Goal: Task Accomplishment & Management: Complete application form

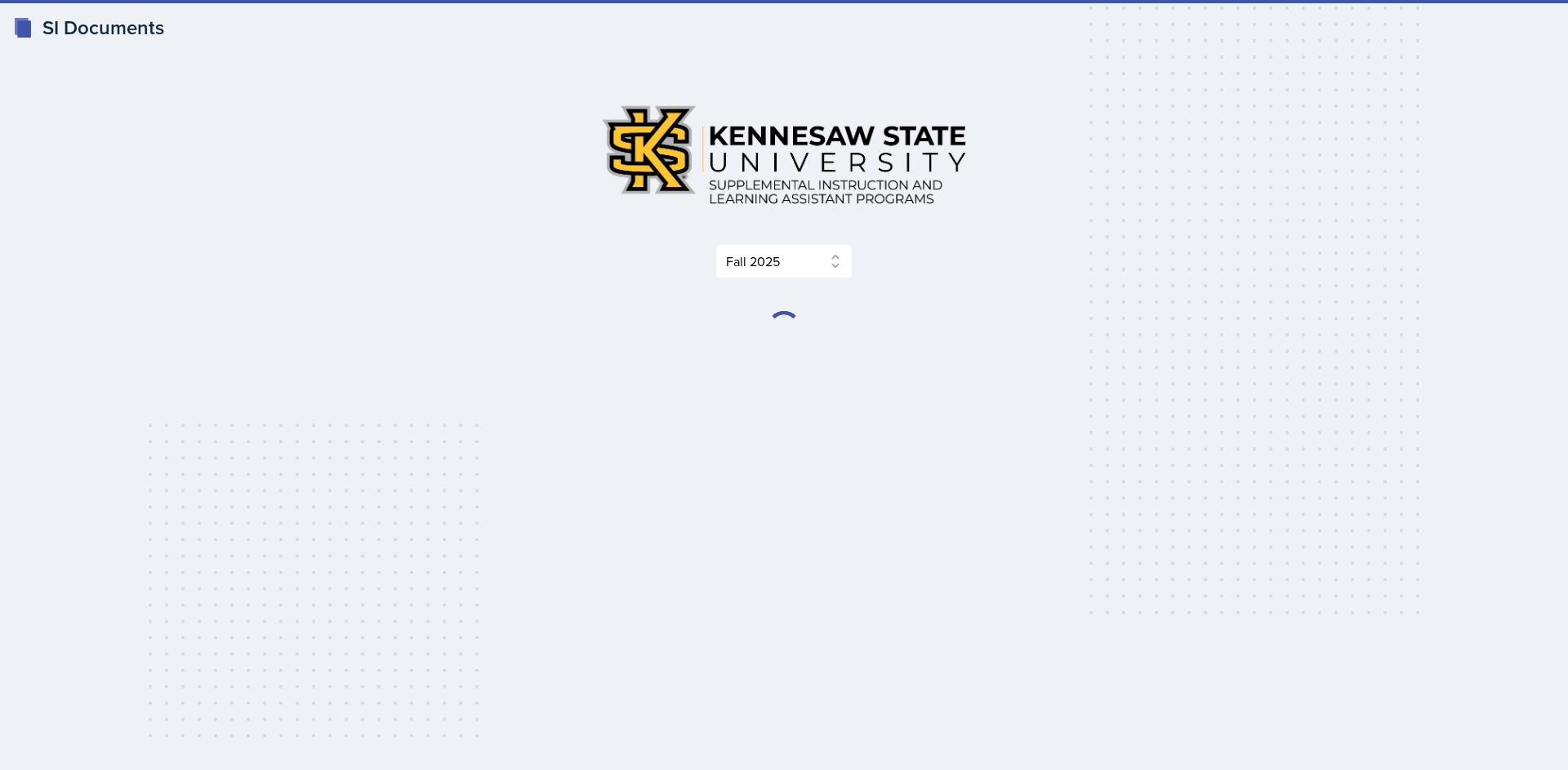
select select "2bed604d-1099-4043-b1bc-2365e8740244"
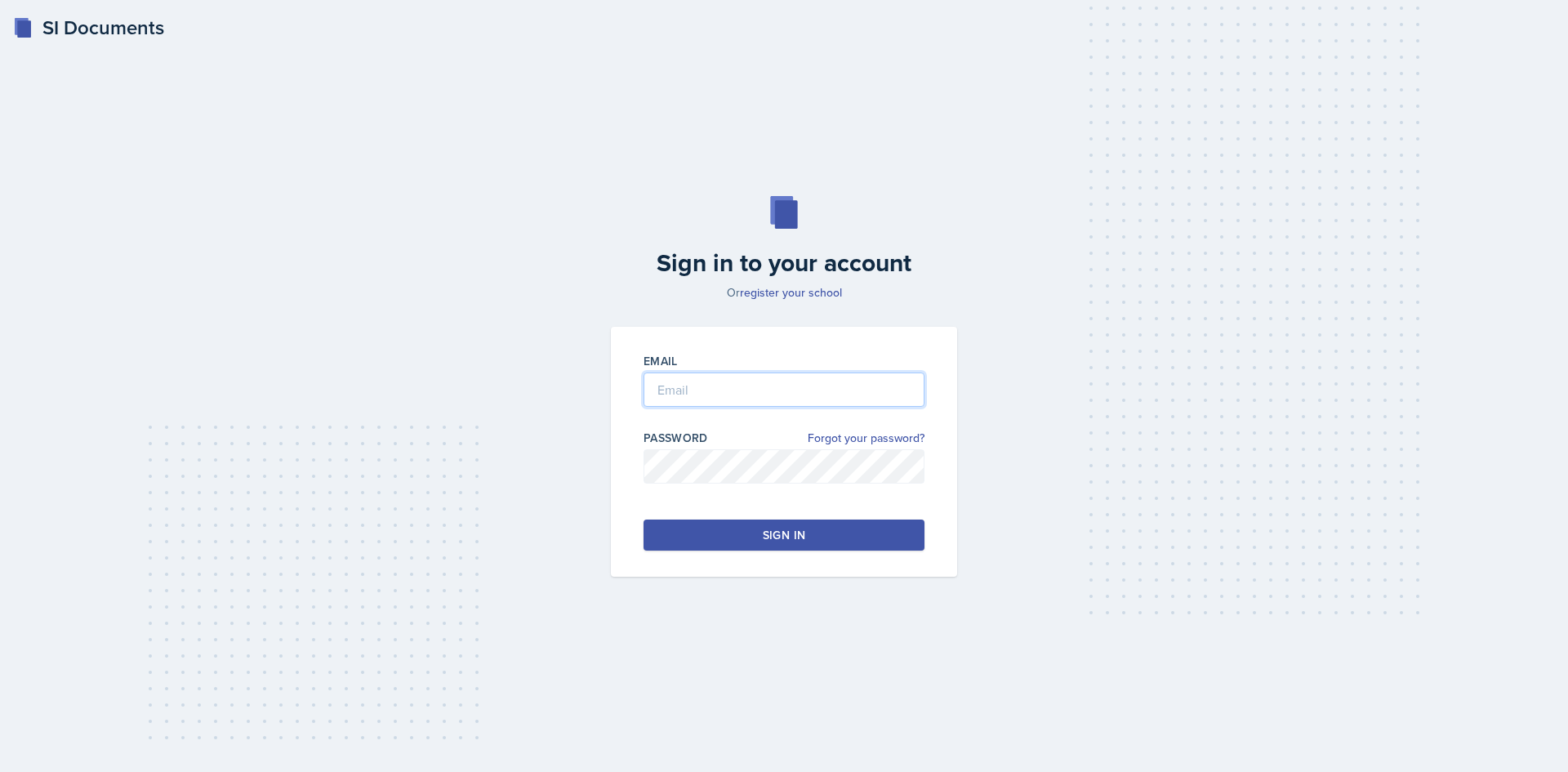
type input "zkhan30@students.kennesaw.edu"
click at [743, 536] on button "Sign in" at bounding box center [784, 535] width 281 height 31
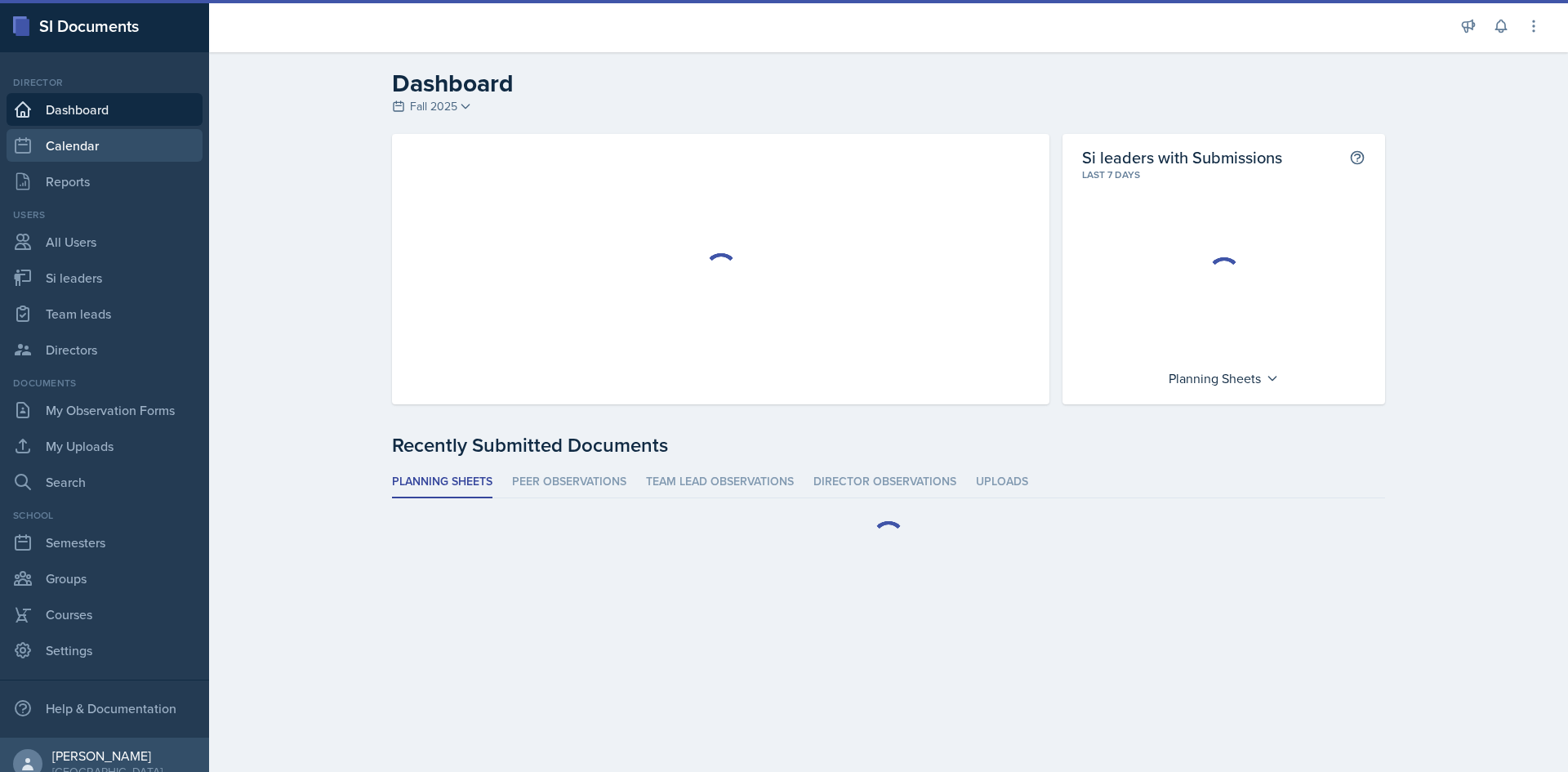
click at [68, 130] on link "Calendar" at bounding box center [105, 146] width 196 height 33
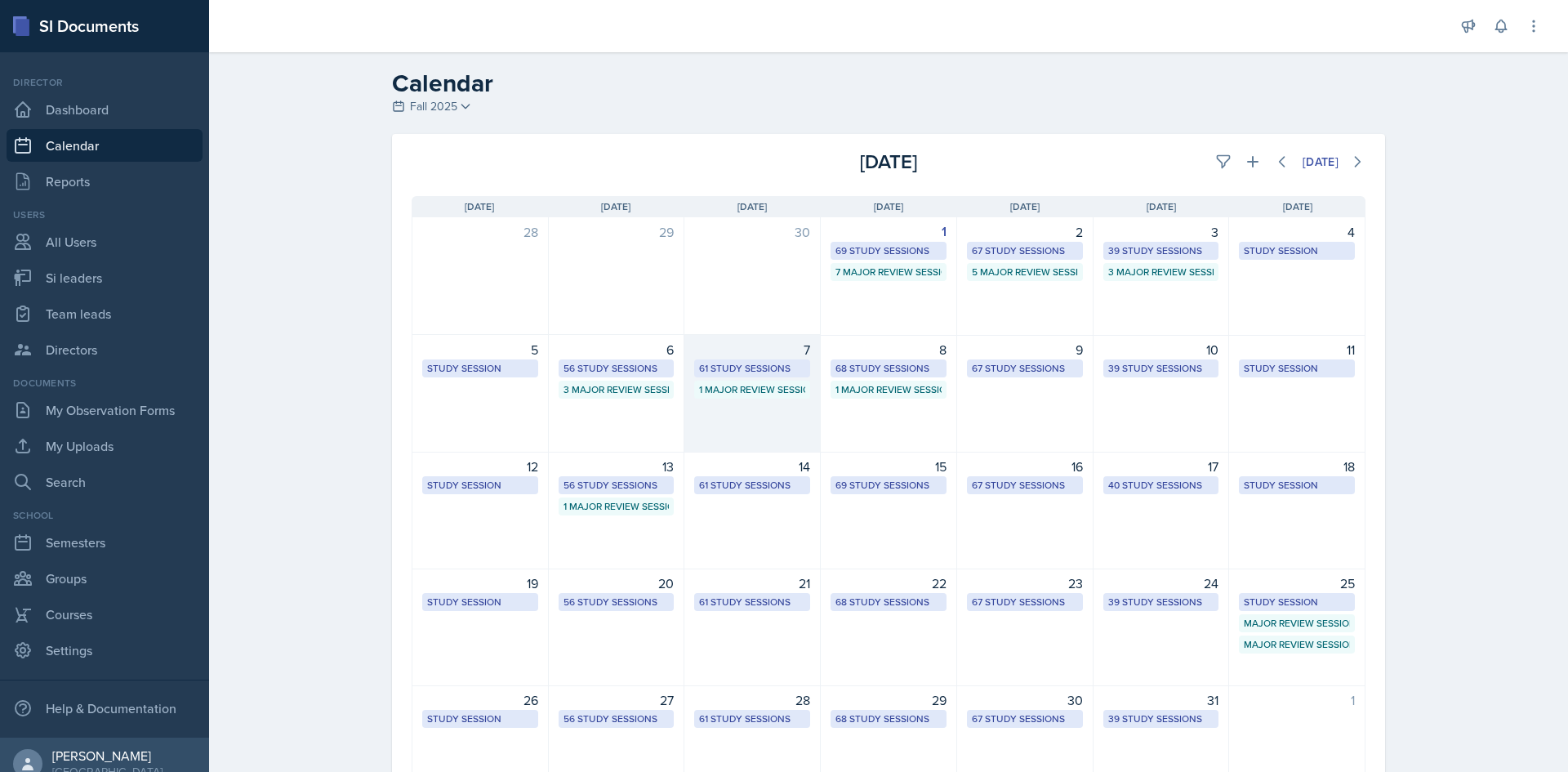
click at [767, 370] on div "61 Study Sessions" at bounding box center [752, 368] width 106 height 15
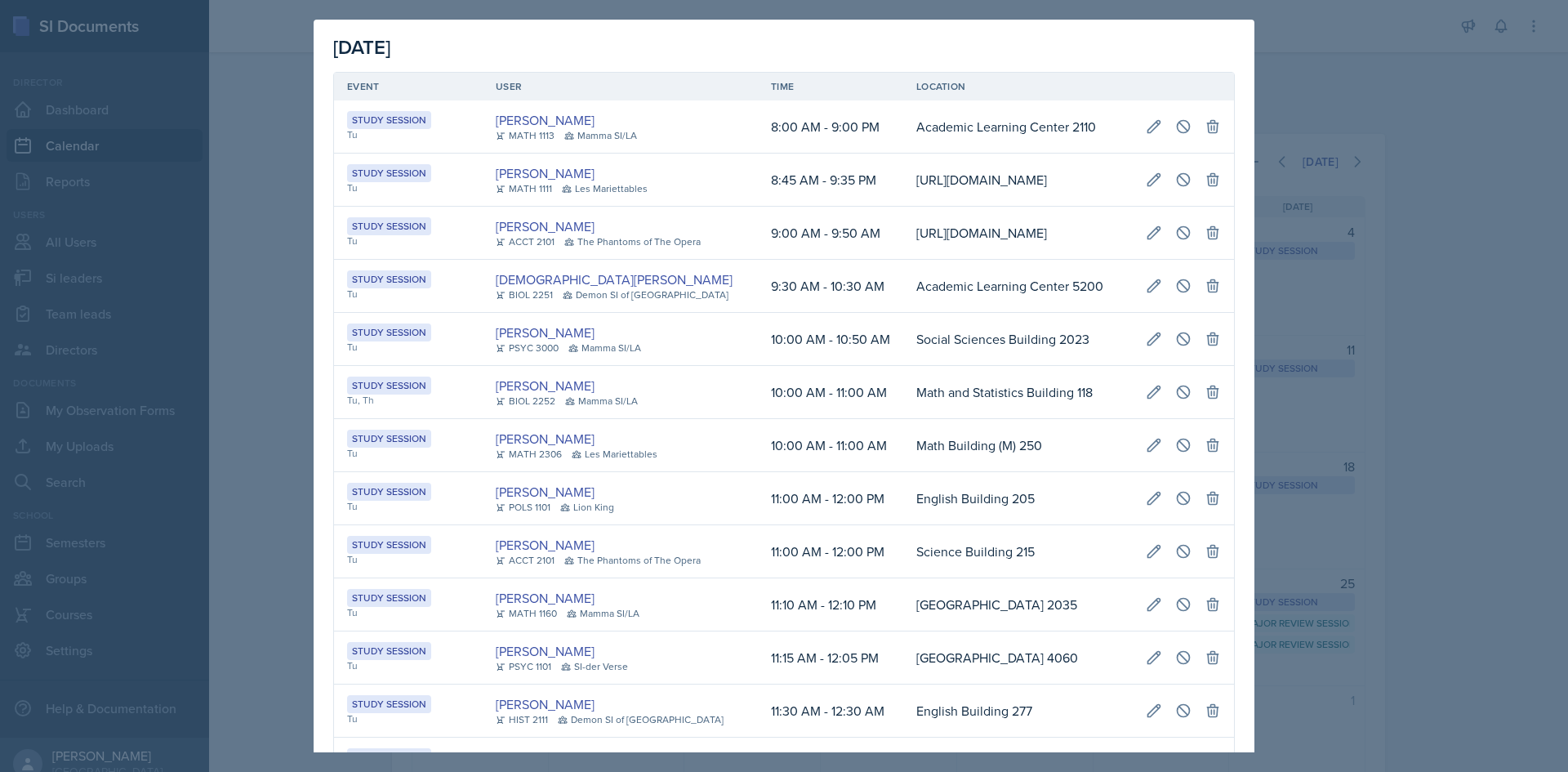
click at [758, 313] on td "9:30 AM - 10:30 AM" at bounding box center [831, 285] width 146 height 53
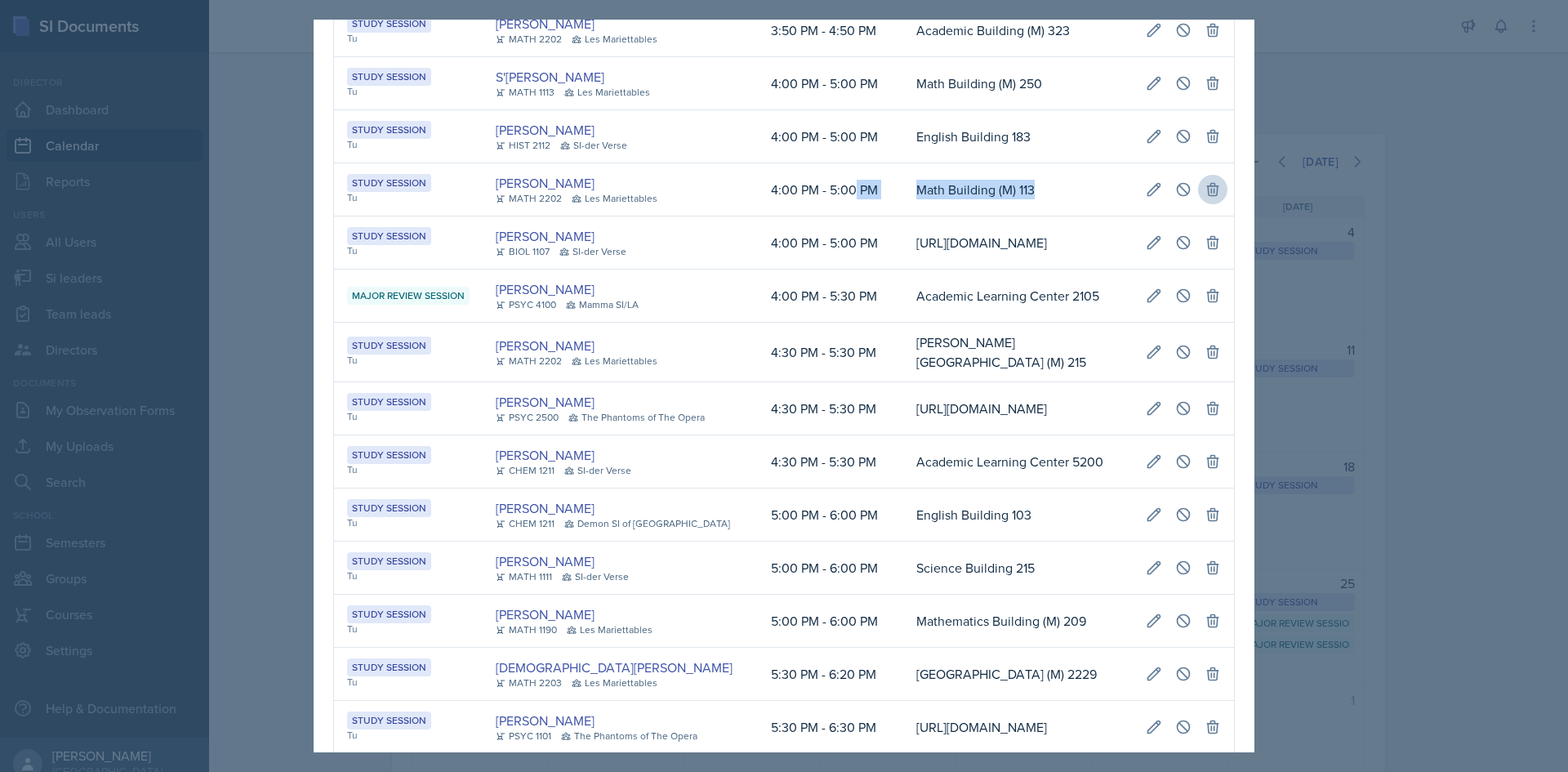
scroll to position [0, 374]
drag, startPoint x: 823, startPoint y: 394, endPoint x: 1207, endPoint y: 386, distance: 384.1
click at [1208, 217] on tr "Study Session Tu Luke Sloan MATH 2202 Les Mariettables 4:00 PM - 5:00 PM Math B…" at bounding box center [784, 189] width 900 height 53
click at [1175, 198] on icon at bounding box center [1183, 189] width 16 height 16
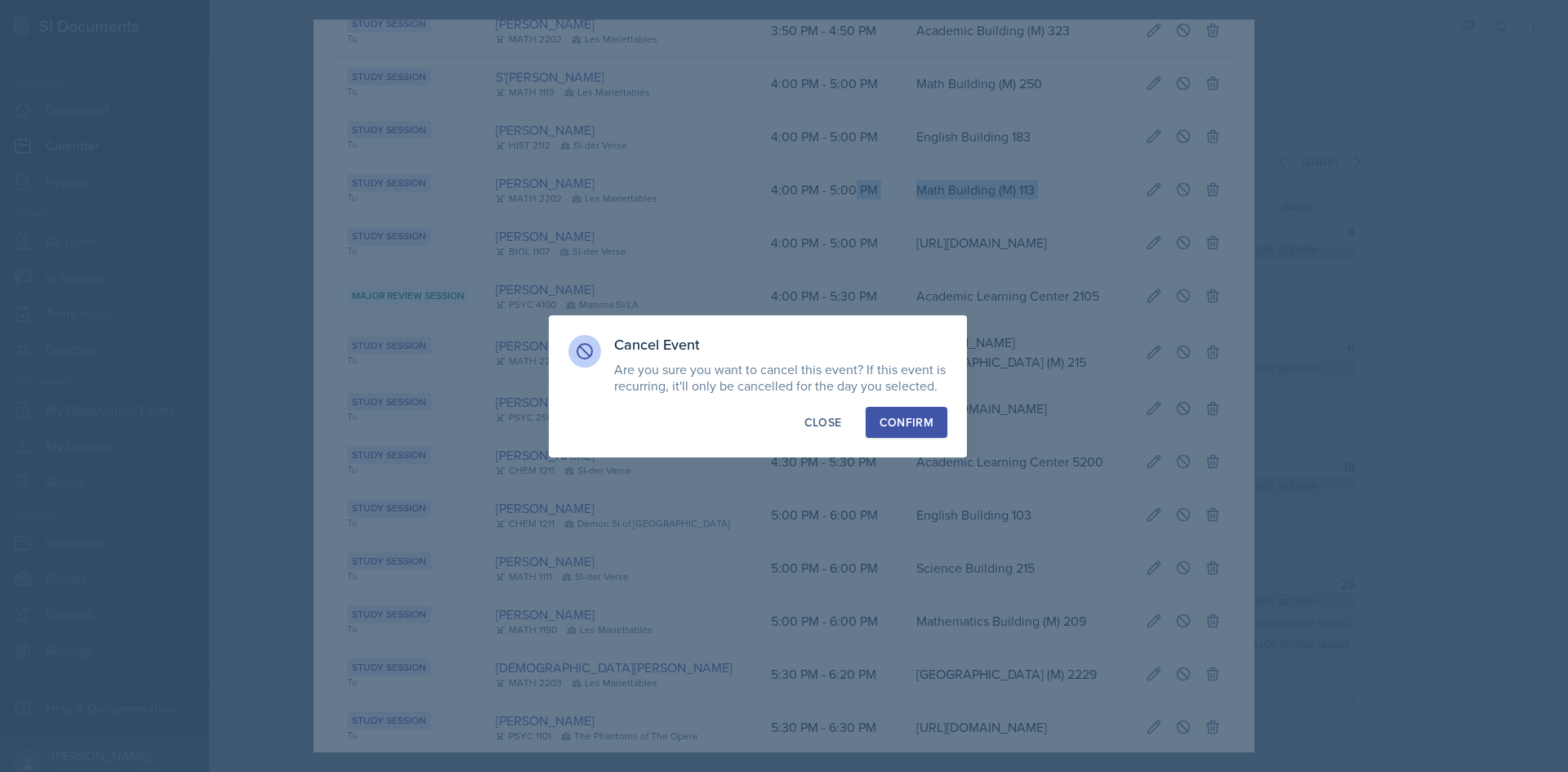
click at [903, 417] on div "Confirm" at bounding box center [906, 422] width 54 height 16
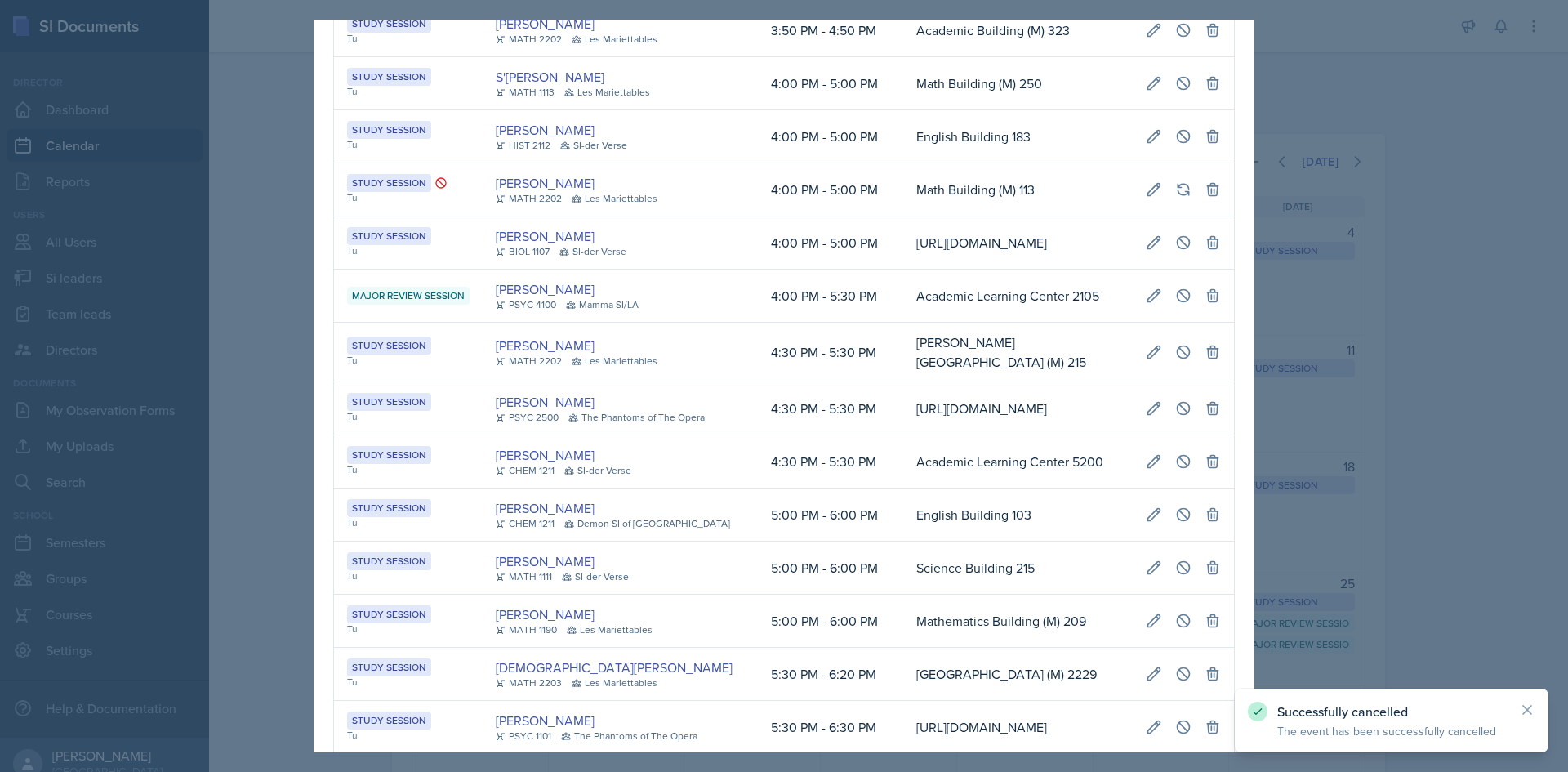
click at [215, 314] on div at bounding box center [784, 386] width 1568 height 772
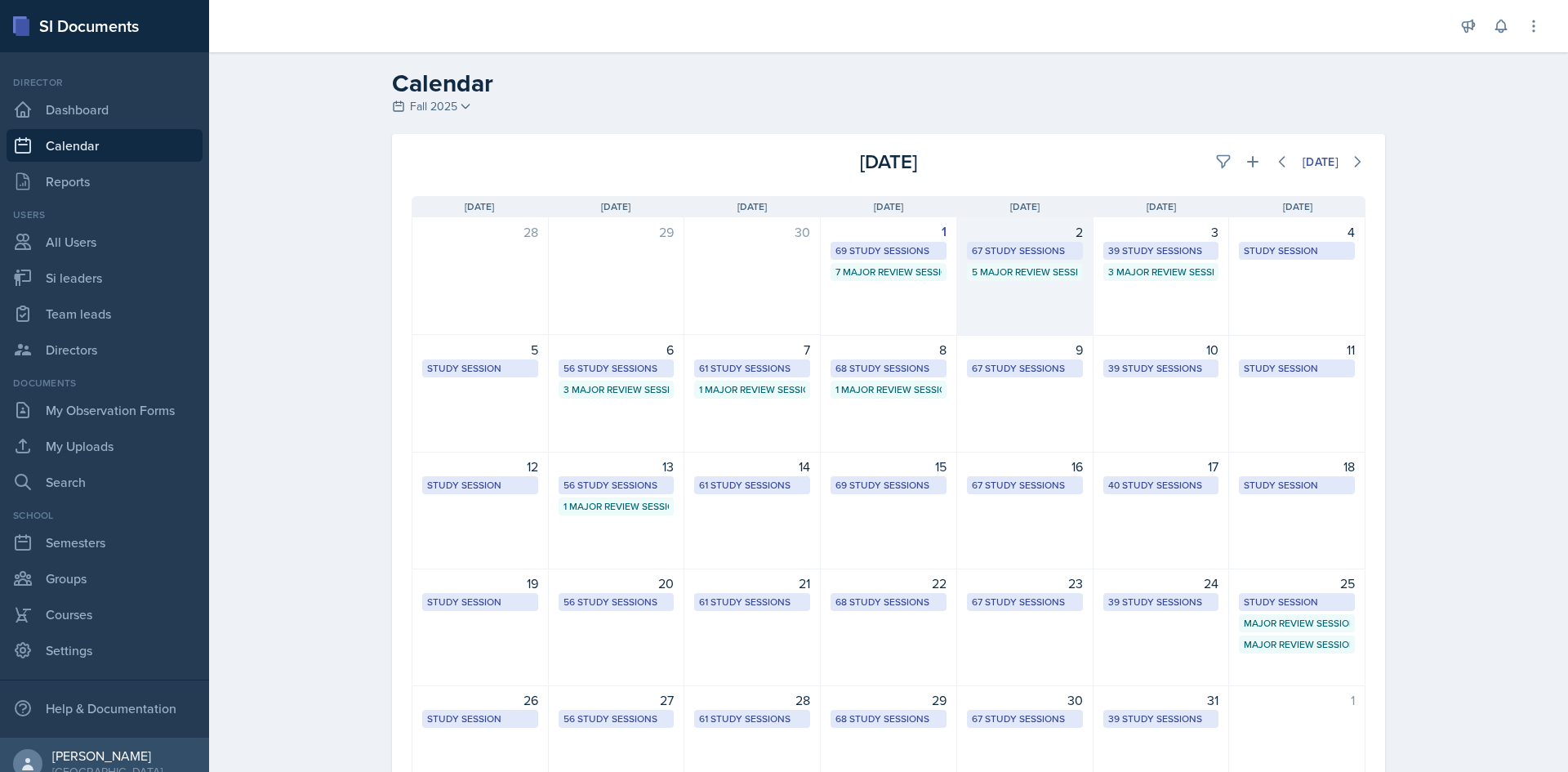
click at [1031, 247] on div "67 Study Sessions" at bounding box center [1025, 251] width 106 height 15
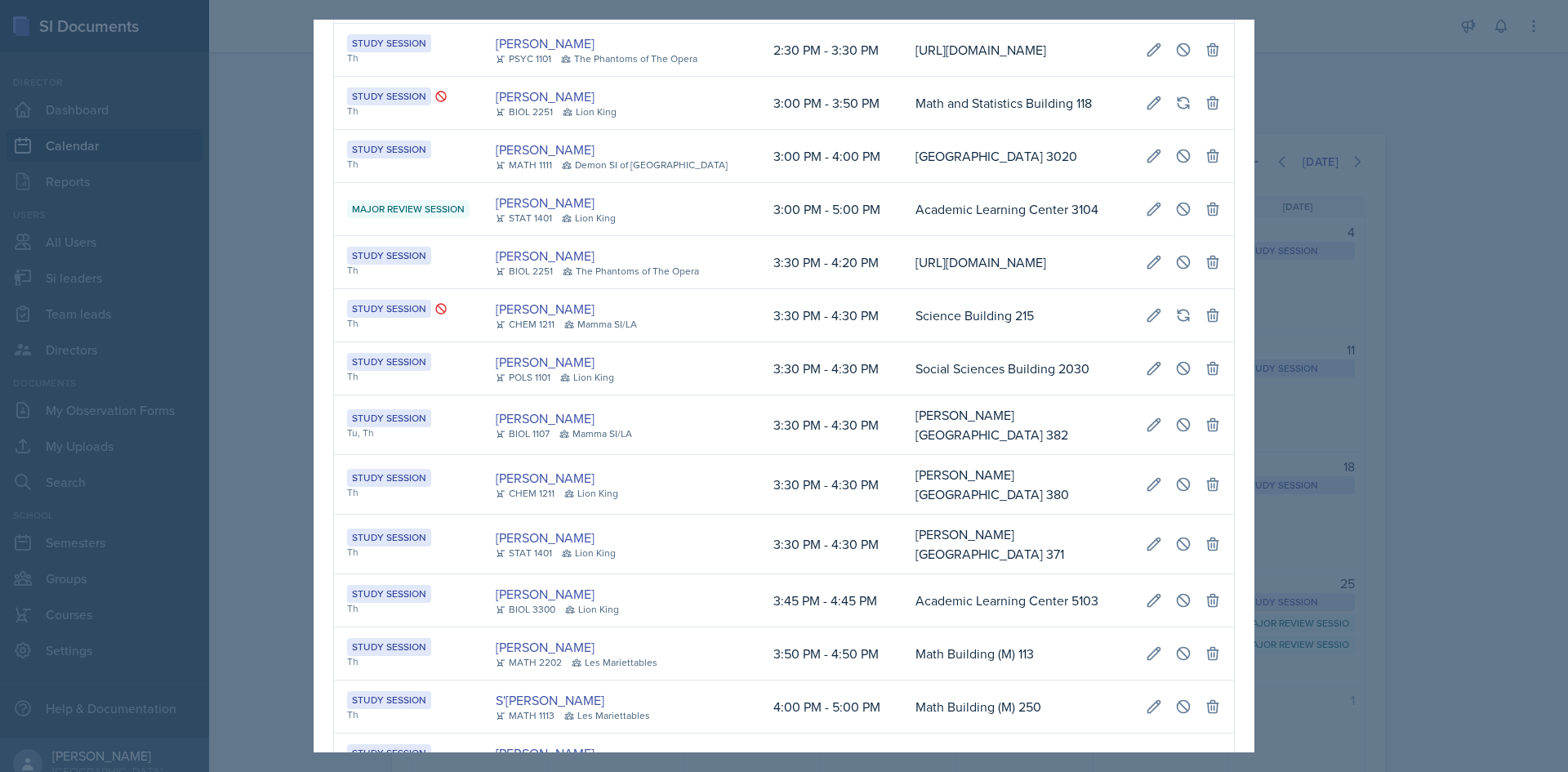
scroll to position [0, 363]
click at [907, 130] on td "Math and Statistics Building 118" at bounding box center [1018, 103] width 231 height 53
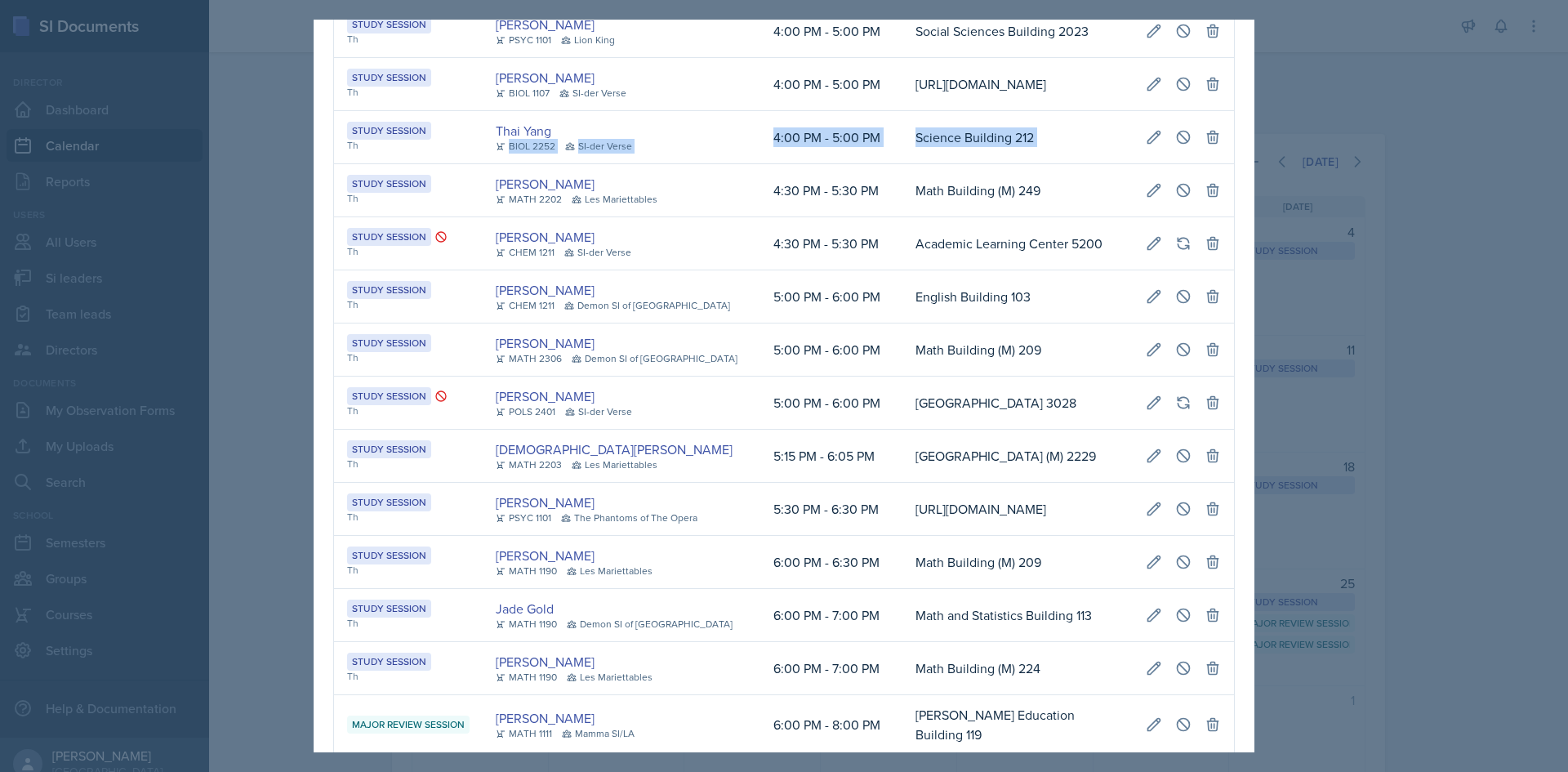
drag, startPoint x: 774, startPoint y: 388, endPoint x: 1221, endPoint y: 389, distance: 447.0
click at [1221, 164] on tr "Study Session Th Thai Yang BIOL 2252 SI-der Verse 4:00 PM - 5:00 PM Science Bui…" at bounding box center [784, 137] width 900 height 53
click at [1175, 146] on icon at bounding box center [1183, 137] width 16 height 16
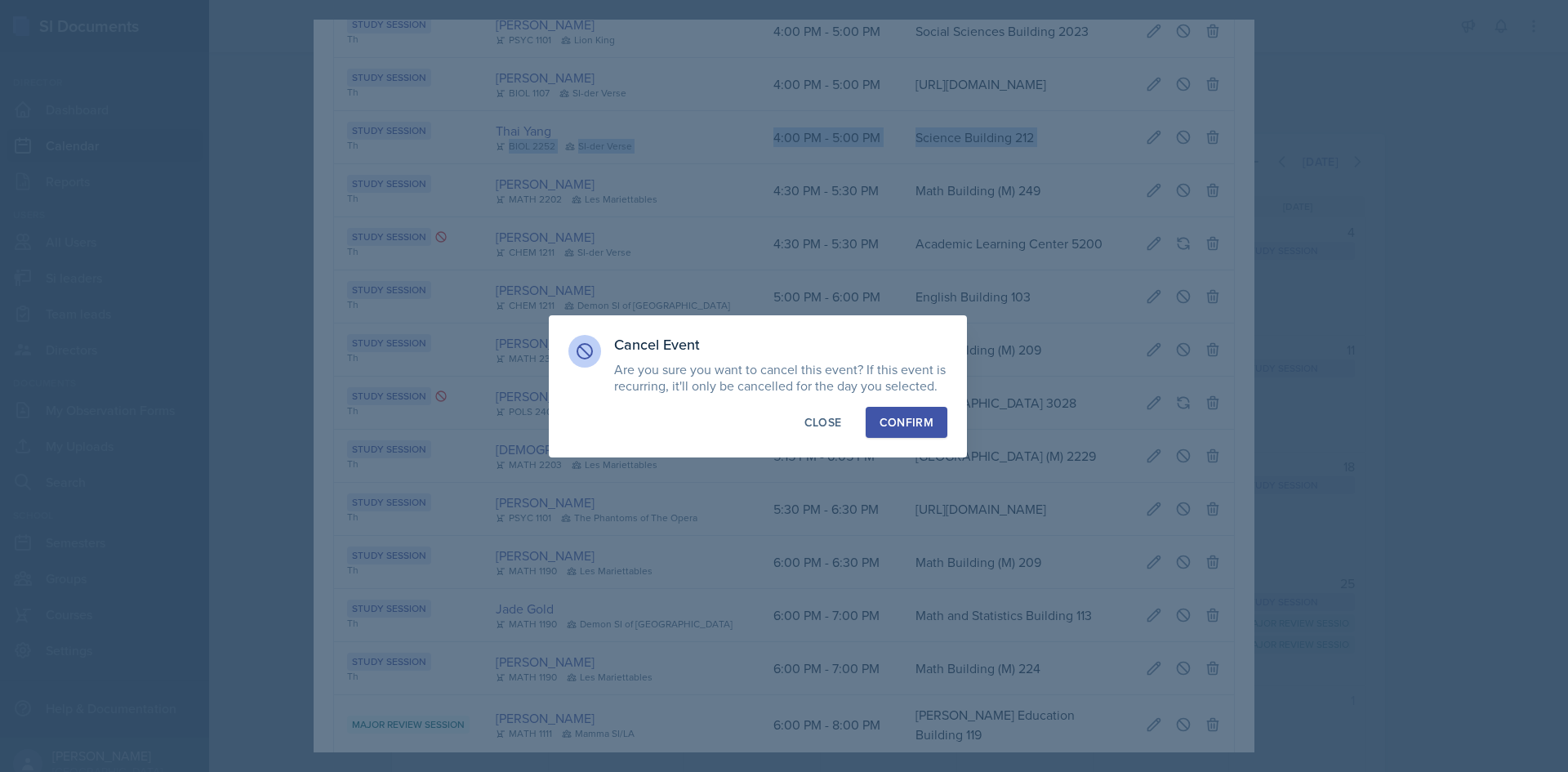
click at [905, 429] on div "Confirm" at bounding box center [906, 422] width 54 height 16
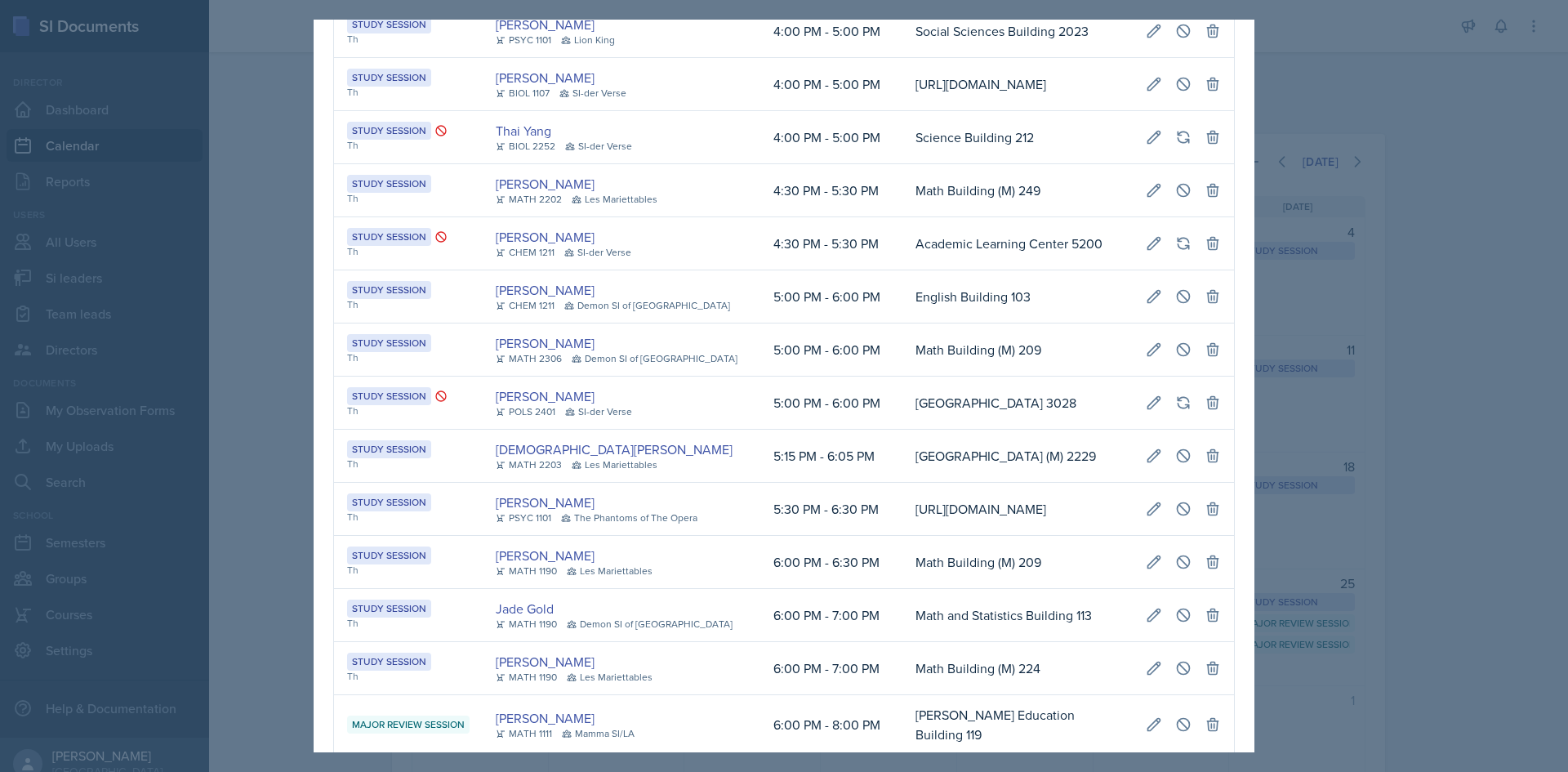
click at [269, 266] on div at bounding box center [784, 386] width 1568 height 772
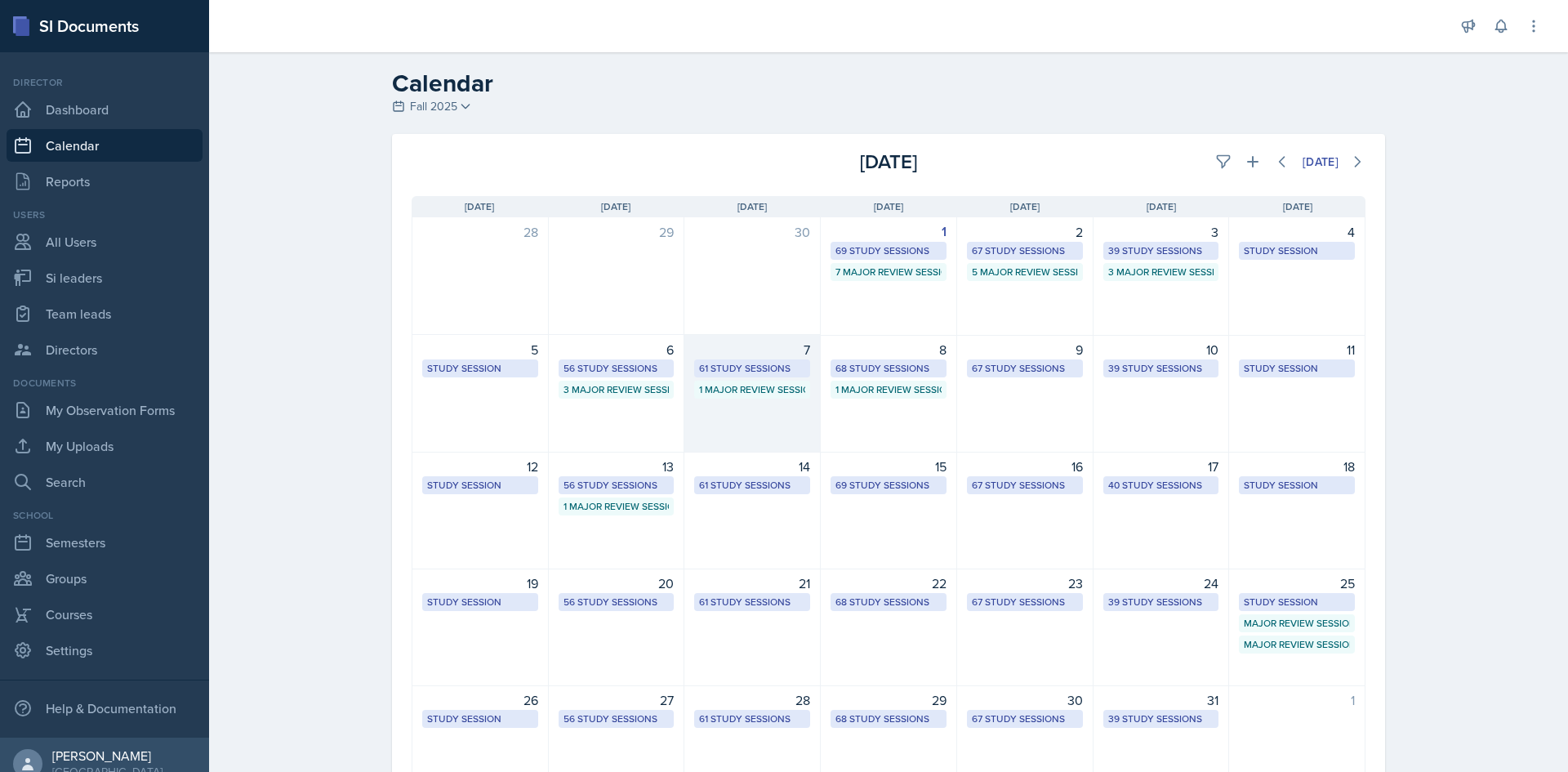
click at [770, 376] on div "61 Study Sessions" at bounding box center [753, 368] width 116 height 18
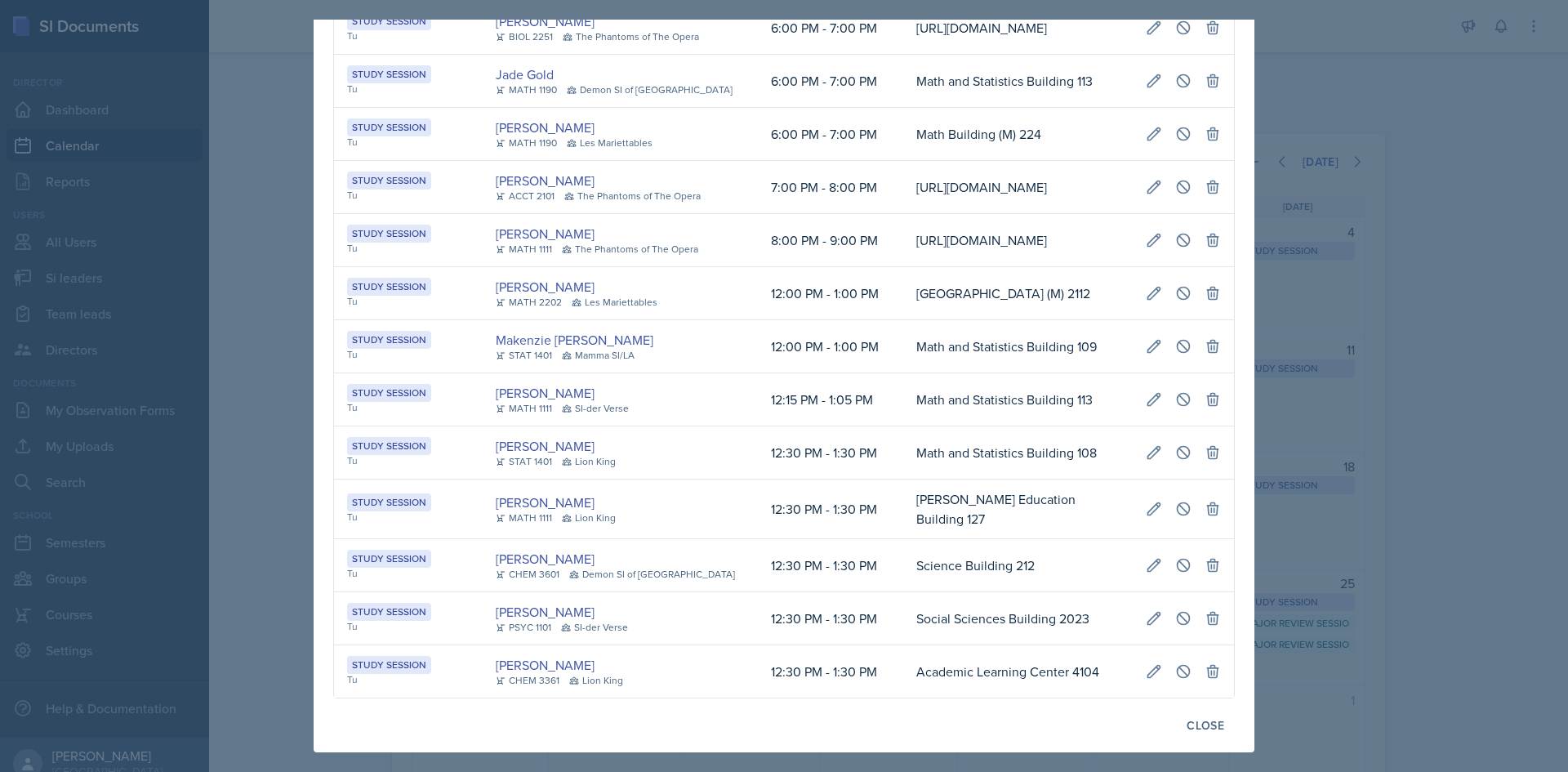
click at [904, 55] on td "[URL][DOMAIN_NAME]" at bounding box center [1018, 28] width 230 height 53
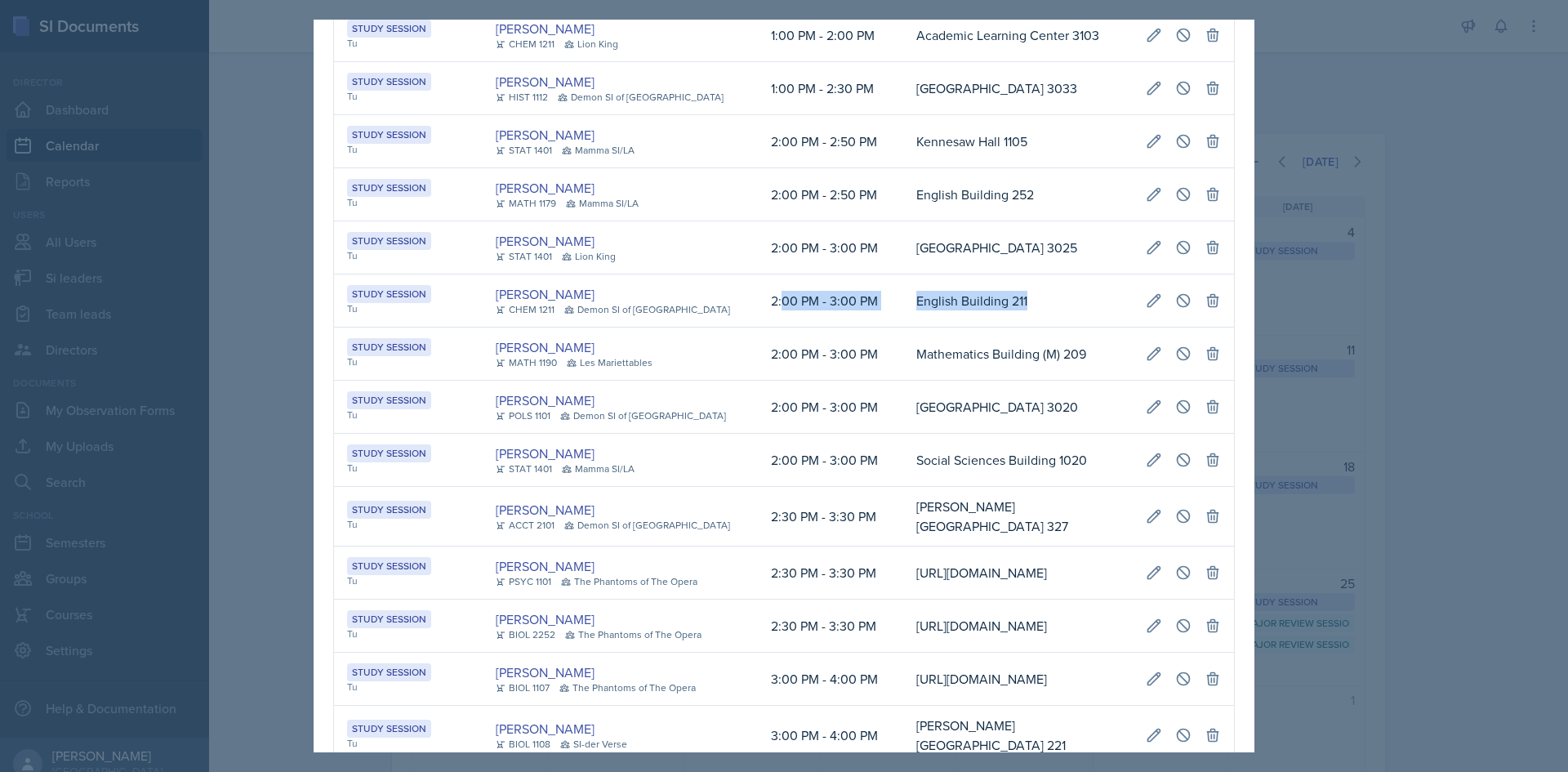
scroll to position [0, 374]
drag, startPoint x: 753, startPoint y: 388, endPoint x: 1219, endPoint y: 380, distance: 466.1
click at [1219, 328] on tr "Study Session Tu Mia Burford CHEM 1211 Demon SI of Fleet Street 2:00 PM - 3:00 …" at bounding box center [784, 300] width 900 height 53
click at [1178, 306] on icon at bounding box center [1184, 300] width 12 height 12
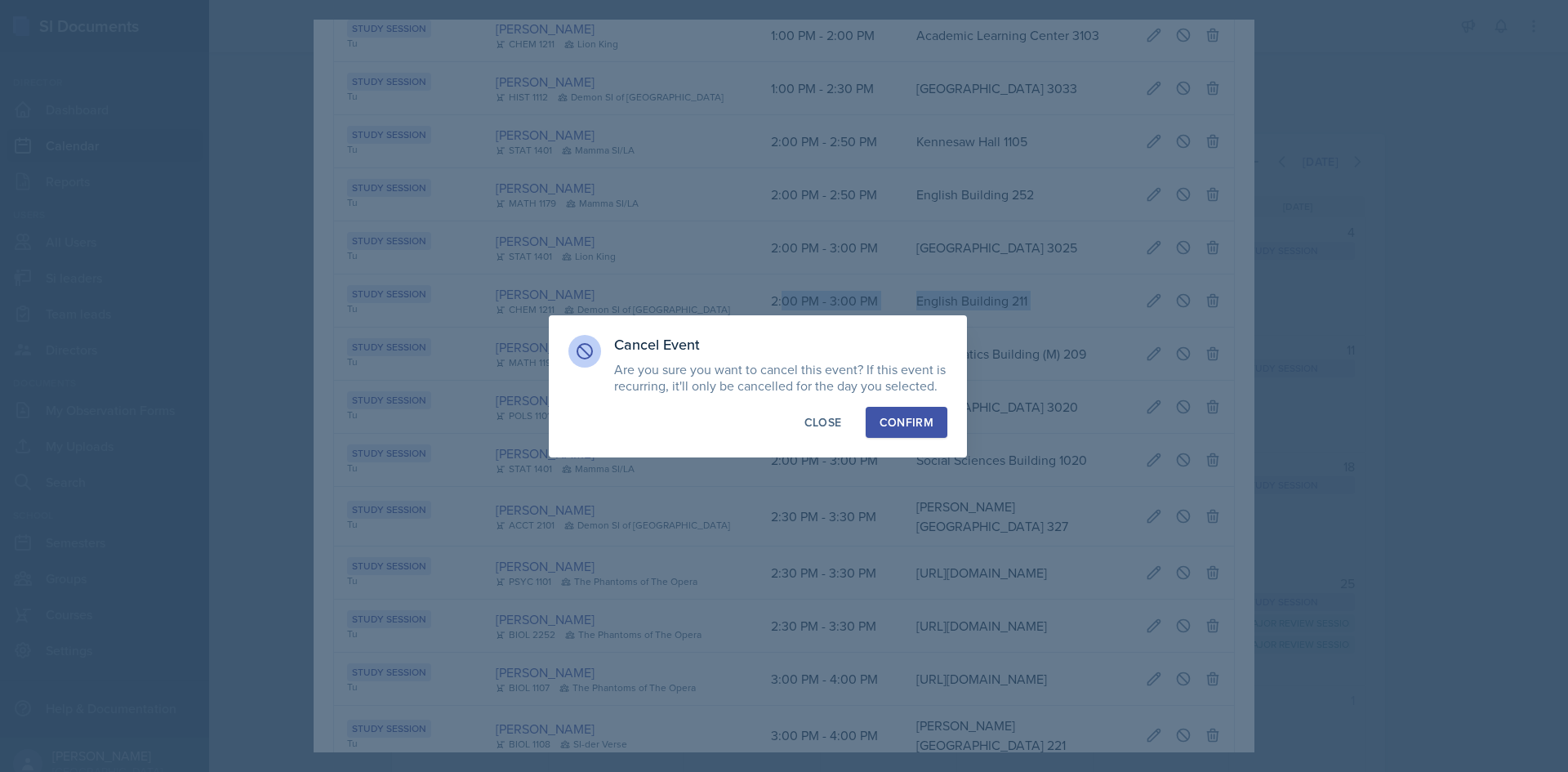
click at [919, 407] on button "Confirm" at bounding box center [906, 422] width 82 height 31
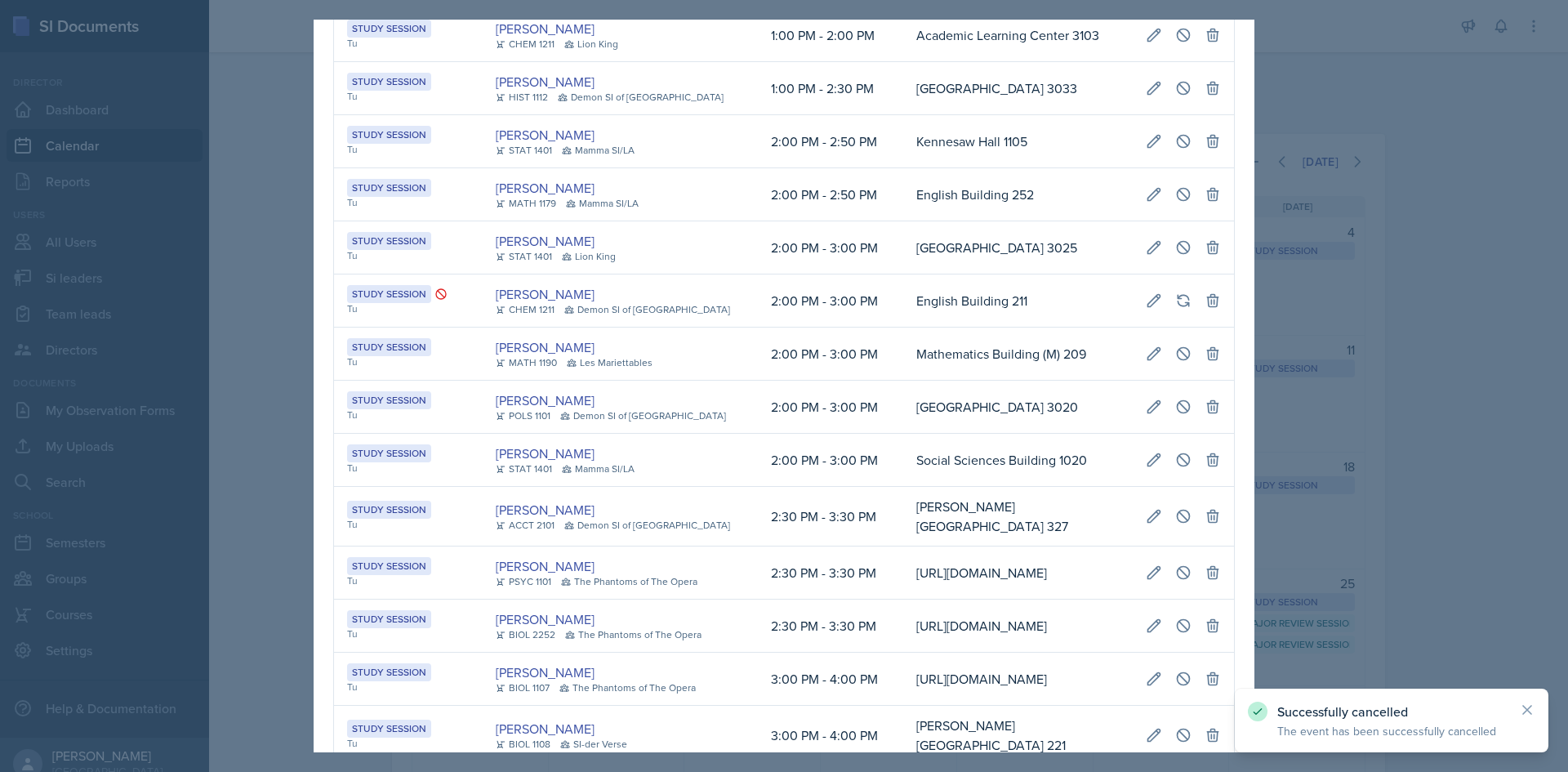
click at [235, 173] on div at bounding box center [784, 386] width 1568 height 772
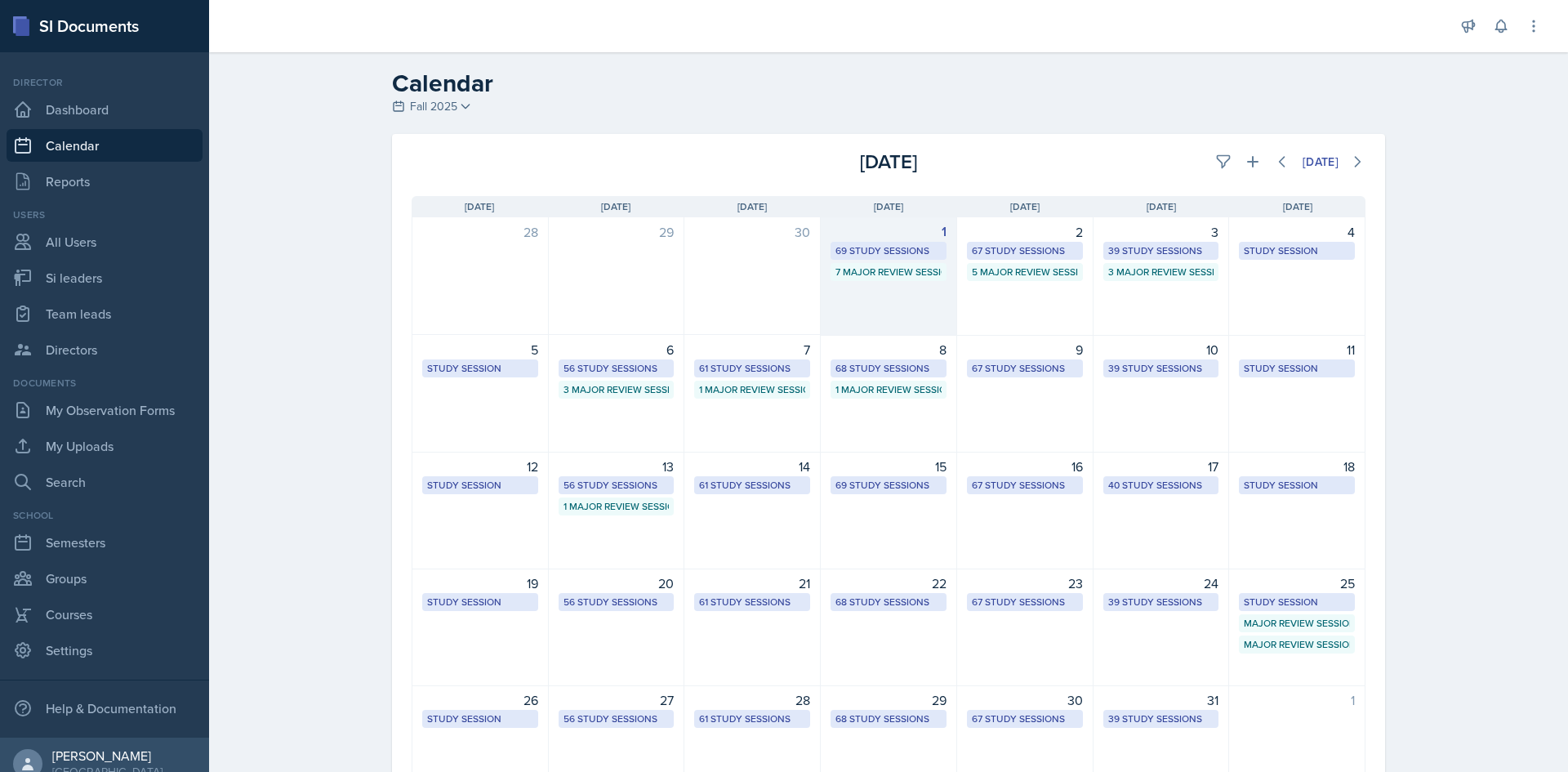
click at [864, 253] on div "69 Study Sessions" at bounding box center [888, 251] width 106 height 15
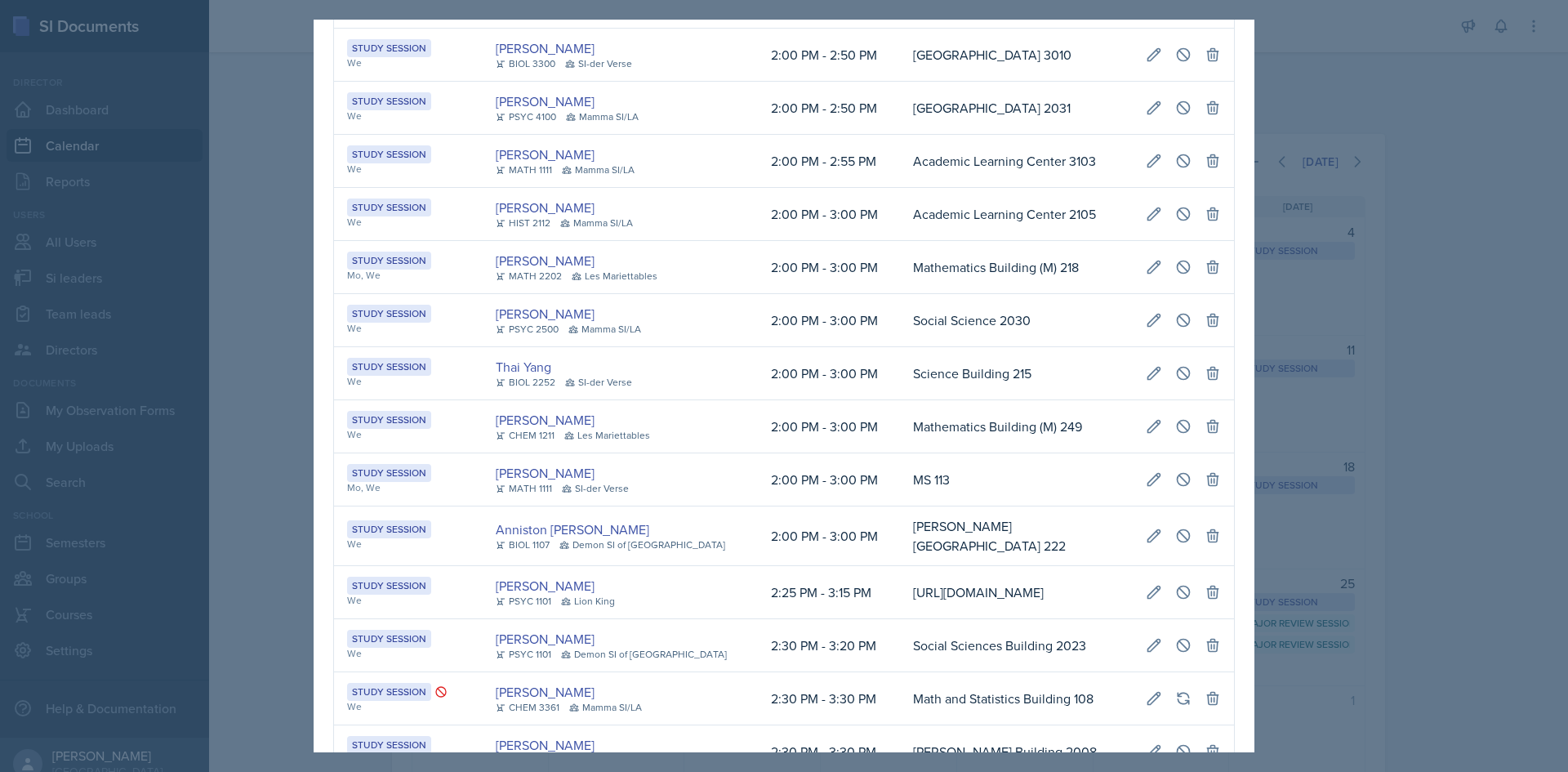
scroll to position [0, 369]
click at [900, 294] on td "Mathematics Building (M) 218" at bounding box center [1016, 267] width 232 height 53
drag, startPoint x: 792, startPoint y: 533, endPoint x: 990, endPoint y: 516, distance: 198.7
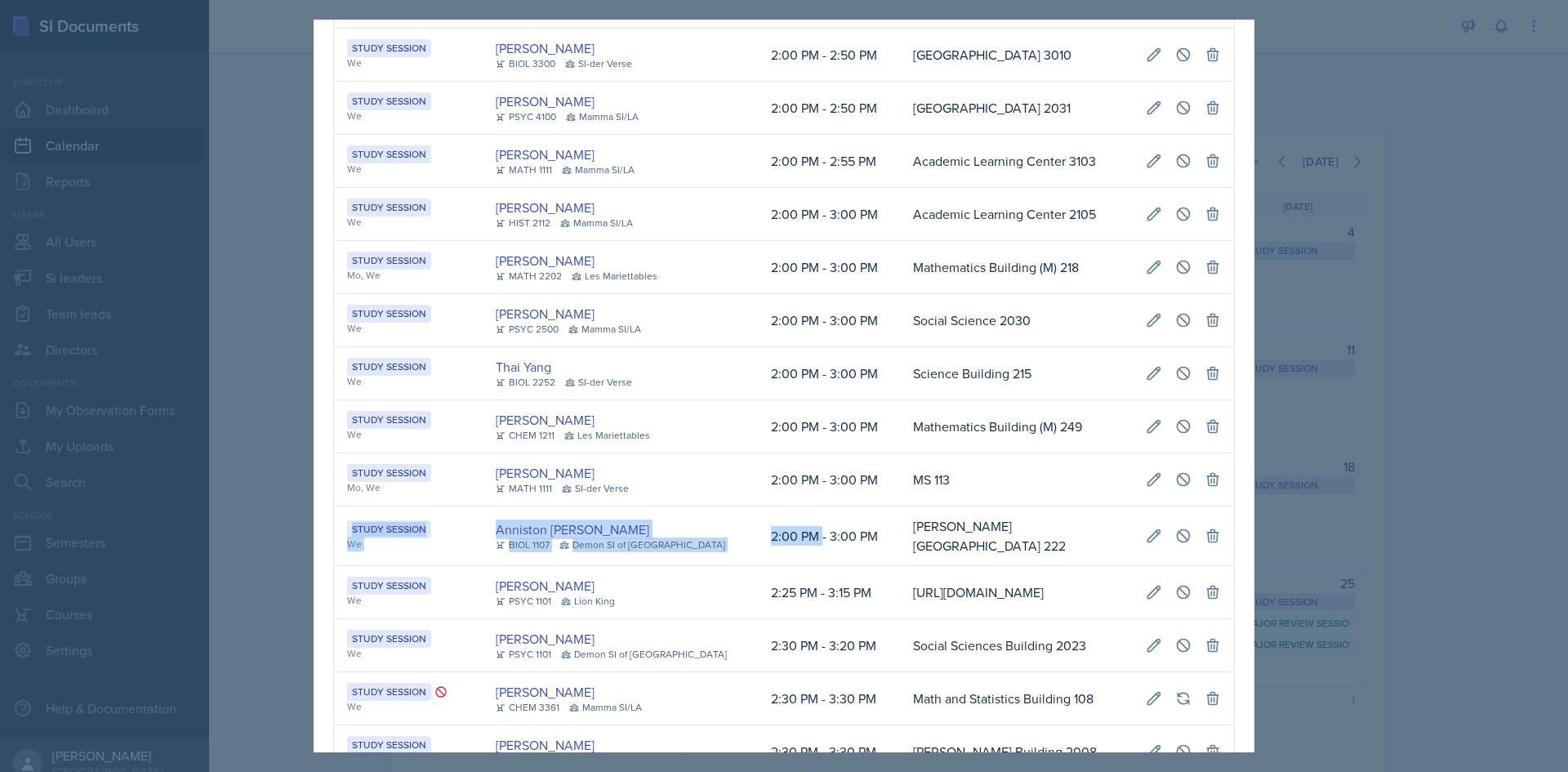
click at [990, 507] on td "MS 113" at bounding box center [1016, 480] width 232 height 53
click at [853, 507] on td "2:00 PM - 3:00 PM" at bounding box center [829, 480] width 142 height 53
drag, startPoint x: 862, startPoint y: 504, endPoint x: 1218, endPoint y: 498, distance: 356.1
click at [1218, 498] on tr "Study Session Mo, We Ava Richardson MATH 1111 SI-der Verse 2:00 PM - 3:00 PM MS…" at bounding box center [784, 480] width 900 height 53
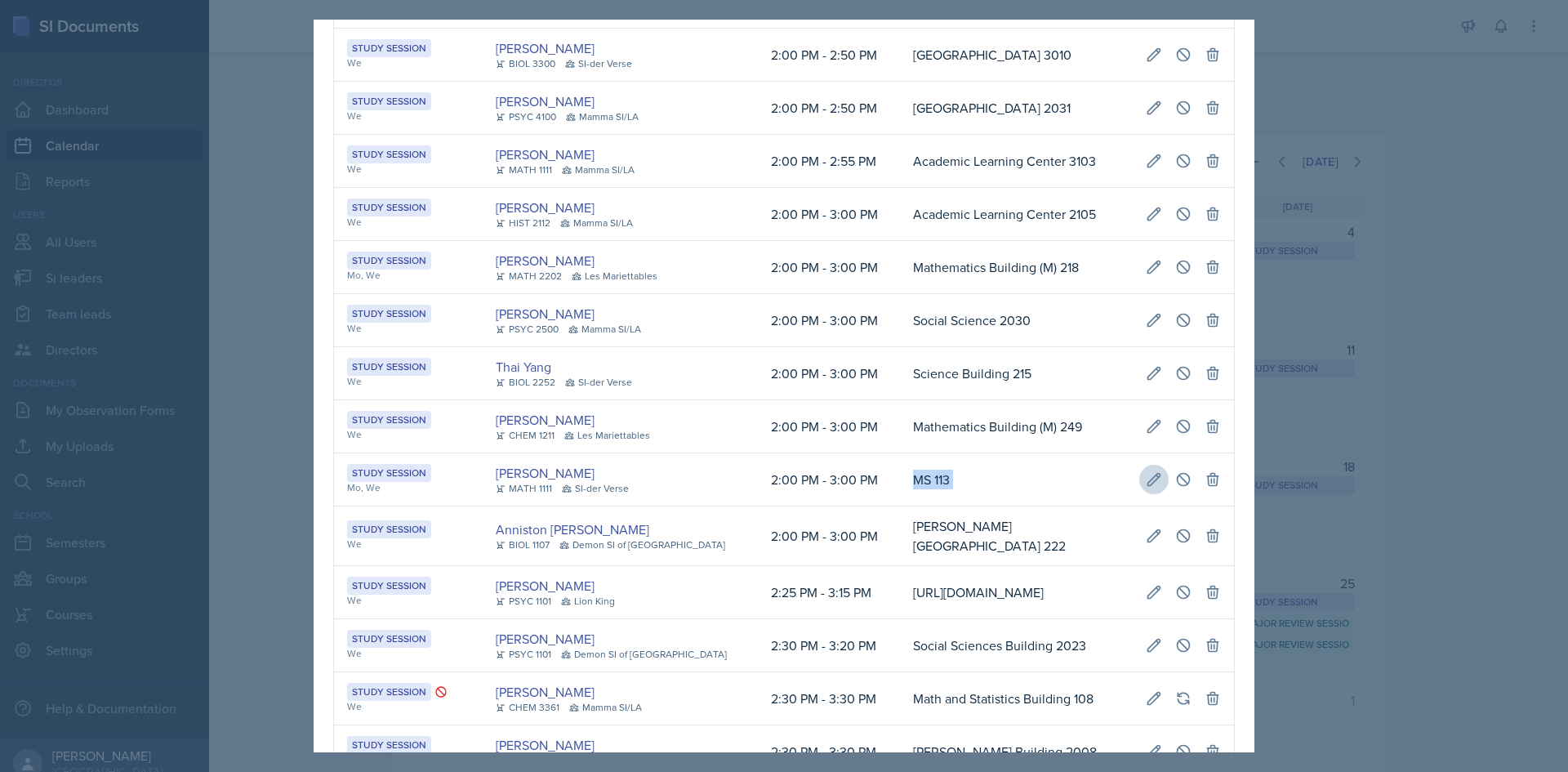
click at [1146, 487] on icon at bounding box center [1153, 479] width 16 height 16
select select "2"
select select "0"
select select "PM"
select select "3"
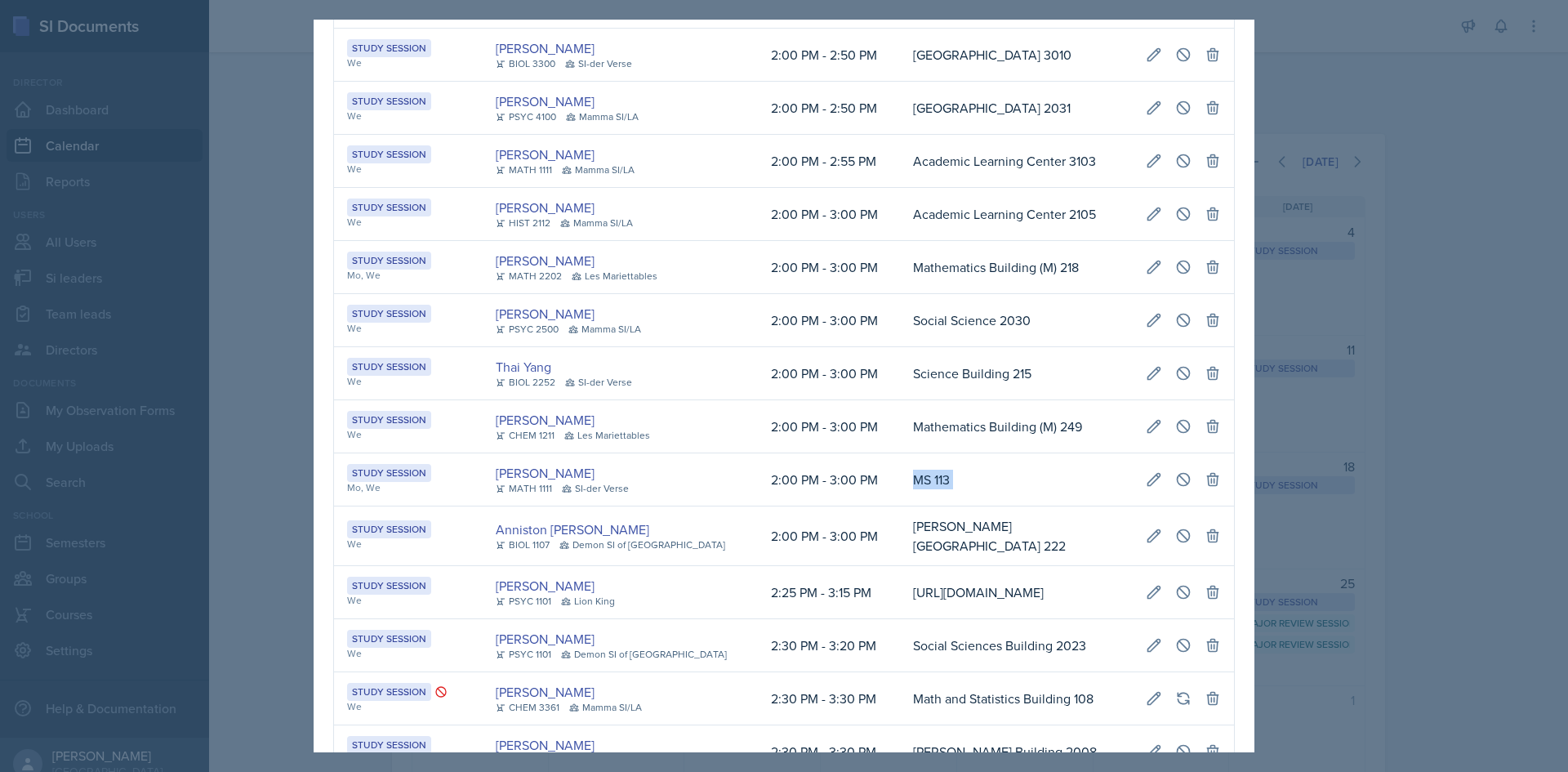
select select "0"
select select "PM"
type input "MS 113"
select select "d66089cd-5ee7-4f89-a345-f1bdd1643066"
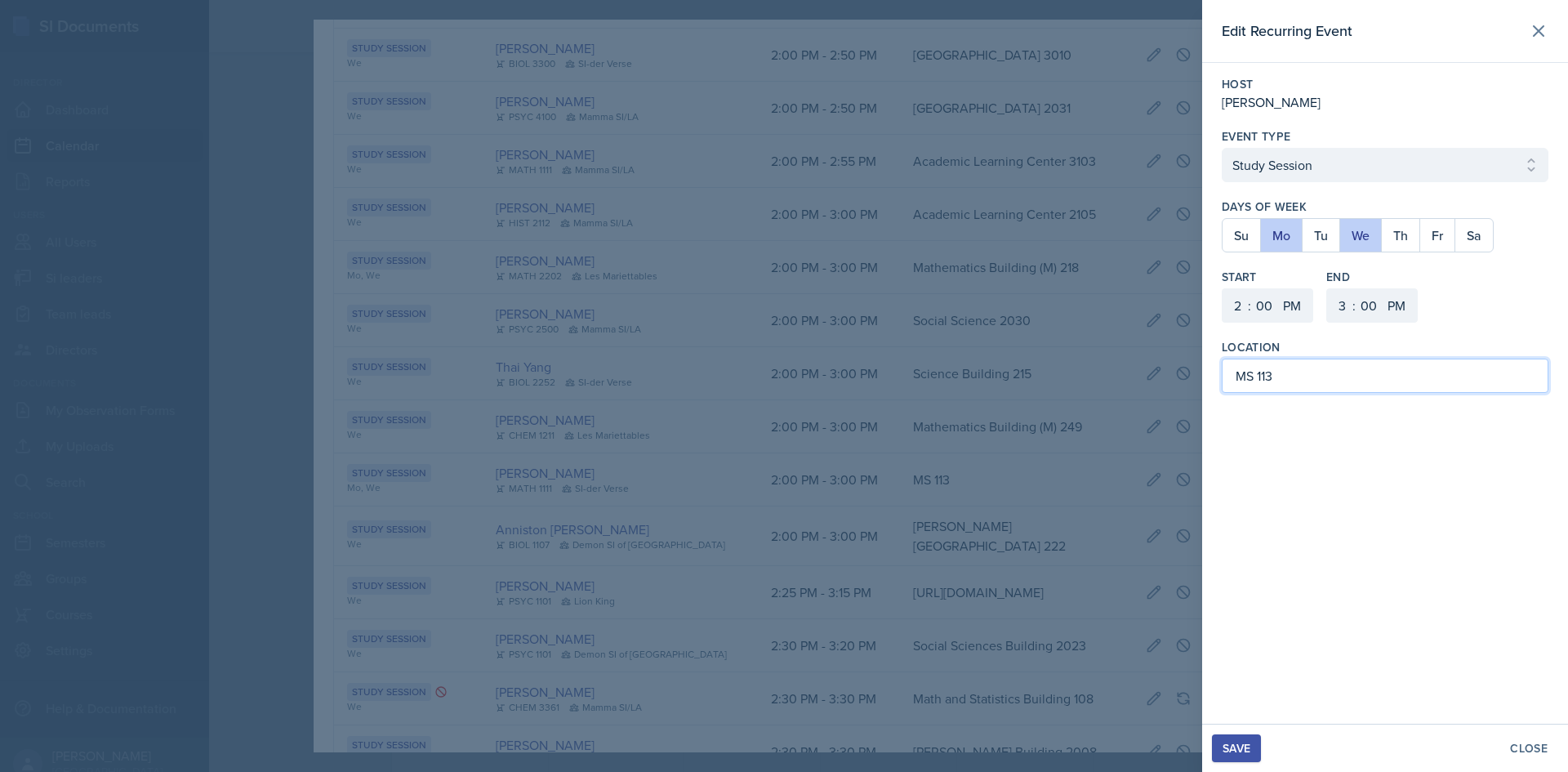
click at [1252, 383] on input "MS 113" at bounding box center [1385, 376] width 327 height 35
type input "Math and Statistics Building 113"
click at [1244, 749] on div "Save" at bounding box center [1237, 748] width 28 height 13
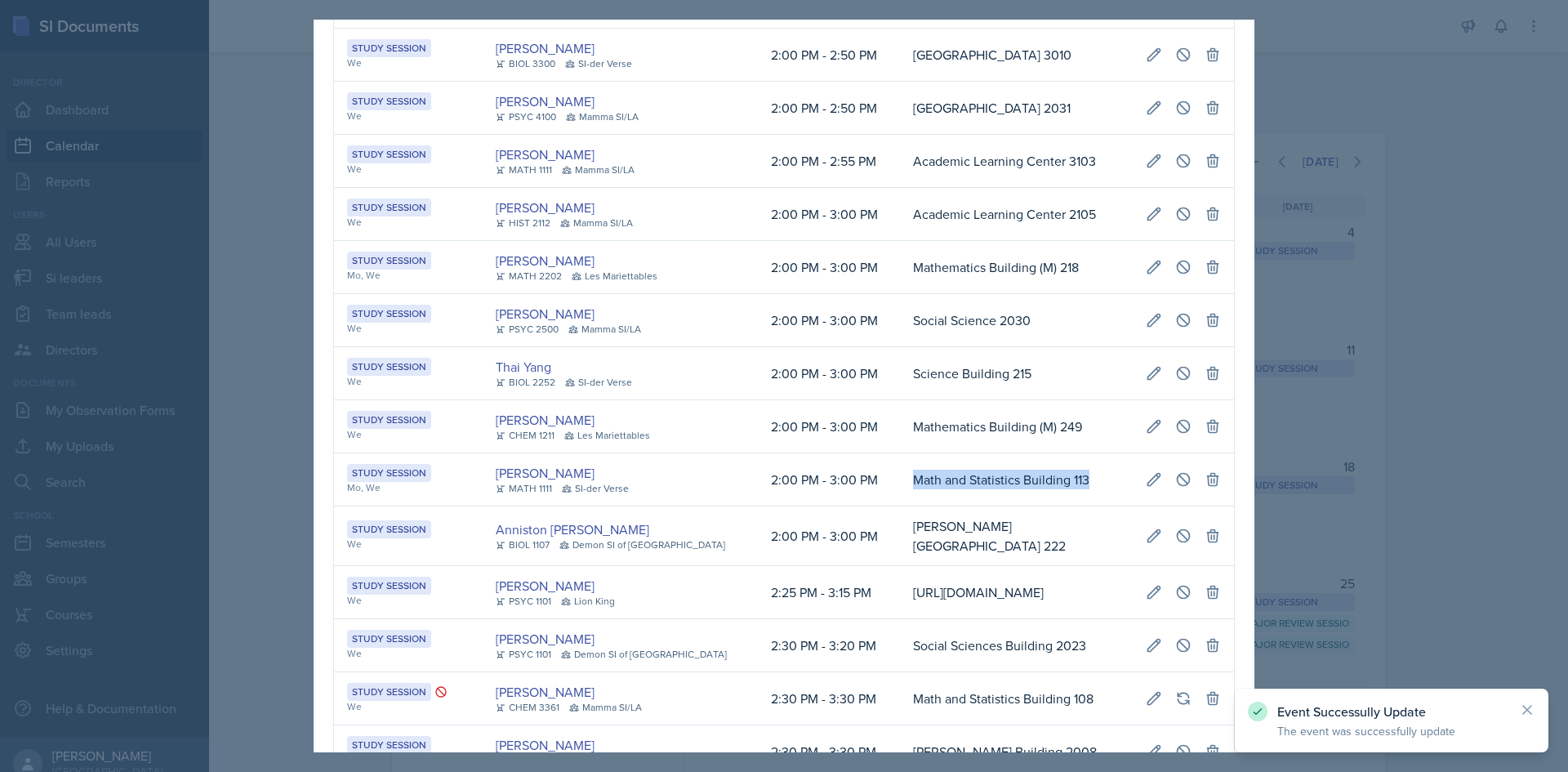
drag, startPoint x: 514, startPoint y: 524, endPoint x: 1105, endPoint y: 511, distance: 591.1
click at [1105, 507] on td "Math and Statistics Building 113" at bounding box center [1016, 480] width 232 height 53
click at [1178, 485] on icon at bounding box center [1184, 479] width 12 height 12
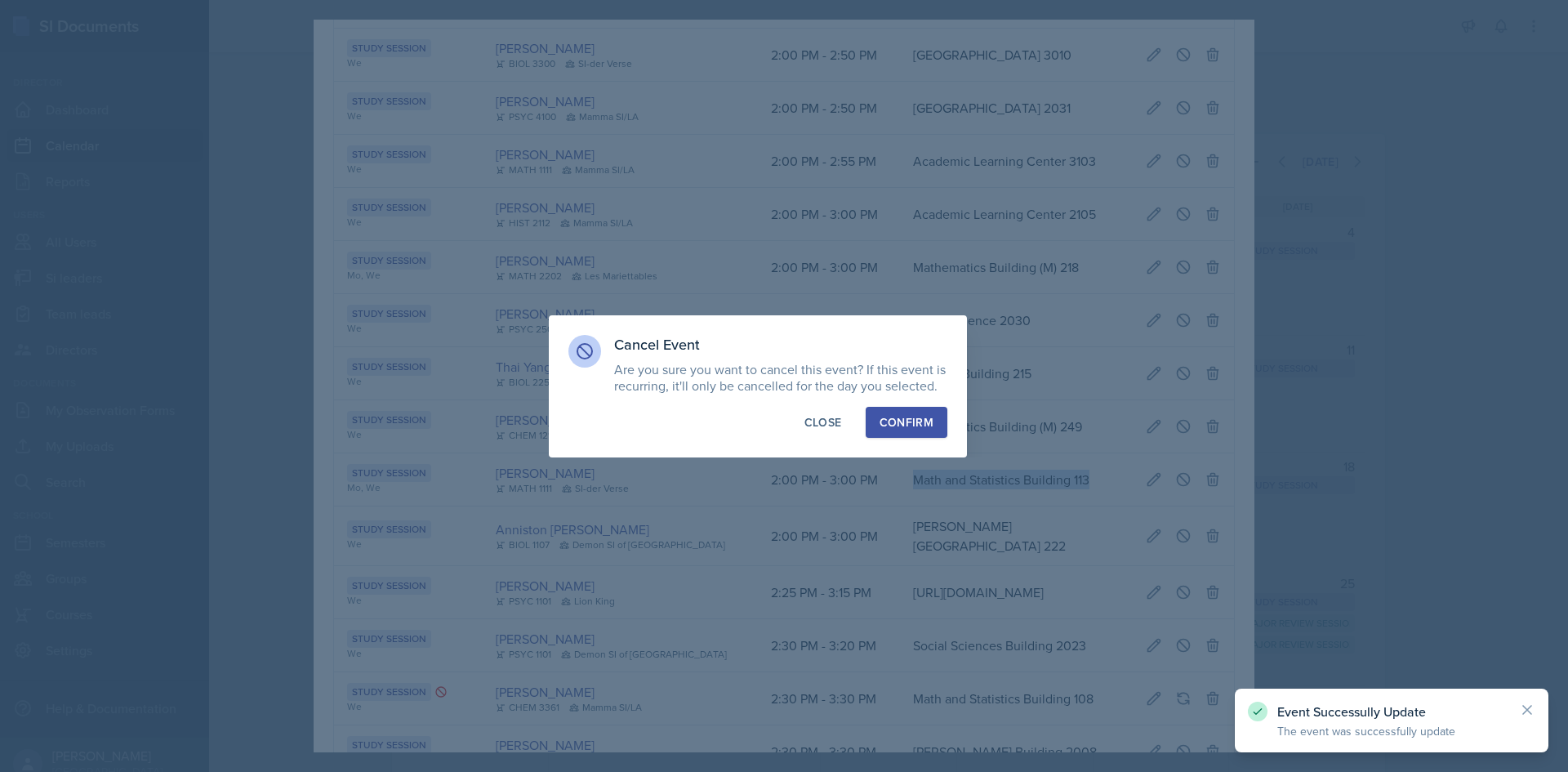
click at [922, 431] on button "Confirm" at bounding box center [906, 422] width 82 height 31
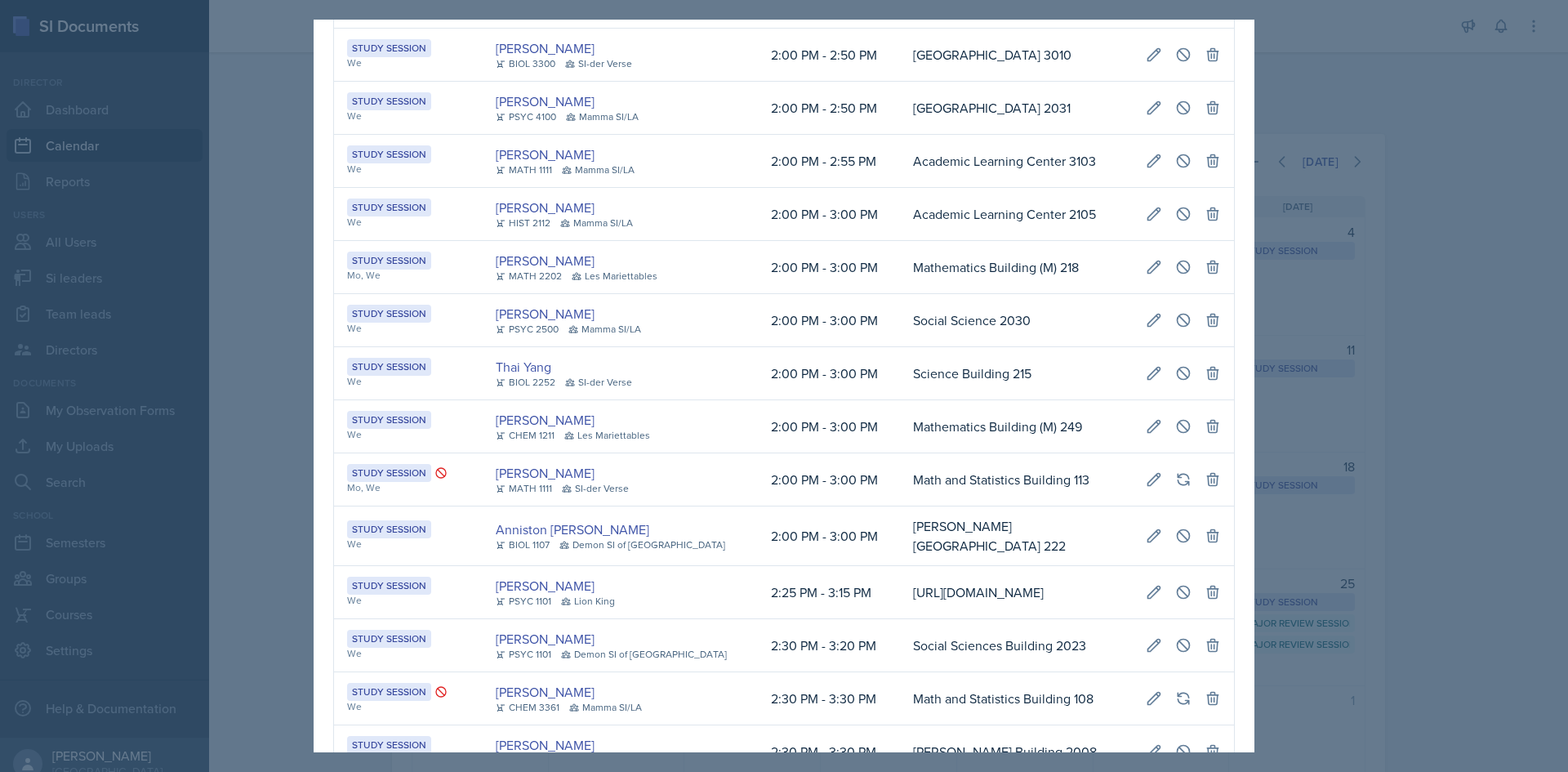
drag, startPoint x: 1449, startPoint y: 333, endPoint x: 1356, endPoint y: 285, distance: 104.7
click at [1450, 333] on div at bounding box center [784, 386] width 1568 height 772
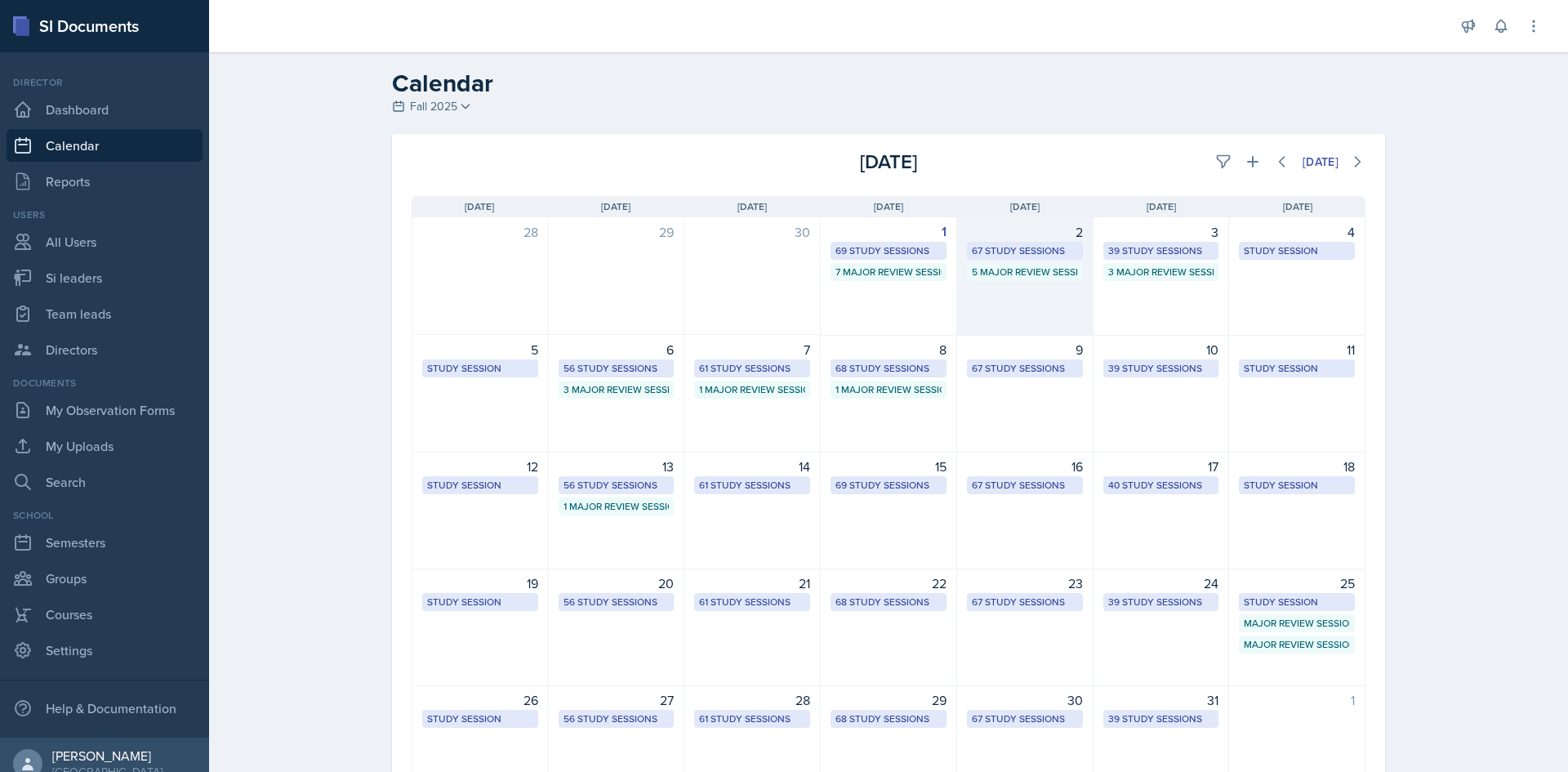
click at [993, 239] on div "2" at bounding box center [1025, 232] width 116 height 20
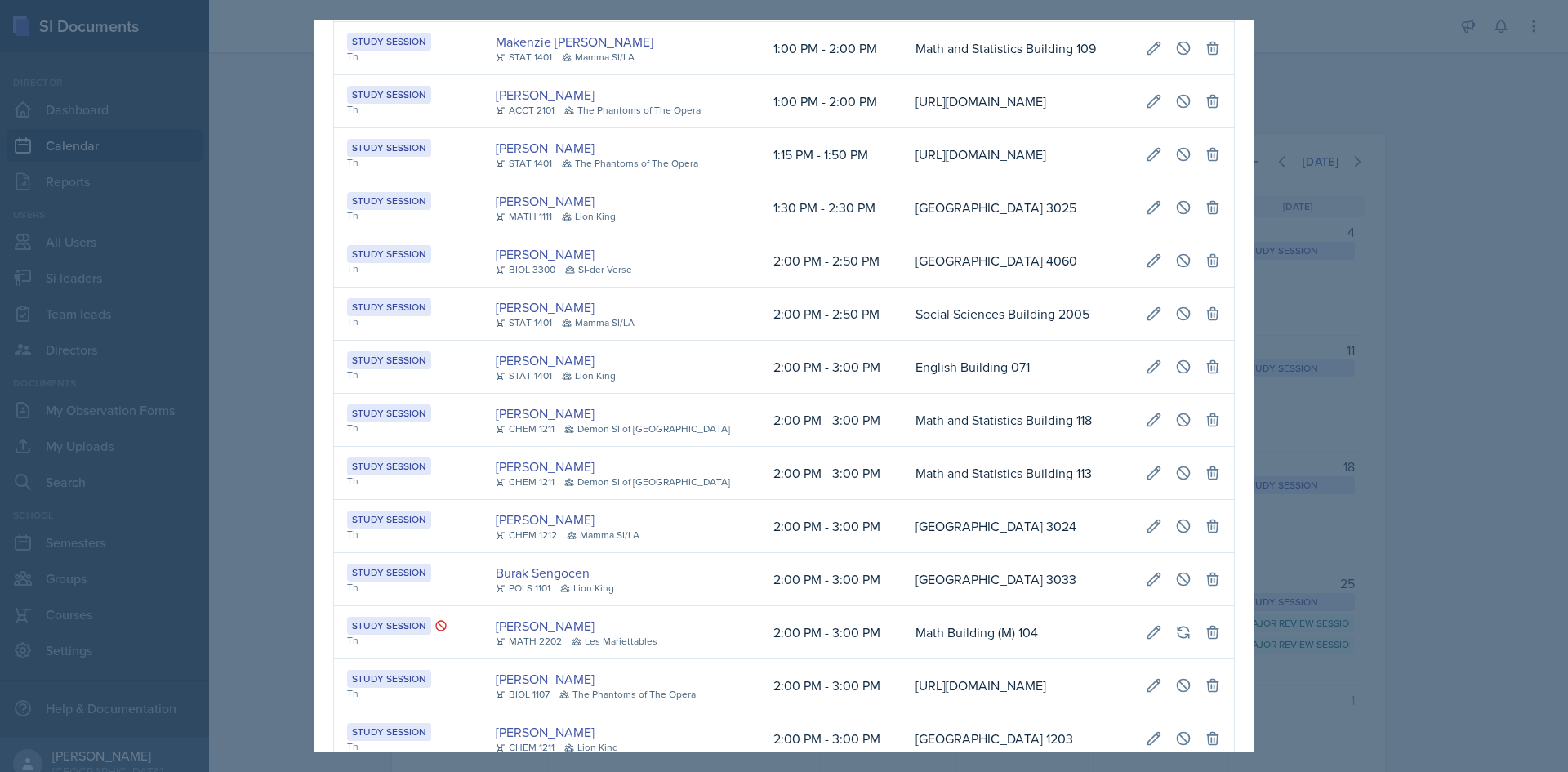
scroll to position [0, 363]
click at [993, 181] on td "[URL][DOMAIN_NAME]" at bounding box center [1018, 154] width 231 height 53
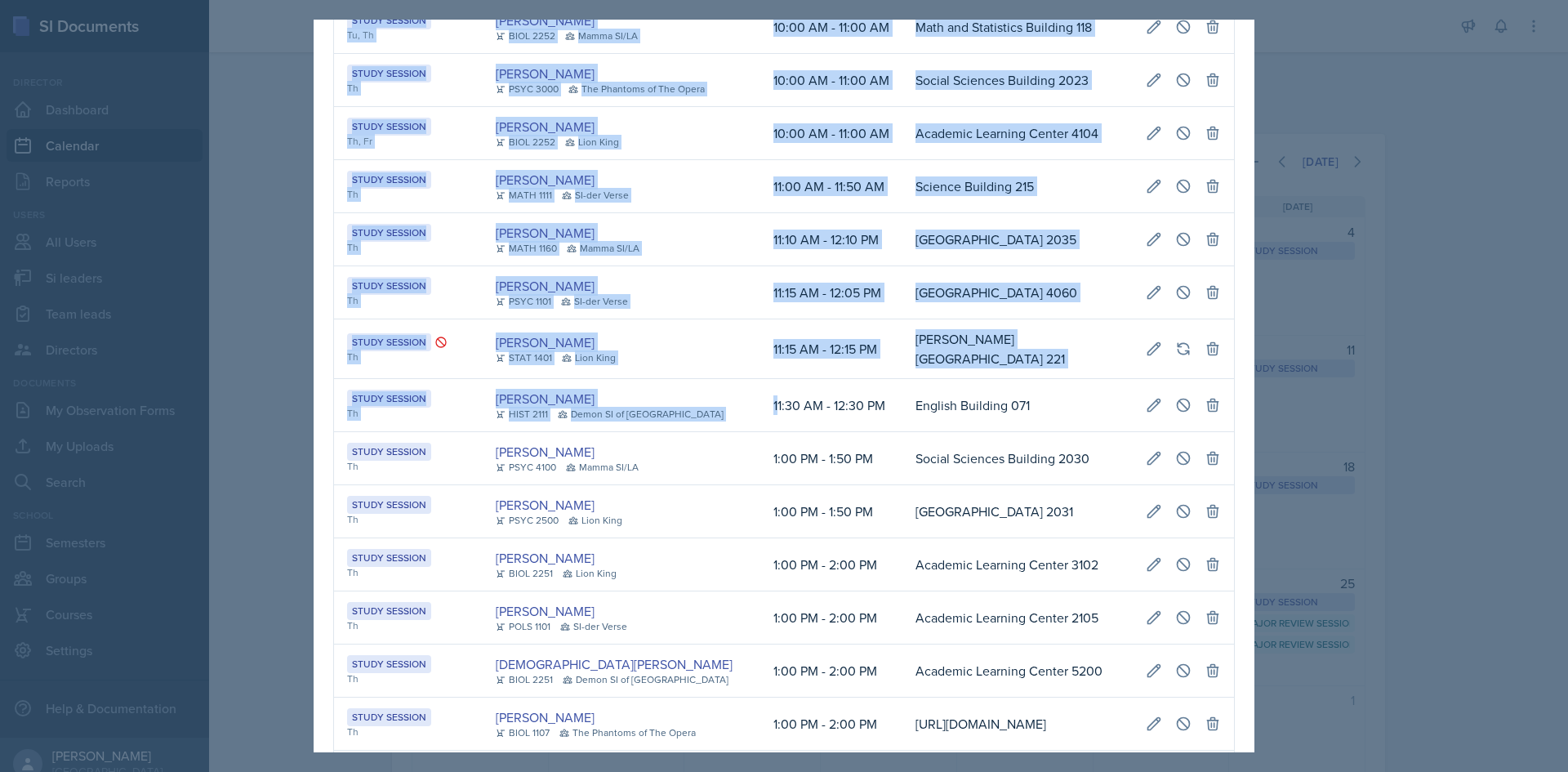
drag, startPoint x: 761, startPoint y: 378, endPoint x: 1228, endPoint y: 383, distance: 467.0
click at [1175, 397] on icon at bounding box center [1183, 405] width 16 height 16
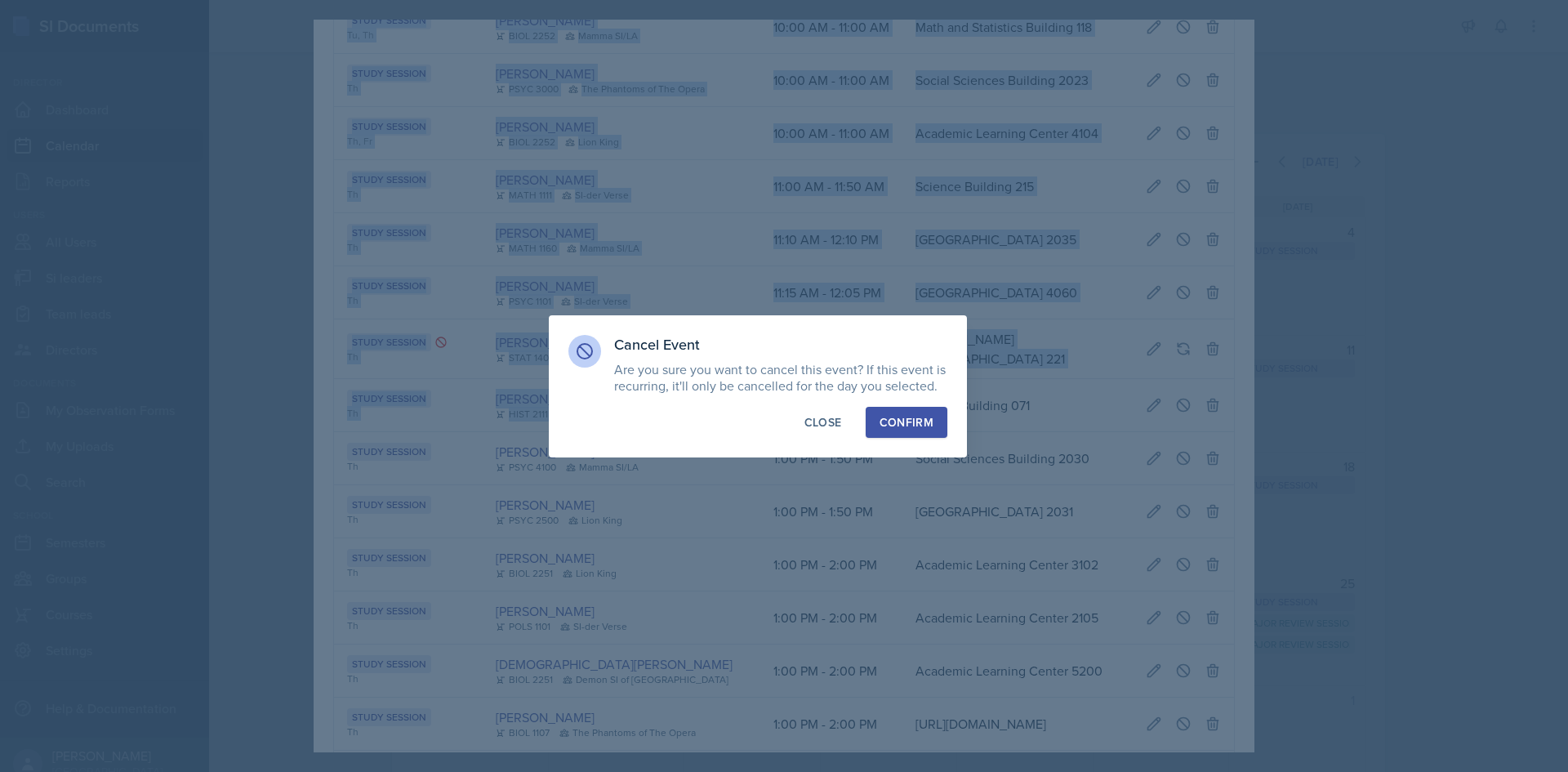
click at [882, 416] on div "Confirm" at bounding box center [906, 422] width 54 height 16
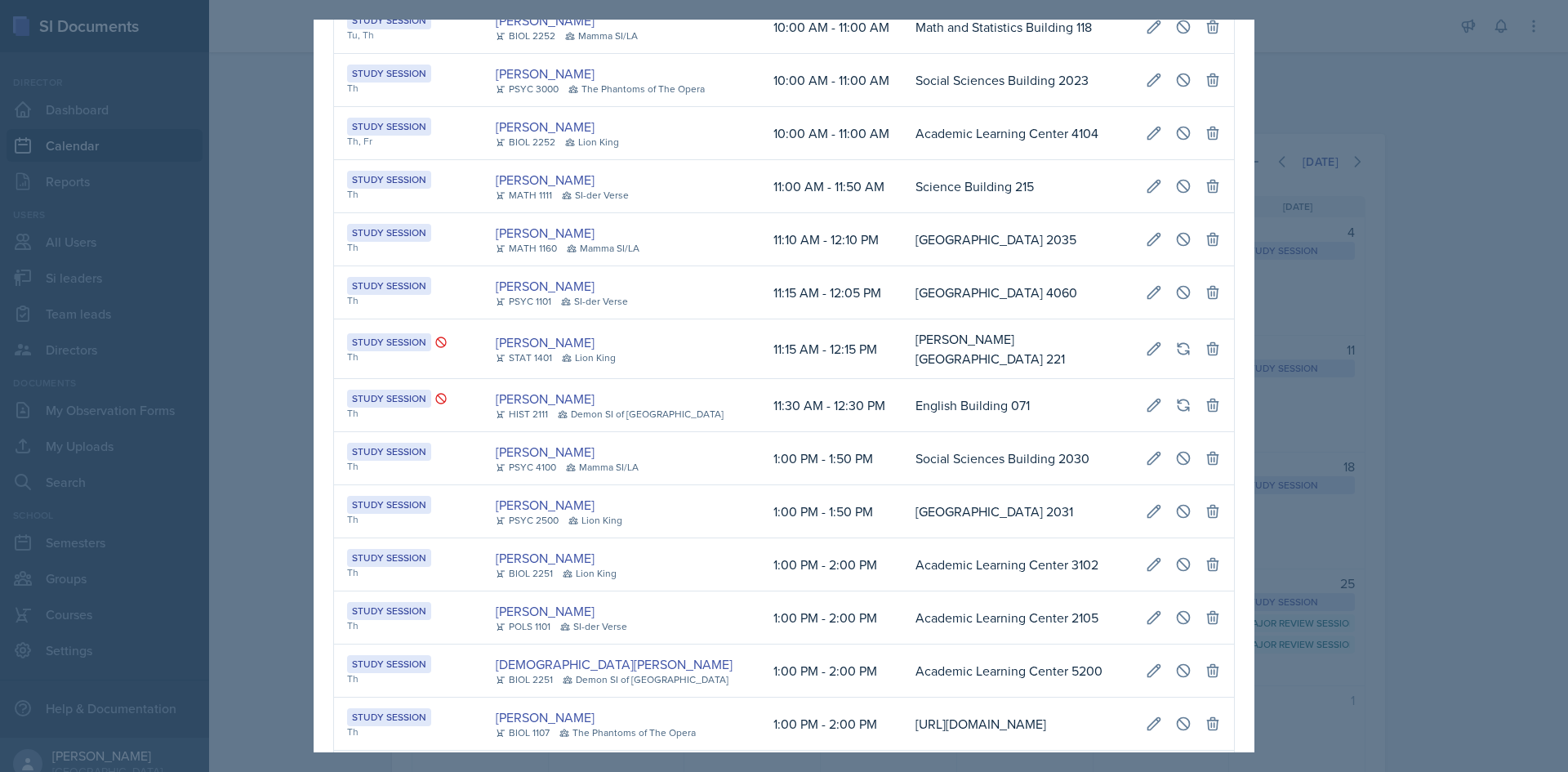
click at [237, 421] on div at bounding box center [784, 386] width 1568 height 772
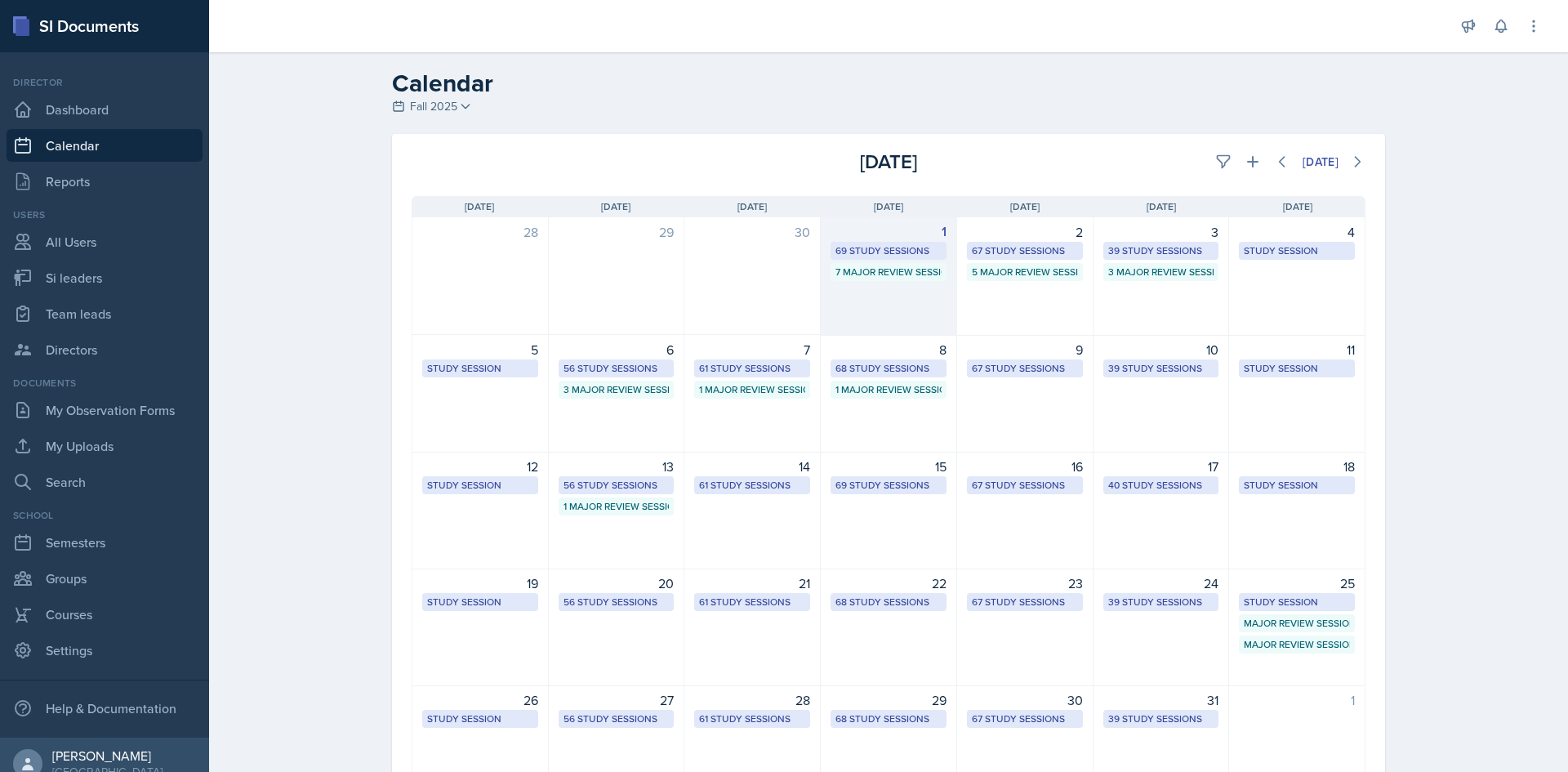
click at [868, 252] on div "69 Study Sessions" at bounding box center [888, 251] width 106 height 15
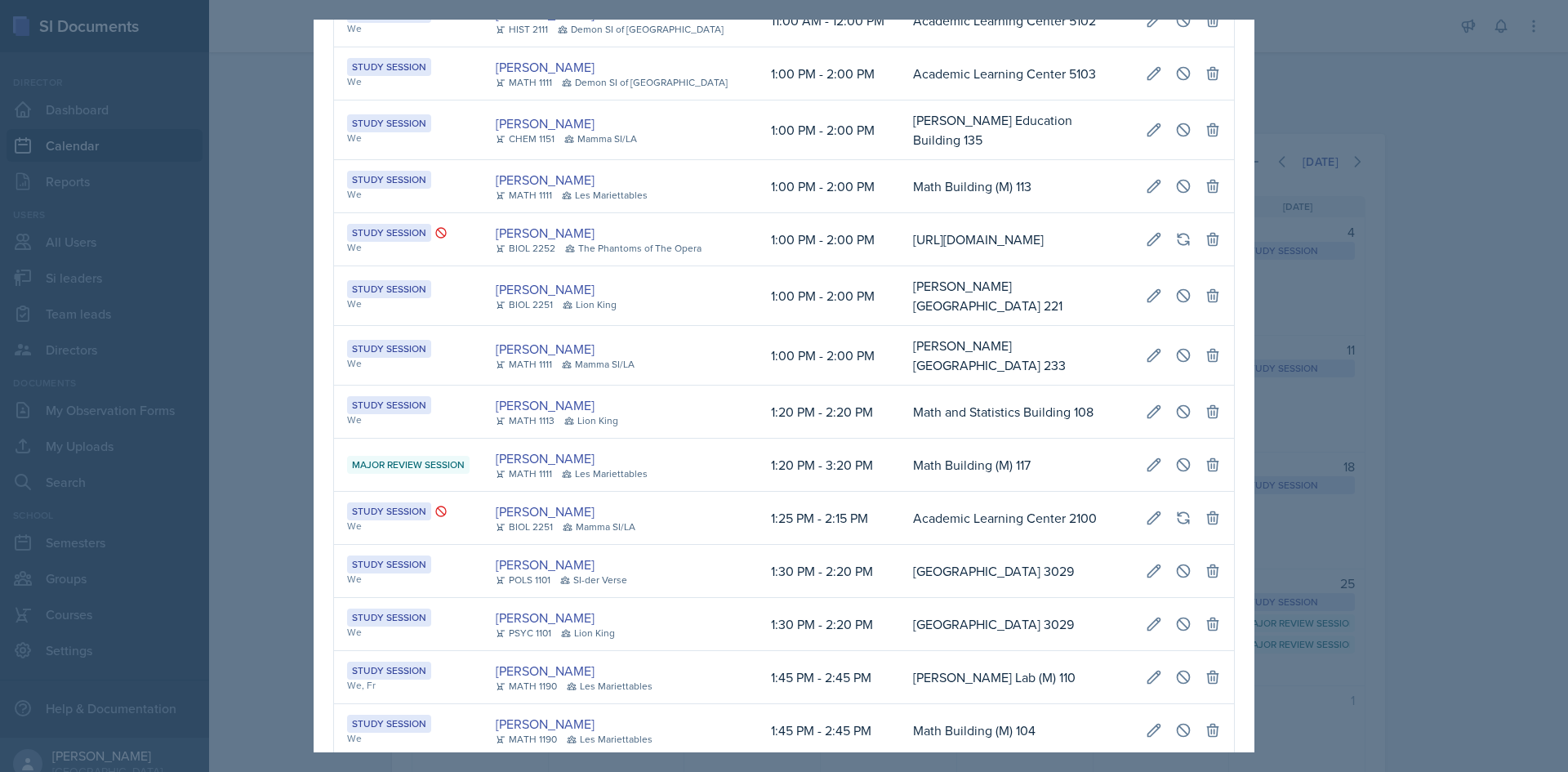
click at [900, 253] on td "[URL][DOMAIN_NAME]" at bounding box center [1016, 239] width 232 height 53
click at [900, 196] on td "Math Building (M) 113" at bounding box center [1016, 186] width 232 height 53
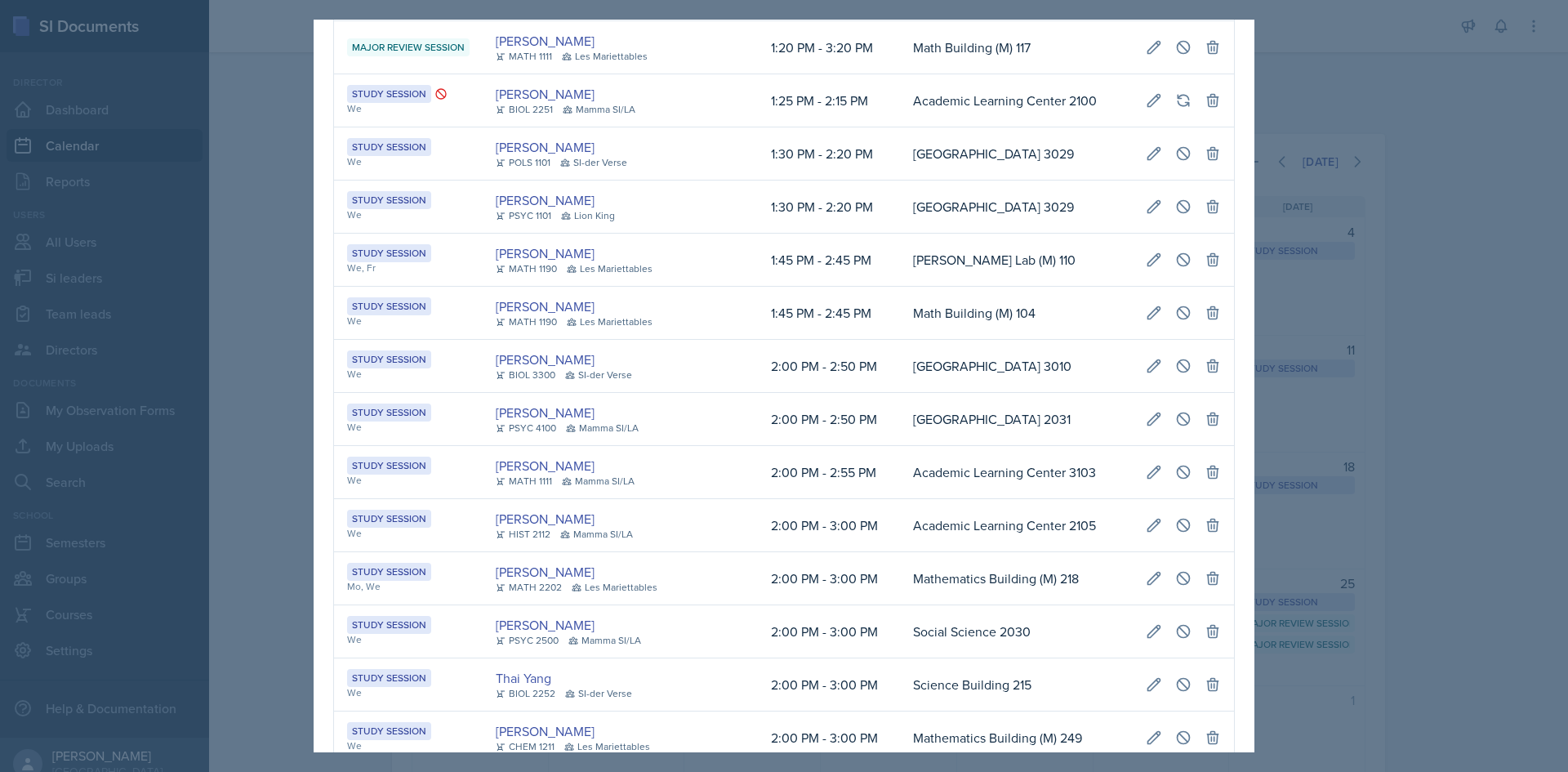
drag, startPoint x: 709, startPoint y: 401, endPoint x: 718, endPoint y: 402, distance: 9.1
click at [718, 393] on td "Jillian Guye BIOL 3300 SI-der Verse" at bounding box center [620, 366] width 275 height 53
drag, startPoint x: 721, startPoint y: 610, endPoint x: 1214, endPoint y: 598, distance: 493.1
click at [1214, 598] on tr "Study Session Mo, We Ian Chapman MATH 2202 Les Mariettables 2:00 PM - 3:00 PM M…" at bounding box center [784, 579] width 900 height 53
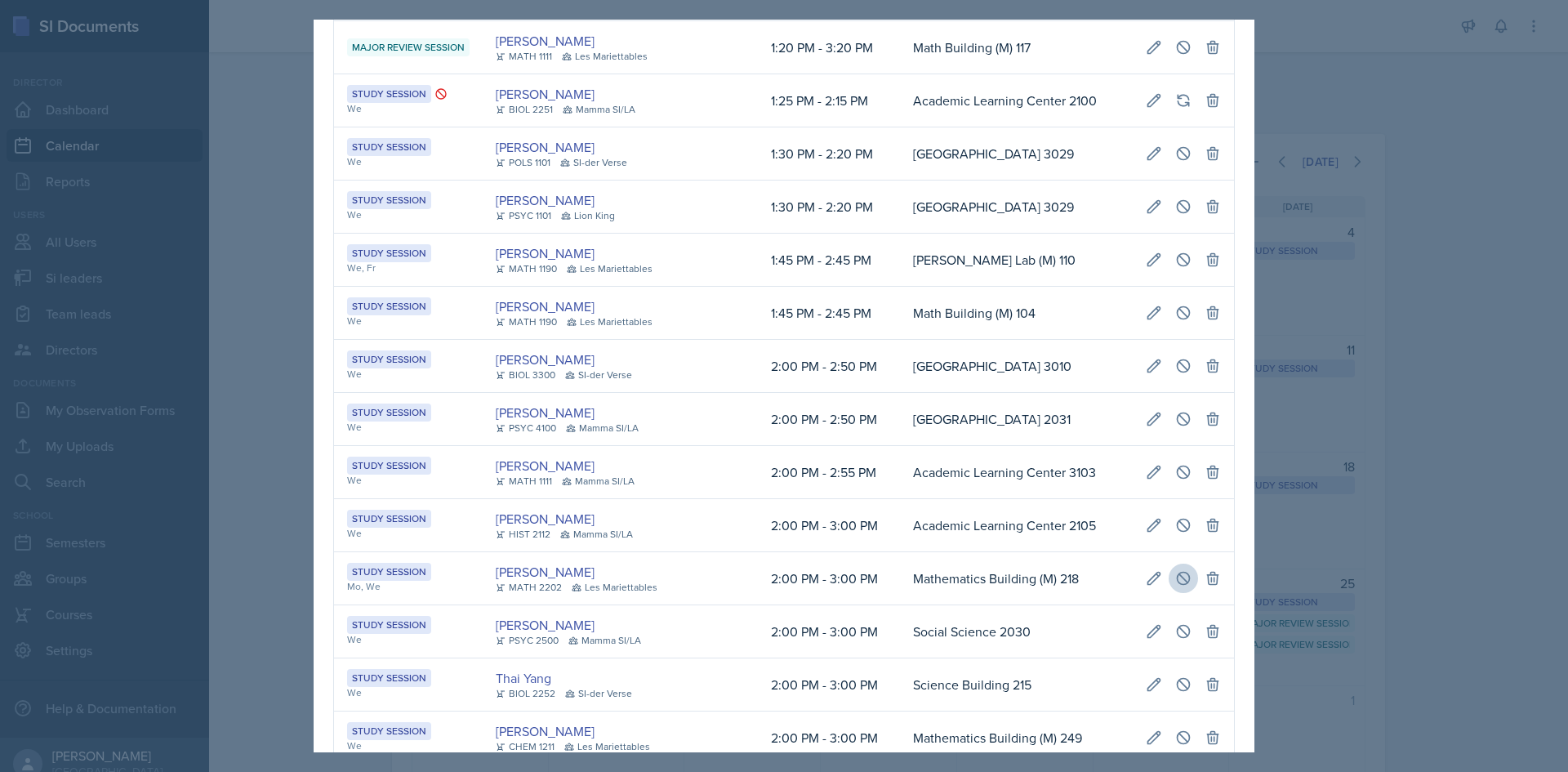
click at [1169, 593] on button at bounding box center [1184, 579] width 29 height 29
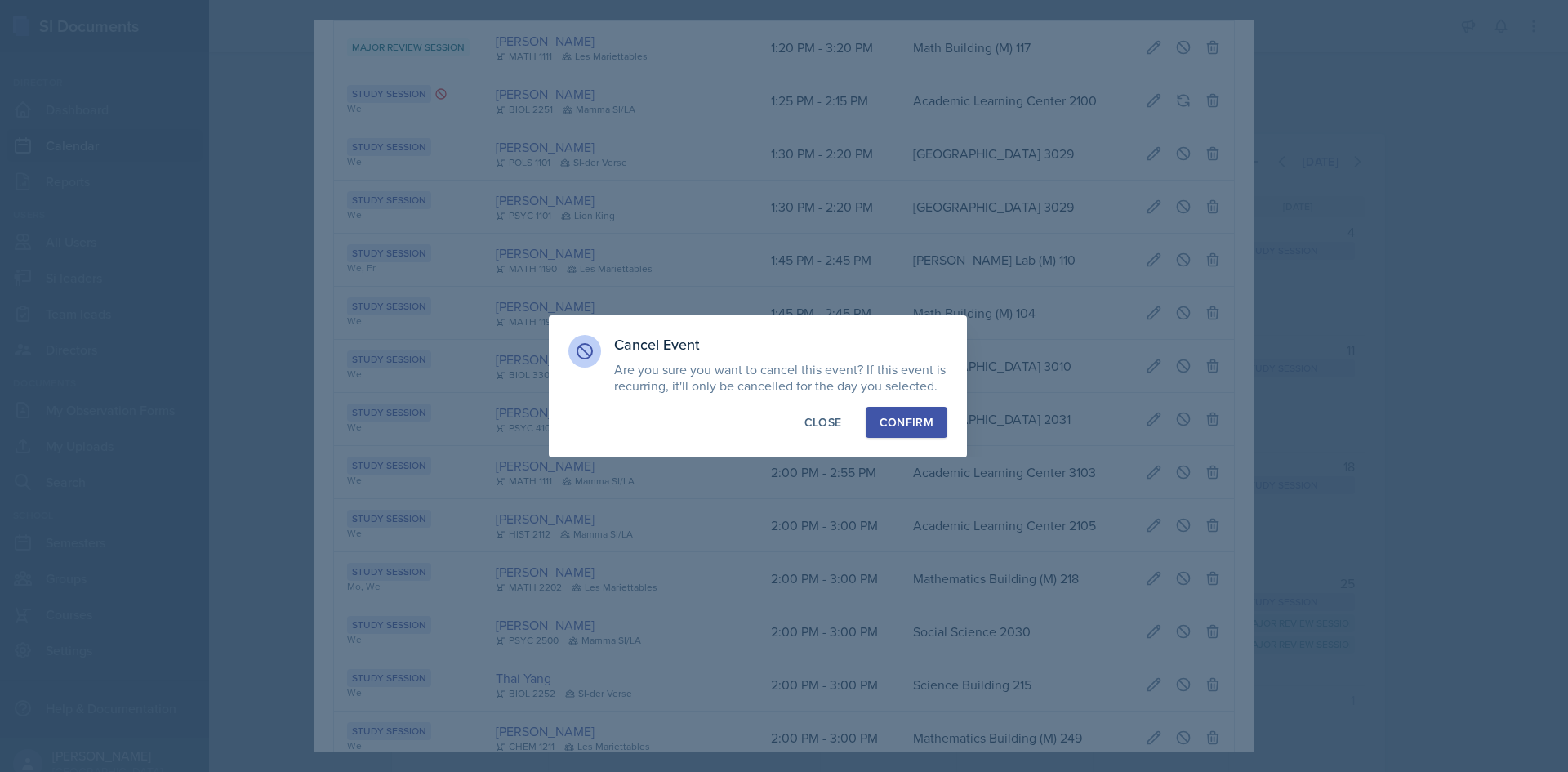
click at [909, 412] on button "Confirm" at bounding box center [906, 422] width 82 height 31
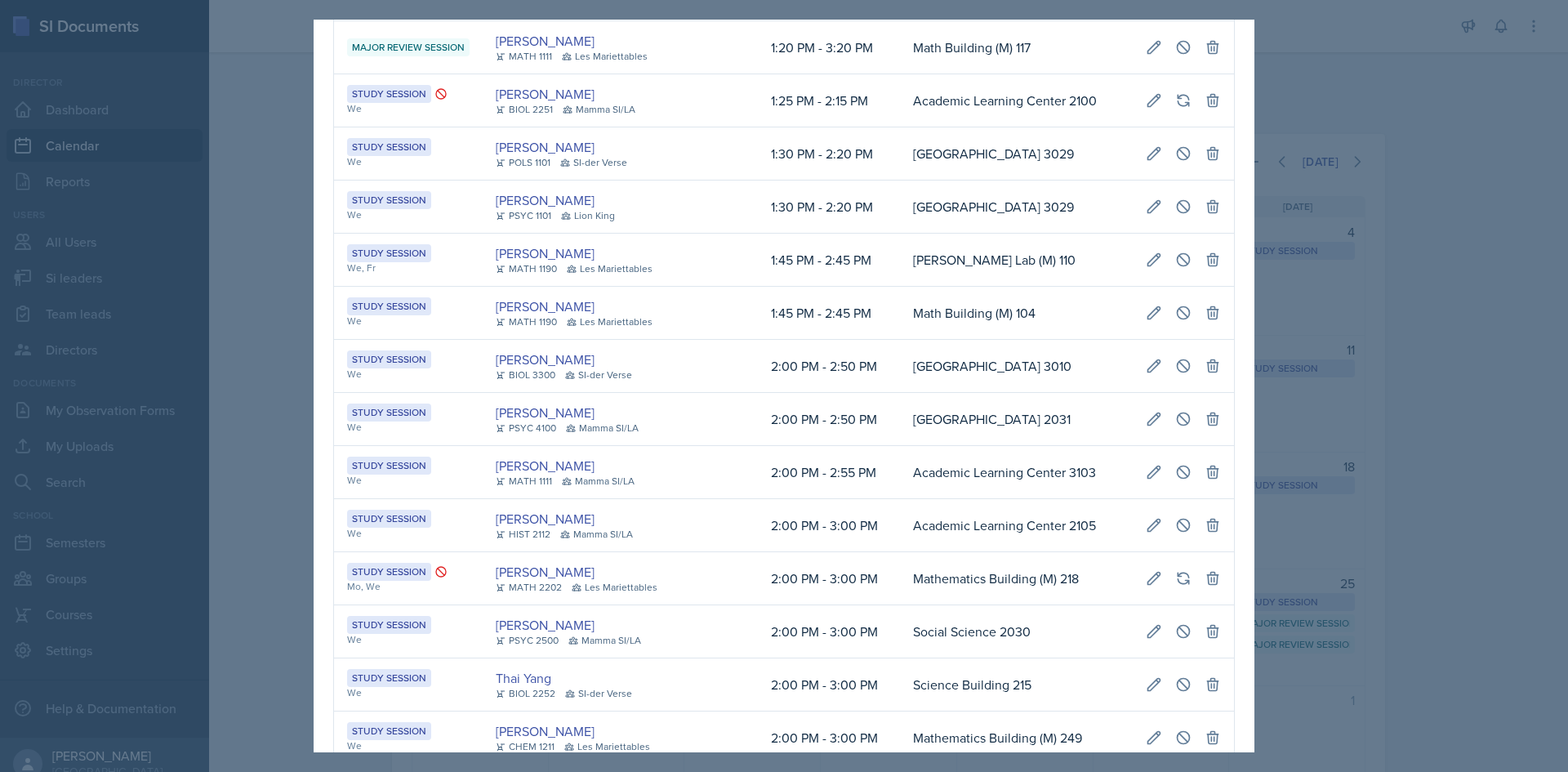
click at [1422, 413] on div at bounding box center [784, 386] width 1568 height 772
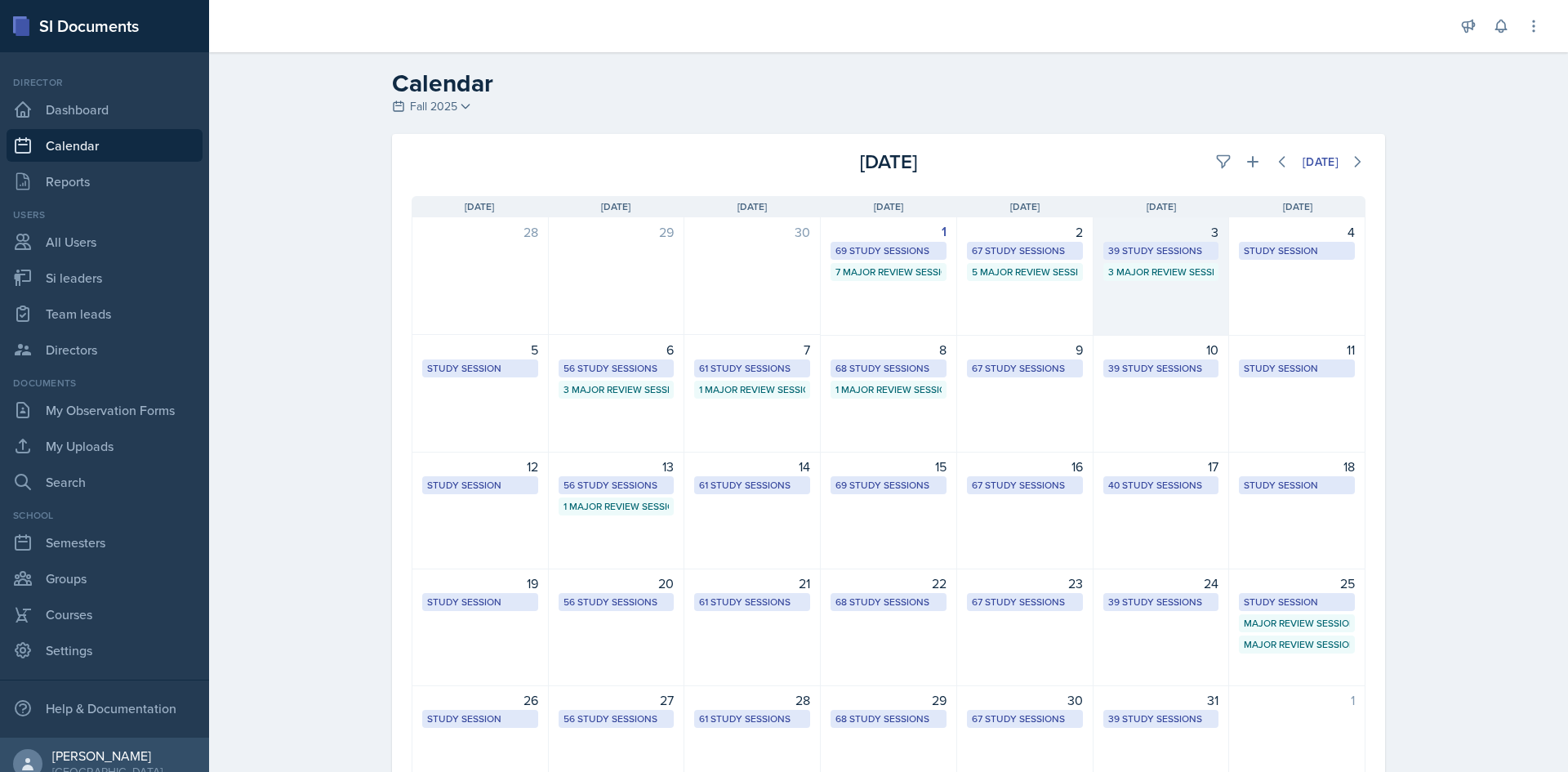
click at [1163, 244] on div "39 Study Sessions" at bounding box center [1161, 251] width 106 height 15
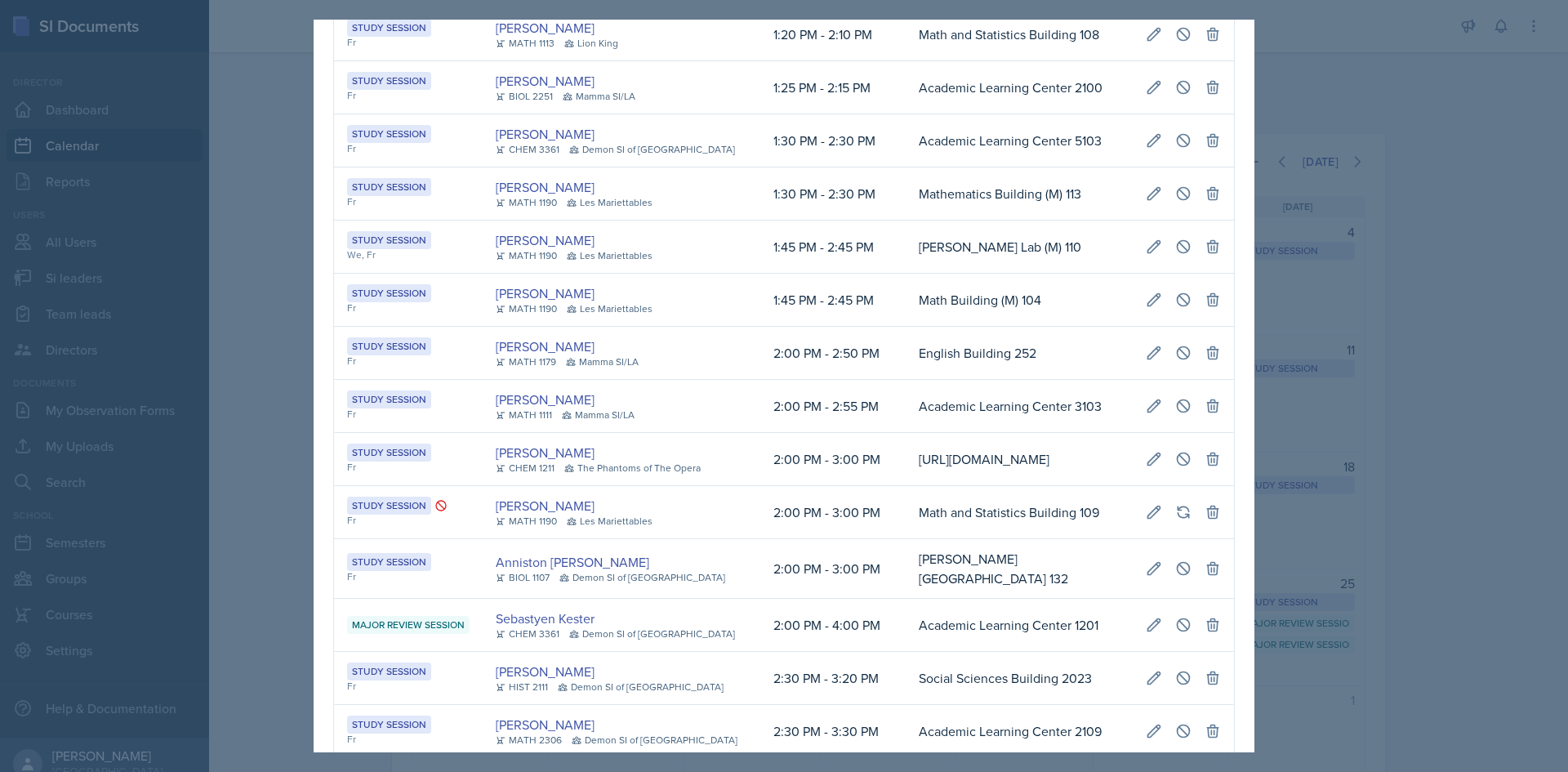
click at [905, 220] on td "Mathematics Building (M) 113" at bounding box center [1019, 193] width 227 height 53
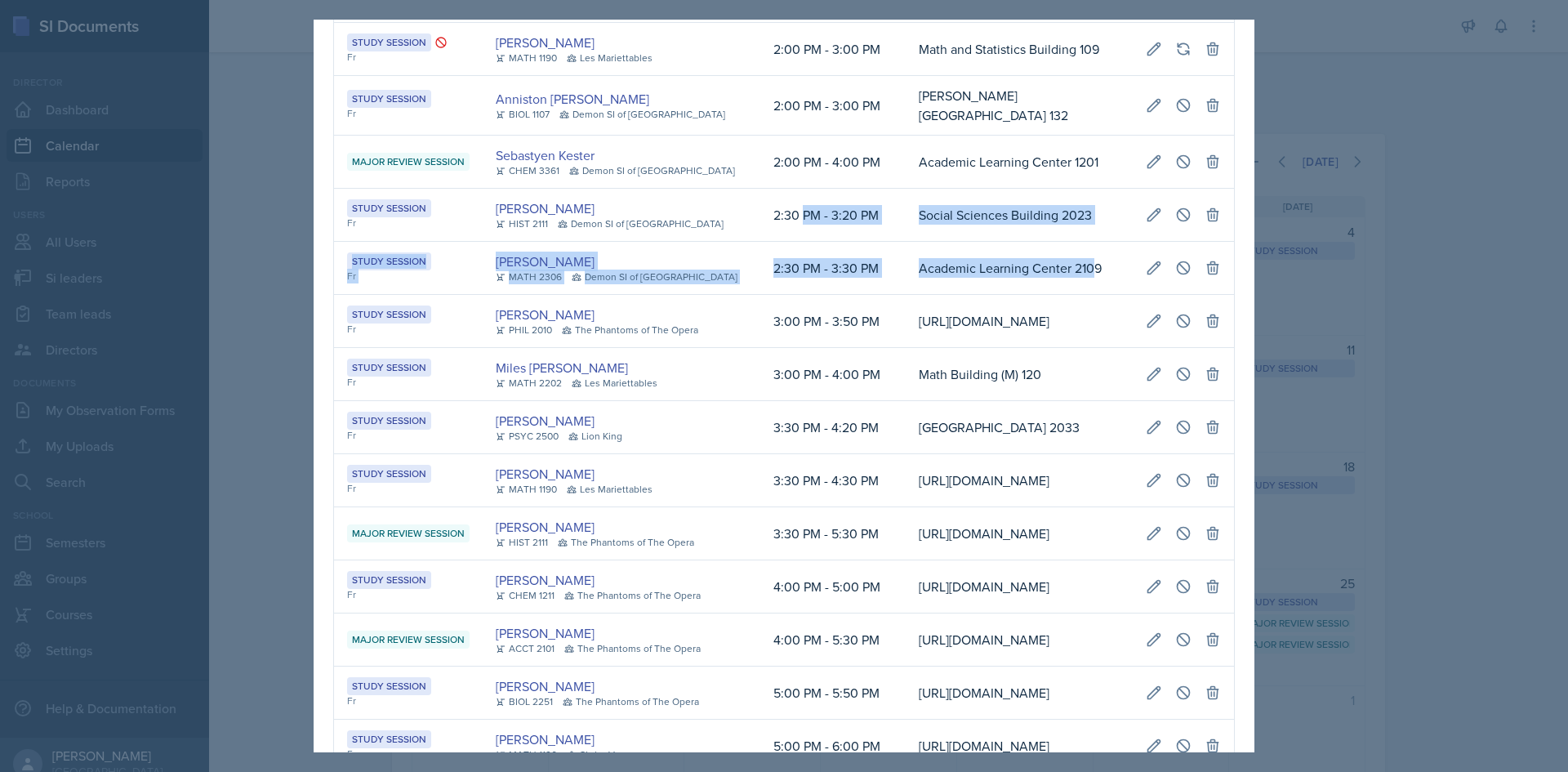
drag, startPoint x: 767, startPoint y: 350, endPoint x: 1052, endPoint y: 370, distance: 285.7
click at [1058, 372] on table "Event User Time Location Study Session We, Fr Ariana Mitchell MATH 1113 SI-der …" at bounding box center [784, 118] width 902 height 2279
click at [945, 295] on td "Academic Learning Center 2109" at bounding box center [1019, 268] width 227 height 53
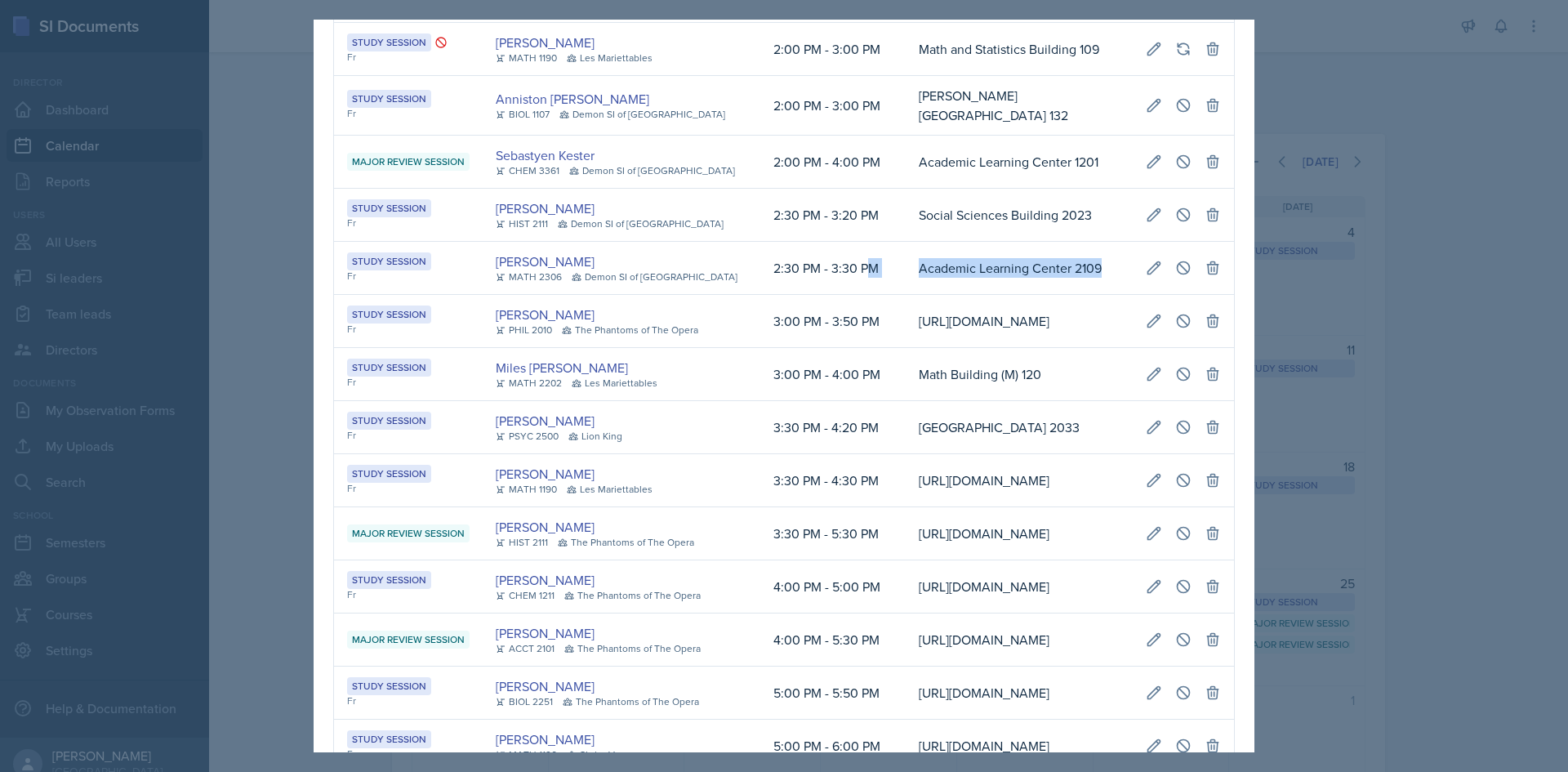
drag, startPoint x: 836, startPoint y: 391, endPoint x: 1165, endPoint y: 399, distance: 329.1
click at [1140, 295] on tr "Study Session Fr Julian Jahde MATH 2306 Demon SI of Fleet Street 2:30 PM - 3:30…" at bounding box center [784, 268] width 900 height 53
click at [1133, 295] on td "Academic Learning Center 2109" at bounding box center [1019, 268] width 227 height 53
drag, startPoint x: 883, startPoint y: 389, endPoint x: 1179, endPoint y: 391, distance: 296.0
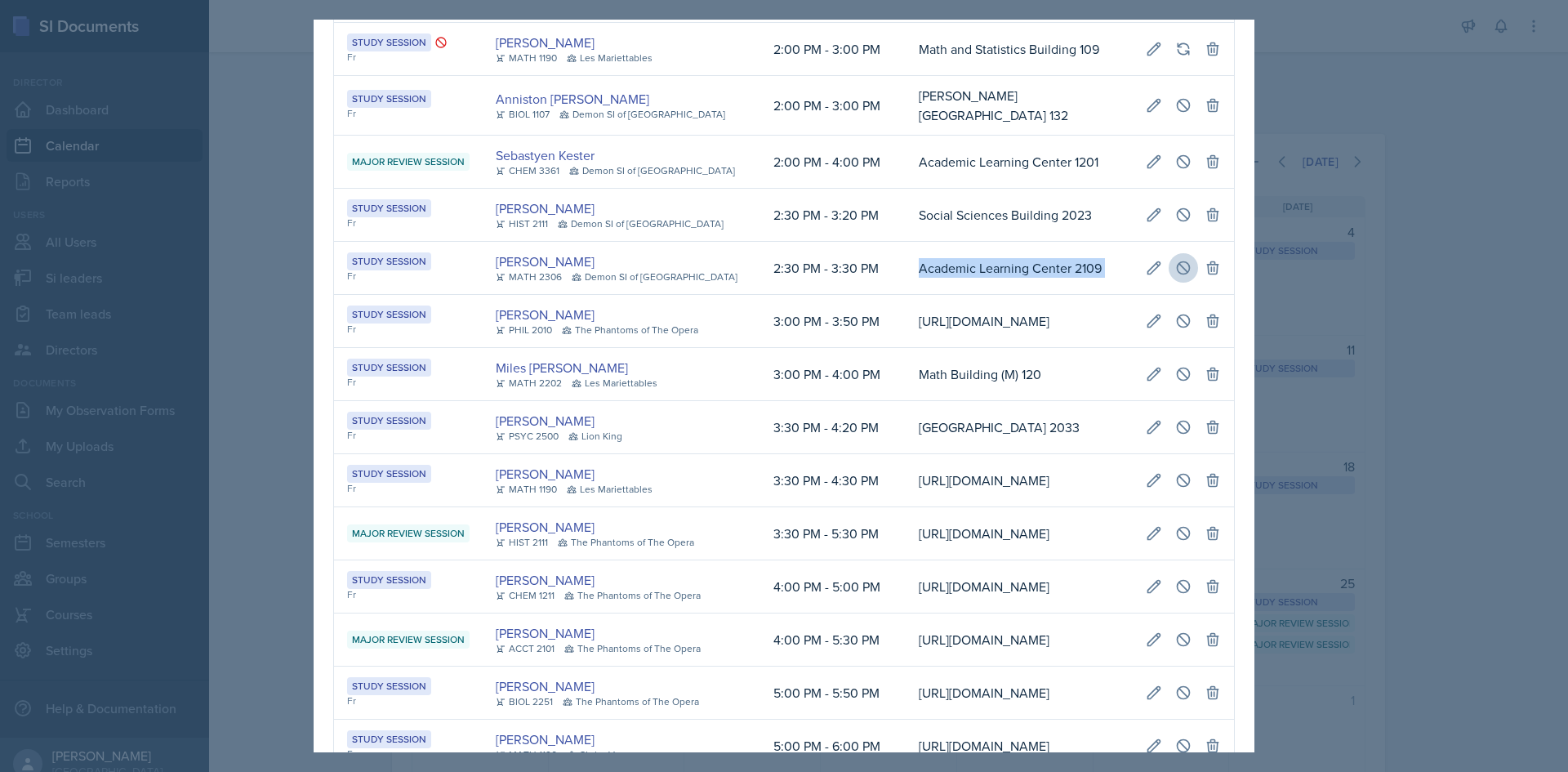
click at [1179, 295] on tr "Study Session Fr Julian Jahde MATH 2306 Demon SI of Fleet Street 2:30 PM - 3:30…" at bounding box center [784, 268] width 900 height 53
click at [1175, 276] on icon at bounding box center [1183, 267] width 16 height 16
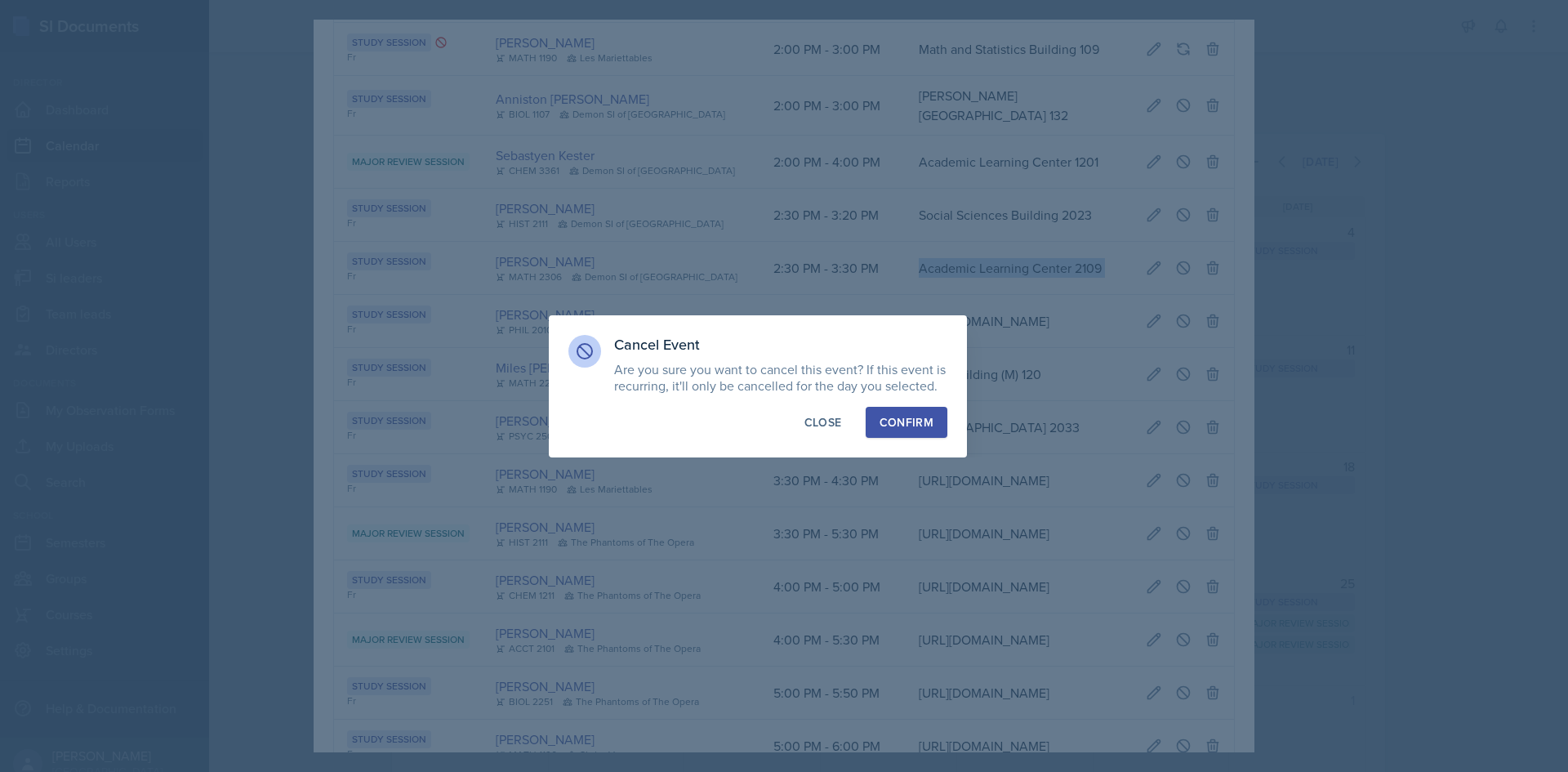
click at [921, 429] on div "Confirm" at bounding box center [906, 422] width 54 height 16
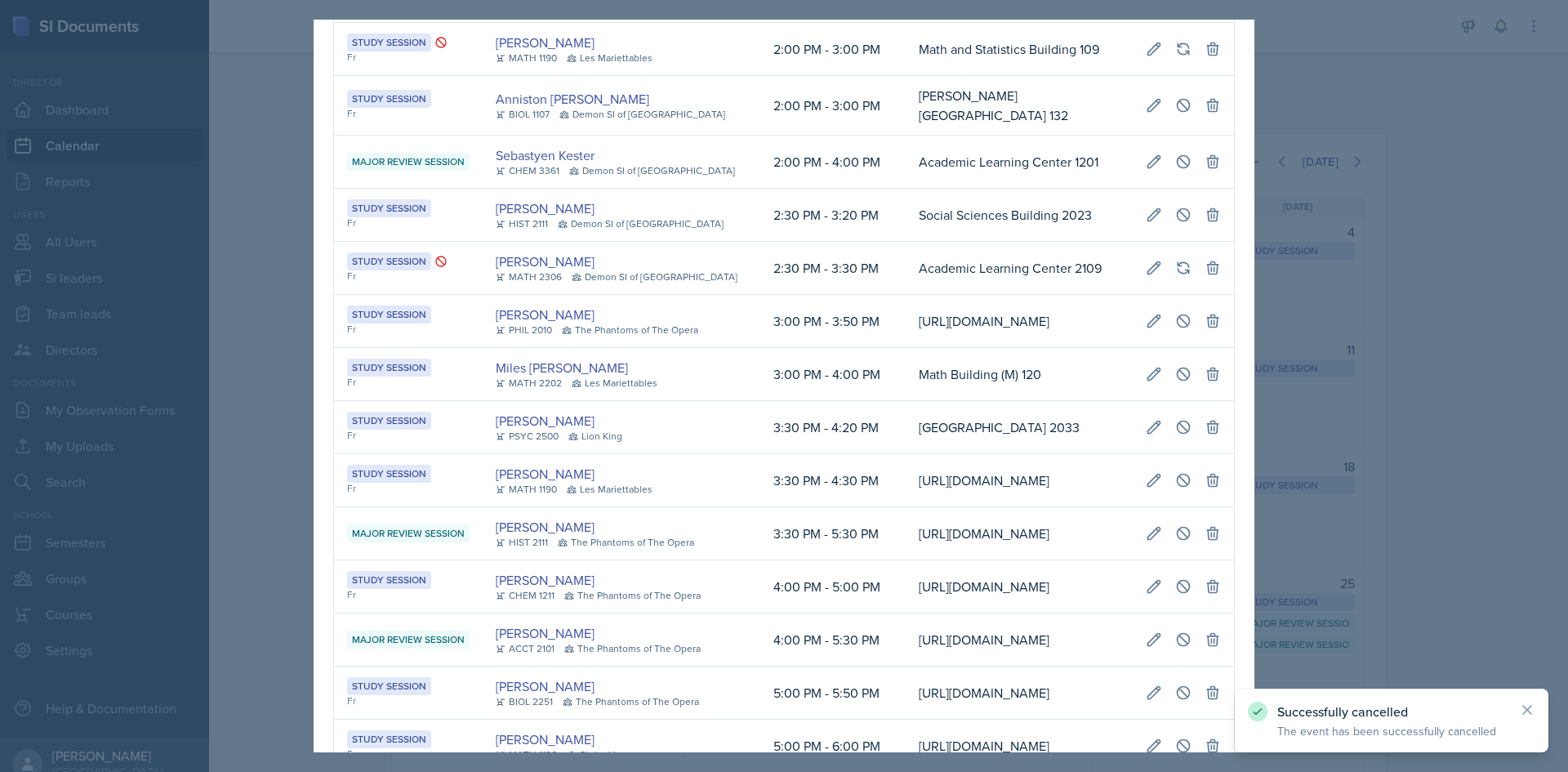
click at [319, 401] on div "October 3rd, 2025 Event User Time Location Study Session We, Fr Ariana Mitchell…" at bounding box center [784, 118] width 941 height 2385
click at [300, 402] on div at bounding box center [784, 386] width 1568 height 772
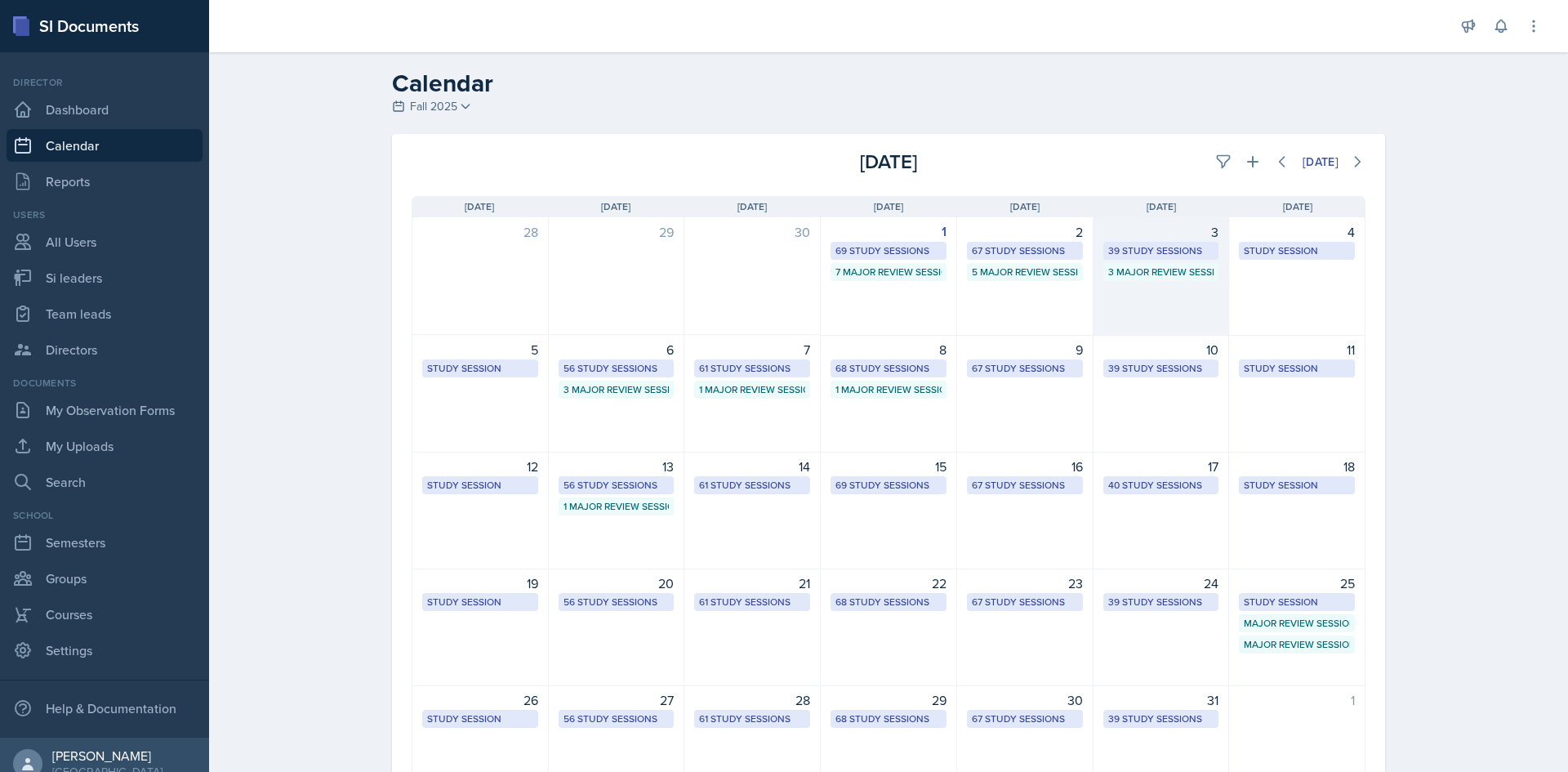
click at [1145, 252] on div "39 Study Sessions" at bounding box center [1161, 251] width 106 height 15
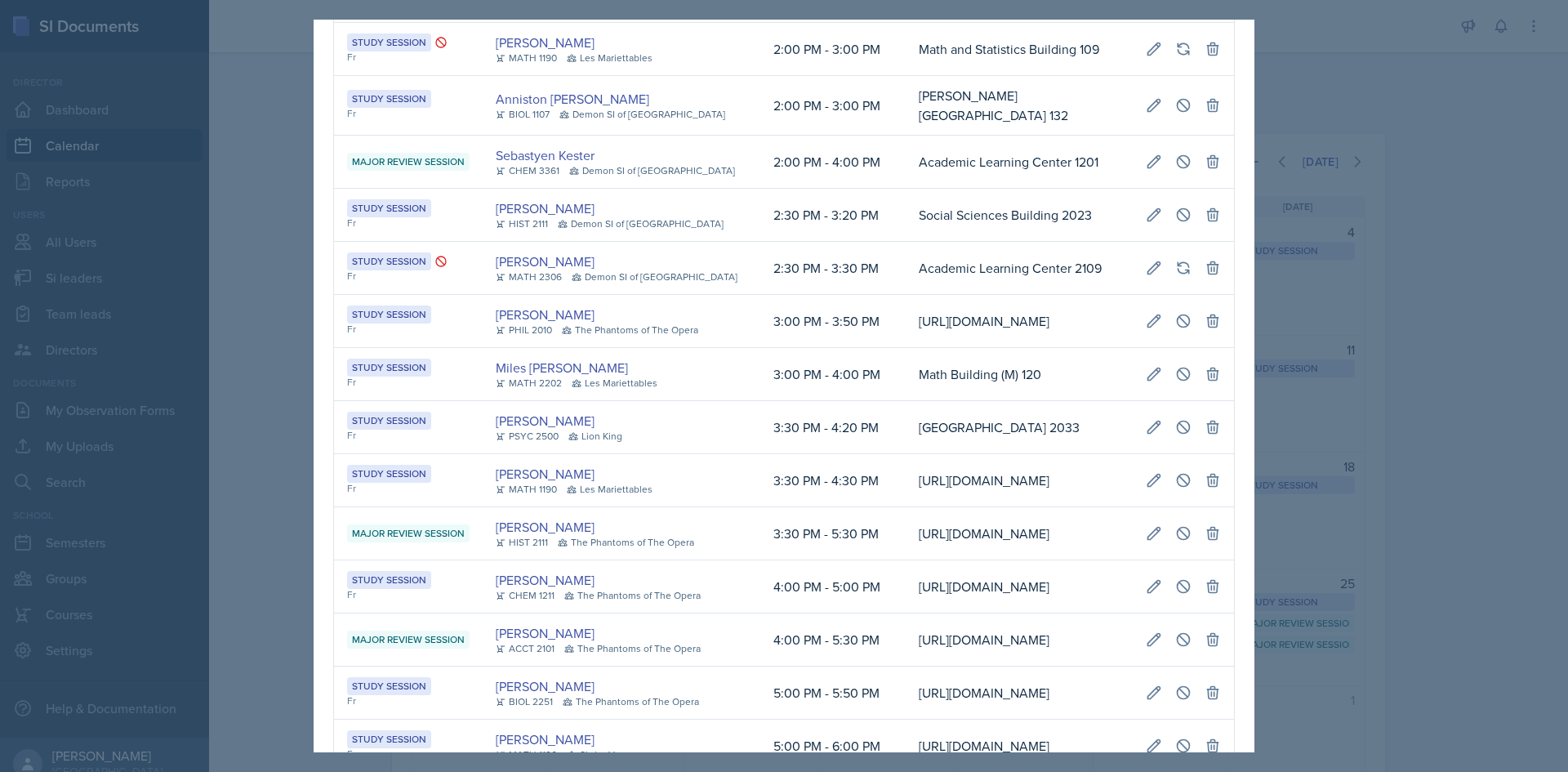
click at [990, 189] on td "Academic Learning Center 1201" at bounding box center [1019, 161] width 227 height 53
click at [1434, 288] on div at bounding box center [784, 386] width 1568 height 772
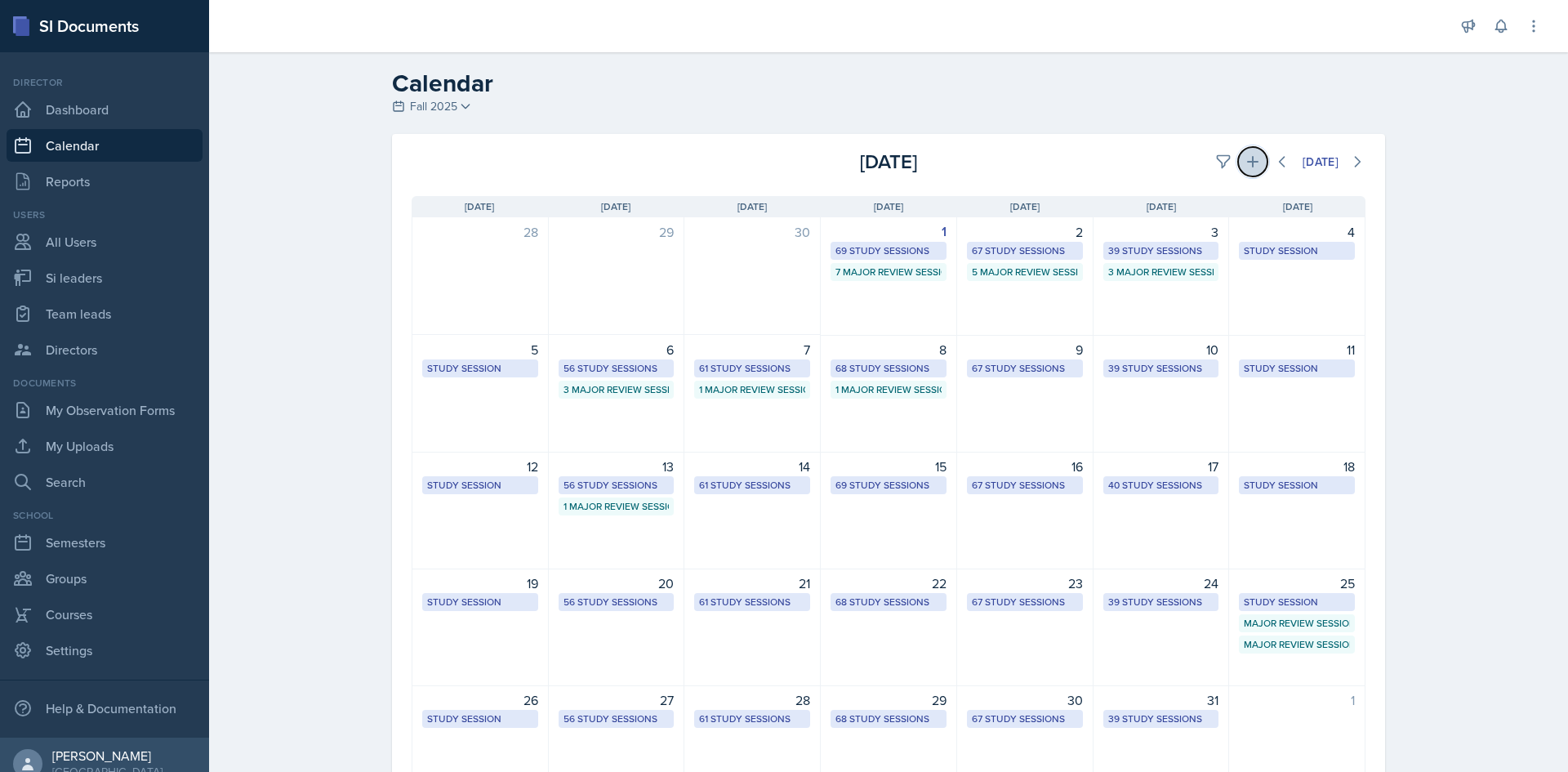
click at [1245, 163] on icon at bounding box center [1252, 161] width 16 height 16
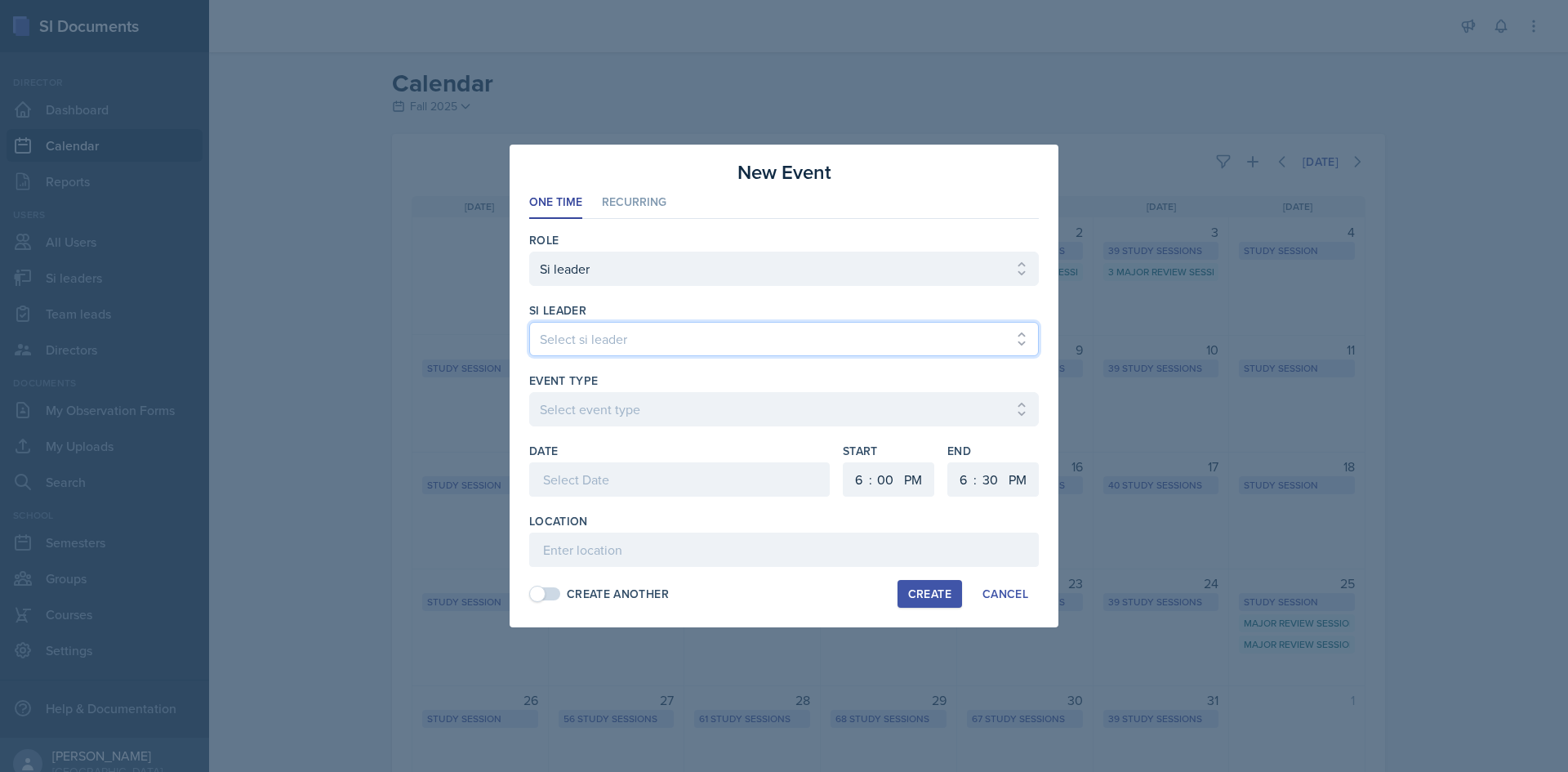
click at [777, 345] on select "Select si leader Abeer Kayser Aditya Chauhan Aissa Sylla Alberto Di Stanislao A…" at bounding box center [784, 339] width 510 height 35
select select "236f9b60-342f-4c16-a351-e5442c504411"
click at [529, 322] on select "Select si leader Abeer Kayser Aditya Chauhan Aissa Sylla Alberto Di Stanislao A…" at bounding box center [784, 339] width 510 height 35
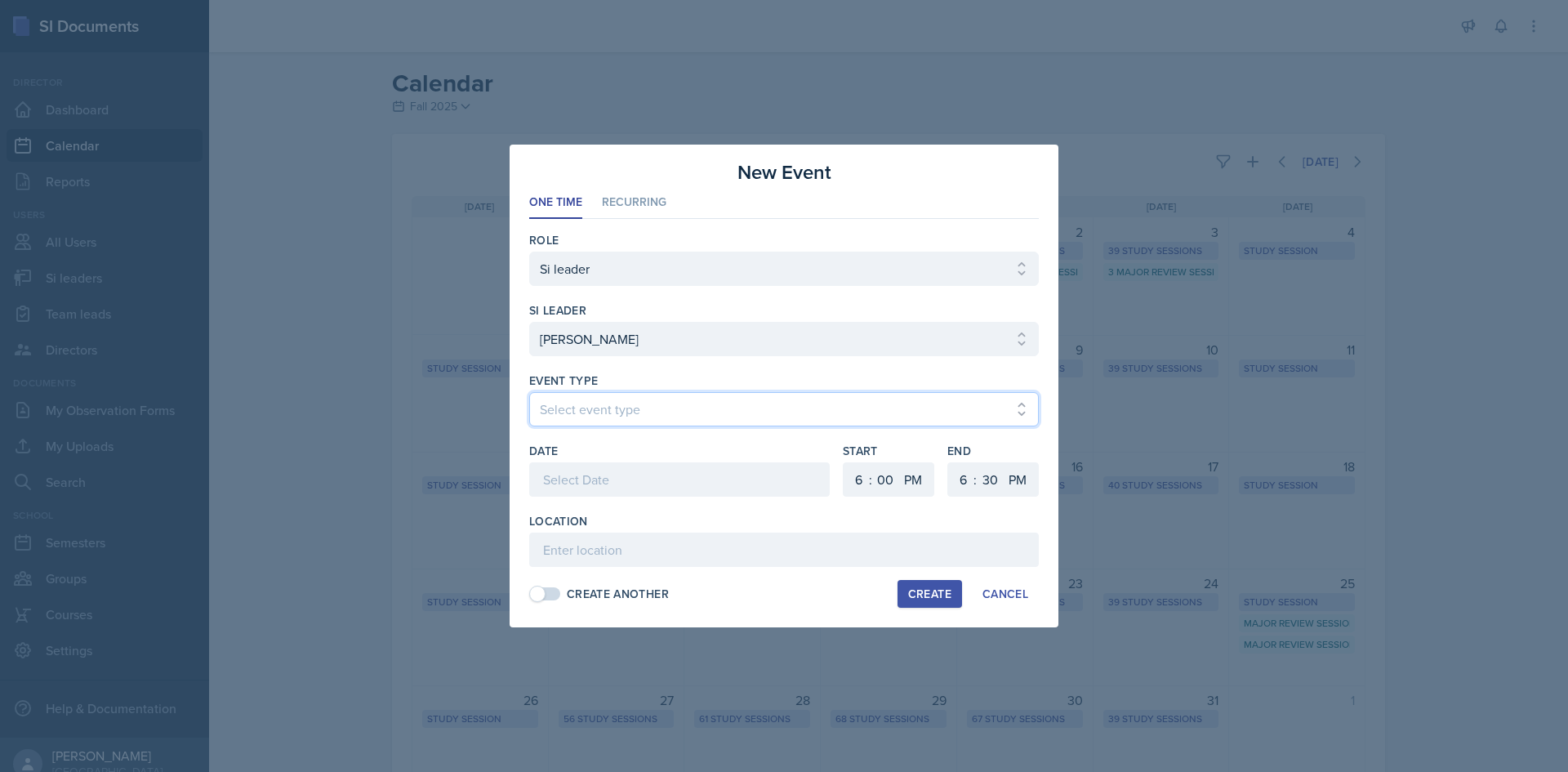
click at [726, 407] on select "Select event type Major Review Session Study Session" at bounding box center [784, 409] width 510 height 35
select select "66bb7cbf-e419-488b-a7ef-f63bc5f9ed04"
click at [529, 392] on select "Select event type Major Review Session Study Session" at bounding box center [784, 409] width 510 height 35
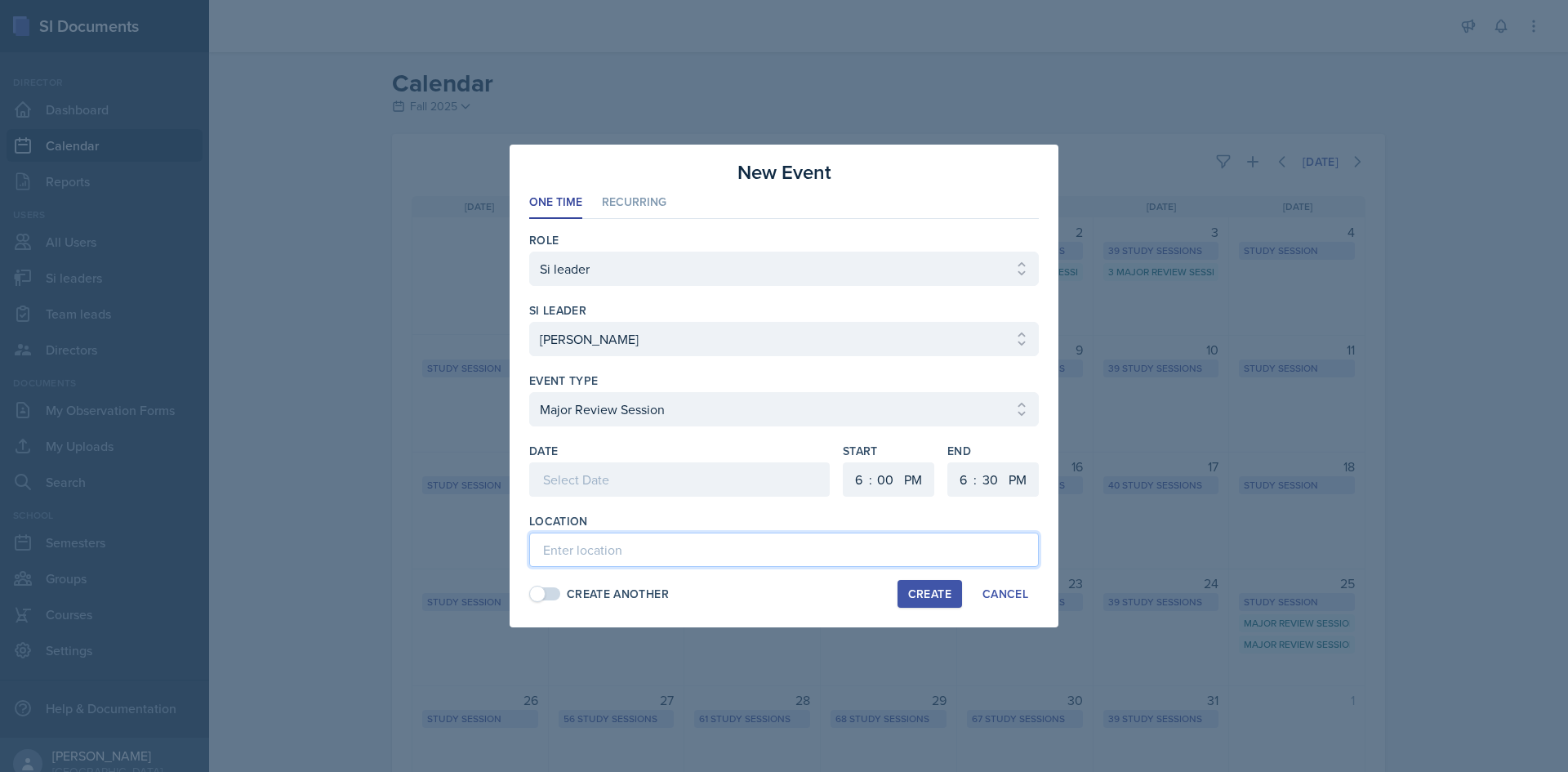
click at [611, 544] on input at bounding box center [784, 550] width 510 height 35
type input "Academic Learning Center 2100"
click at [620, 488] on div at bounding box center [679, 480] width 301 height 35
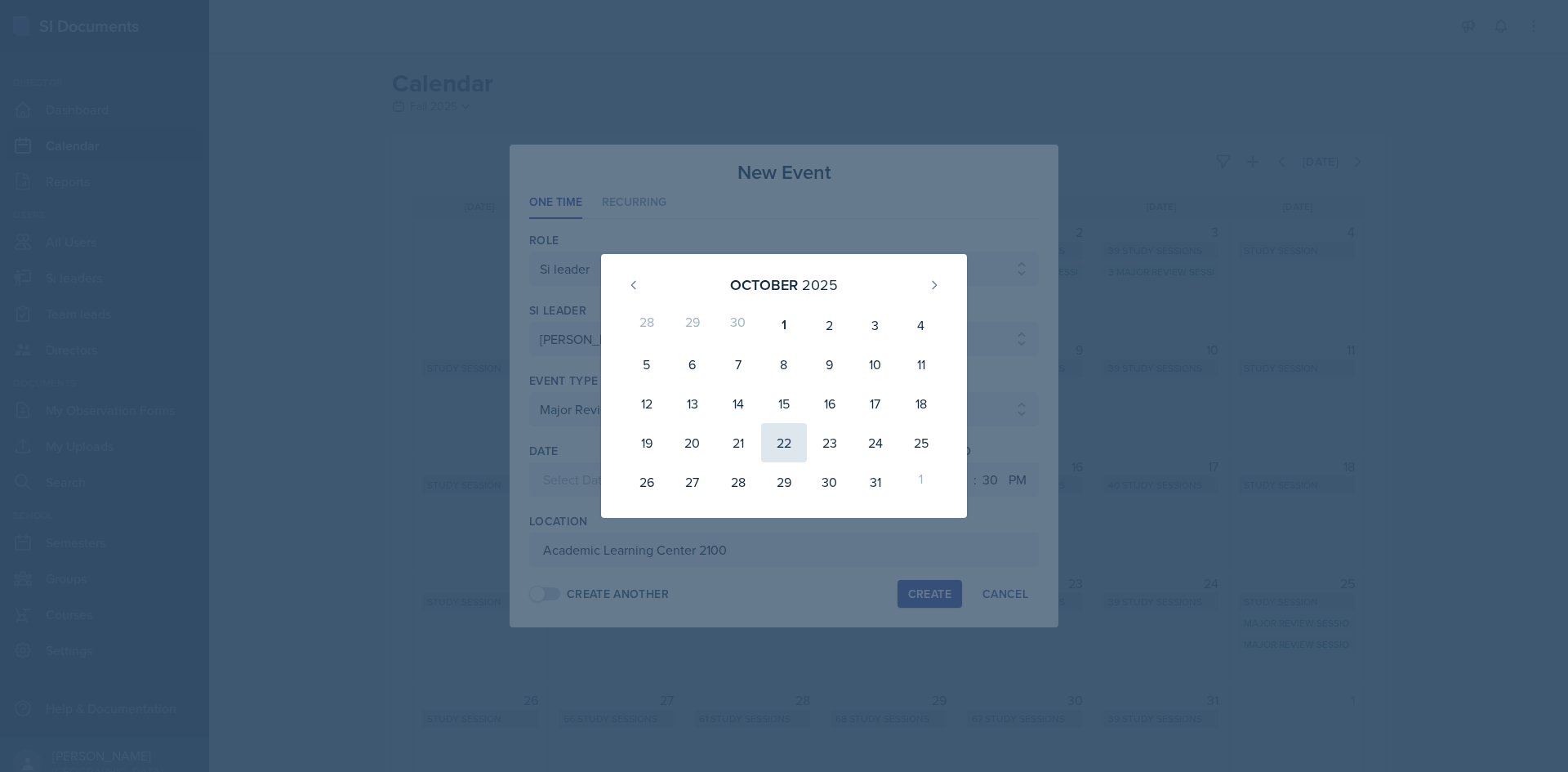
click at [790, 435] on div "22" at bounding box center [784, 442] width 46 height 39
type input "October 22nd, 2025"
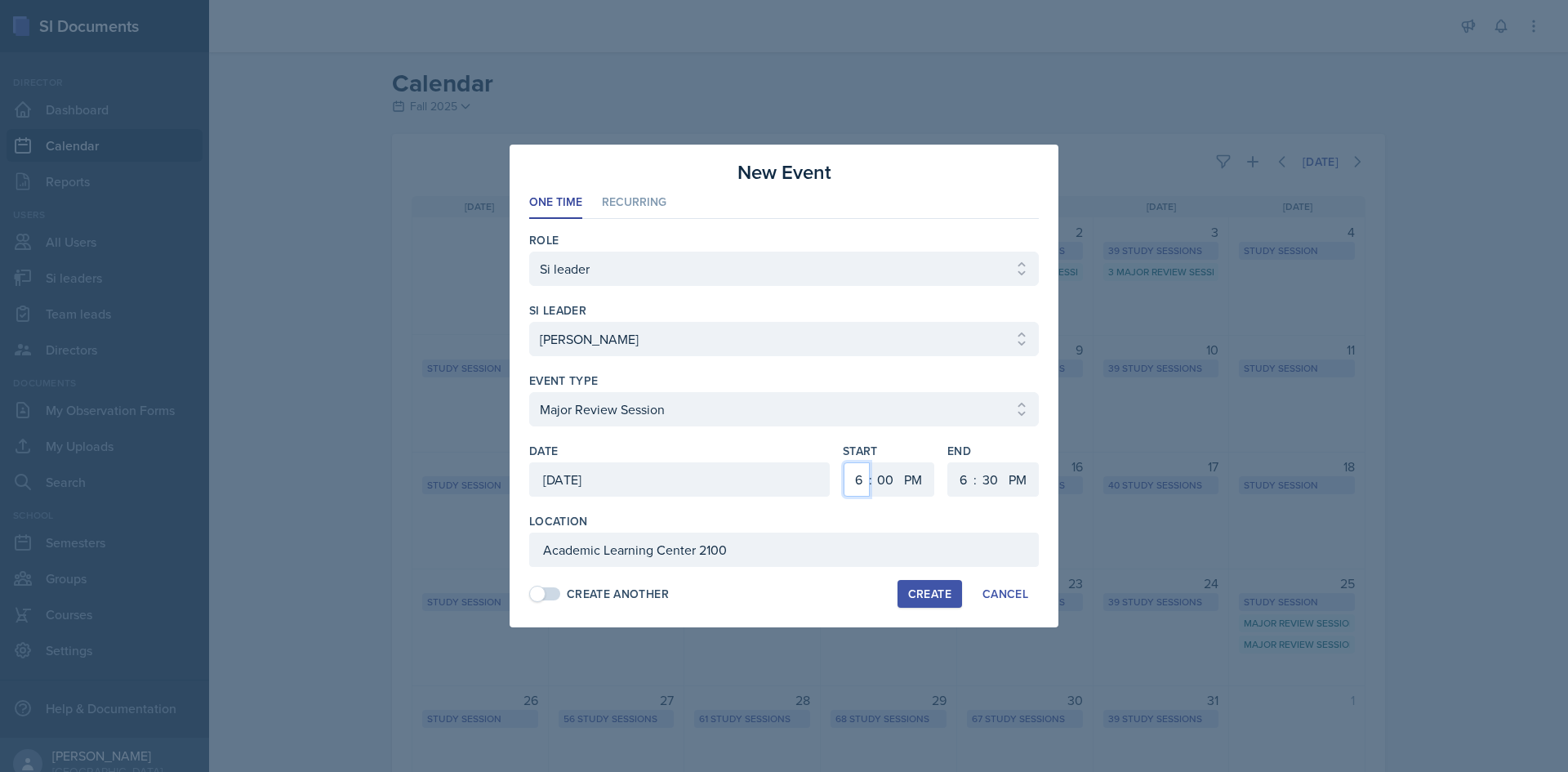
click at [850, 474] on select "1 2 3 4 5 6 7 8 9 10 11 12" at bounding box center [857, 480] width 26 height 35
select select "1"
click at [844, 462] on select "1 2 3 4 5 6 7 8 9 10 11 12" at bounding box center [857, 480] width 26 height 35
click at [885, 481] on select "00 05 10 15 20 25 30 35 40 45 50 55" at bounding box center [885, 480] width 26 height 35
select select "25"
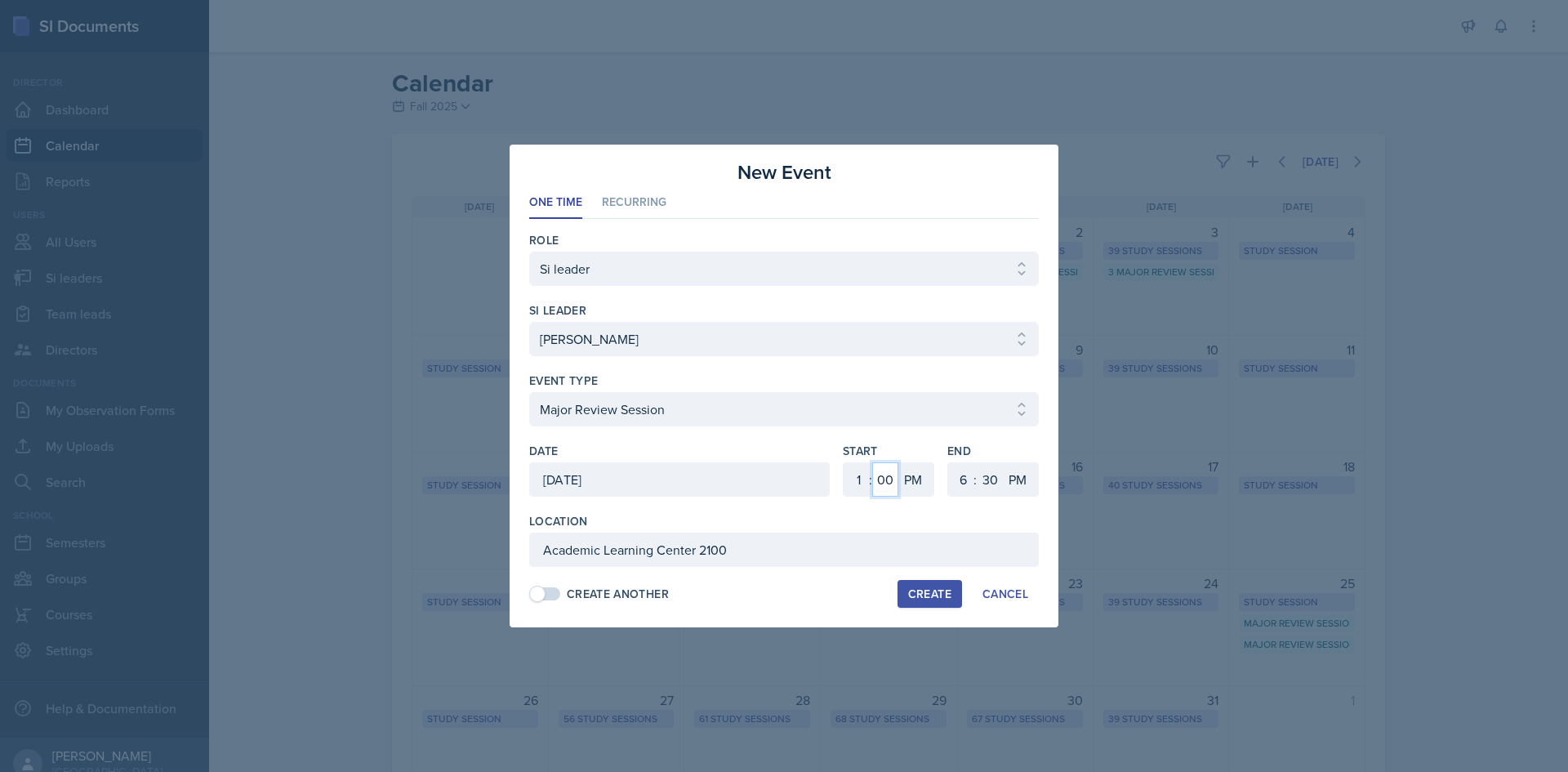
click at [872, 462] on select "00 05 10 15 20 25 30 35 40 45 50 55" at bounding box center [885, 480] width 26 height 35
click at [963, 475] on select "1 2 3 4 5 6 7 8 9 10 11 12" at bounding box center [961, 480] width 26 height 35
select select "3"
click at [948, 462] on select "1 2 3 4 5 6 7 8 9 10 11 12" at bounding box center [961, 480] width 26 height 35
click at [992, 467] on select "00 05 10 15 20 25 30 35 40 45 50 55" at bounding box center [990, 480] width 26 height 35
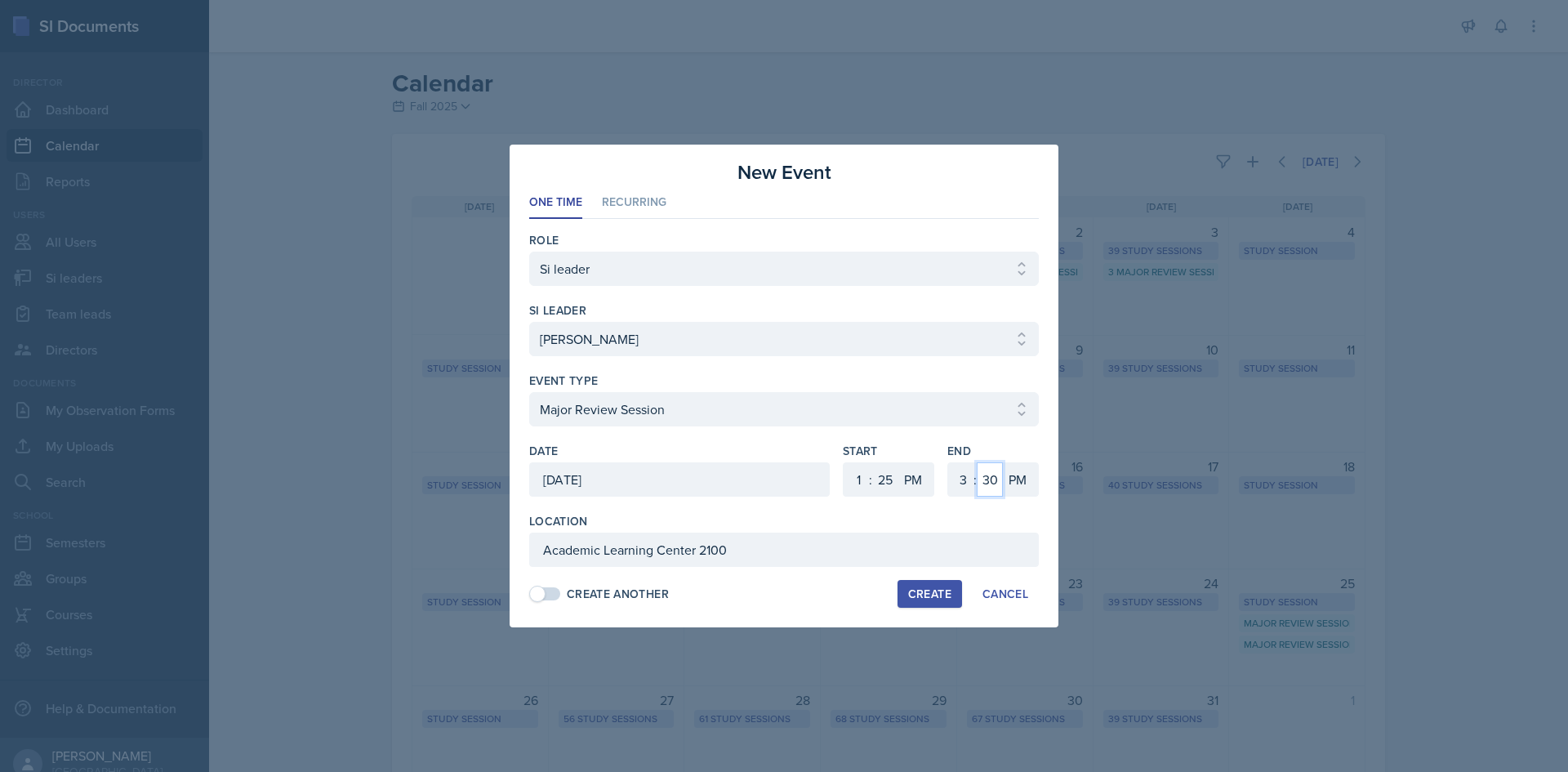
click at [977, 462] on select "00 05 10 15 20 25 30 35 40 45 50 55" at bounding box center [990, 480] width 26 height 35
click at [990, 487] on select "00 05 10 15 20 25 30 35 40 45 50 55" at bounding box center [990, 480] width 26 height 35
select select "25"
click at [977, 462] on select "00 05 10 15 20 25 30 35 40 45 50 55" at bounding box center [990, 480] width 26 height 35
click at [911, 442] on div at bounding box center [784, 435] width 510 height 16
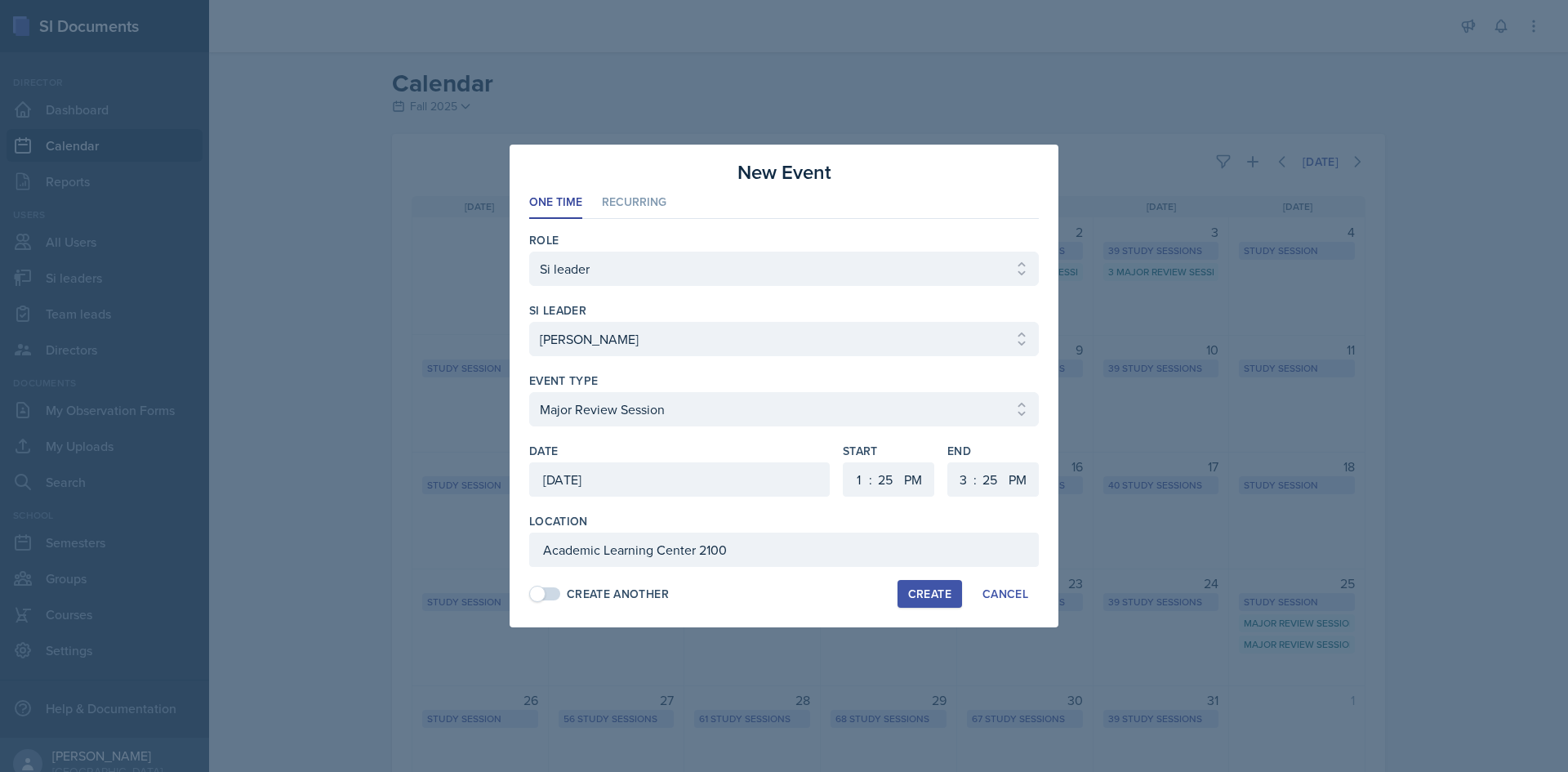
click at [946, 587] on div "Create" at bounding box center [930, 593] width 43 height 13
select select
select select "6"
select select "0"
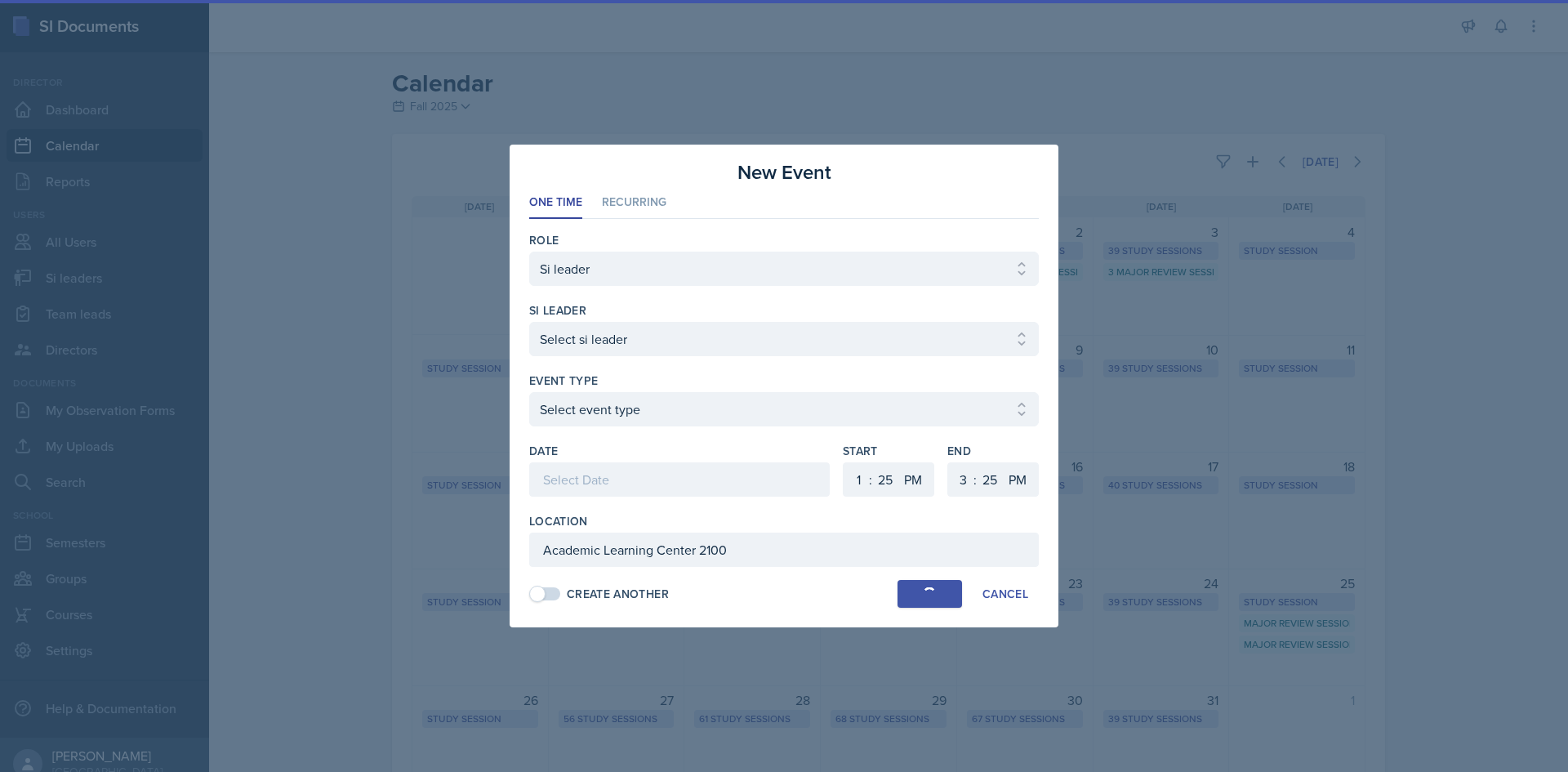
select select "6"
select select "30"
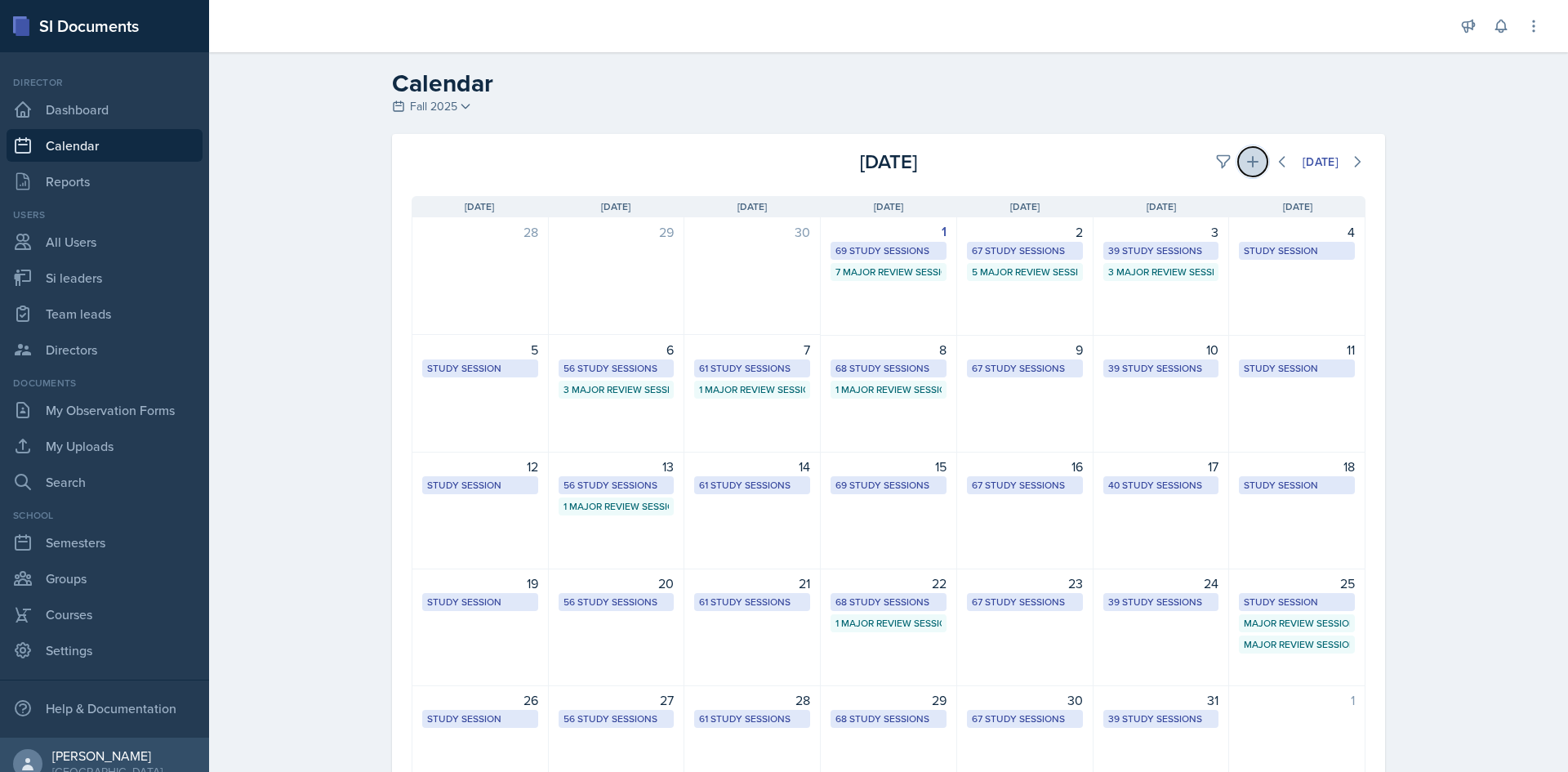
click at [1247, 157] on icon at bounding box center [1252, 161] width 11 height 11
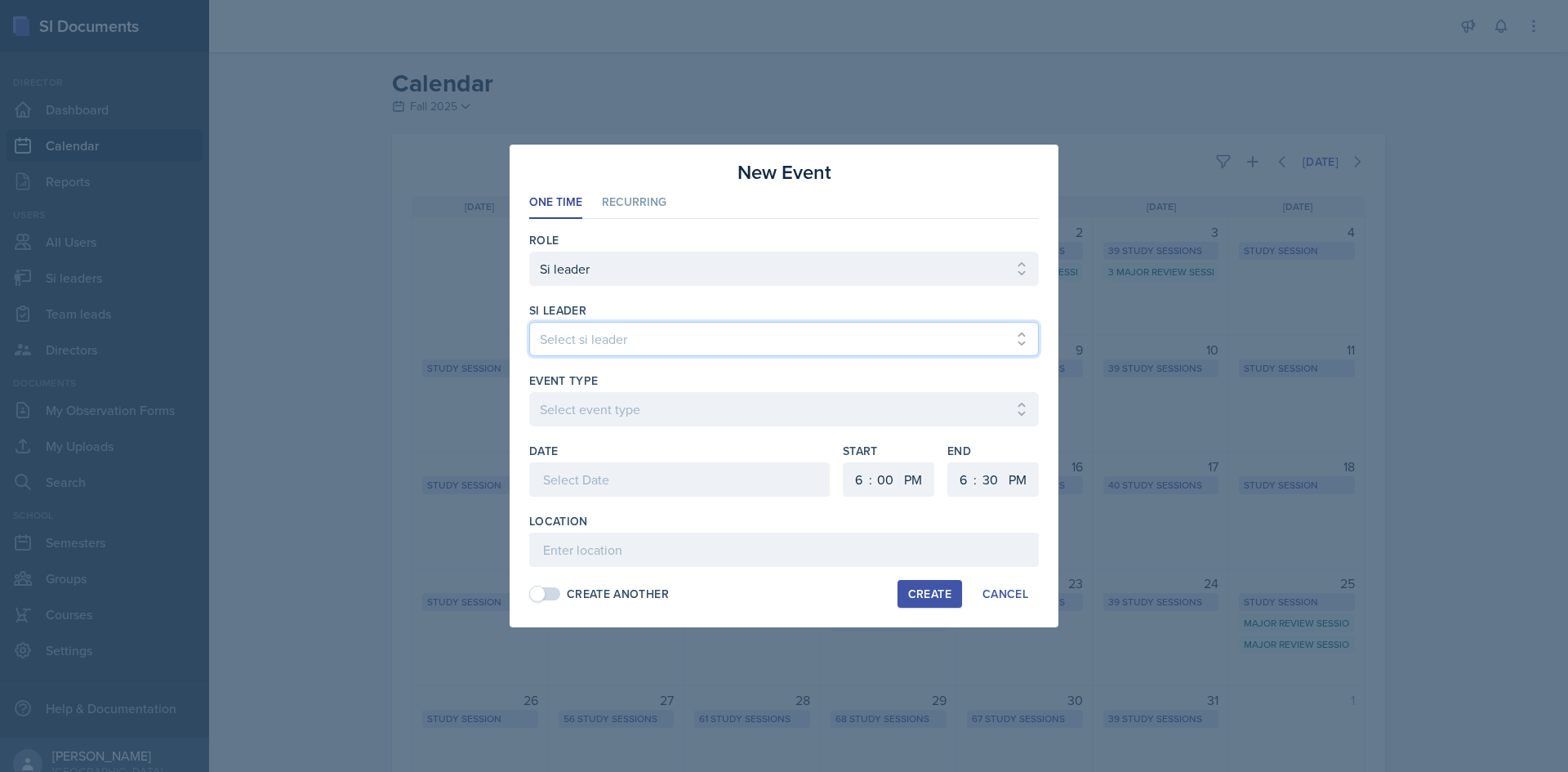
click at [761, 330] on select "Select si leader Abeer Kayser Aditya Chauhan Aissa Sylla Alberto Di Stanislao A…" at bounding box center [784, 339] width 510 height 35
select select "58b5274f-da1c-4ee7-b786-2106467fa2db"
click at [529, 322] on select "Select si leader Abeer Kayser Aditya Chauhan Aissa Sylla Alberto Di Stanislao A…" at bounding box center [784, 339] width 510 height 35
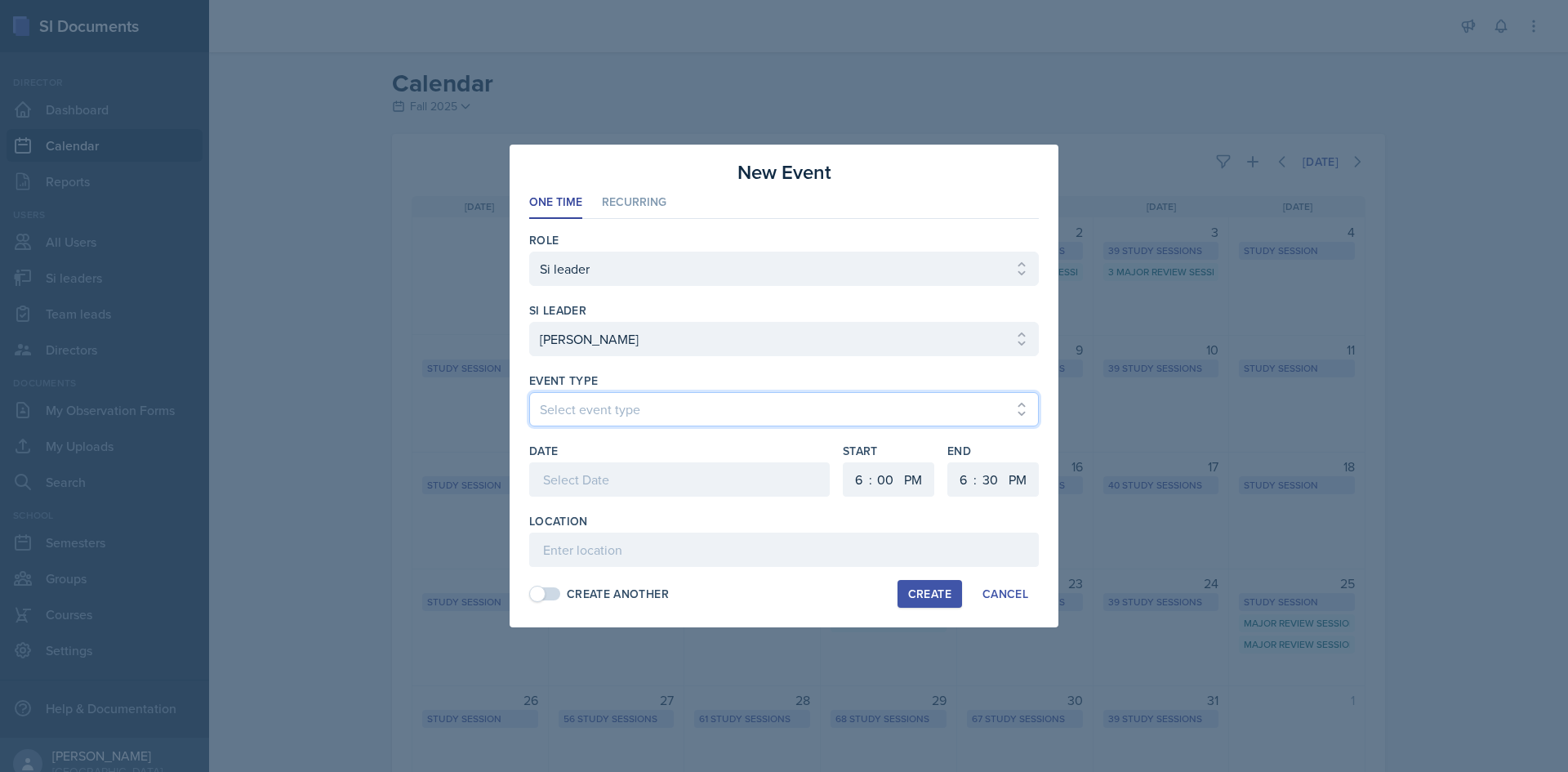
click at [660, 408] on select "Select event type Major Review Session Study Session" at bounding box center [784, 409] width 510 height 35
select select "66bb7cbf-e419-488b-a7ef-f63bc5f9ed04"
click at [529, 392] on select "Select event type Major Review Session Study Session" at bounding box center [784, 409] width 510 height 35
click at [637, 479] on div at bounding box center [679, 480] width 301 height 35
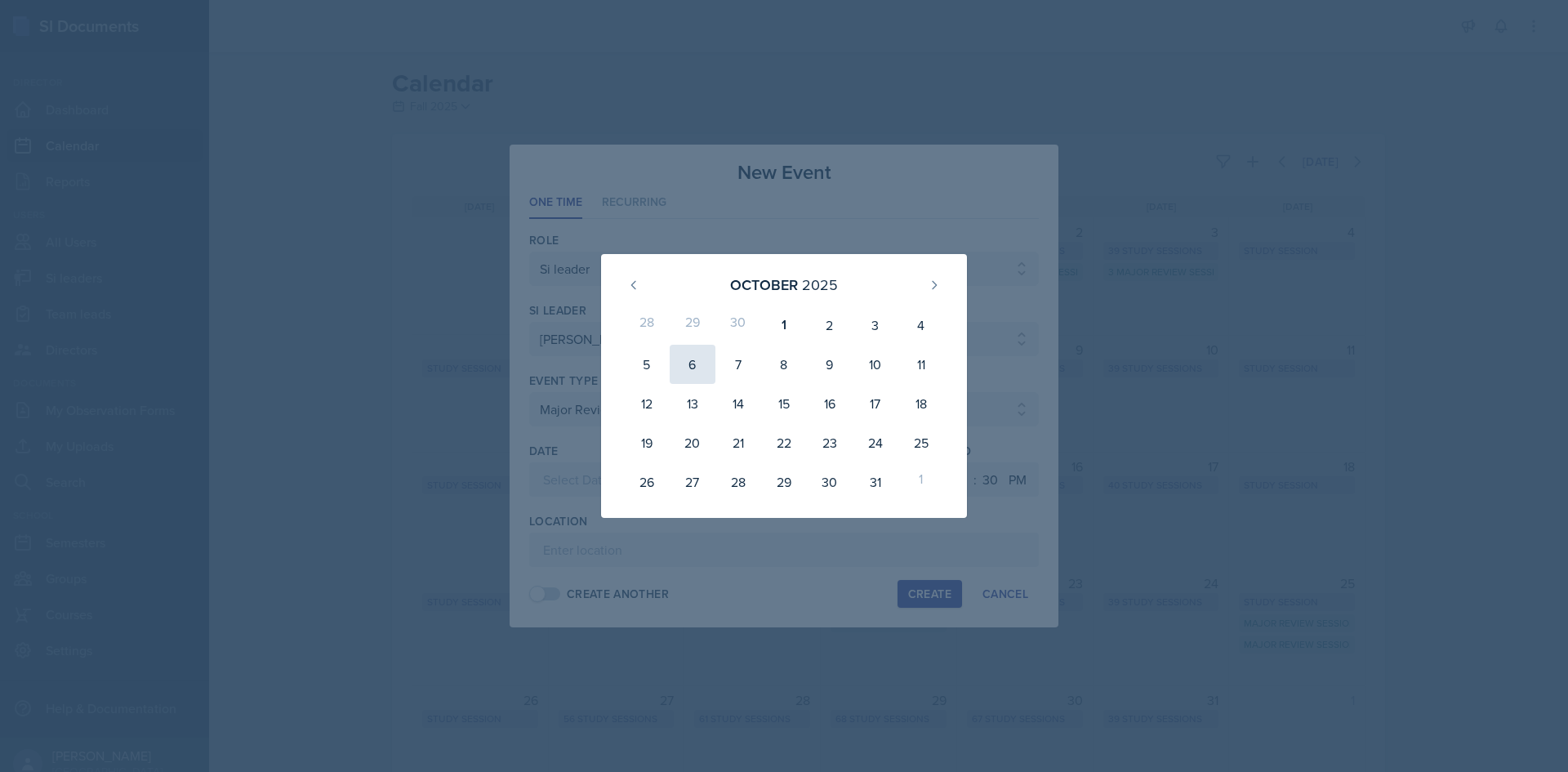
click at [704, 367] on div "6" at bounding box center [692, 363] width 46 height 39
type input "October 6th, 2025"
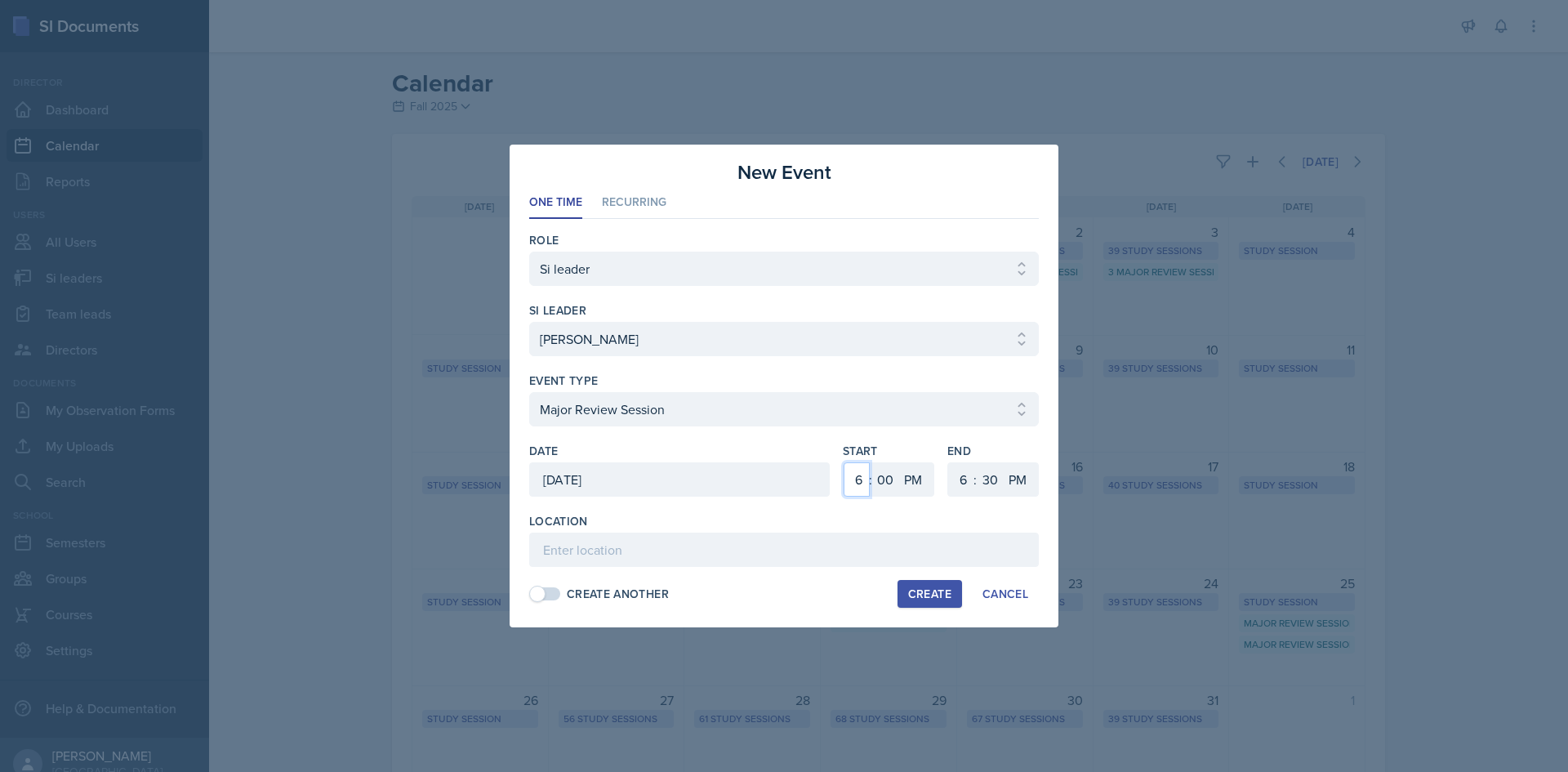
click at [851, 484] on select "1 2 3 4 5 6 7 8 9 10 11 12" at bounding box center [857, 480] width 26 height 35
select select "4"
click at [844, 462] on select "1 2 3 4 5 6 7 8 9 10 11 12" at bounding box center [857, 480] width 26 height 35
click at [956, 477] on select "1 2 3 4 5 6 7 8 9 10 11 12" at bounding box center [961, 480] width 26 height 35
click at [976, 476] on div ":" at bounding box center [976, 480] width 3 height 20
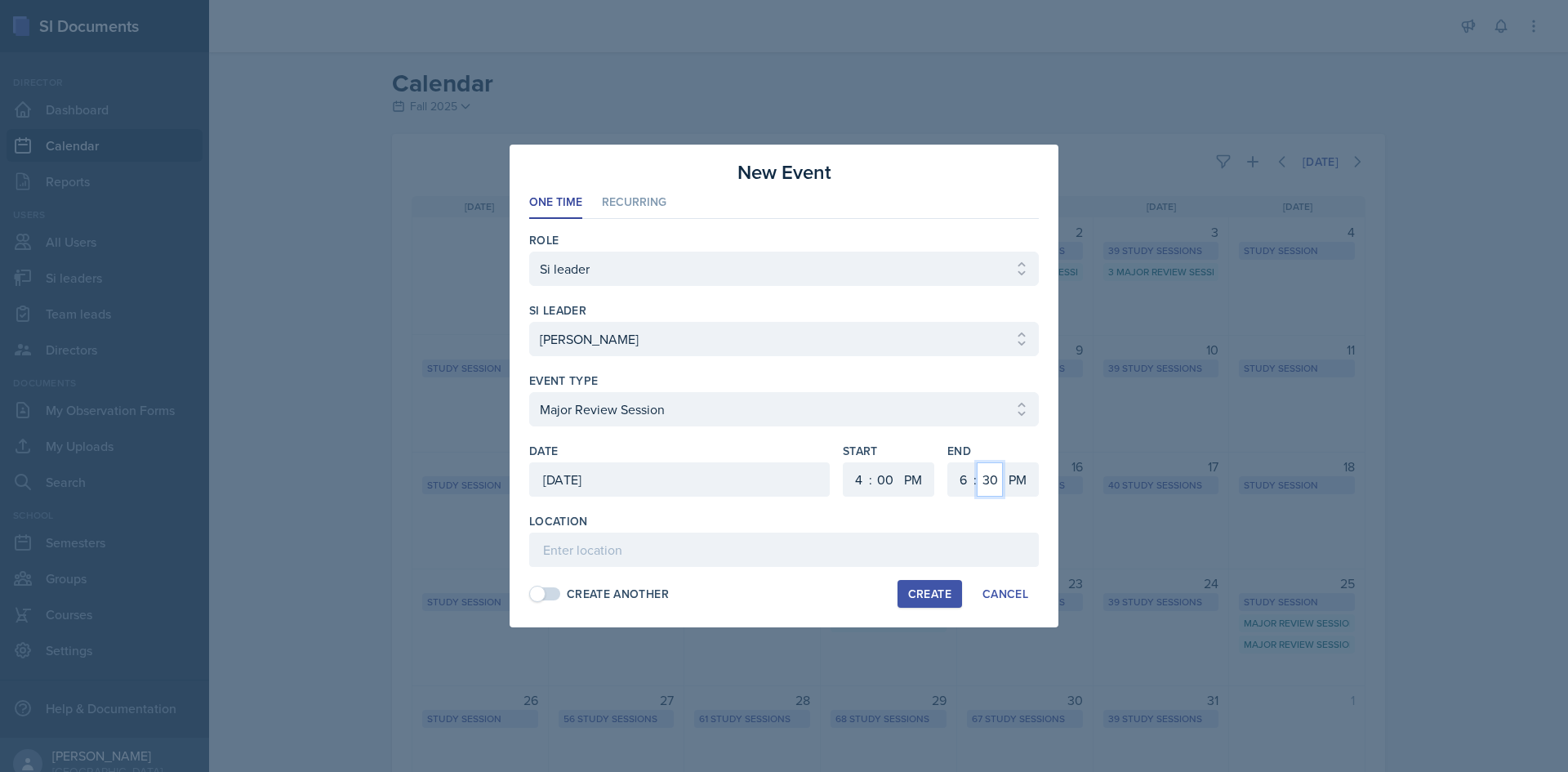
click at [979, 476] on select "00 05 10 15 20 25 30 35 40 45 50 55" at bounding box center [990, 480] width 26 height 35
select select "0"
click at [977, 462] on select "00 05 10 15 20 25 30 35 40 45 50 55" at bounding box center [990, 480] width 26 height 35
click at [801, 544] on input at bounding box center [784, 550] width 510 height 35
paste input "Academic (M) Building 320"
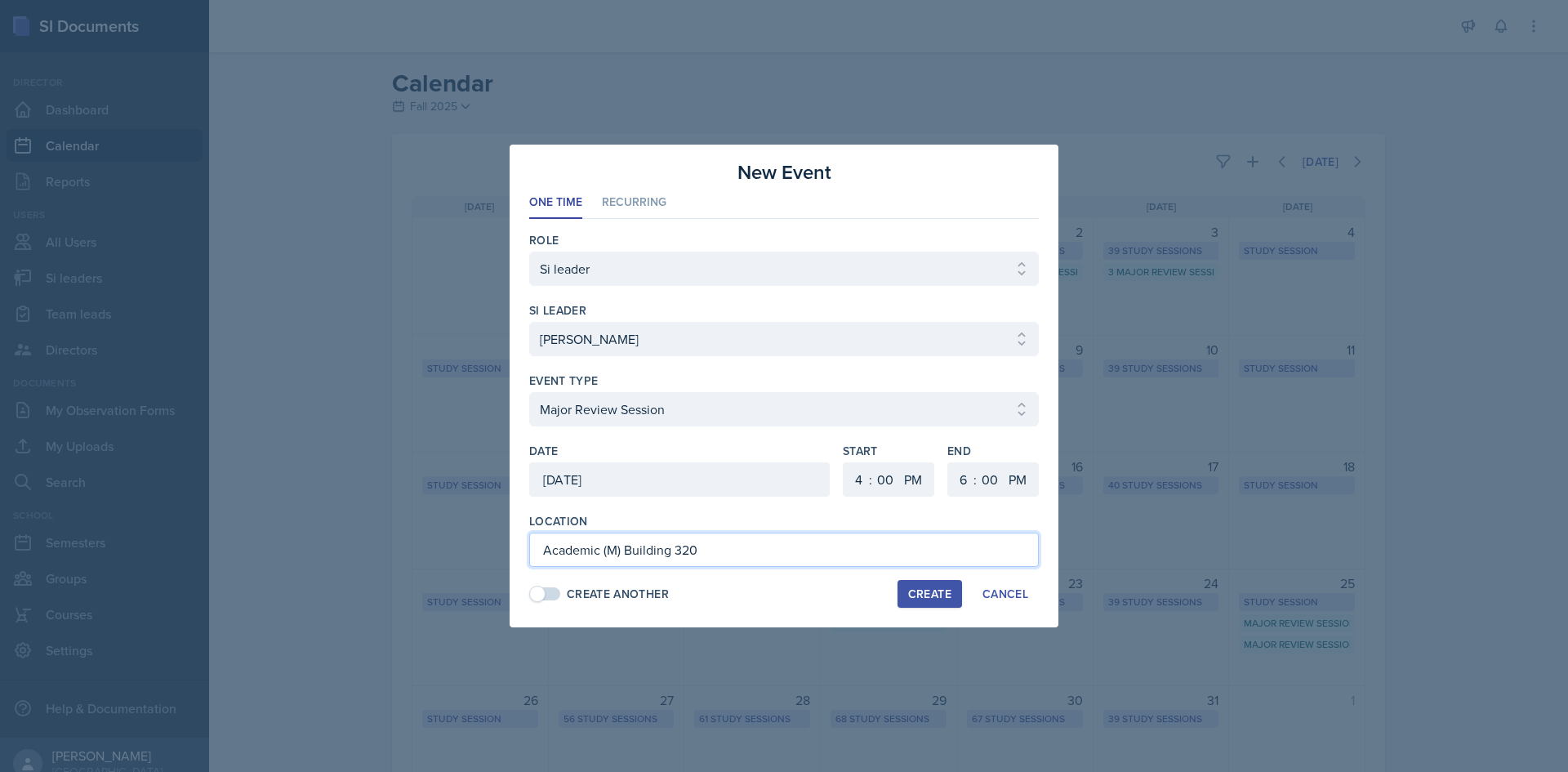
type input "Academic (M) Building 320"
click at [913, 592] on div "Create" at bounding box center [930, 593] width 43 height 13
select select
select select "6"
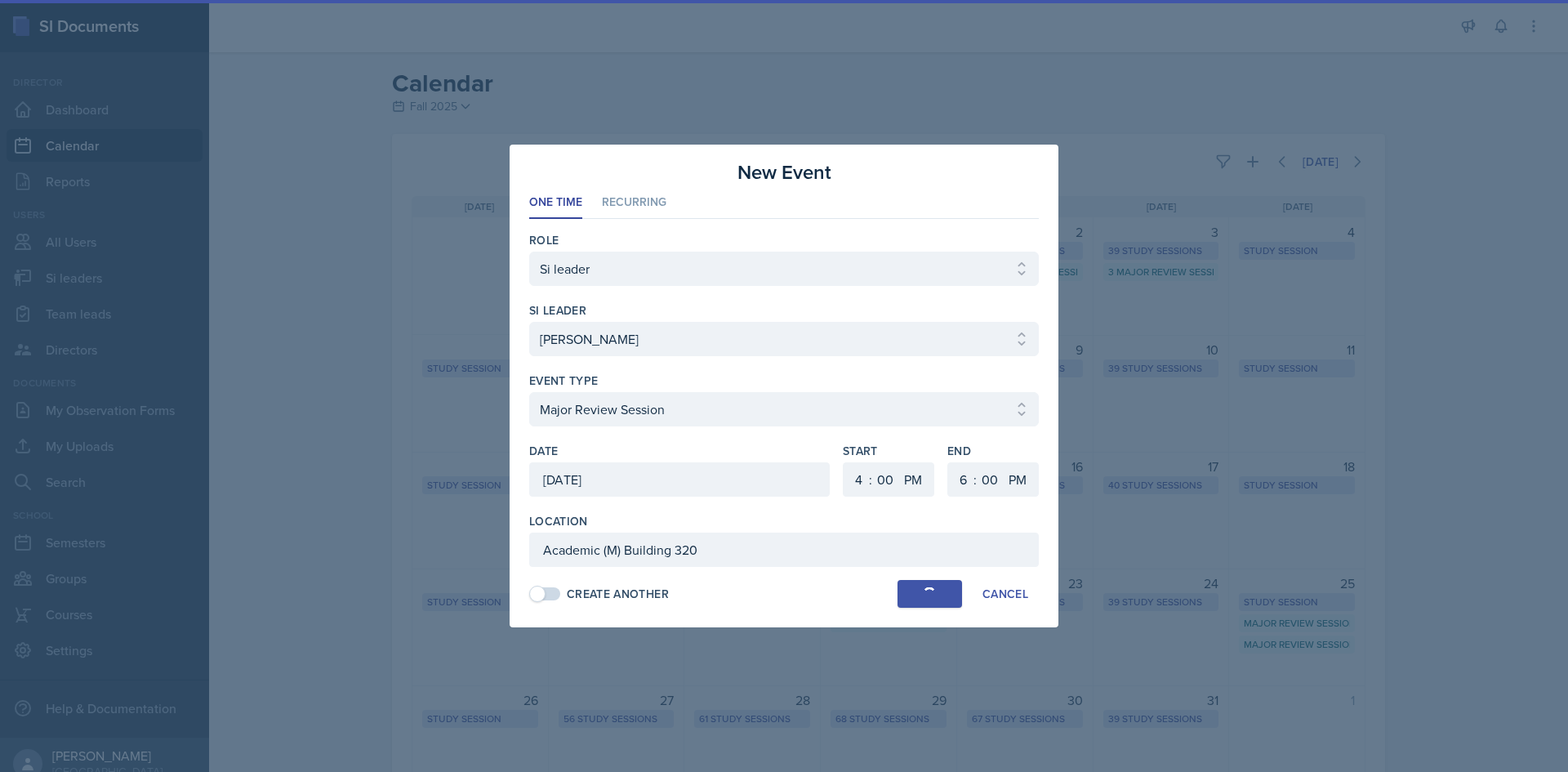
select select "30"
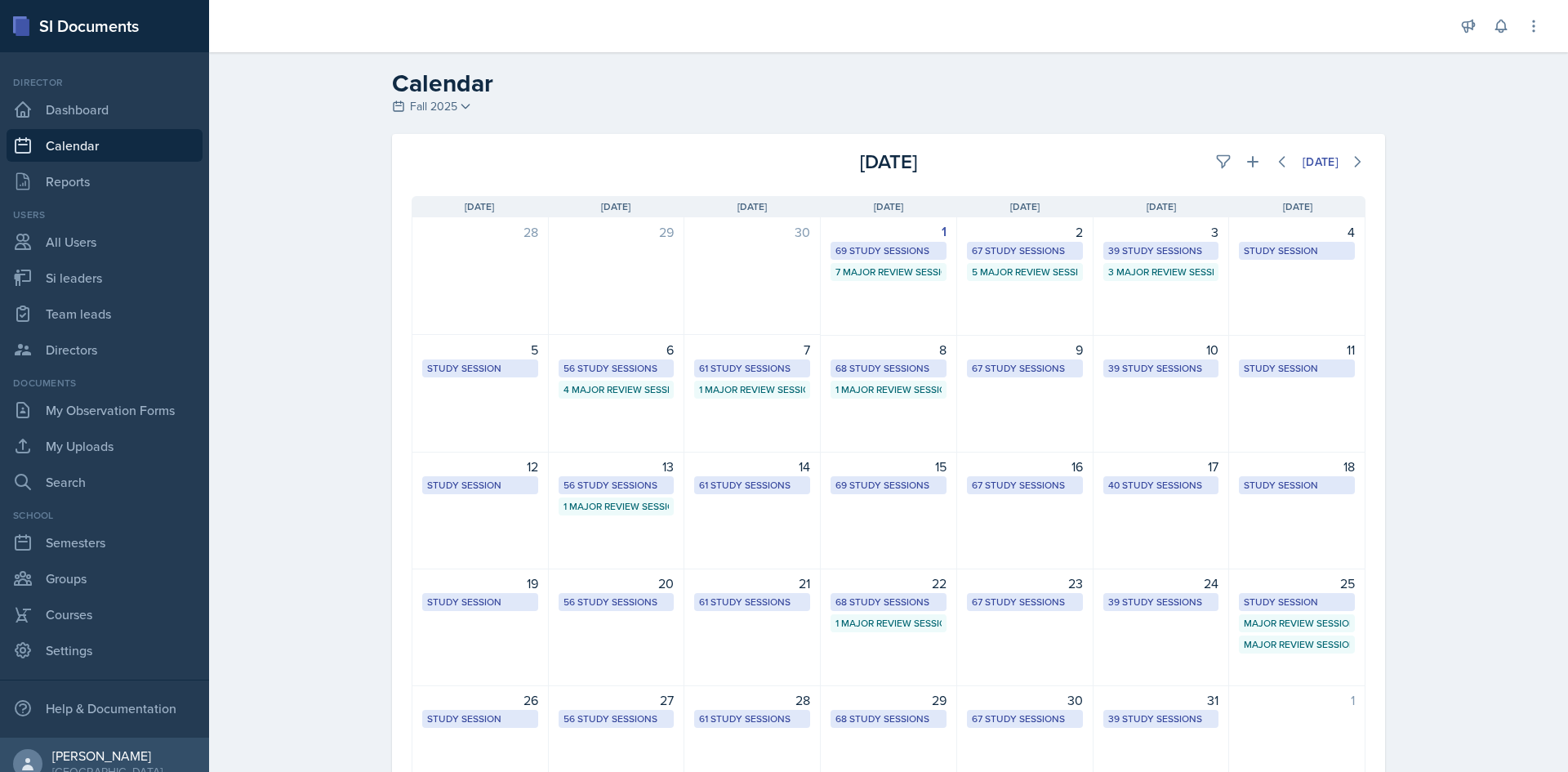
click at [1489, 448] on div "Calendar Fall 2025 Fall 2025 Summer 2025 Spring 2025 Fall 2024 Summer 2024 Spri…" at bounding box center [888, 456] width 1359 height 809
click at [567, 374] on div "56 Study Sessions" at bounding box center [617, 368] width 106 height 15
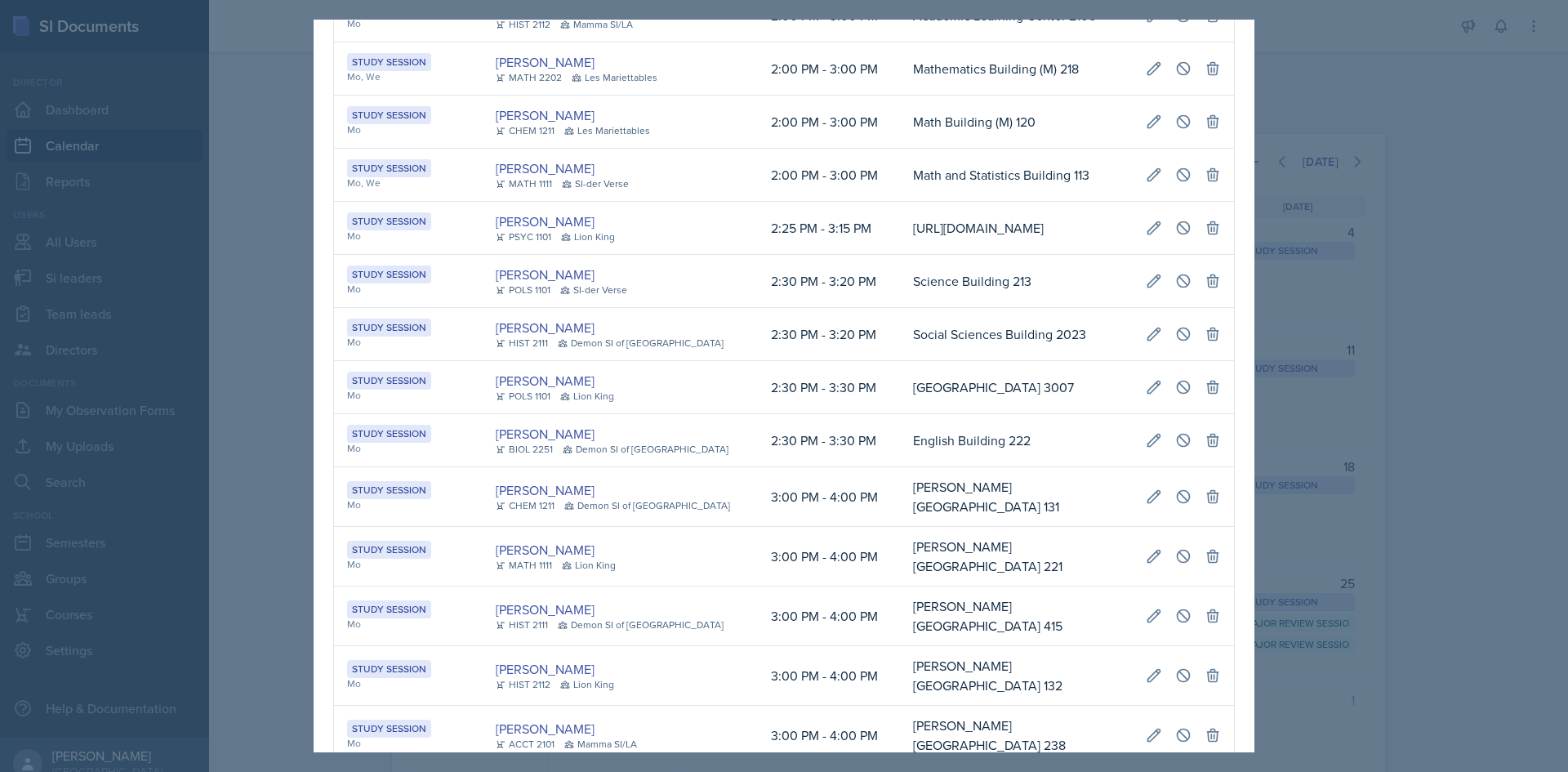
click at [567, 308] on td "Destiny Hopson POLS 1101 SI-der Verse" at bounding box center [620, 281] width 275 height 53
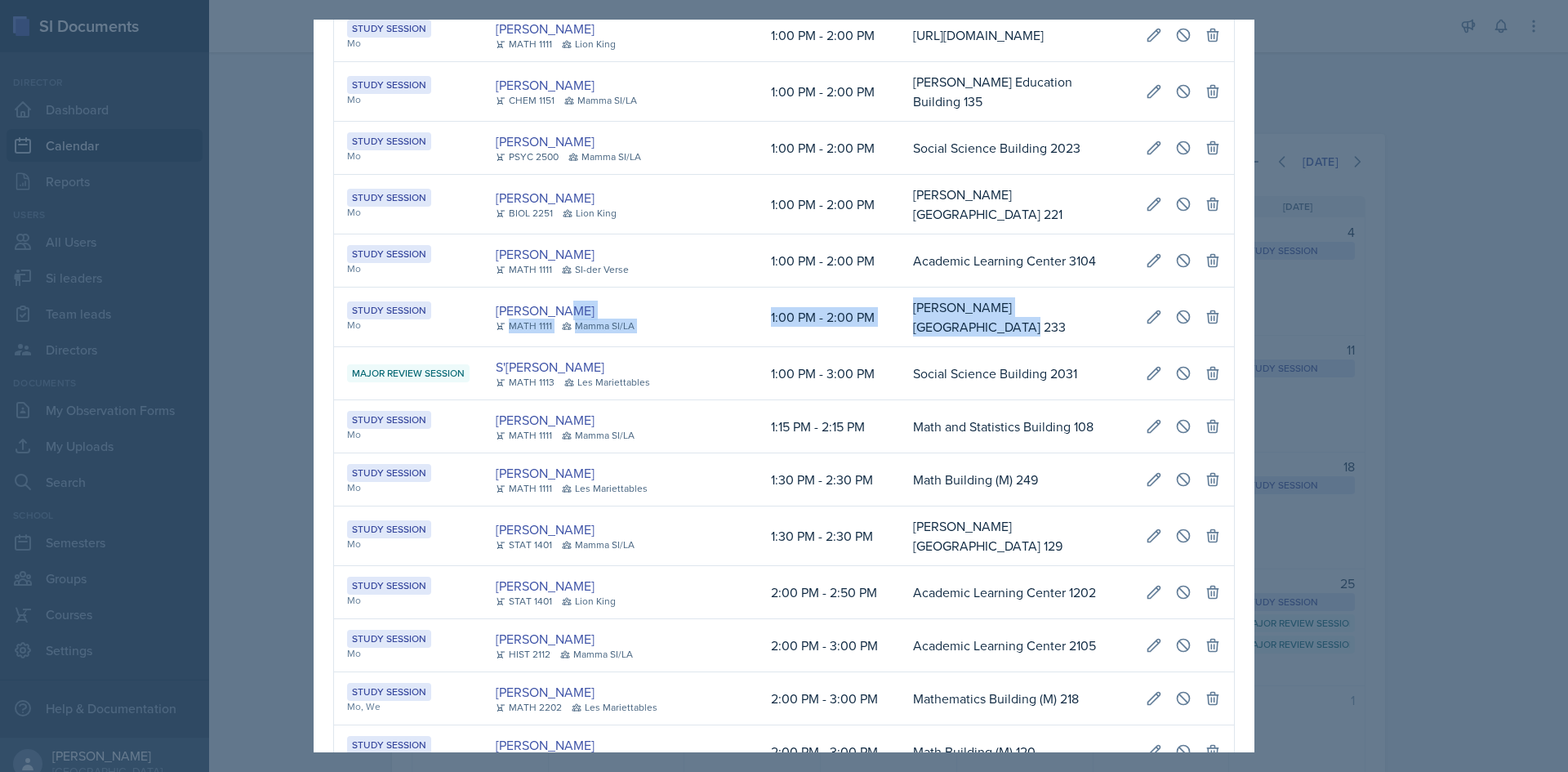
scroll to position [0, 357]
drag, startPoint x: 710, startPoint y: 400, endPoint x: 1217, endPoint y: 399, distance: 507.0
click at [1217, 347] on tr "Study Session Mo DJ Edwards MATH 1111 Mamma SI/LA 1:00 PM - 2:00 PM Bagwell Edu…" at bounding box center [784, 317] width 900 height 60
click at [1175, 325] on icon at bounding box center [1183, 317] width 16 height 16
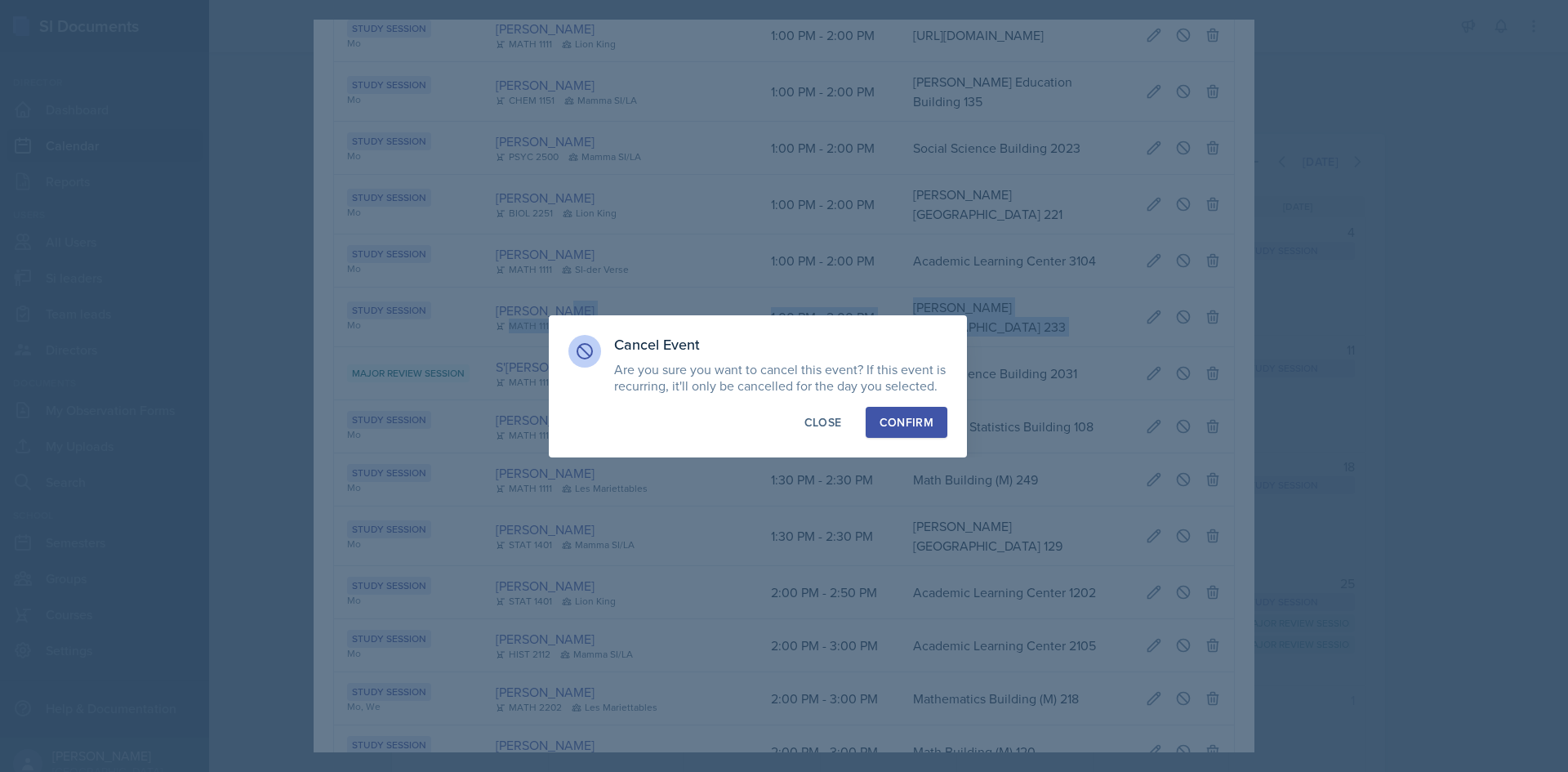
click at [932, 421] on div "Confirm" at bounding box center [906, 422] width 54 height 16
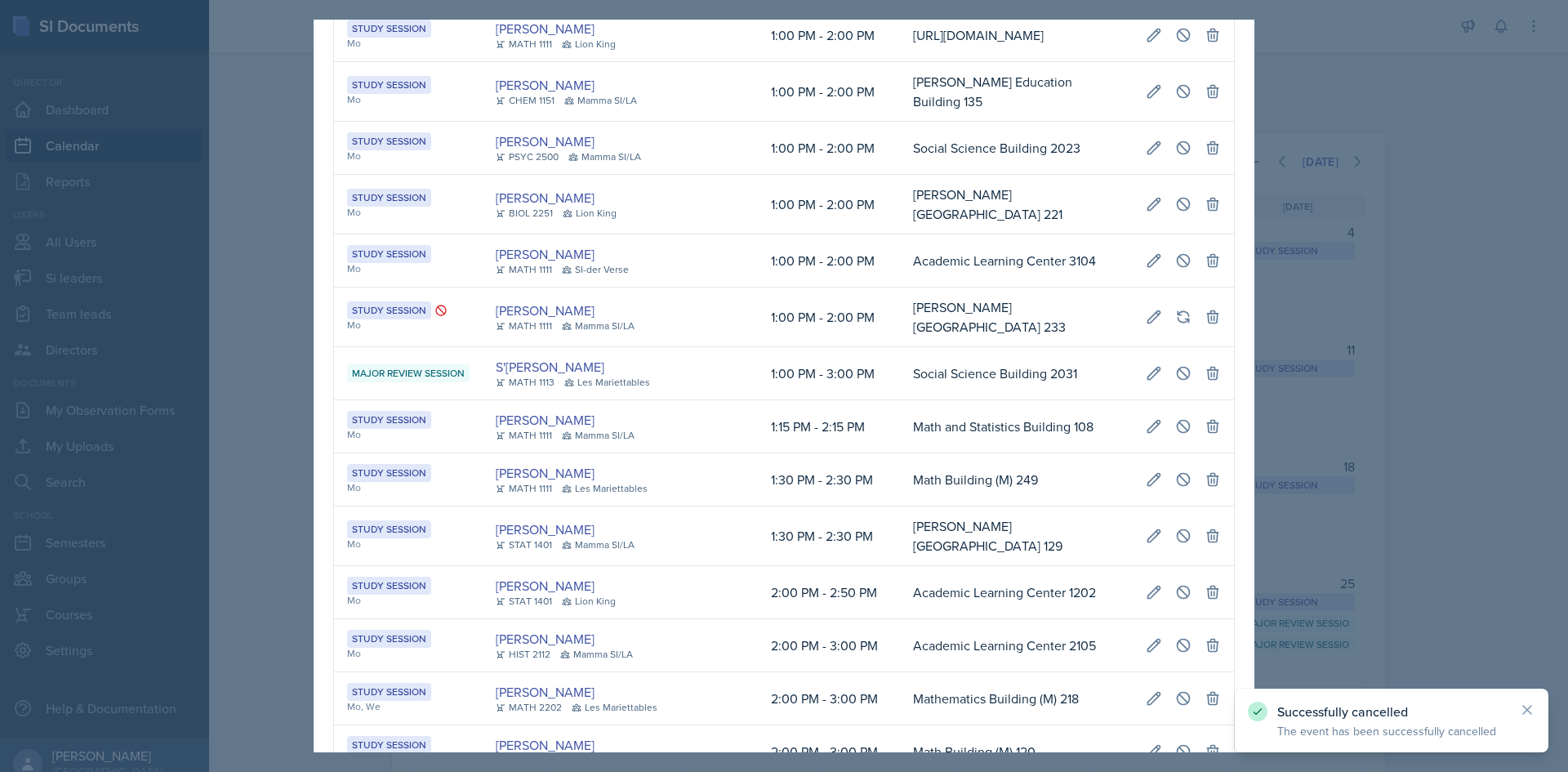
click at [278, 429] on div at bounding box center [784, 386] width 1568 height 772
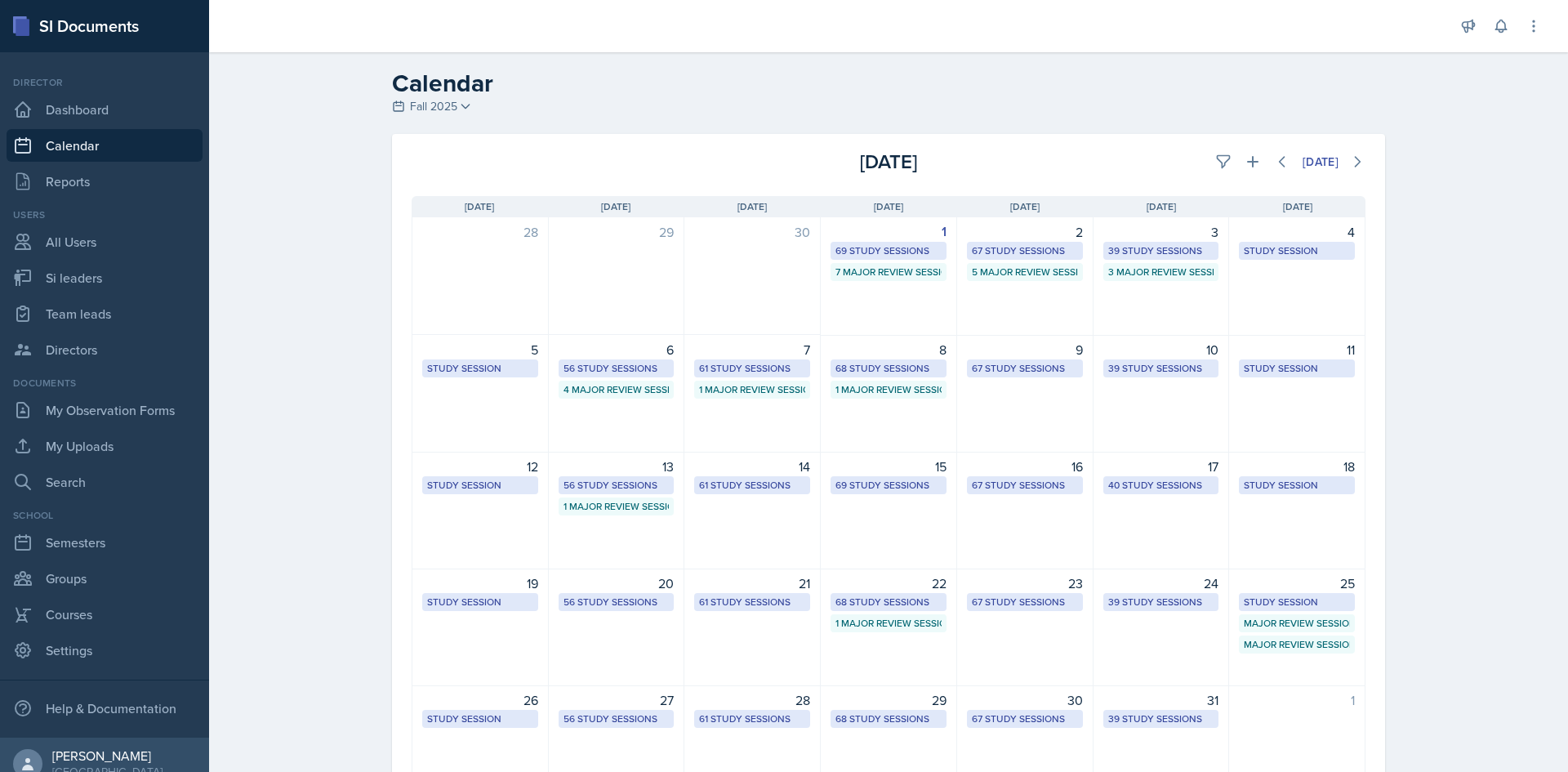
click at [344, 706] on div "Calendar Fall 2025 Fall 2025 Summer 2025 Spring 2025 Fall 2024 Summer 2024 Spri…" at bounding box center [888, 456] width 1359 height 809
click at [1247, 161] on icon at bounding box center [1252, 161] width 11 height 11
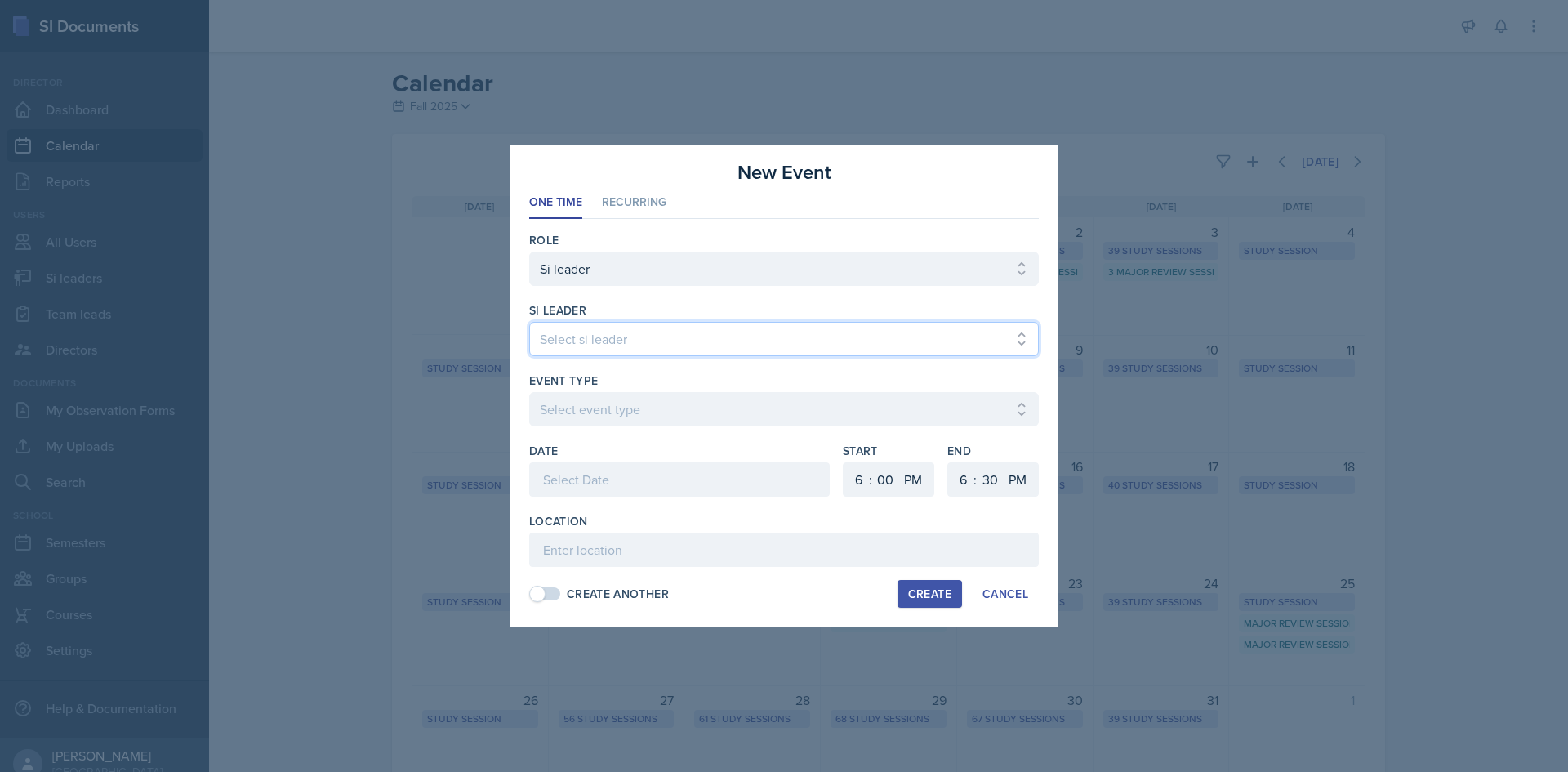
click at [814, 348] on select "Select si leader Abeer Kayser Aditya Chauhan Aissa Sylla Alberto Di Stanislao A…" at bounding box center [784, 339] width 510 height 35
select select "de1b48b2-187c-4b1d-a49a-02f0dc7ba65c"
click at [529, 322] on select "Select si leader Abeer Kayser Aditya Chauhan Aissa Sylla Alberto Di Stanislao A…" at bounding box center [784, 339] width 510 height 35
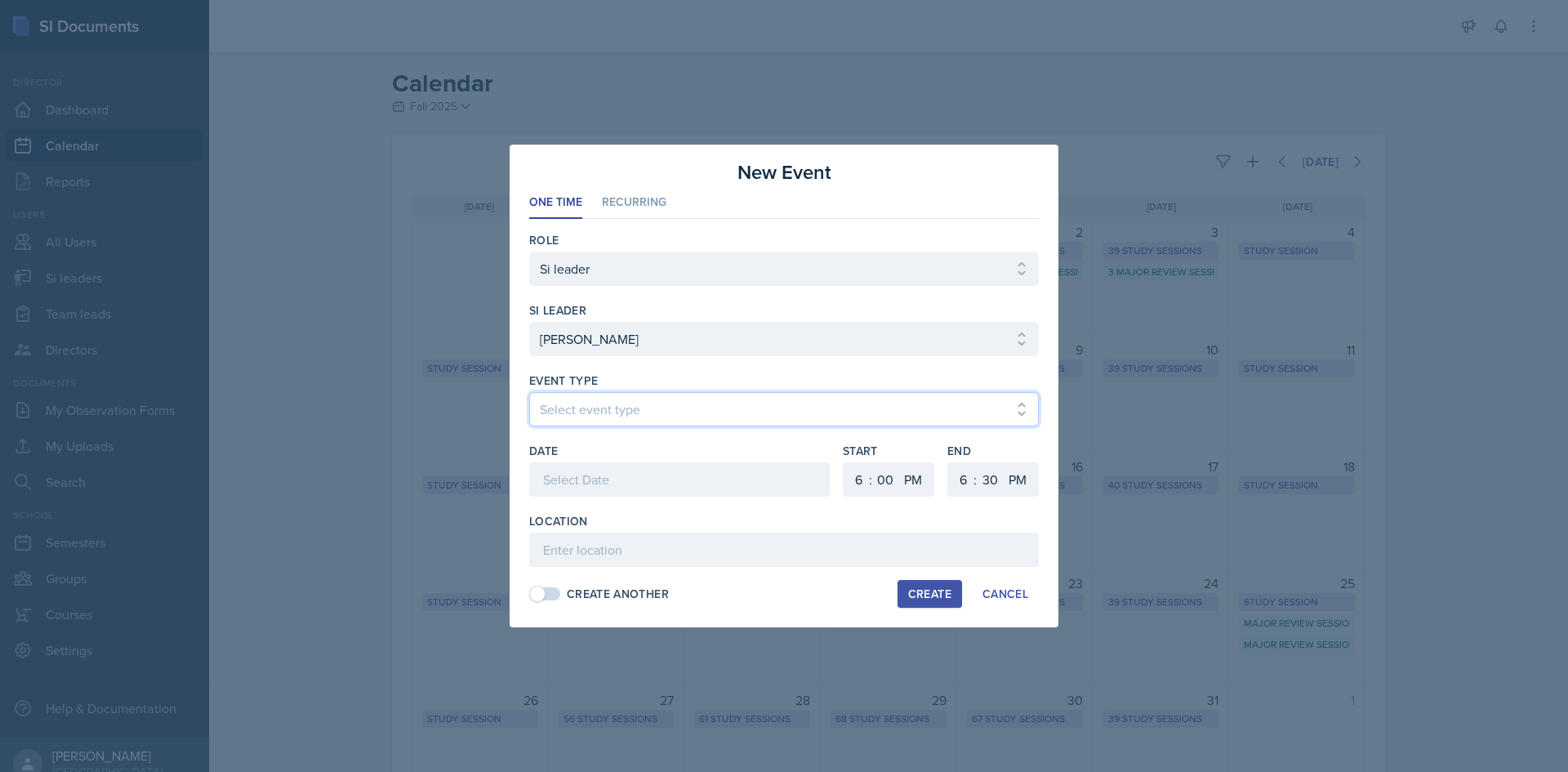
click at [742, 416] on select "Select event type Major Review Session Study Session" at bounding box center [784, 409] width 510 height 35
click at [529, 392] on select "Select event type Major Review Session Study Session" at bounding box center [784, 409] width 510 height 35
click at [695, 415] on select "Select event type Major Review Session Study Session" at bounding box center [784, 409] width 510 height 35
select select "66bb7cbf-e419-488b-a7ef-f63bc5f9ed04"
click at [529, 392] on select "Select event type Major Review Session Study Session" at bounding box center [784, 409] width 510 height 35
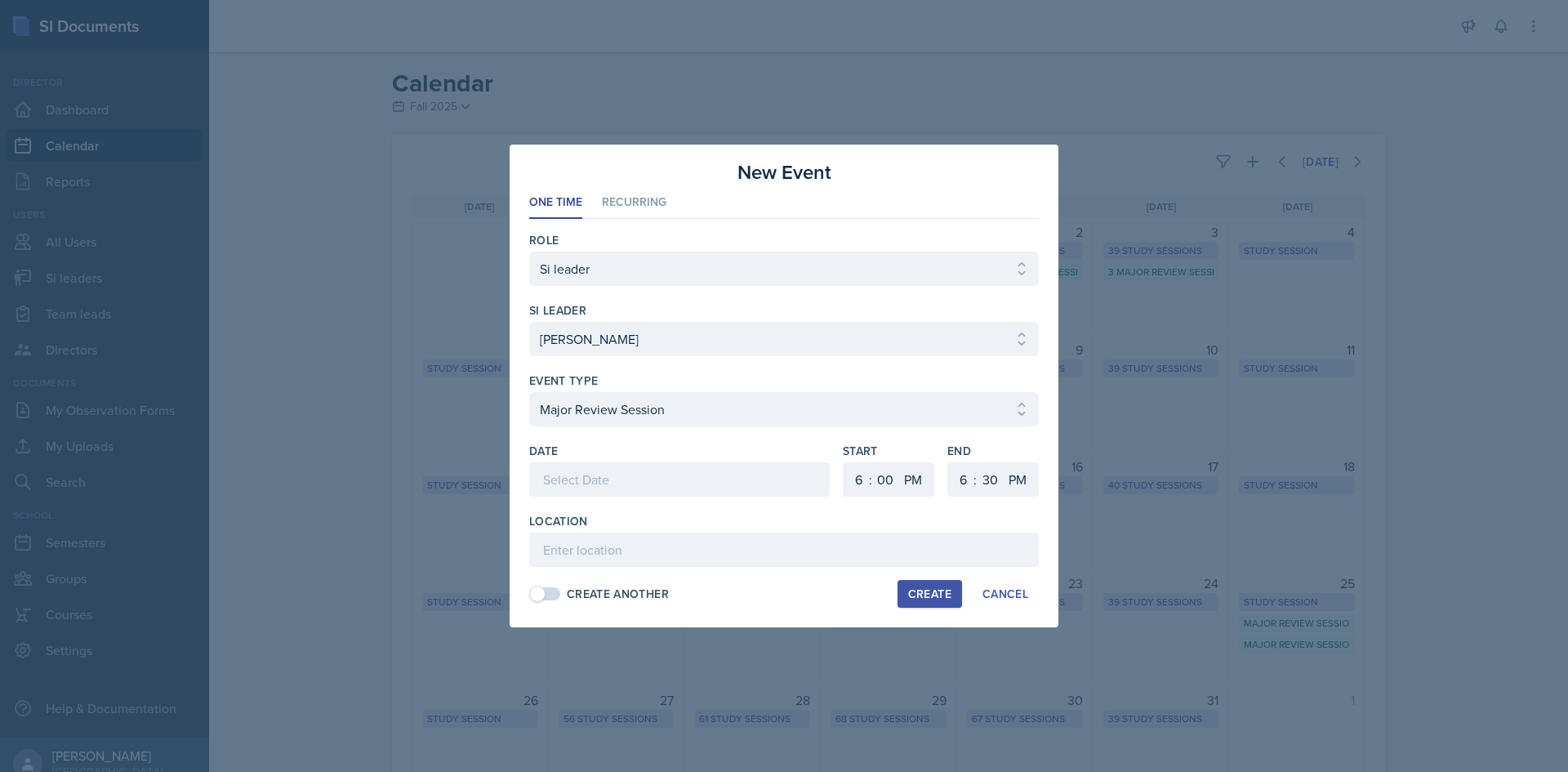
click at [665, 484] on div at bounding box center [679, 480] width 301 height 35
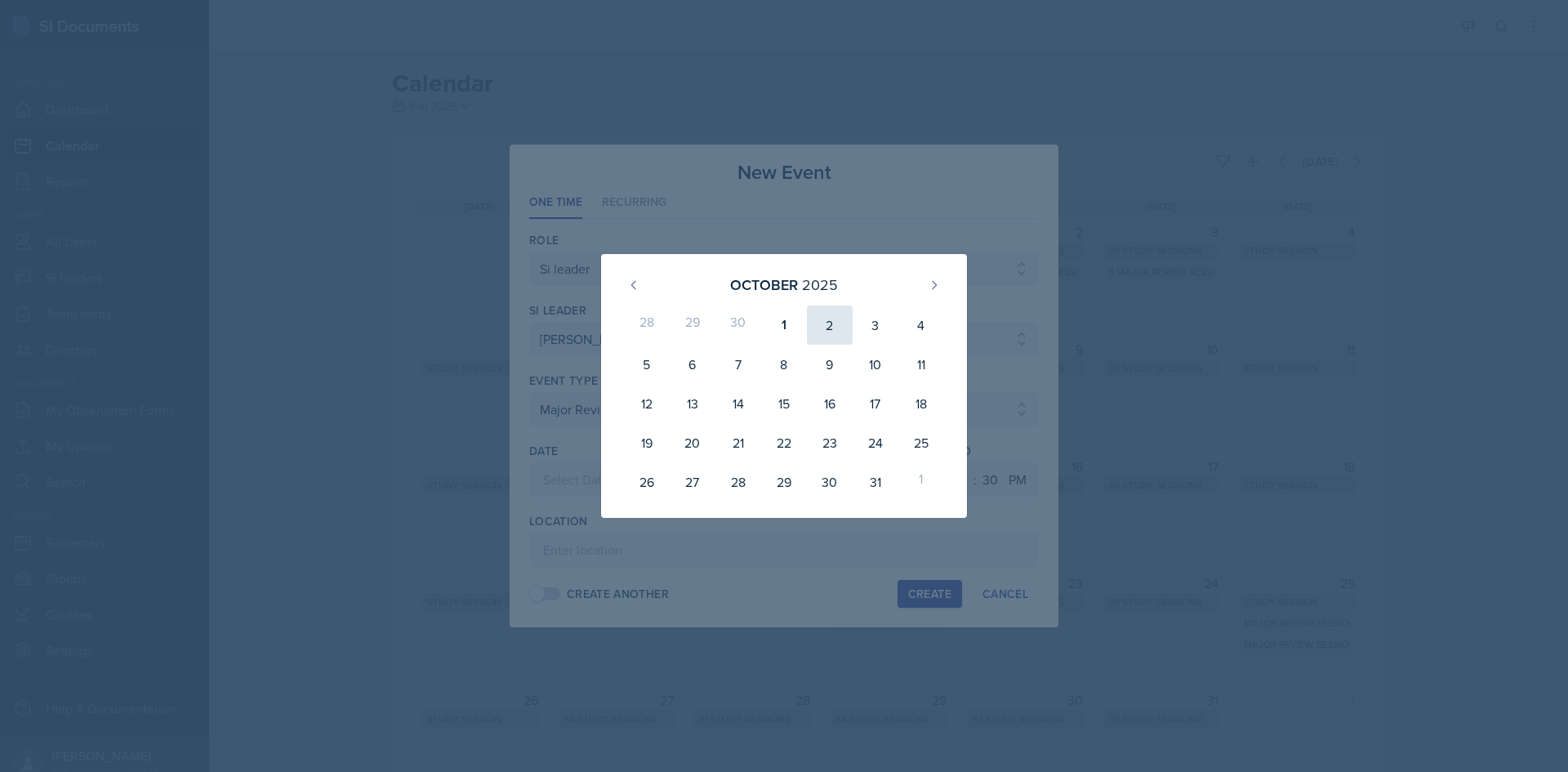
click at [832, 334] on div "2" at bounding box center [830, 324] width 46 height 39
type input "October 2nd, 2025"
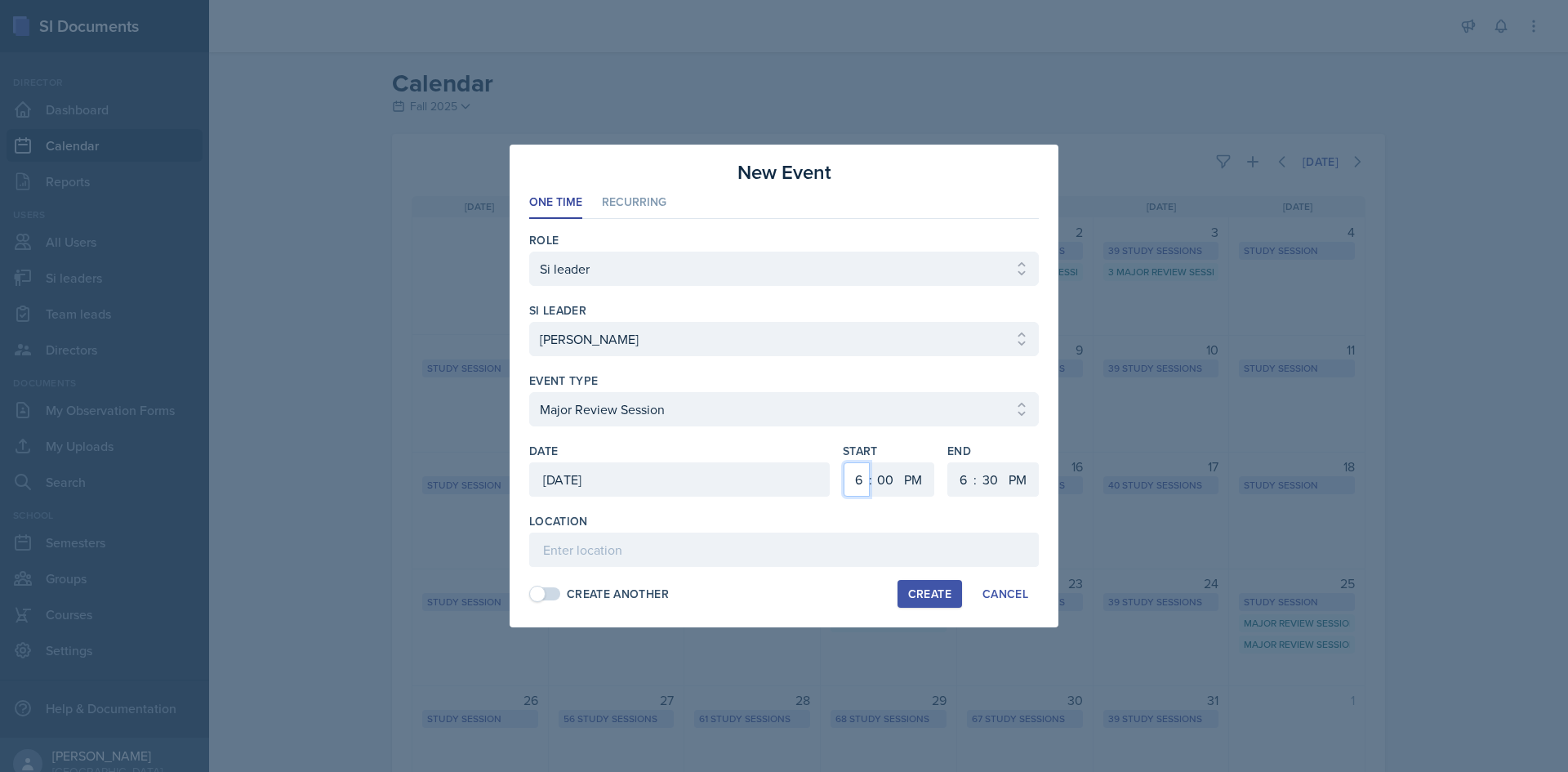
click at [852, 480] on select "1 2 3 4 5 6 7 8 9 10 11 12" at bounding box center [857, 480] width 26 height 35
select select "5"
click at [844, 462] on select "1 2 3 4 5 6 7 8 9 10 11 12" at bounding box center [857, 480] width 26 height 35
drag, startPoint x: 955, startPoint y: 477, endPoint x: 960, endPoint y: 467, distance: 11.2
click at [955, 477] on select "1 2 3 4 5 6 7 8 9 10 11 12" at bounding box center [961, 480] width 26 height 35
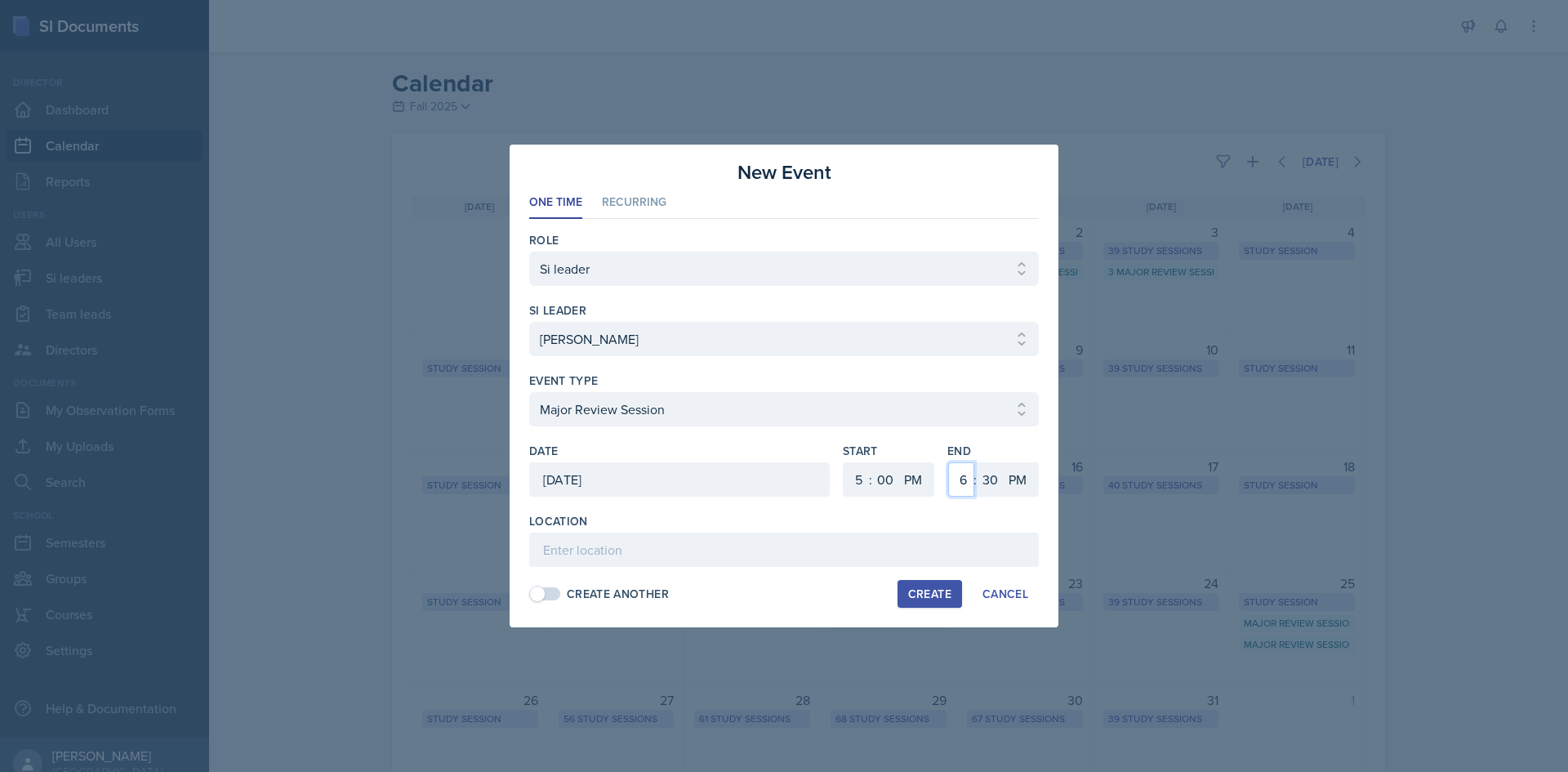
select select "7"
click at [948, 462] on select "1 2 3 4 5 6 7 8 9 10 11 12" at bounding box center [961, 480] width 26 height 35
click at [993, 494] on select "00 05 10 15 20 25 30 35 40 45 50 55" at bounding box center [990, 480] width 26 height 35
select select "0"
click at [977, 462] on select "00 05 10 15 20 25 30 35 40 45 50 55" at bounding box center [990, 480] width 26 height 35
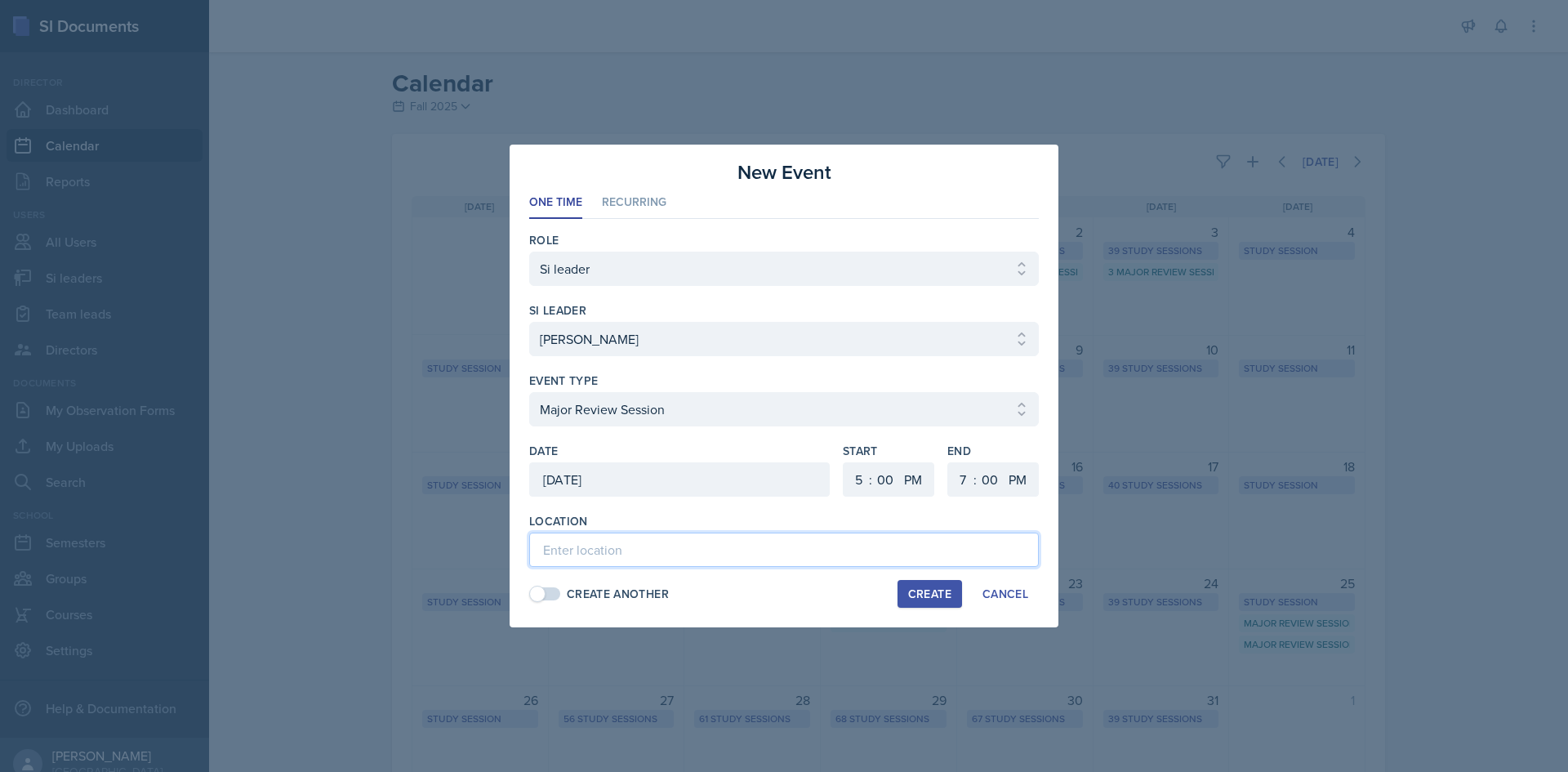
click at [859, 553] on input at bounding box center [784, 550] width 510 height 35
type input "Math (M) Building 209"
click at [912, 591] on div "Create" at bounding box center [930, 593] width 43 height 13
select select
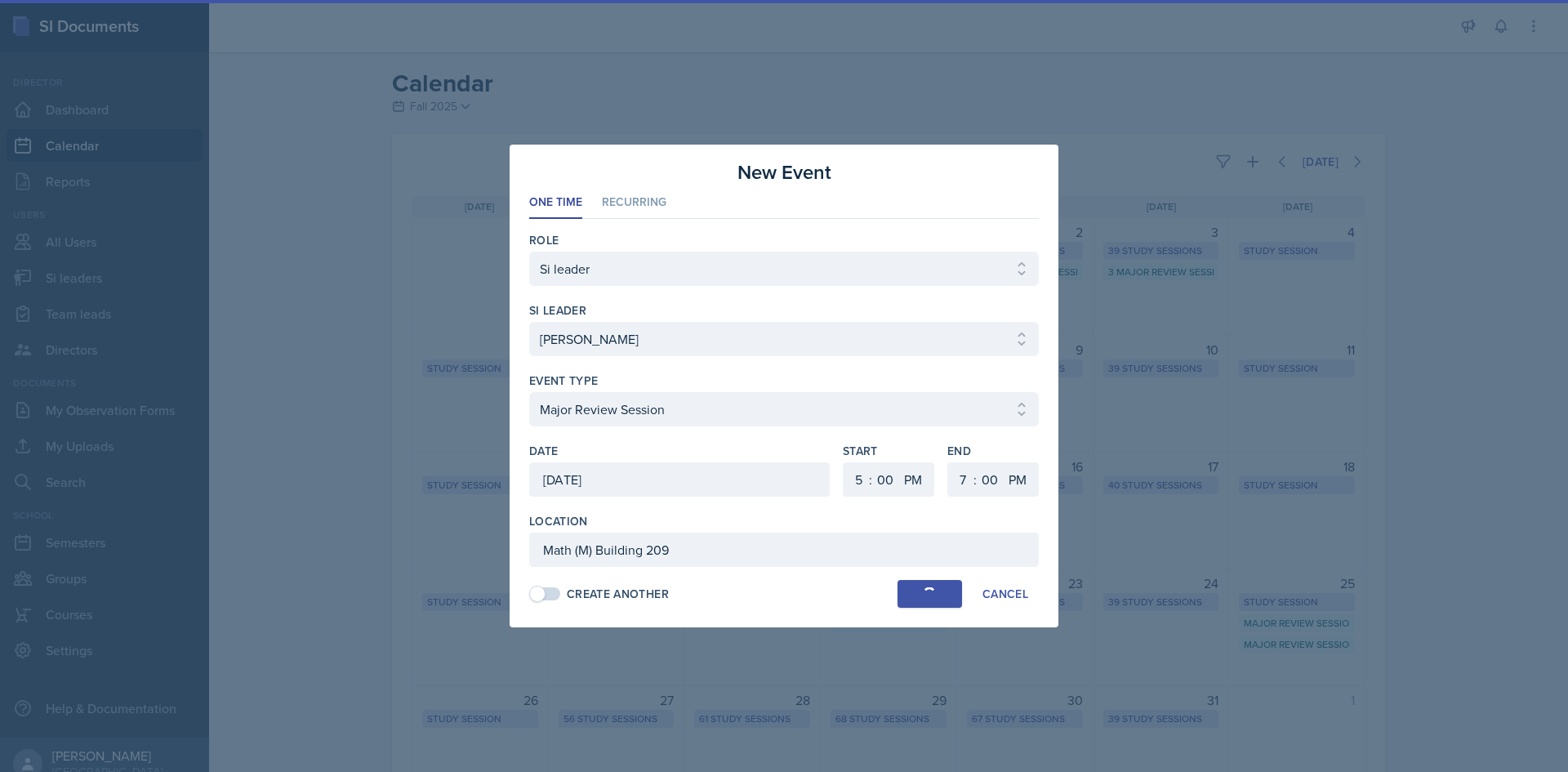
select select "6"
select select "30"
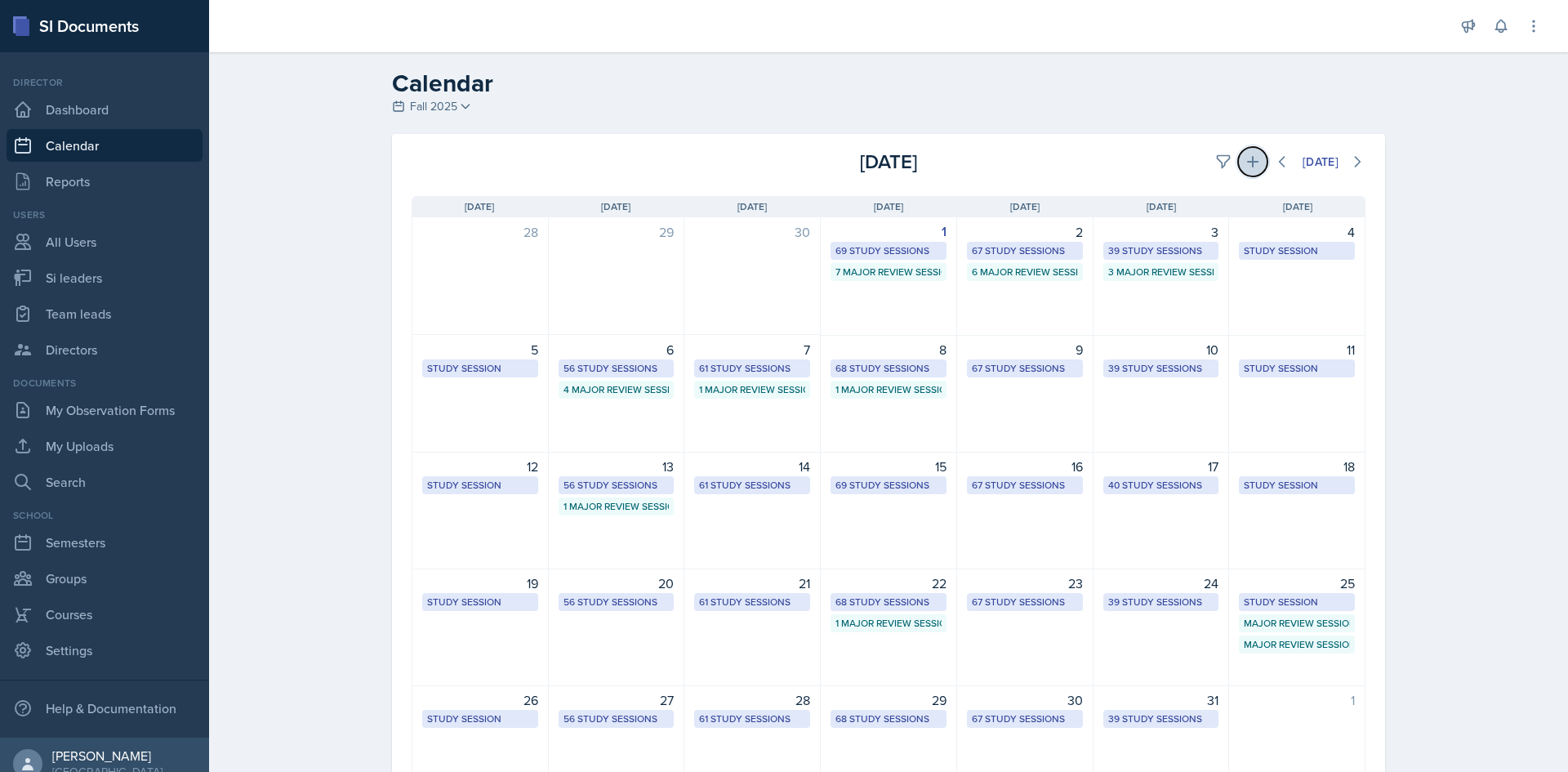
click at [1254, 160] on button at bounding box center [1253, 162] width 29 height 29
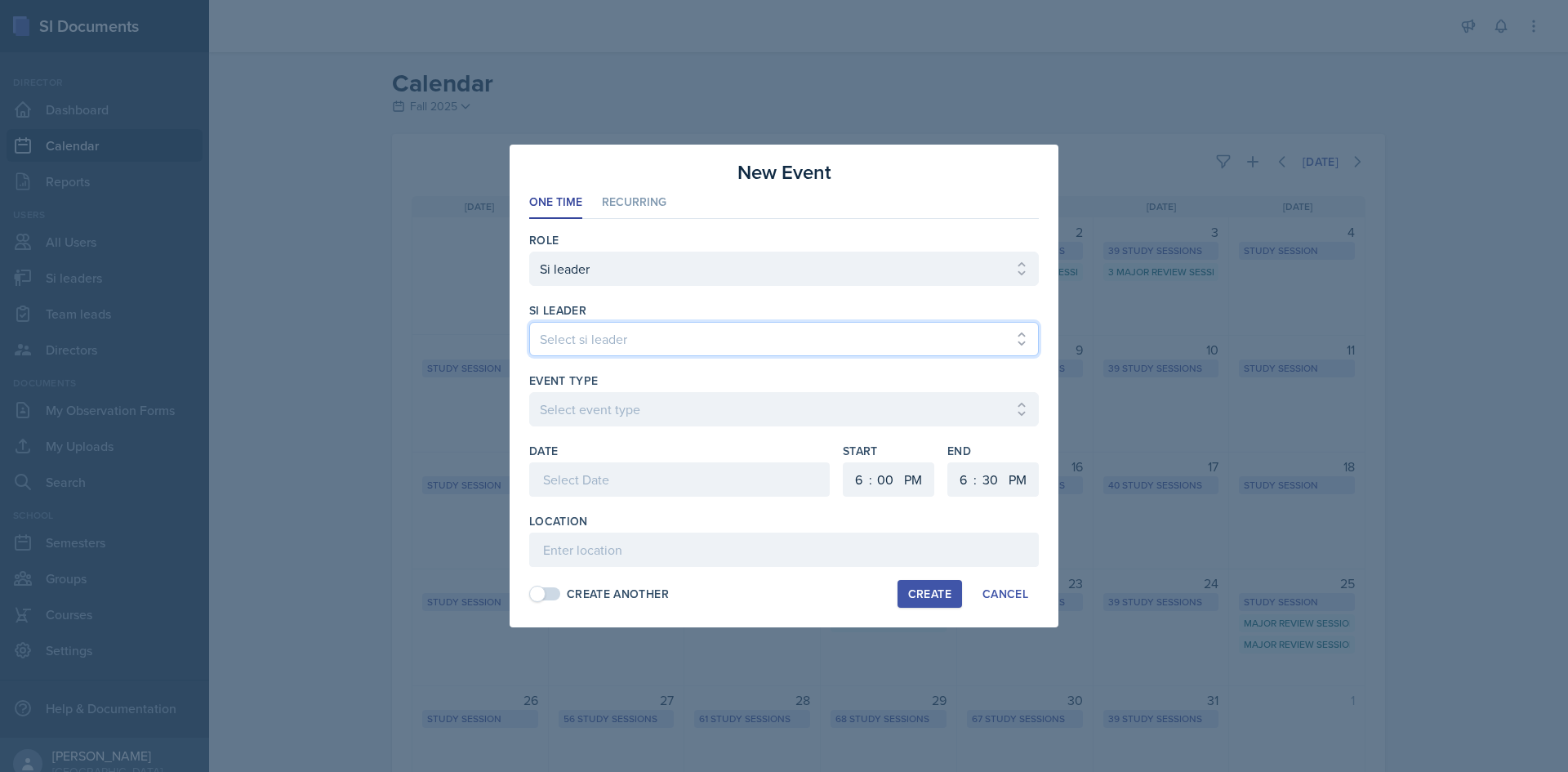
click at [649, 327] on select "Select si leader Abeer Kayser Aditya Chauhan Aissa Sylla Alberto Di Stanislao A…" at bounding box center [784, 339] width 510 height 35
select select "b841880c-b944-45fc-9be1-6485bdf93aa5"
click at [529, 322] on select "Select si leader Abeer Kayser Aditya Chauhan Aissa Sylla Alberto Di Stanislao A…" at bounding box center [784, 339] width 510 height 35
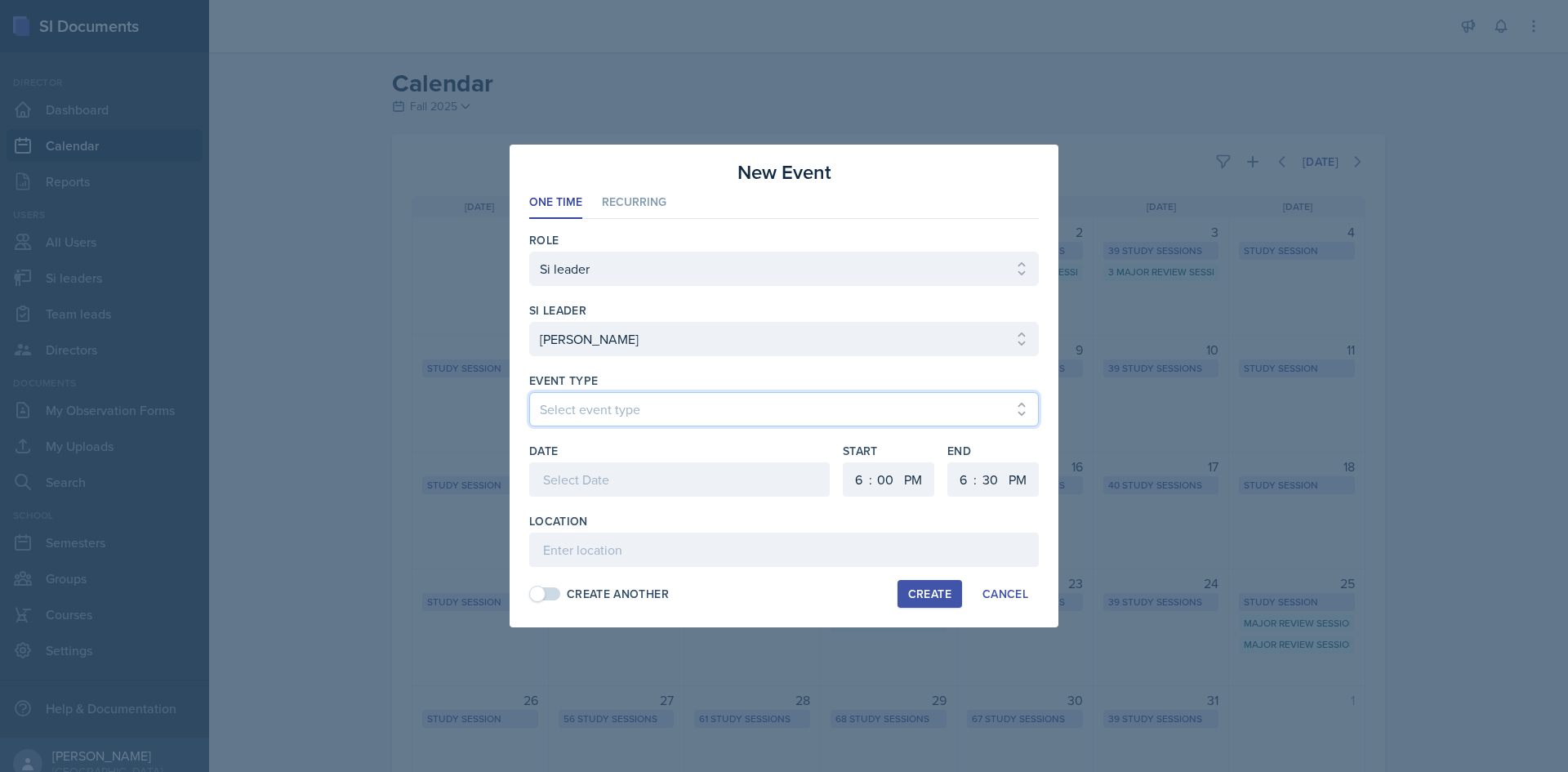
click at [669, 402] on select "Select event type Major Review Session Study Session" at bounding box center [784, 409] width 510 height 35
select select "66bb7cbf-e419-488b-a7ef-f63bc5f9ed04"
click at [529, 392] on select "Select event type Major Review Session Study Session" at bounding box center [784, 409] width 510 height 35
click at [648, 487] on div at bounding box center [679, 480] width 301 height 35
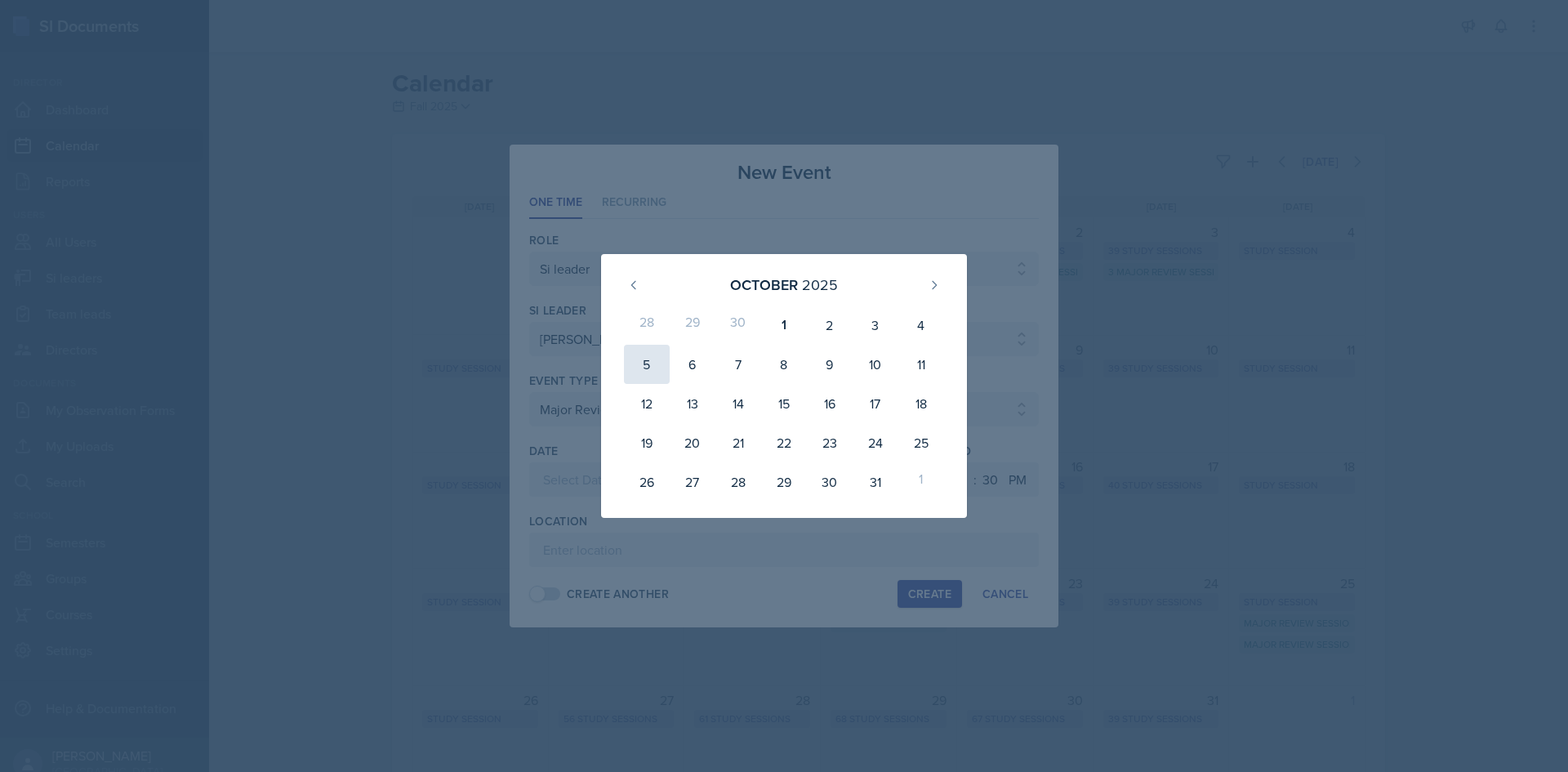
click at [657, 364] on div "5" at bounding box center [647, 363] width 46 height 39
type input "October 5th, 2025"
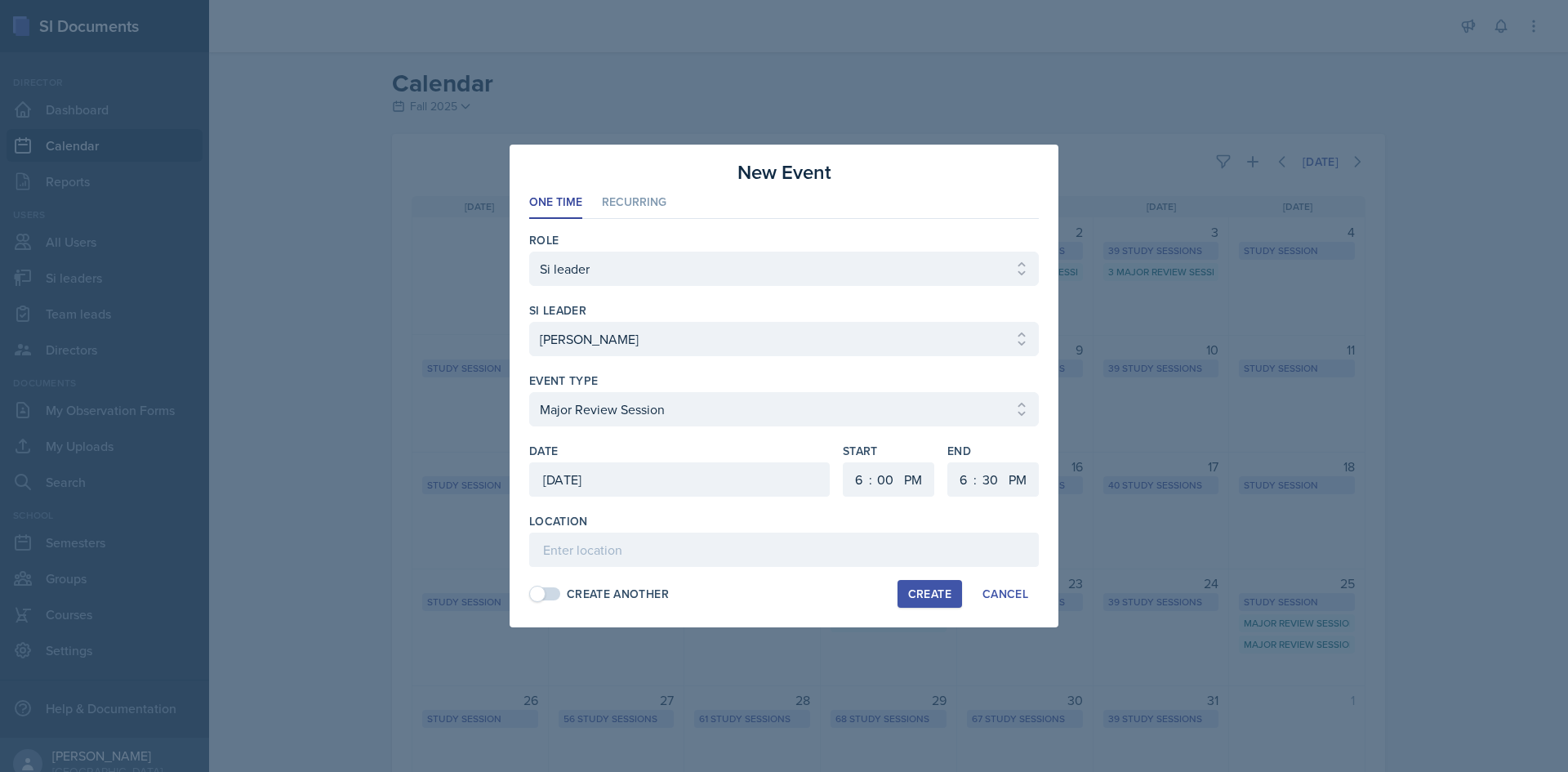
click at [870, 482] on div ":" at bounding box center [871, 480] width 3 height 20
click at [853, 472] on select "1 2 3 4 5 6 7 8 9 10 11 12" at bounding box center [857, 480] width 26 height 35
select select "5"
click at [844, 462] on select "1 2 3 4 5 6 7 8 9 10 11 12" at bounding box center [857, 480] width 26 height 35
click at [958, 464] on select "1 2 3 4 5 6 7 8 9 10 11 12" at bounding box center [961, 480] width 26 height 35
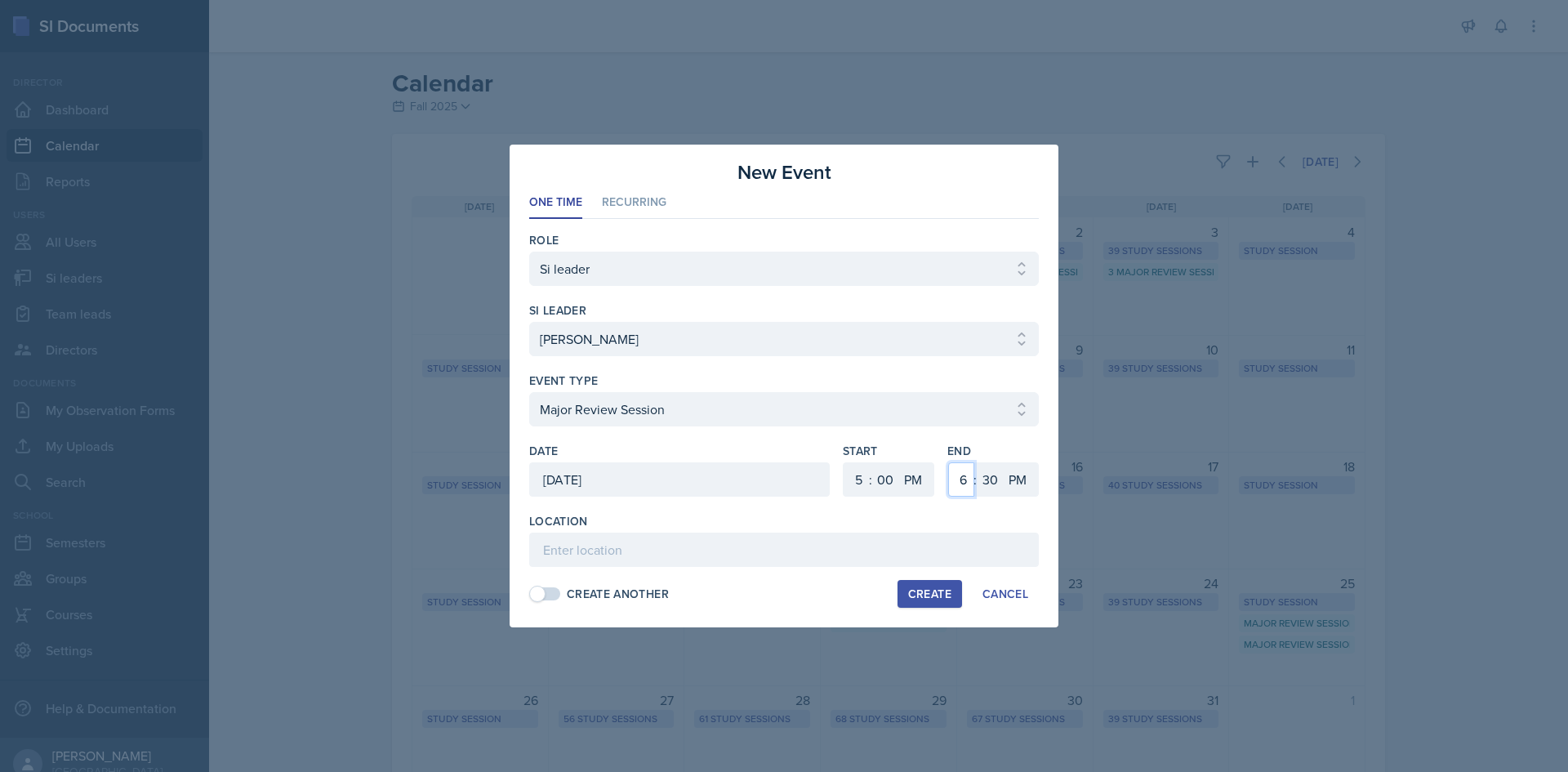
select select "7"
click at [948, 462] on select "1 2 3 4 5 6 7 8 9 10 11 12" at bounding box center [961, 480] width 26 height 35
click at [996, 470] on select "00 05 10 15 20 25 30 35 40 45 50 55" at bounding box center [990, 480] width 26 height 35
select select "0"
click at [977, 462] on select "00 05 10 15 20 25 30 35 40 45 50 55" at bounding box center [990, 480] width 26 height 35
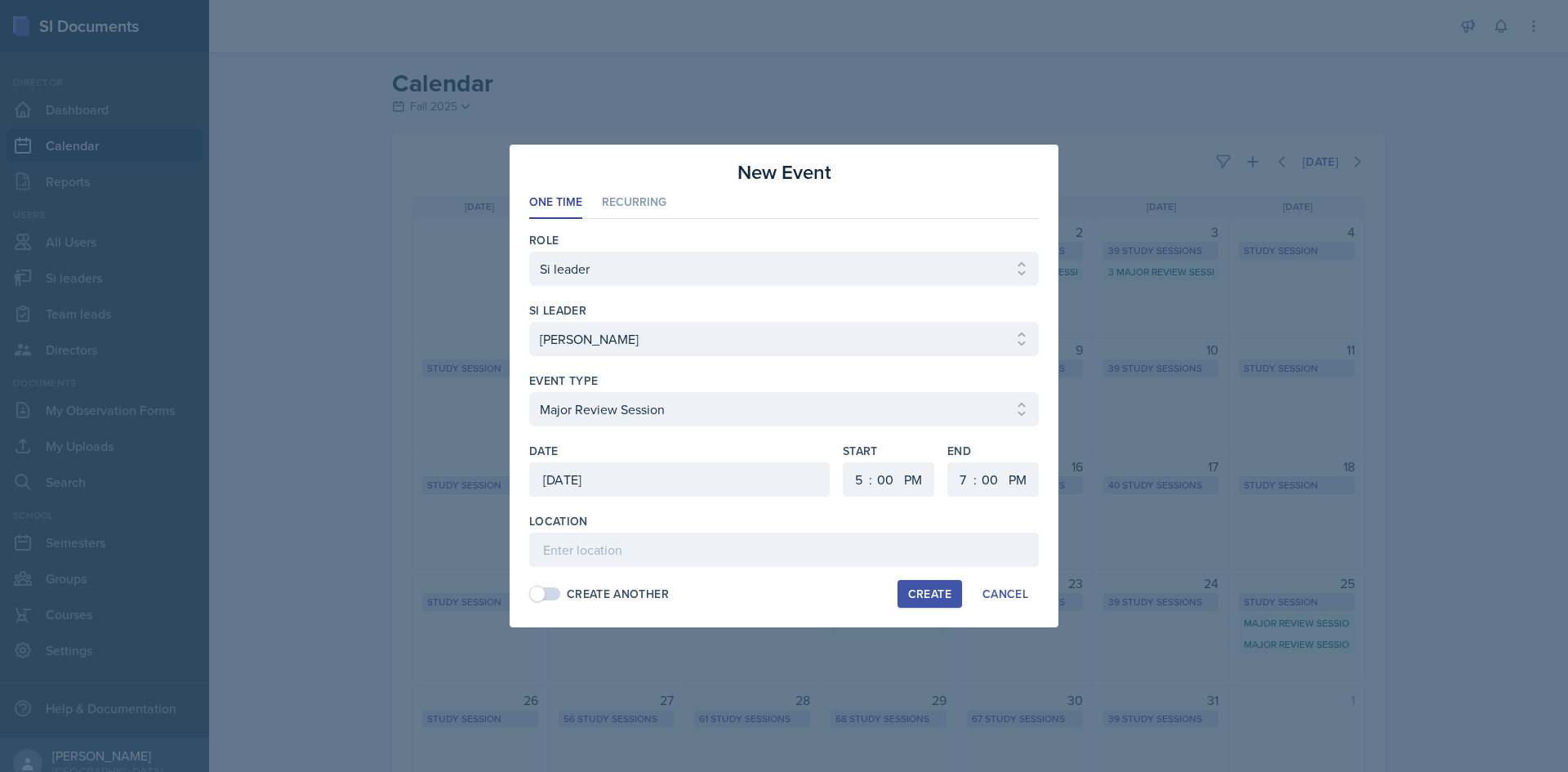
click at [795, 533] on div "Location" at bounding box center [784, 540] width 510 height 54
click at [793, 539] on input at bounding box center [784, 550] width 510 height 35
paste input "https://teams.microsoft.com/l/meetup-join/19%3ameeting_OTJkMDdmYmItM2EzNy00OWNm…"
type input "https://teams.microsoft.com/l/meetup-join/19%3ameeting_OTJkMDdmYmItM2EzNy00OWNm…"
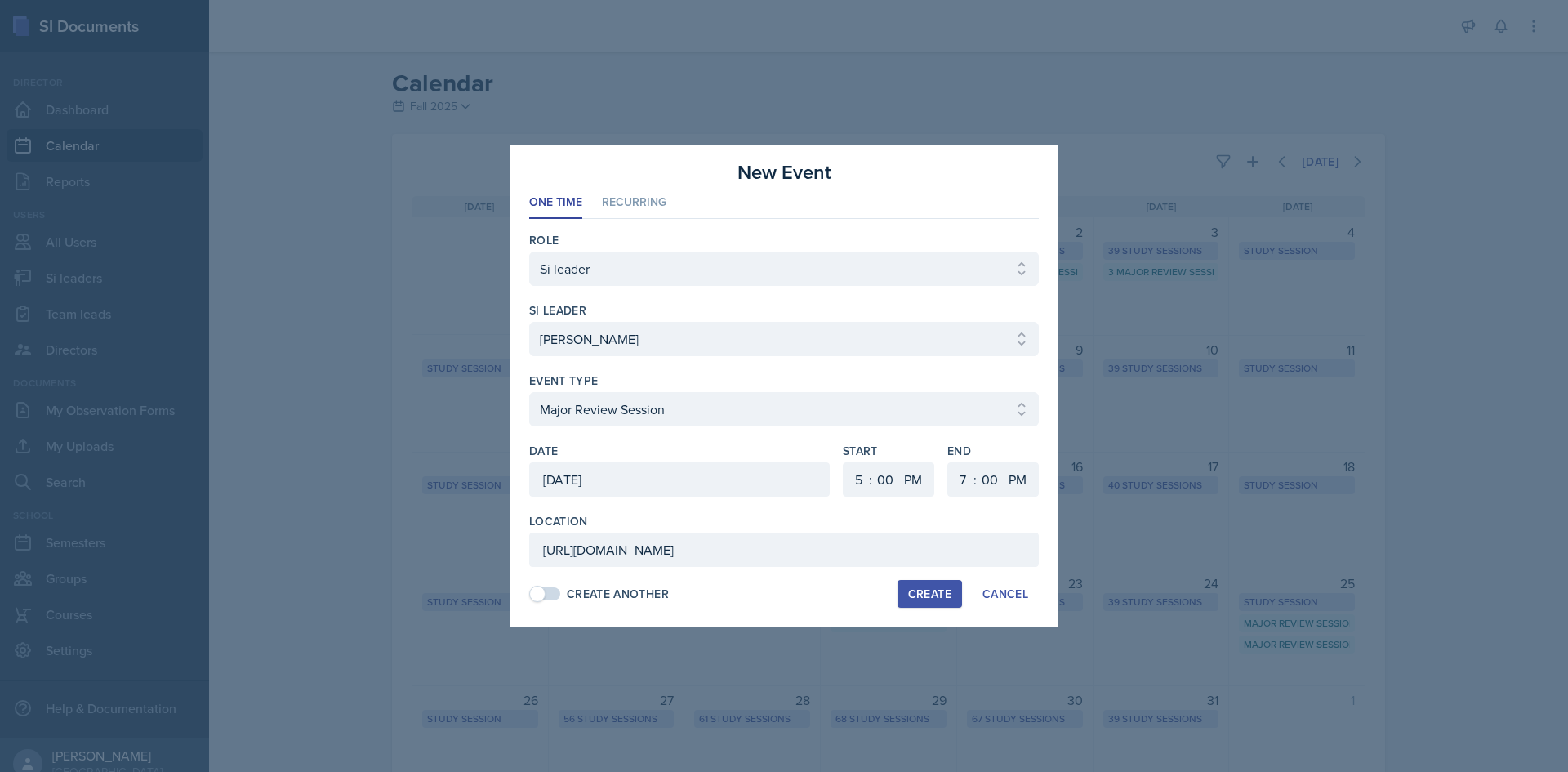
scroll to position [0, 0]
click at [922, 584] on button "Create" at bounding box center [930, 594] width 64 height 28
select select
select select "6"
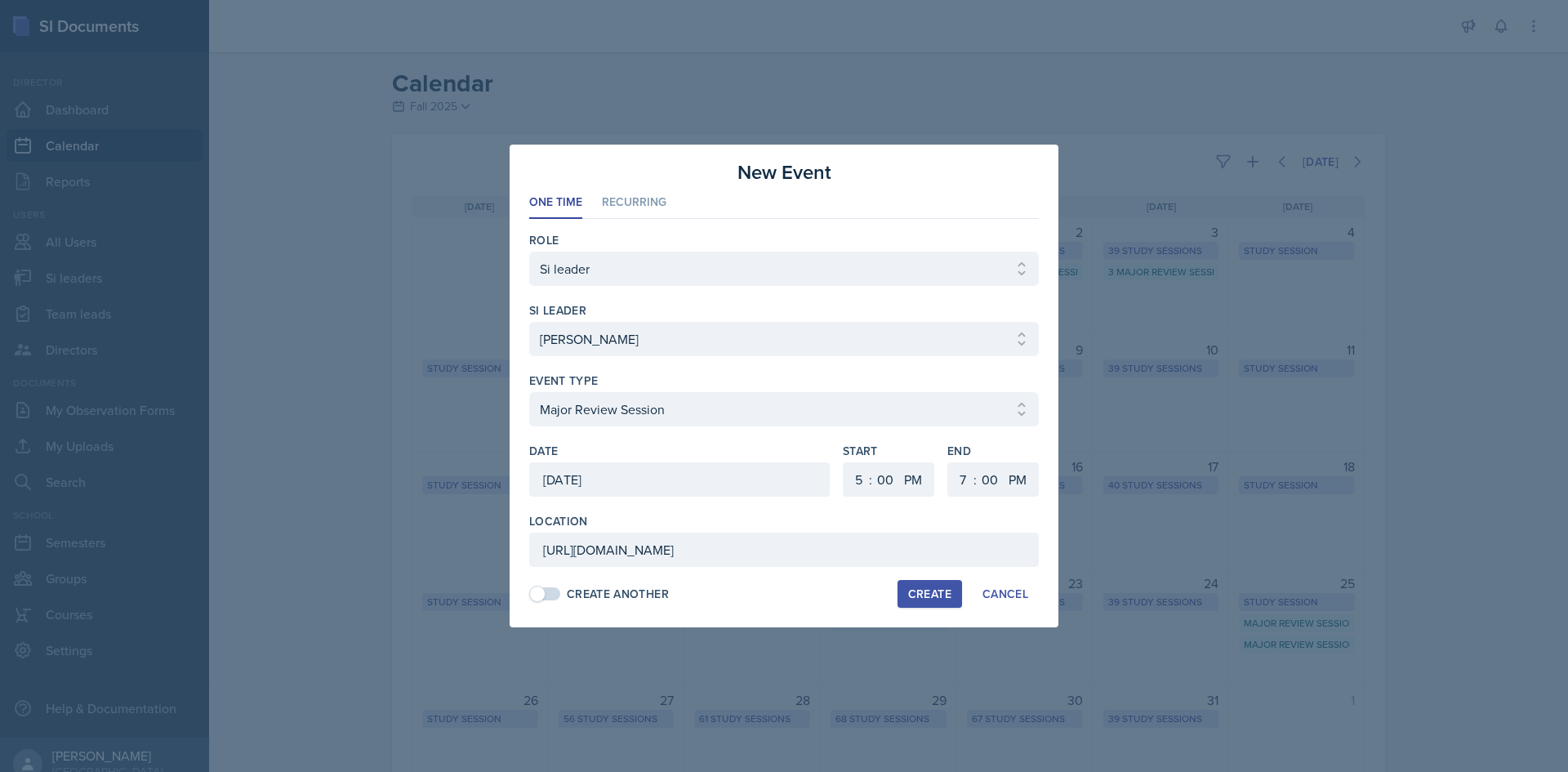
select select "6"
select select "30"
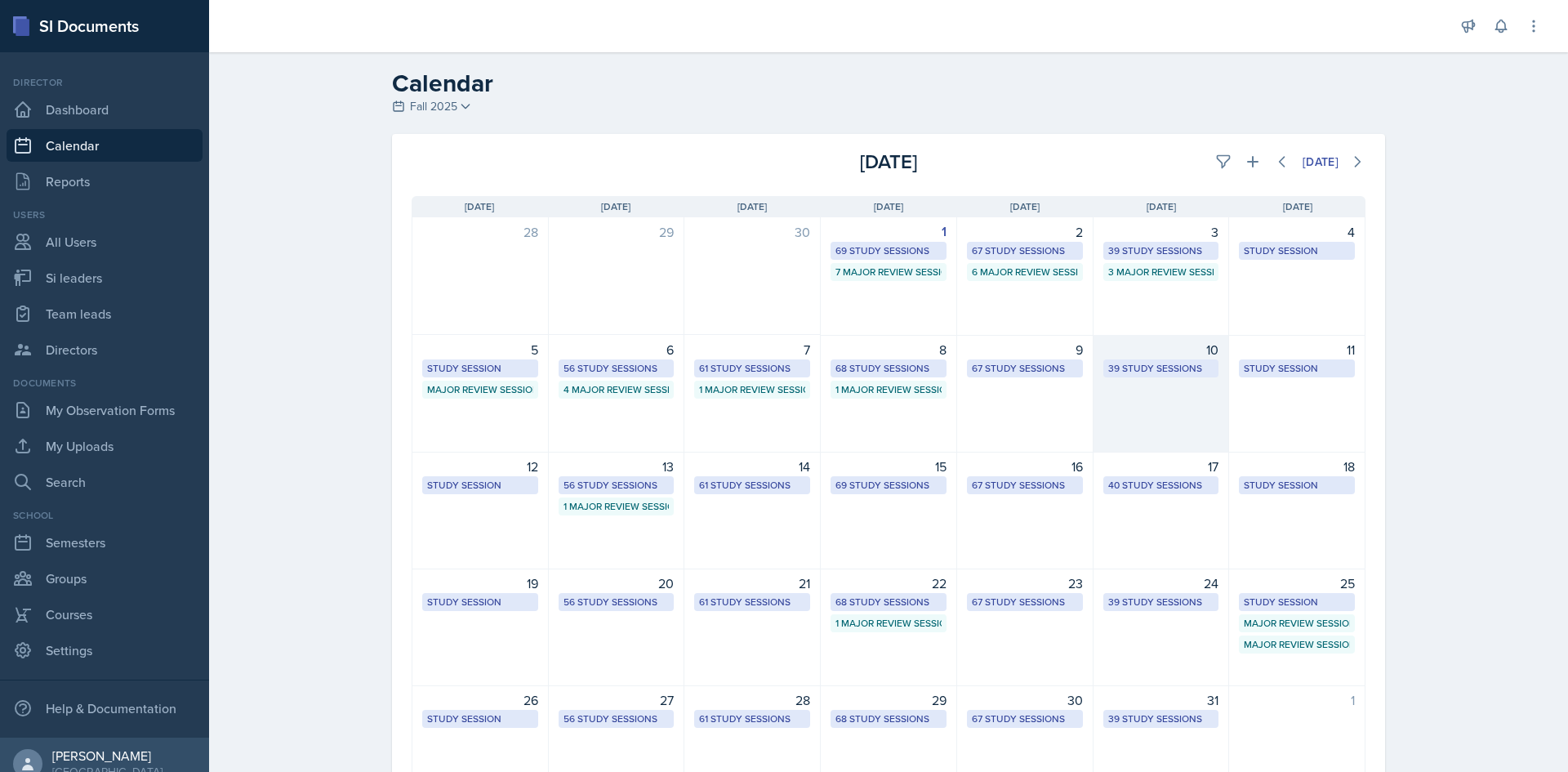
click at [1184, 369] on div "39 Study Sessions" at bounding box center [1161, 368] width 106 height 15
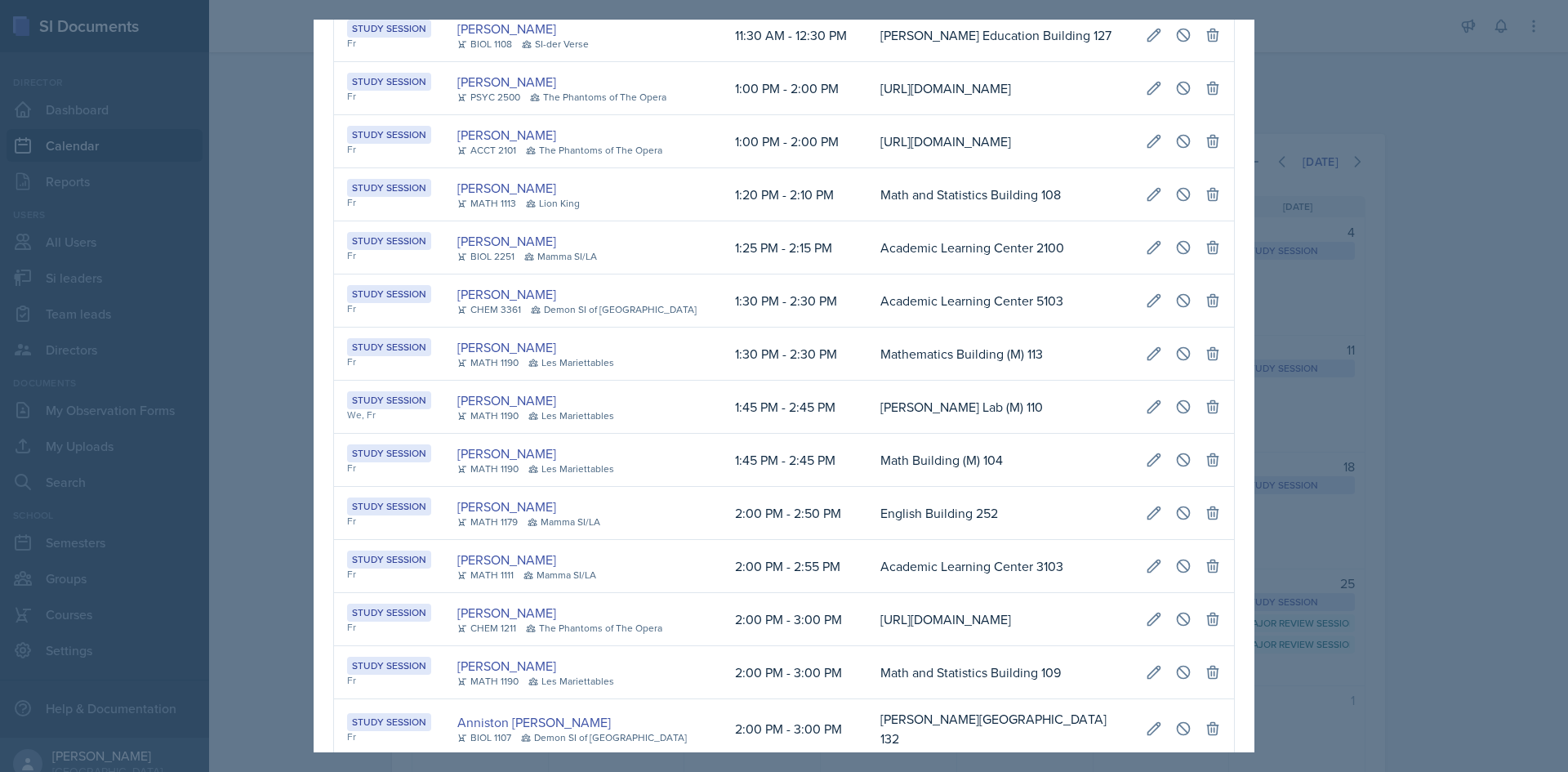
click at [1063, 328] on td "Academic Learning Center 5103" at bounding box center [1000, 300] width 265 height 53
click at [1393, 367] on div at bounding box center [784, 386] width 1568 height 772
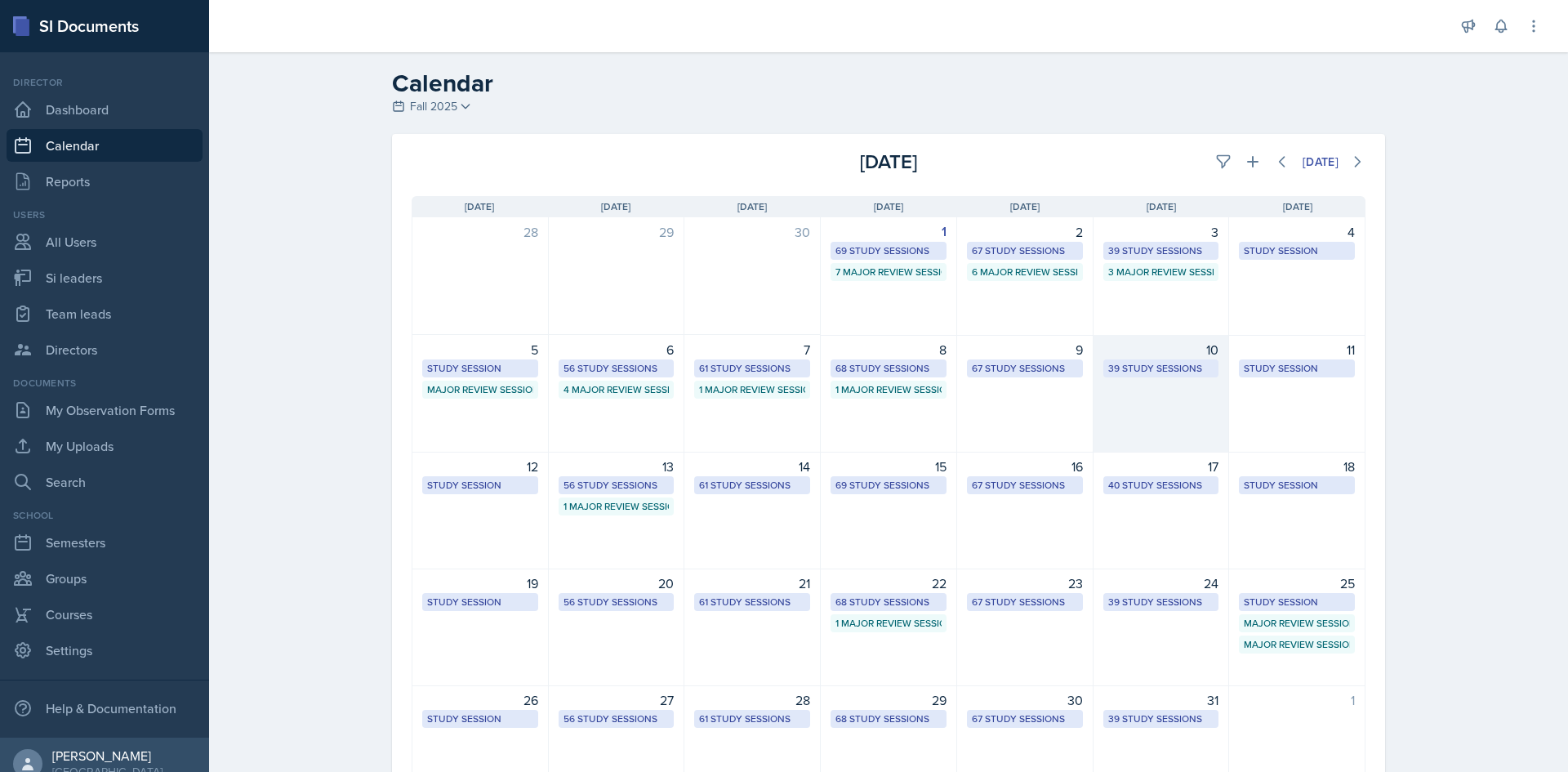
click at [1169, 366] on div "39 Study Sessions" at bounding box center [1161, 368] width 106 height 15
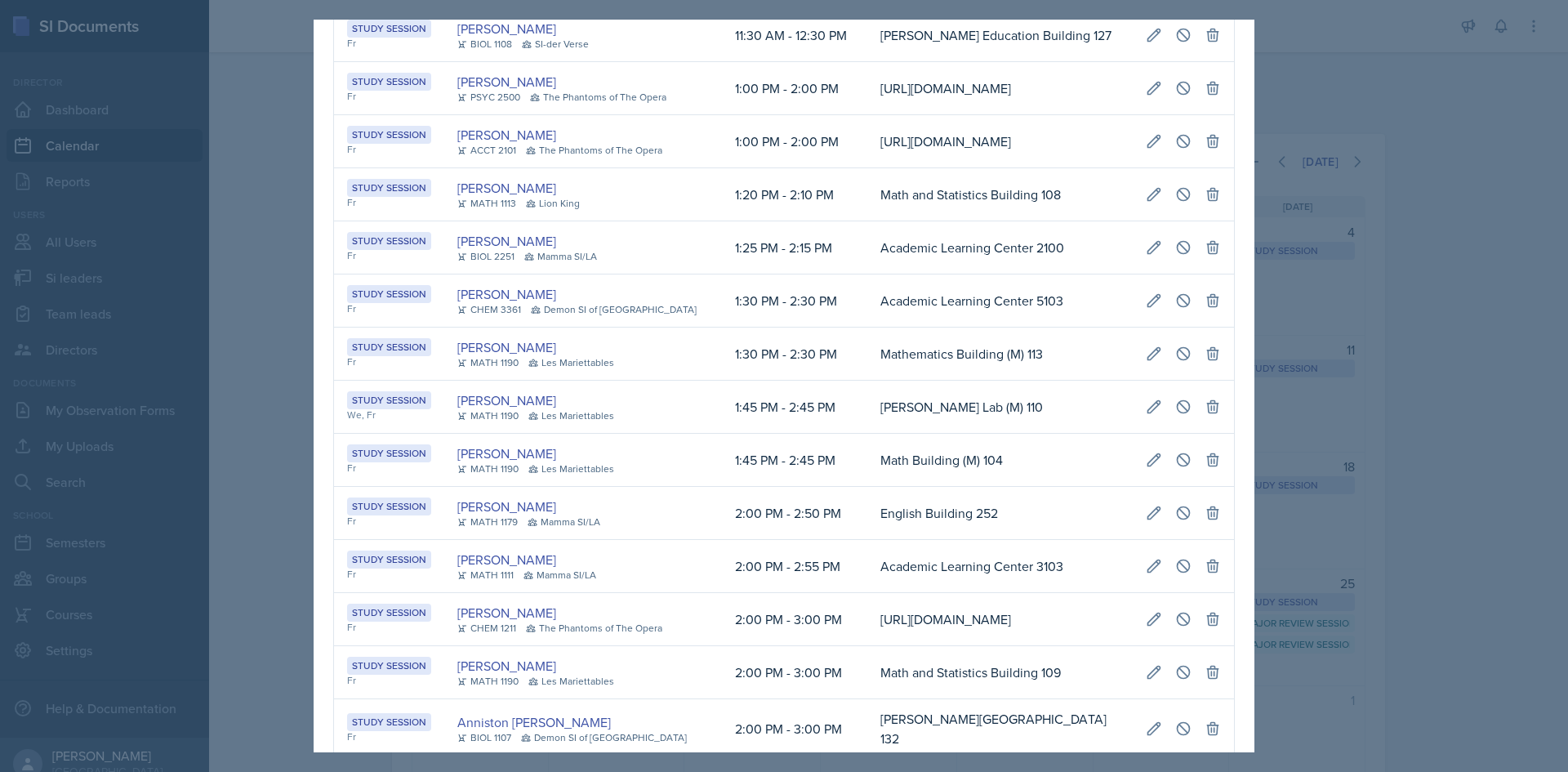
click at [1031, 328] on td "Academic Learning Center 5103" at bounding box center [1000, 300] width 265 height 53
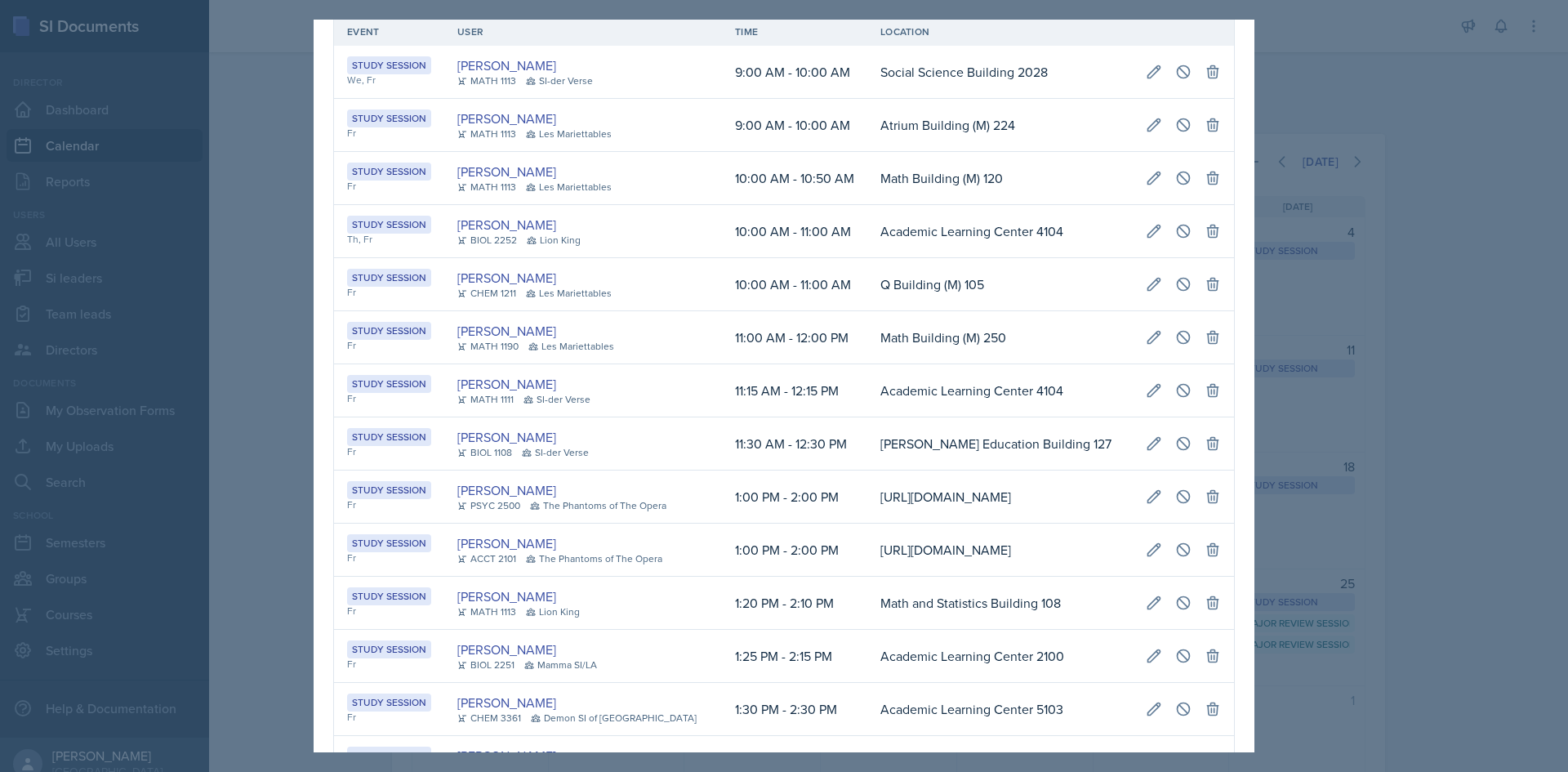
scroll to position [0, 0]
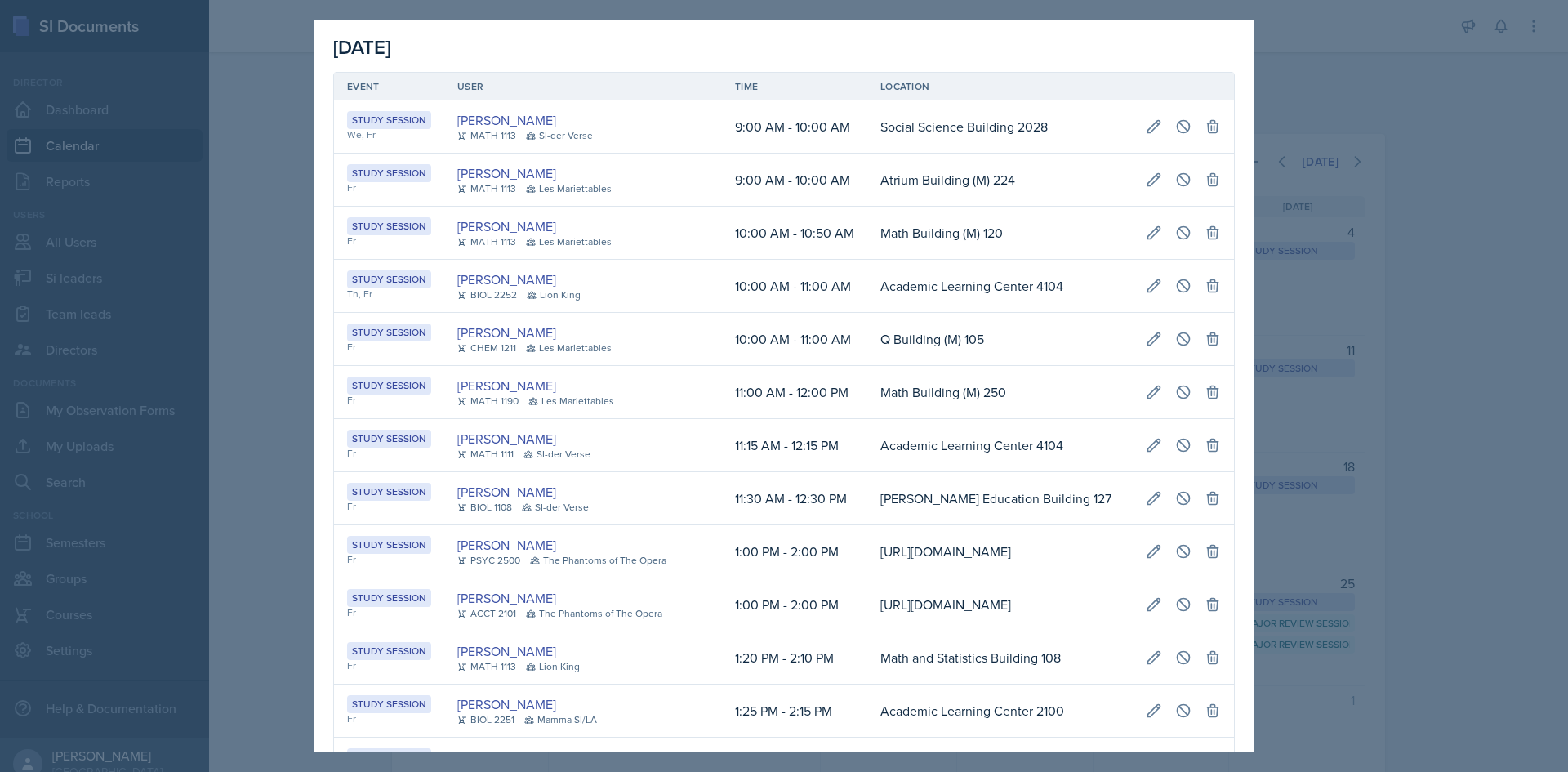
click at [244, 568] on div at bounding box center [784, 386] width 1568 height 772
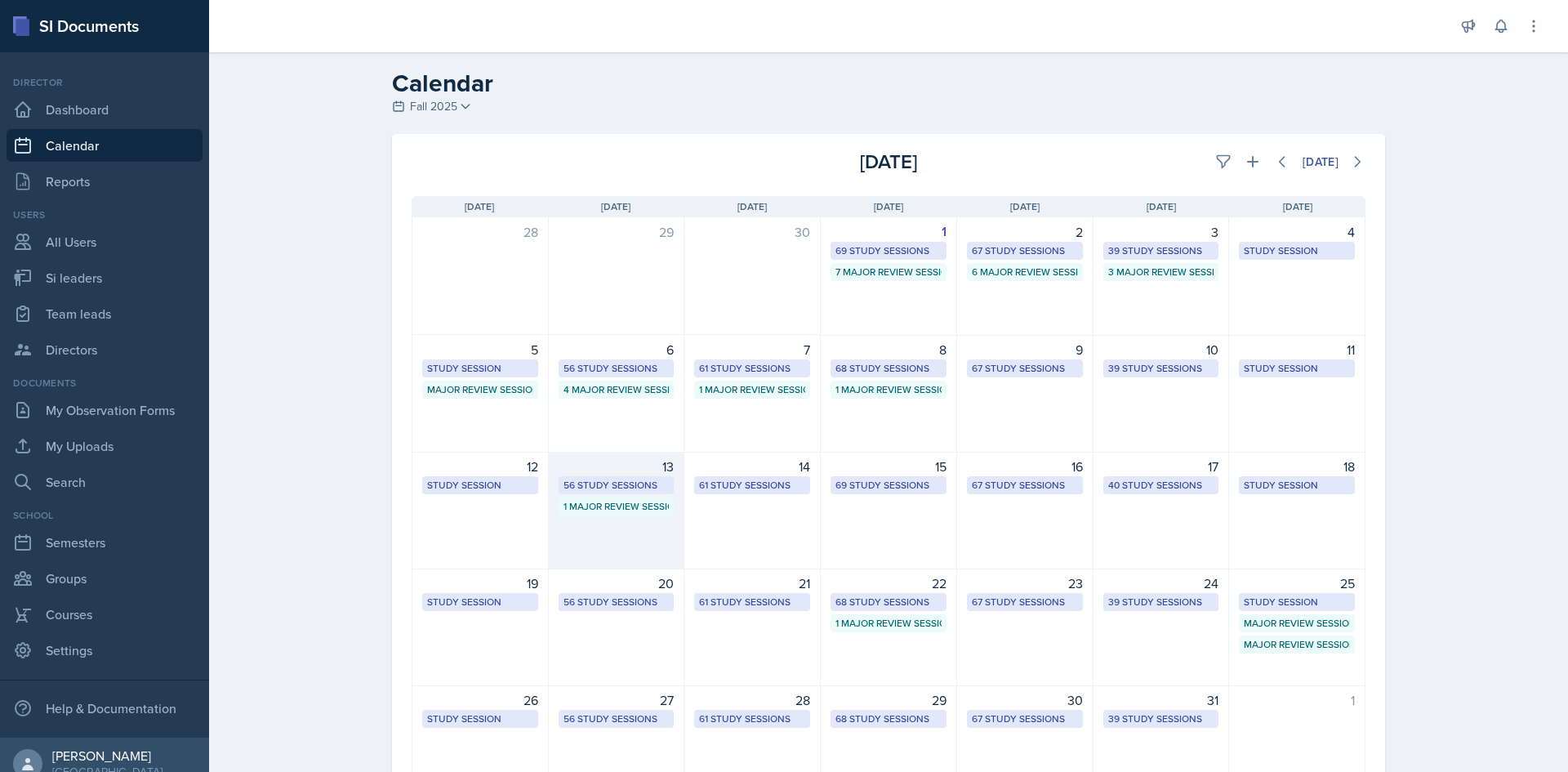
click at [604, 479] on div "56 Study Sessions" at bounding box center [617, 485] width 106 height 15
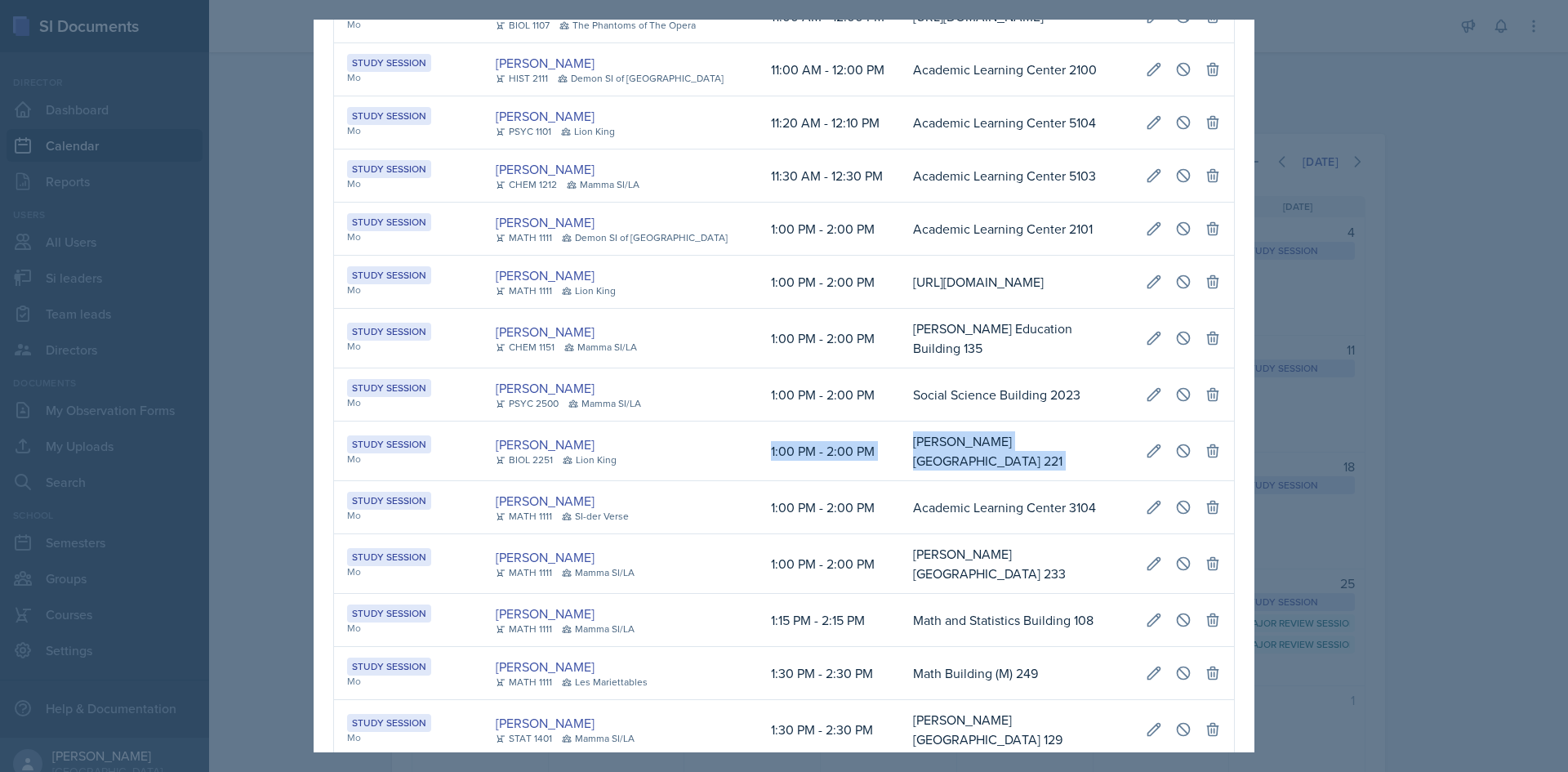
scroll to position [0, 357]
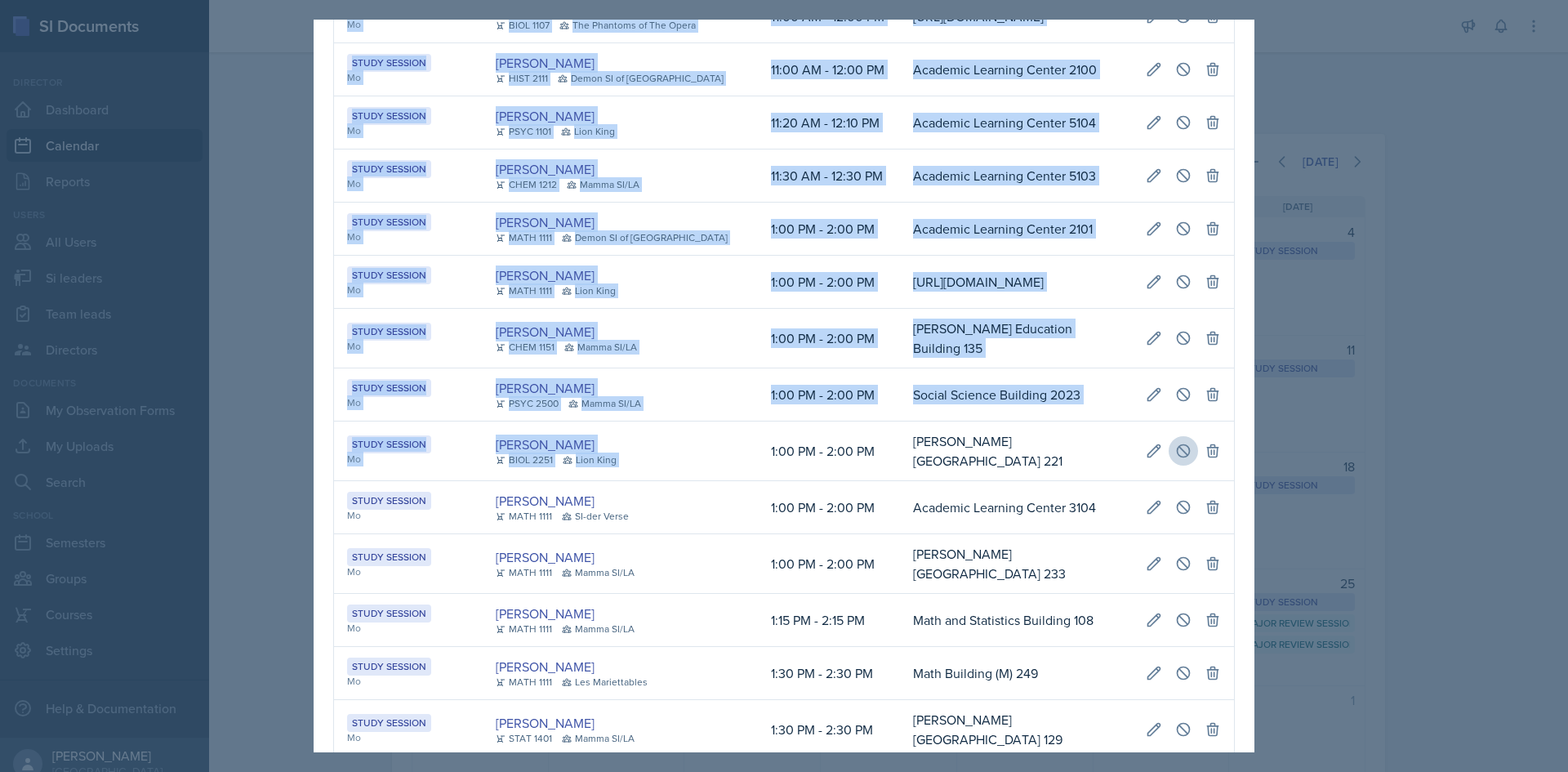
drag, startPoint x: 742, startPoint y: 519, endPoint x: 1173, endPoint y: 533, distance: 431.2
click at [1219, 481] on tr "Study Session Mo Elijah Till BIOL 2251 Lion King 1:00 PM - 2:00 PM Bagwell Educ…" at bounding box center [784, 451] width 900 height 60
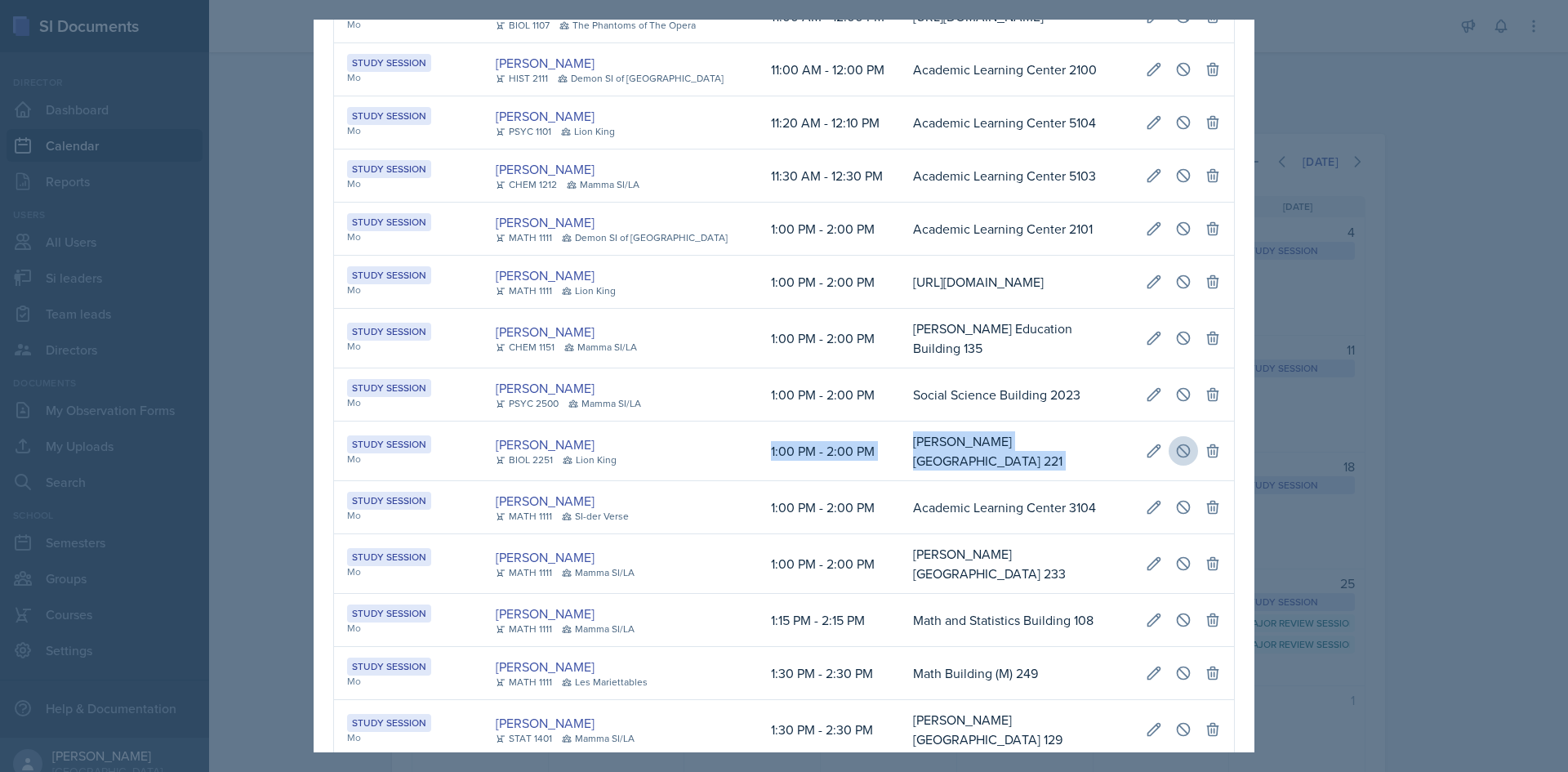
click at [1169, 466] on button at bounding box center [1184, 451] width 29 height 29
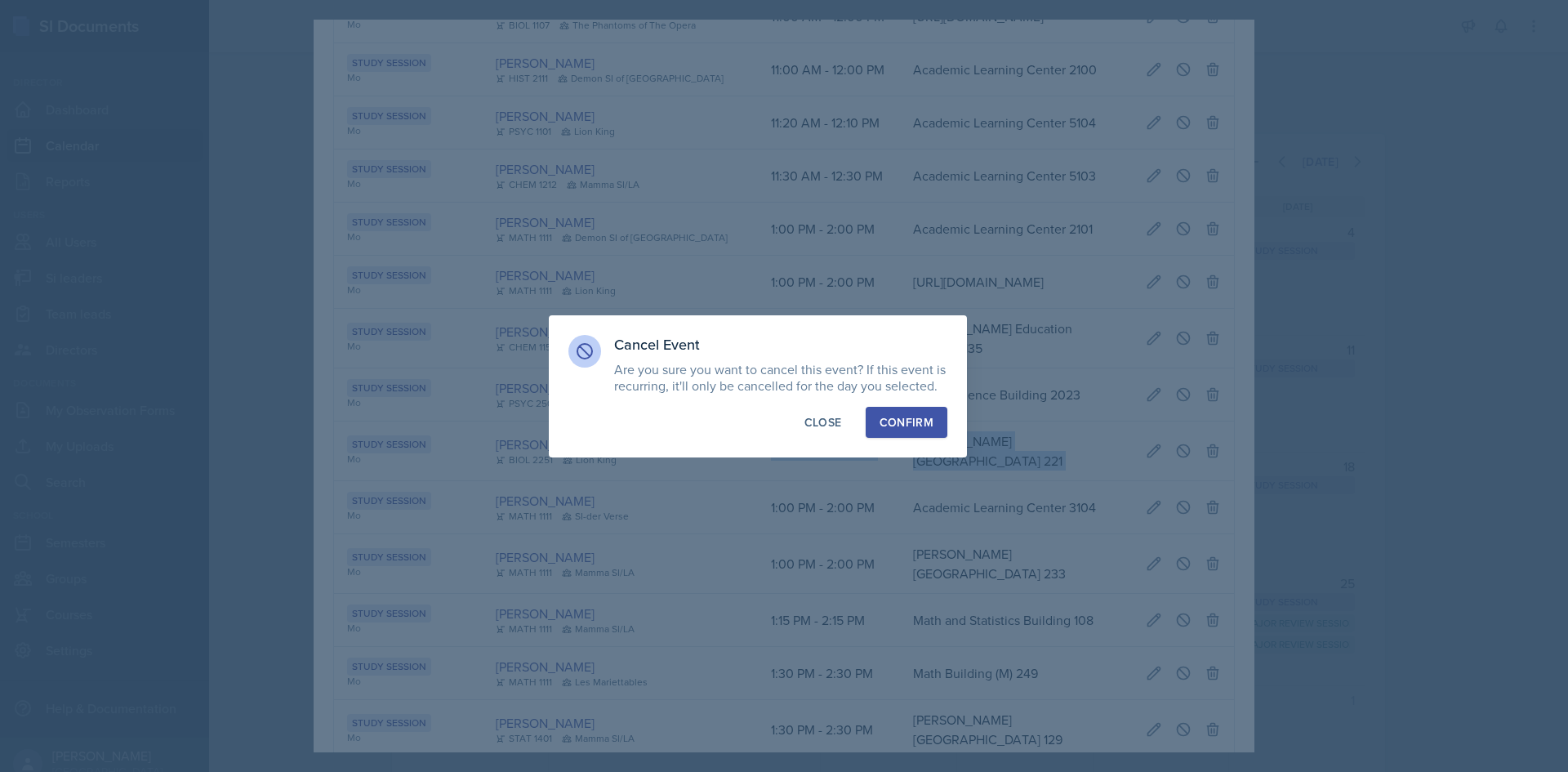
click at [937, 432] on button "Confirm" at bounding box center [906, 422] width 82 height 31
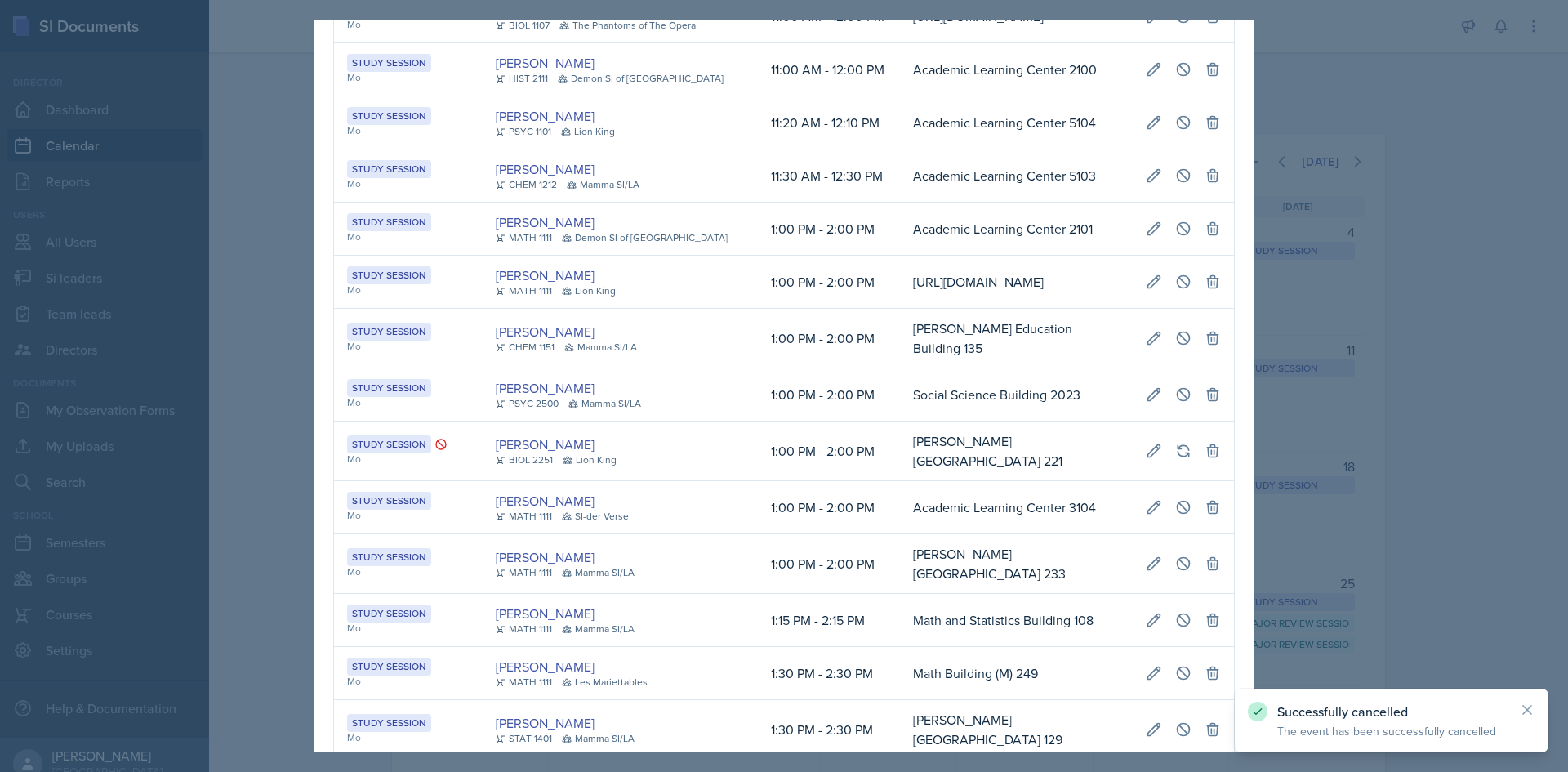
click at [1383, 433] on div at bounding box center [784, 386] width 1568 height 772
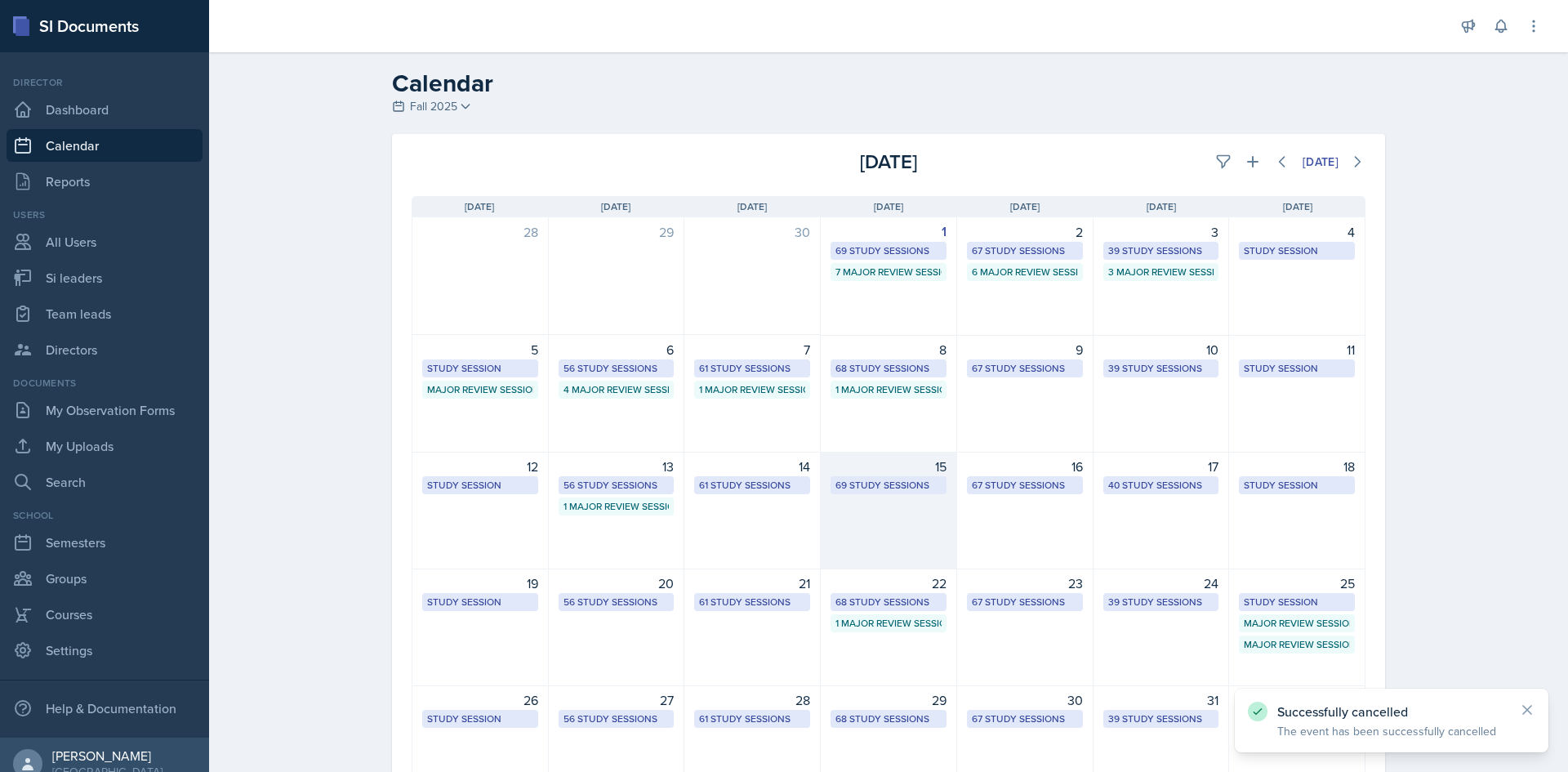
click at [892, 489] on div "69 Study Sessions" at bounding box center [888, 485] width 106 height 15
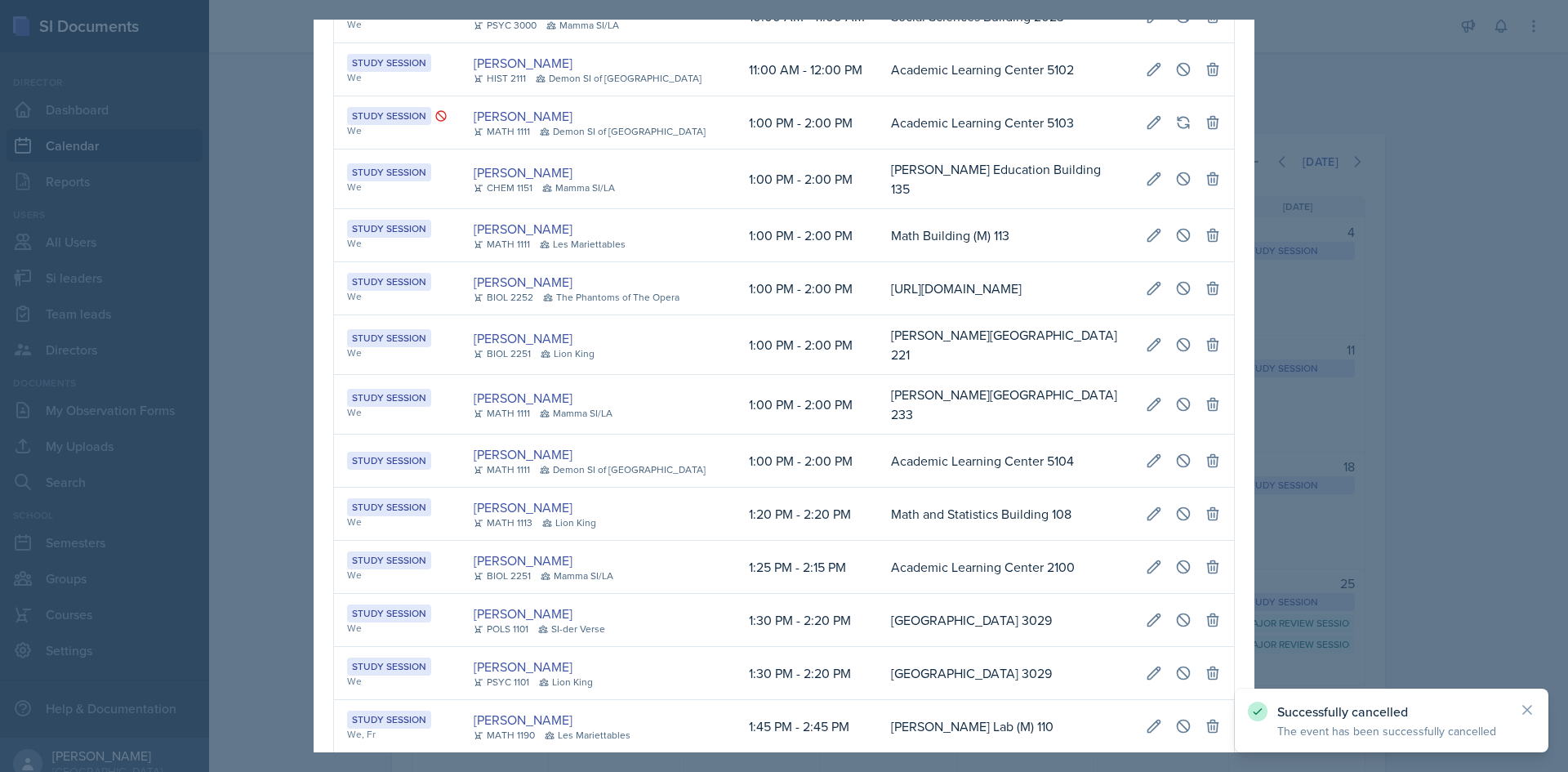
scroll to position [0, 345]
click at [892, 487] on td "Academic Learning Center 5104" at bounding box center [1005, 461] width 255 height 53
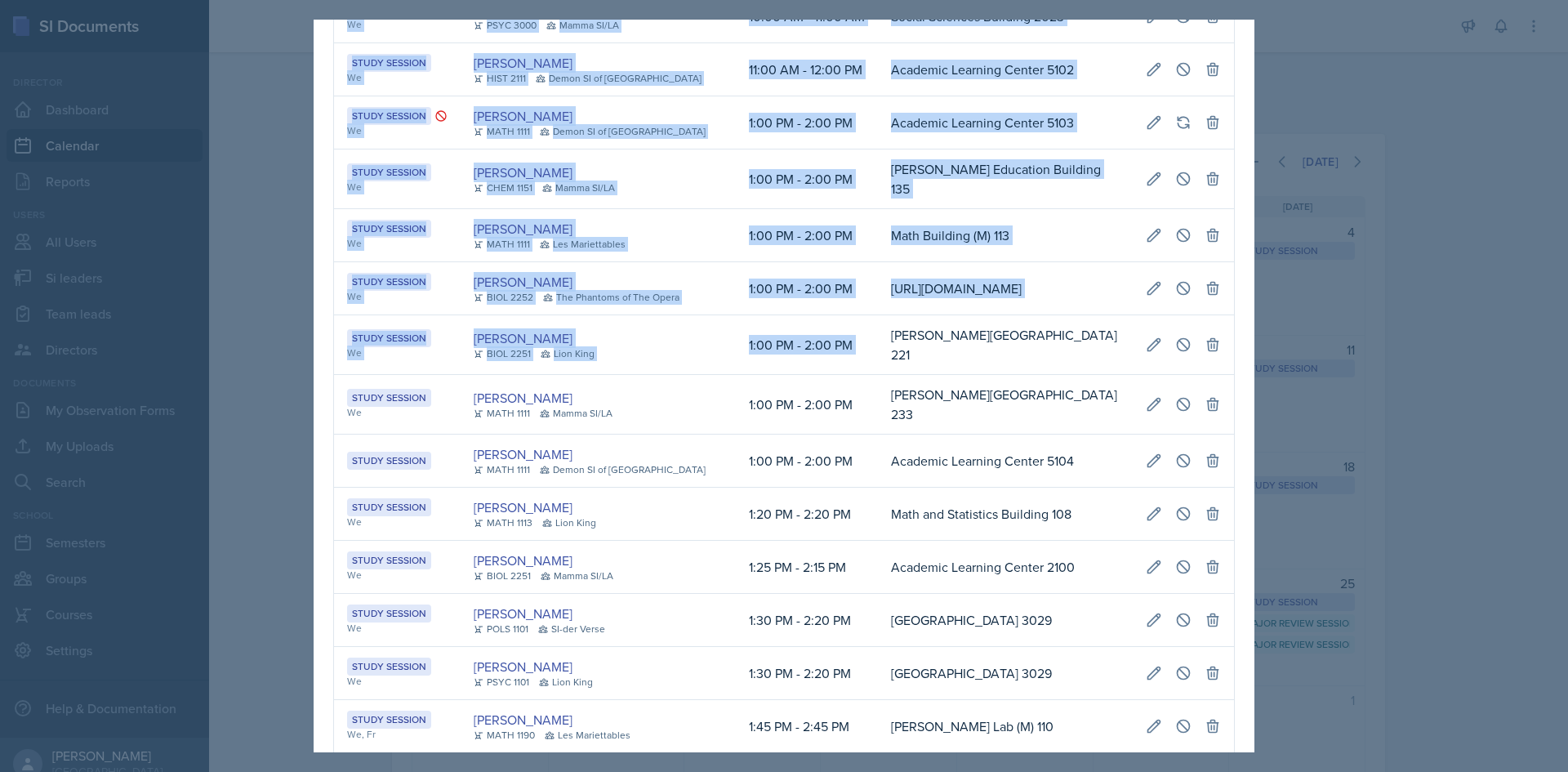
drag, startPoint x: 887, startPoint y: 386, endPoint x: 1245, endPoint y: 364, distance: 358.7
click at [1245, 364] on div "October 15th, 2025 Event User Time Location Study Session We, Fr Ariana Mitchel…" at bounding box center [784, 386] width 941 height 733
click at [1172, 359] on button at bounding box center [1184, 344] width 29 height 29
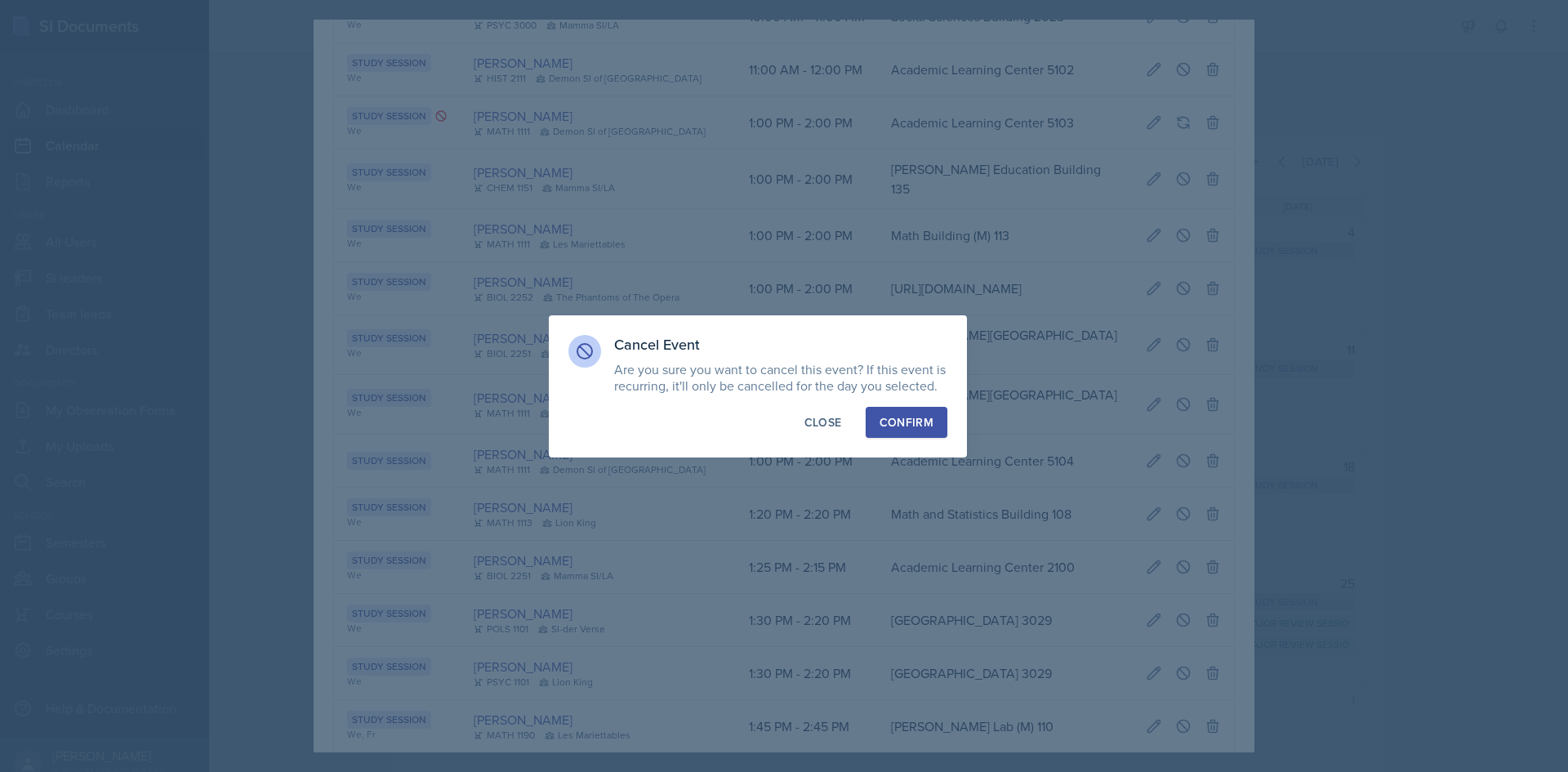
click at [948, 425] on div "Cancel Event Are you sure you want to cancel this event? If this event is recur…" at bounding box center [758, 387] width 418 height 142
click at [943, 425] on button "Confirm" at bounding box center [906, 422] width 82 height 31
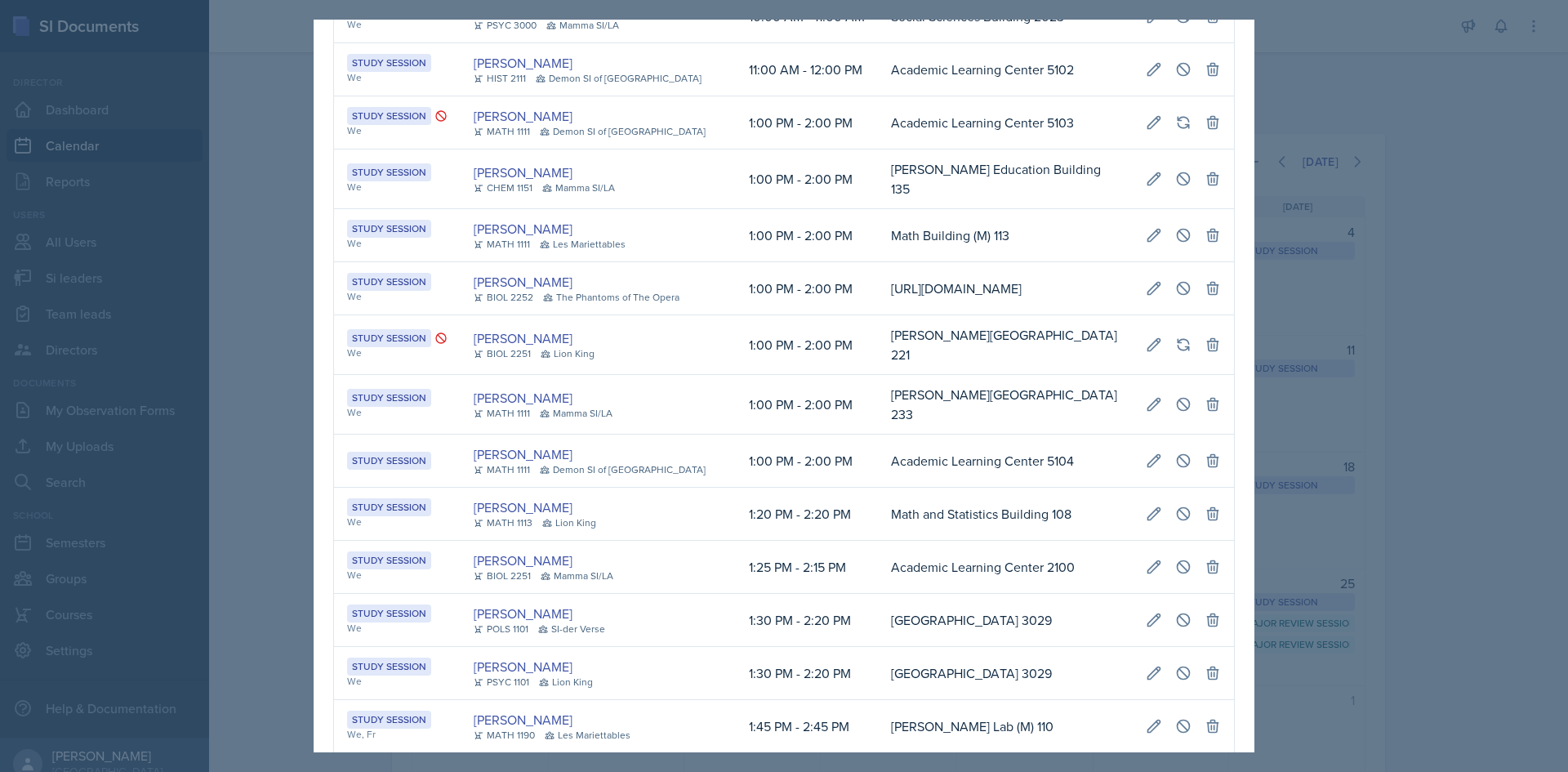
click at [215, 141] on div at bounding box center [784, 386] width 1568 height 772
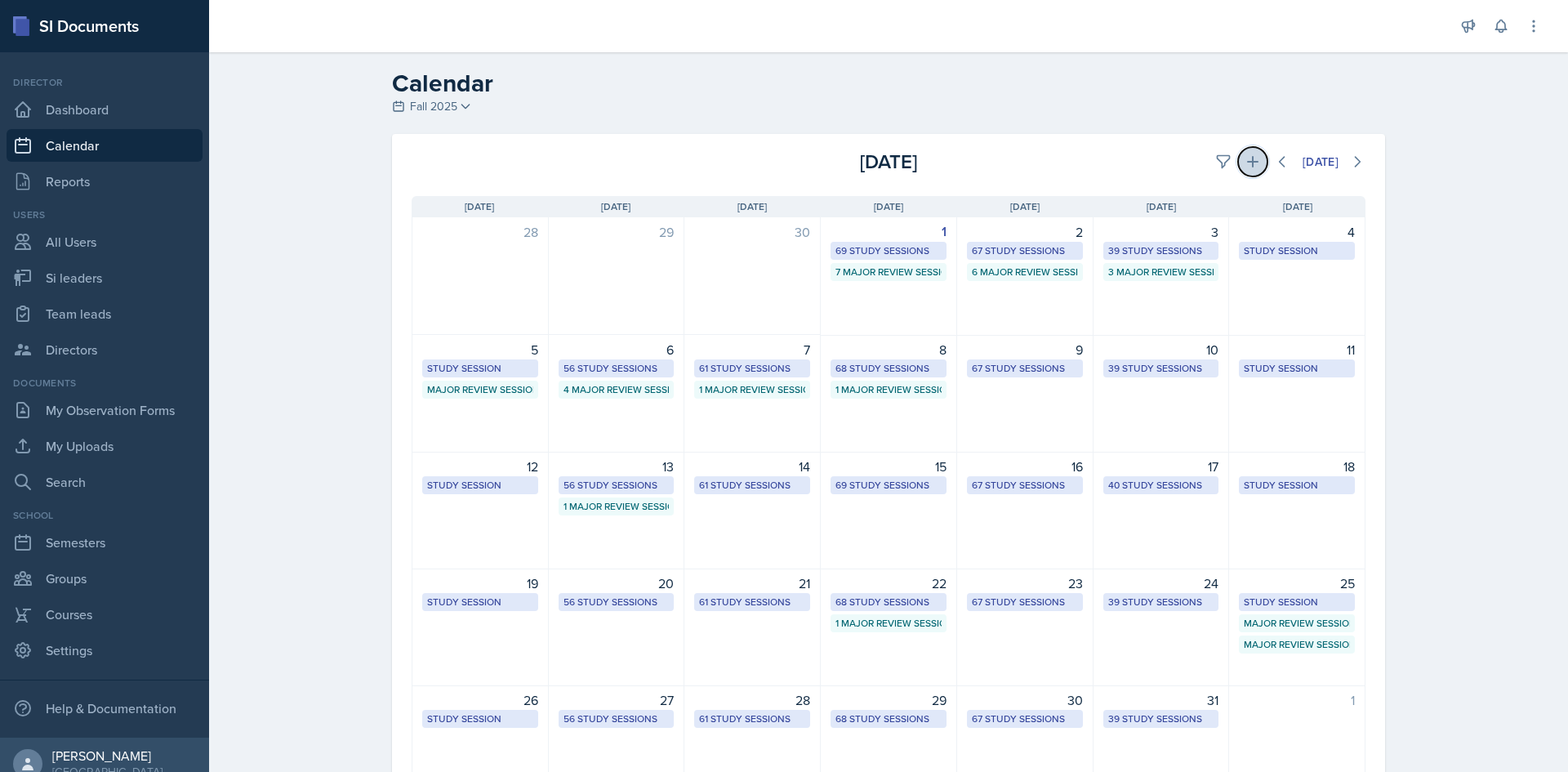
click at [1240, 172] on button at bounding box center [1253, 162] width 29 height 29
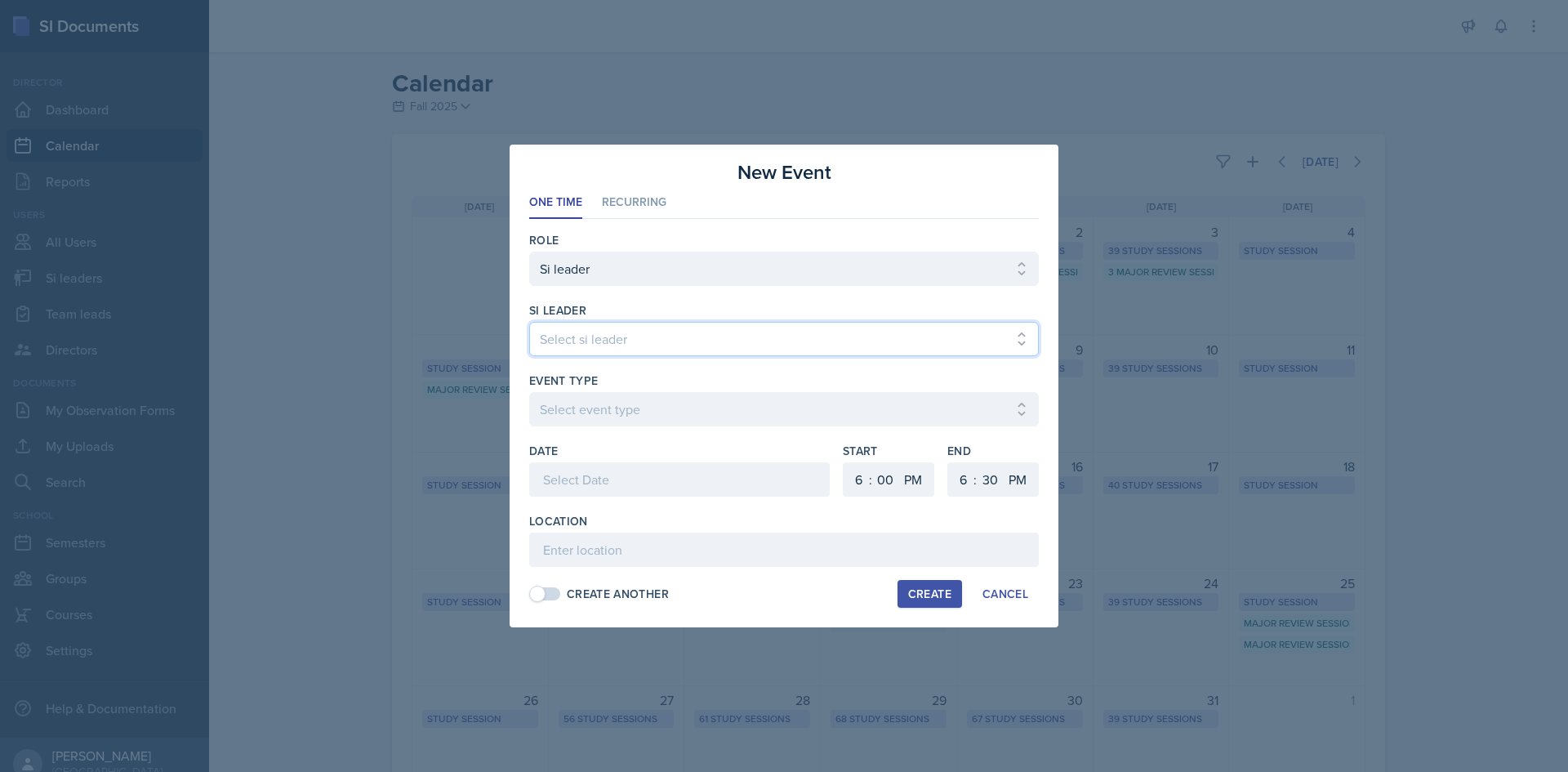
click at [760, 330] on select "Select si leader Abeer Kayser Aditya Chauhan Aissa Sylla Alberto Di Stanislao A…" at bounding box center [784, 339] width 510 height 35
select select "553726c2-e7d8-4f2b-90ca-7ec3b7f7f3cf"
click at [529, 322] on select "Select si leader Abeer Kayser Aditya Chauhan Aissa Sylla Alberto Di Stanislao A…" at bounding box center [784, 339] width 510 height 35
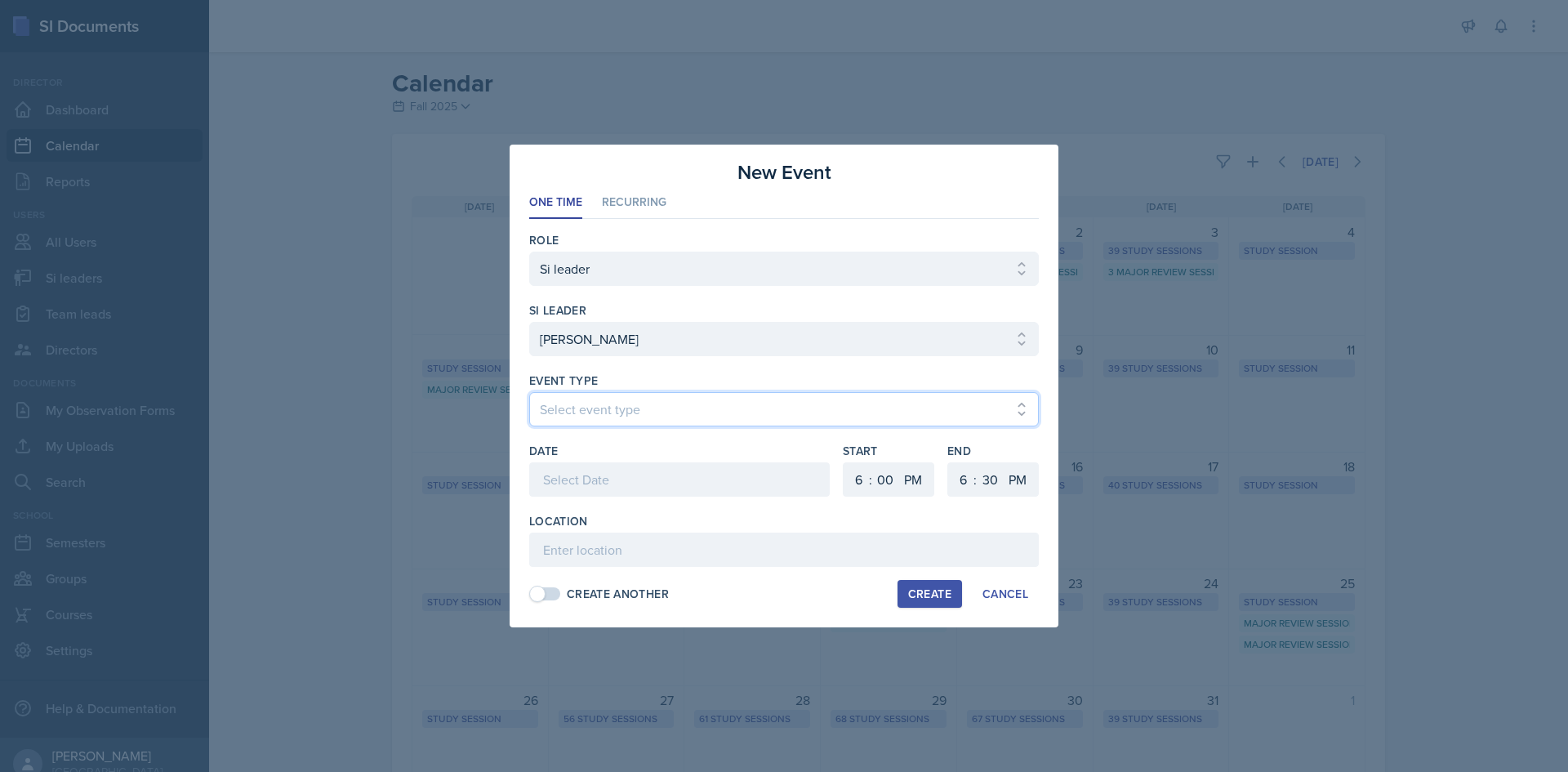
click at [722, 398] on select "Select event type Major Review Session Study Session" at bounding box center [784, 409] width 510 height 35
select select "66bb7cbf-e419-488b-a7ef-f63bc5f9ed04"
click at [529, 392] on select "Select event type Major Review Session Study Session" at bounding box center [784, 409] width 510 height 35
click at [666, 478] on div at bounding box center [679, 480] width 301 height 35
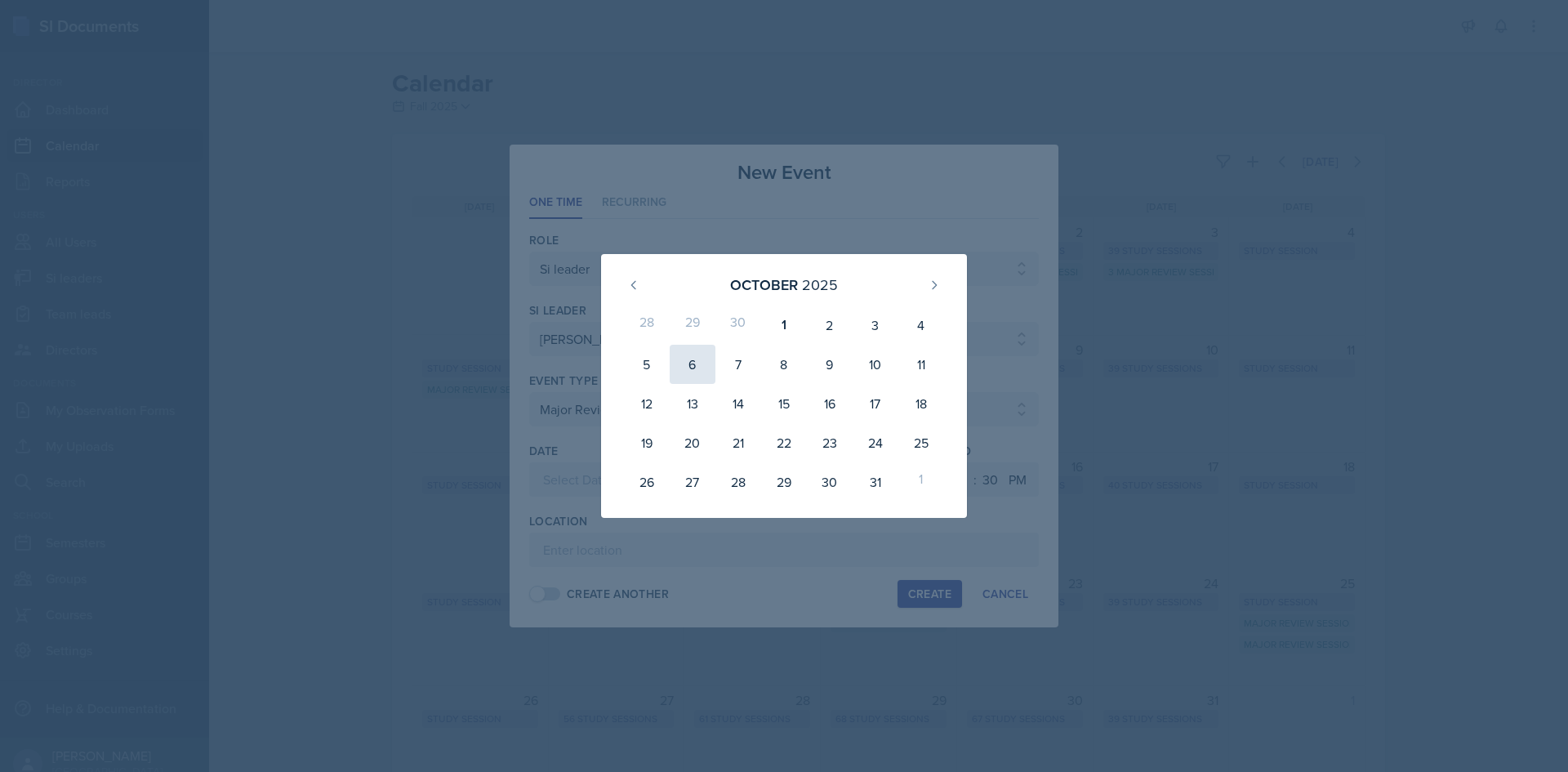
click at [692, 370] on div "6" at bounding box center [692, 363] width 46 height 39
type input "October 6th, 2025"
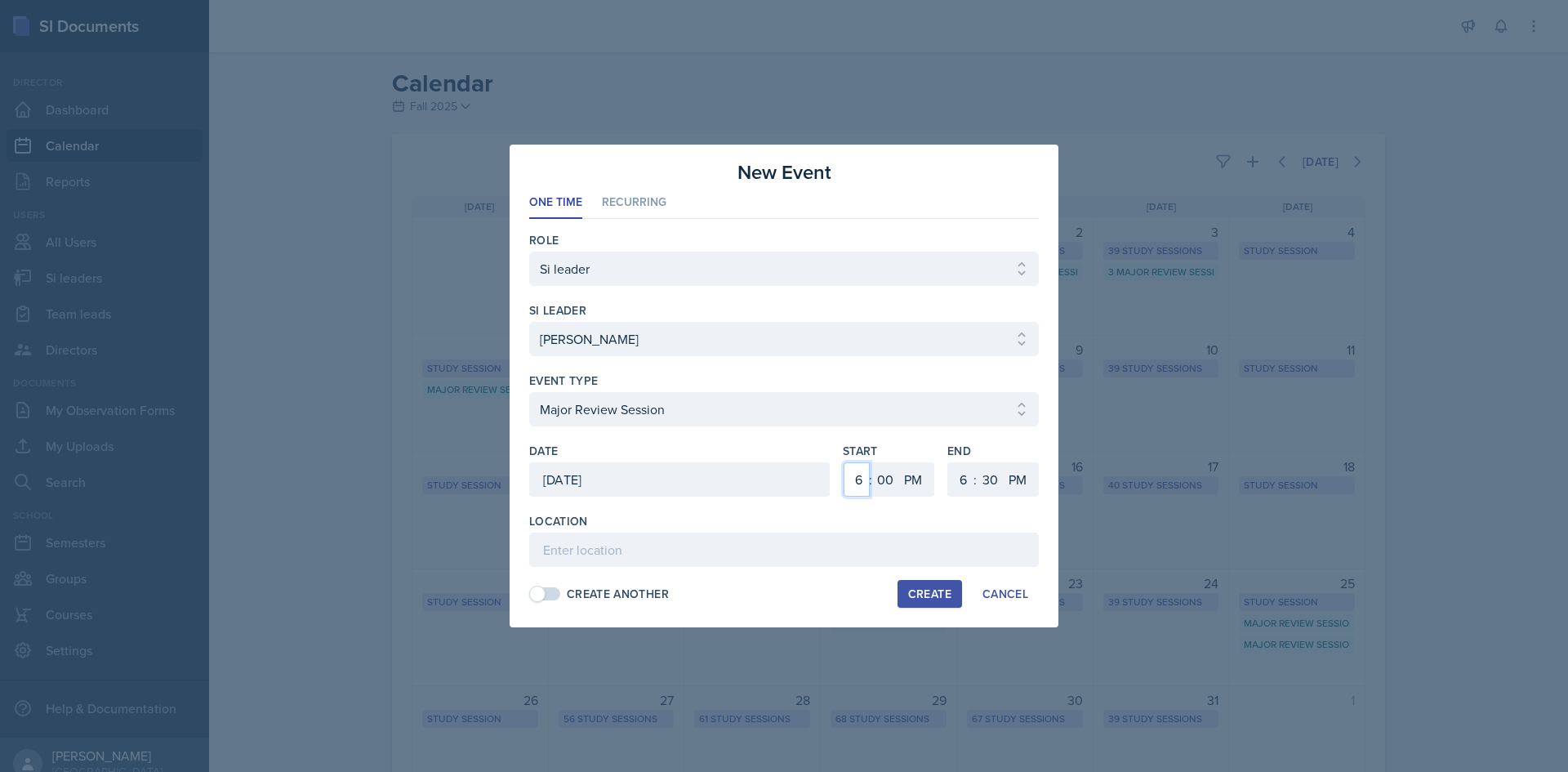
click at [856, 478] on select "1 2 3 4 5 6 7 8 9 10 11 12" at bounding box center [857, 480] width 26 height 35
select select "1"
click at [844, 462] on select "1 2 3 4 5 6 7 8 9 10 11 12" at bounding box center [857, 480] width 26 height 35
drag, startPoint x: 963, startPoint y: 478, endPoint x: 964, endPoint y: 468, distance: 10.0
click at [963, 476] on select "1 2 3 4 5 6 7 8 9 10 11 12" at bounding box center [961, 480] width 26 height 35
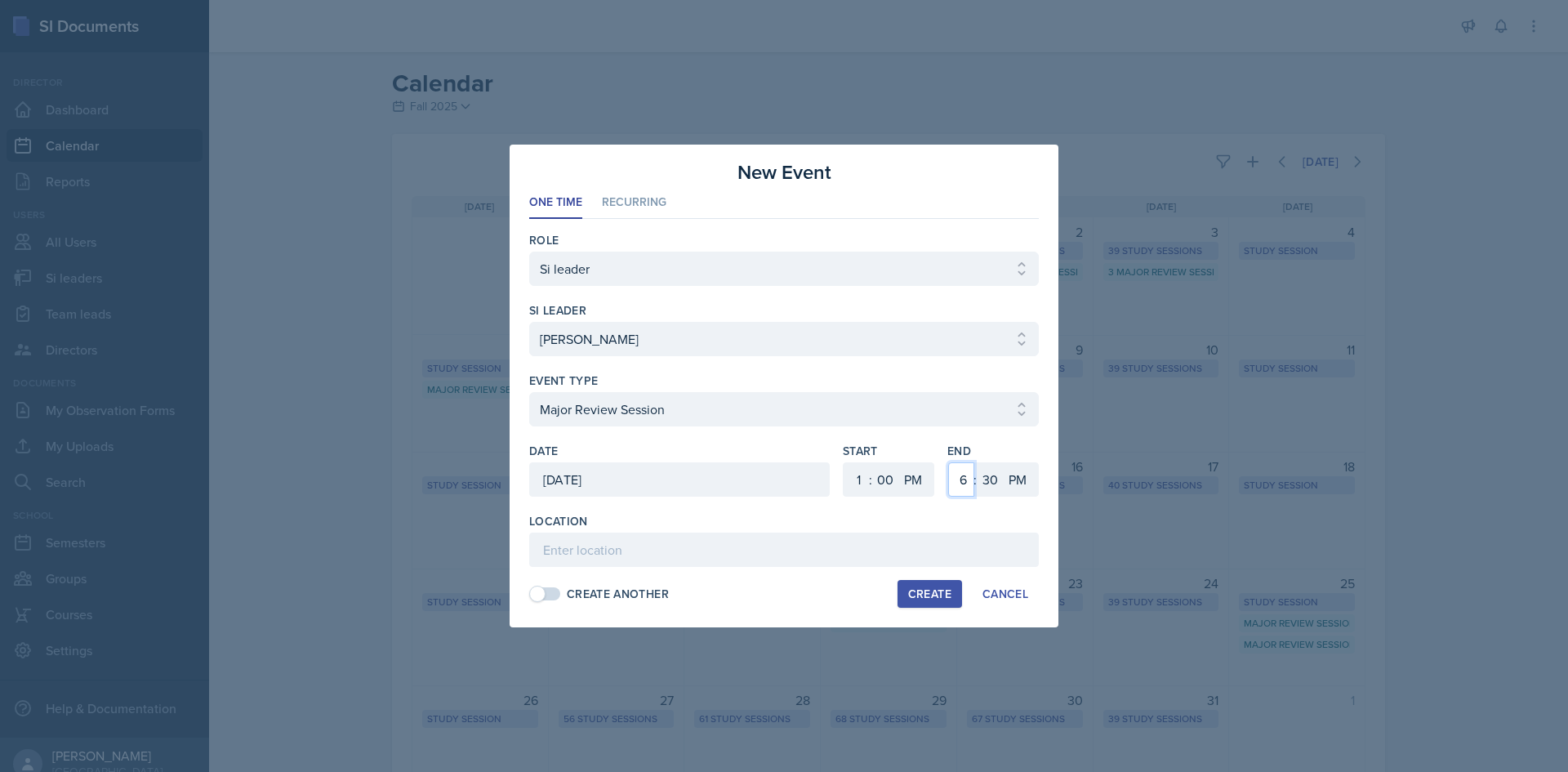
select select "3"
click at [948, 462] on select "1 2 3 4 5 6 7 8 9 10 11 12" at bounding box center [961, 480] width 26 height 35
drag, startPoint x: 987, startPoint y: 481, endPoint x: 990, endPoint y: 465, distance: 16.3
click at [987, 481] on select "00 05 10 15 20 25 30 35 40 45 50 55" at bounding box center [990, 480] width 26 height 35
select select "0"
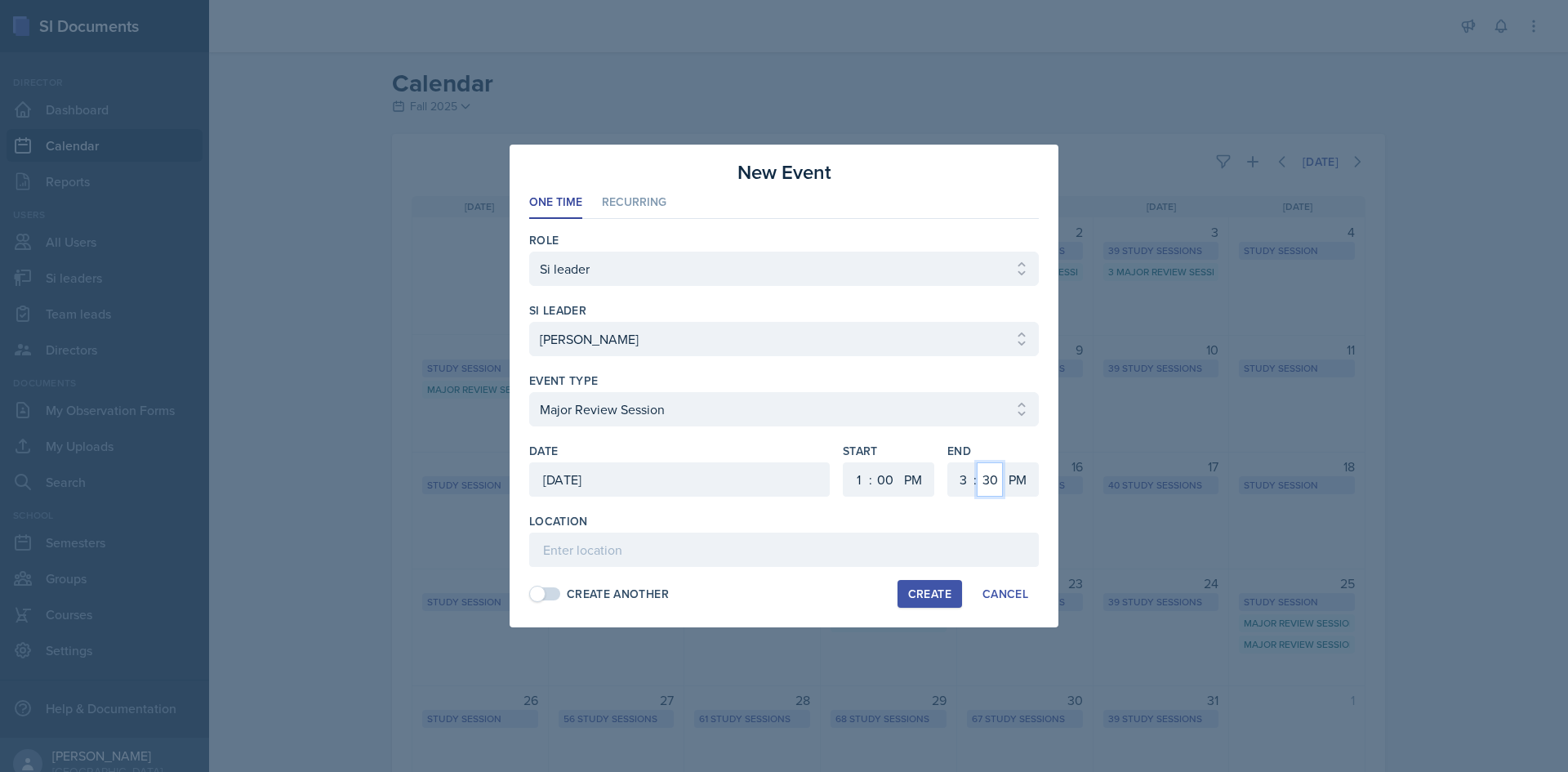
click at [977, 462] on select "00 05 10 15 20 25 30 35 40 45 50 55" at bounding box center [990, 480] width 26 height 35
click at [765, 550] on input at bounding box center [784, 550] width 510 height 35
type input "Math and Statistics Building 109"
click at [918, 588] on div "Create" at bounding box center [930, 593] width 43 height 13
select select
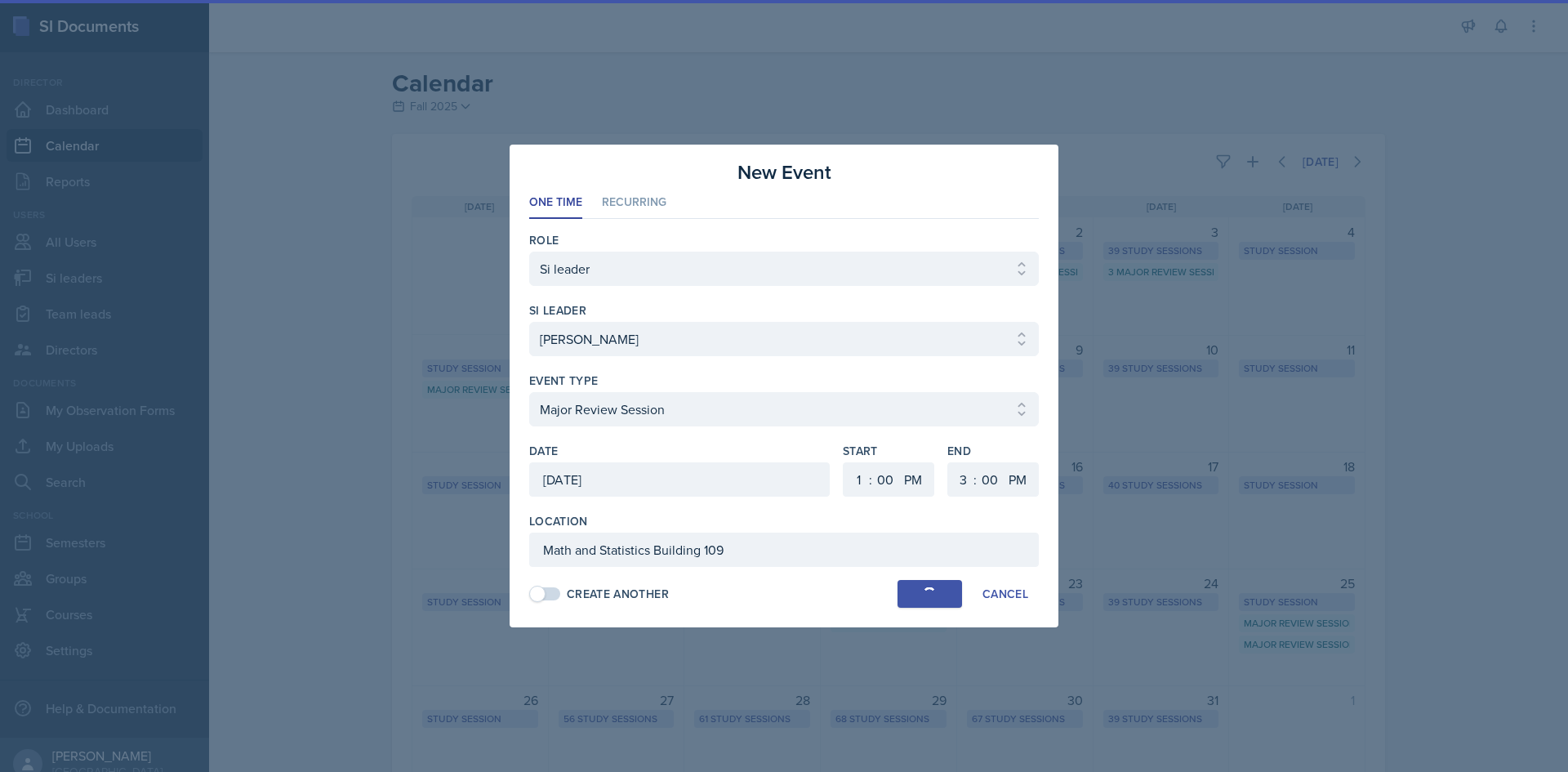
select select
select select "6"
select select "30"
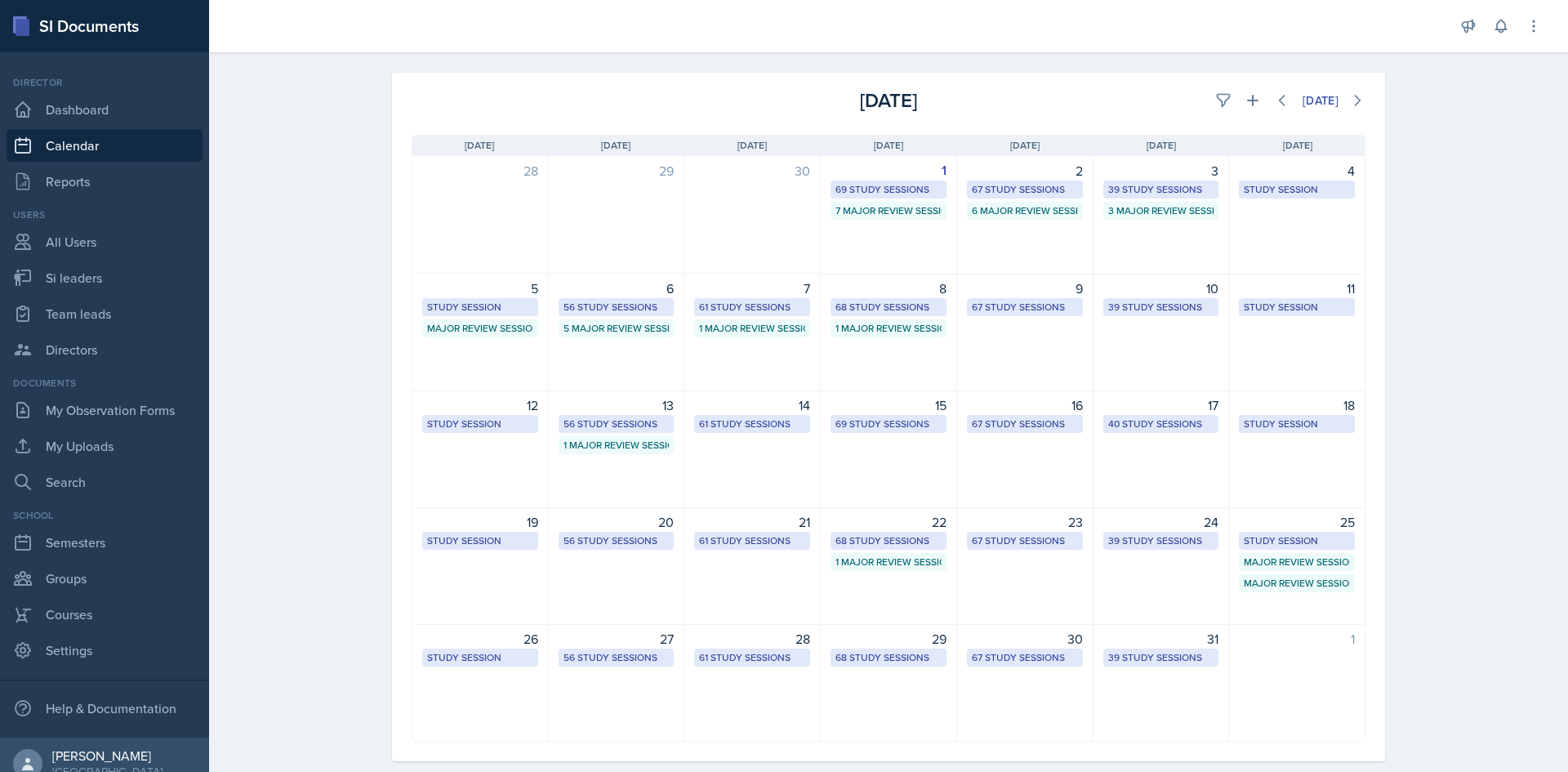
scroll to position [90, 0]
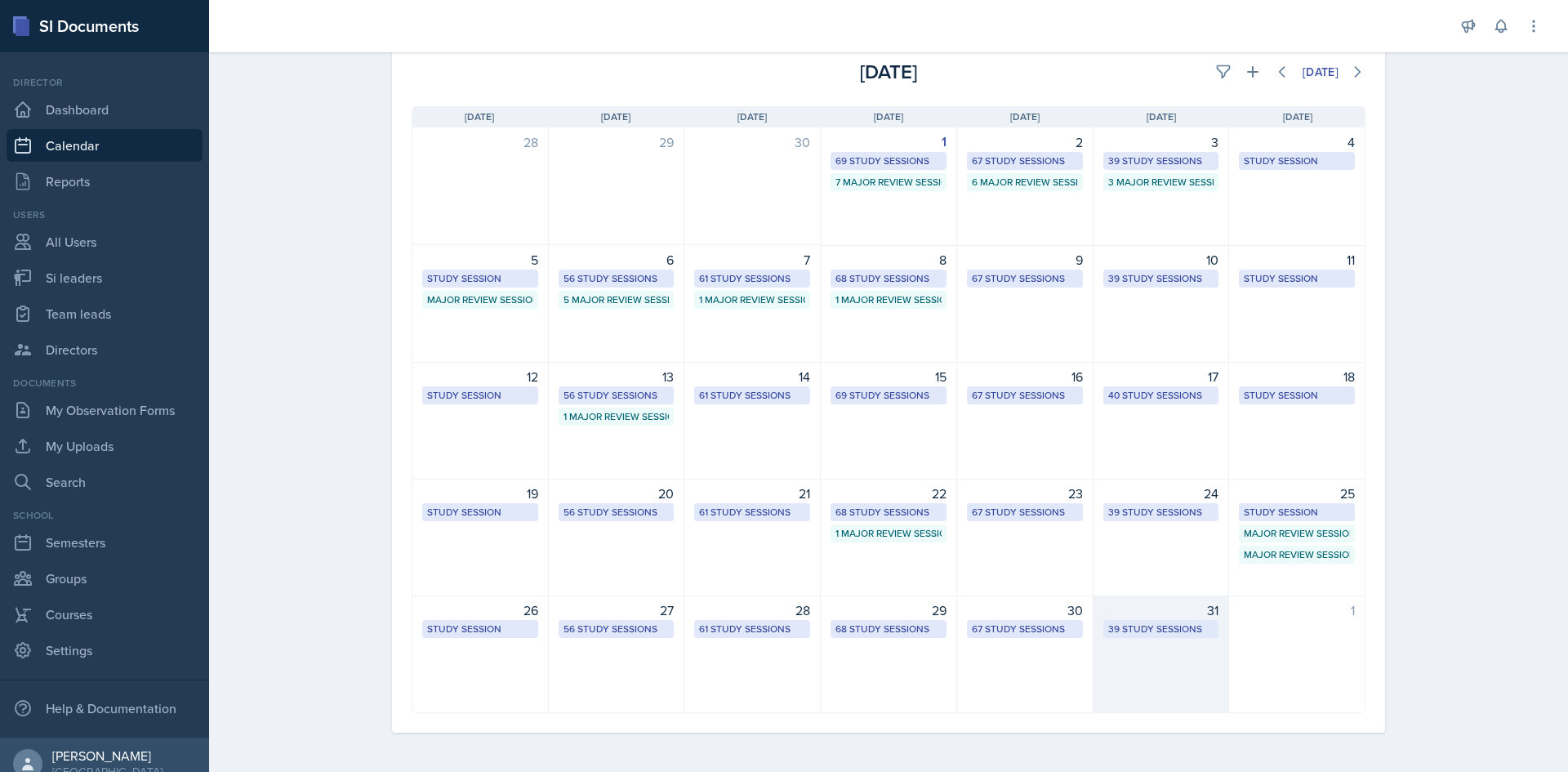
drag, startPoint x: 1265, startPoint y: 656, endPoint x: 1217, endPoint y: 638, distance: 51.3
click at [1218, 644] on div "28 29 30 1 69 Study Sessions 7 Major Review Sessions 2 67 Study Sessions 6 Majo…" at bounding box center [889, 420] width 954 height 586
click at [1217, 638] on div "31 39 Study Sessions" at bounding box center [1161, 655] width 136 height 118
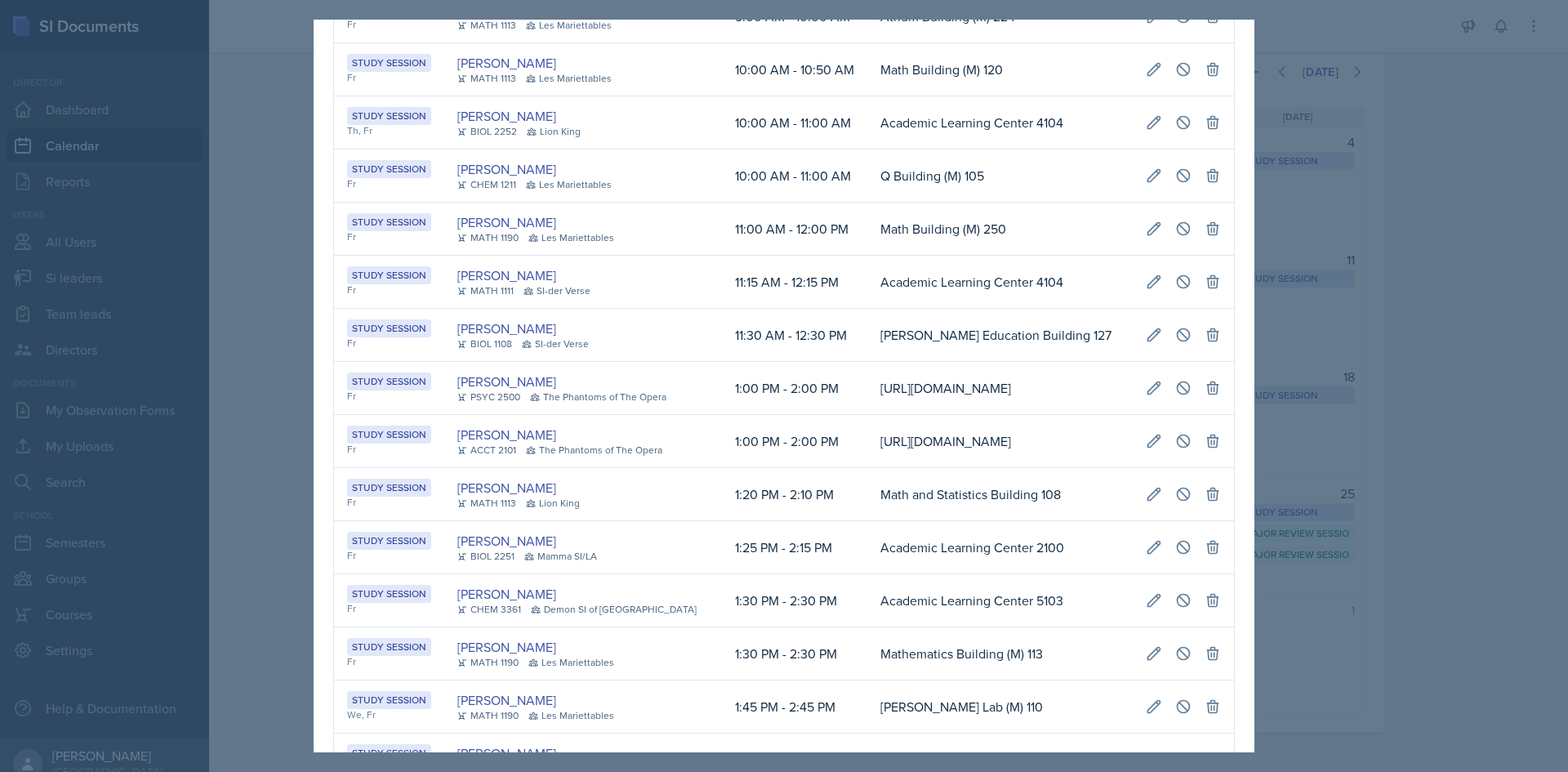
click at [289, 280] on div at bounding box center [784, 386] width 1568 height 772
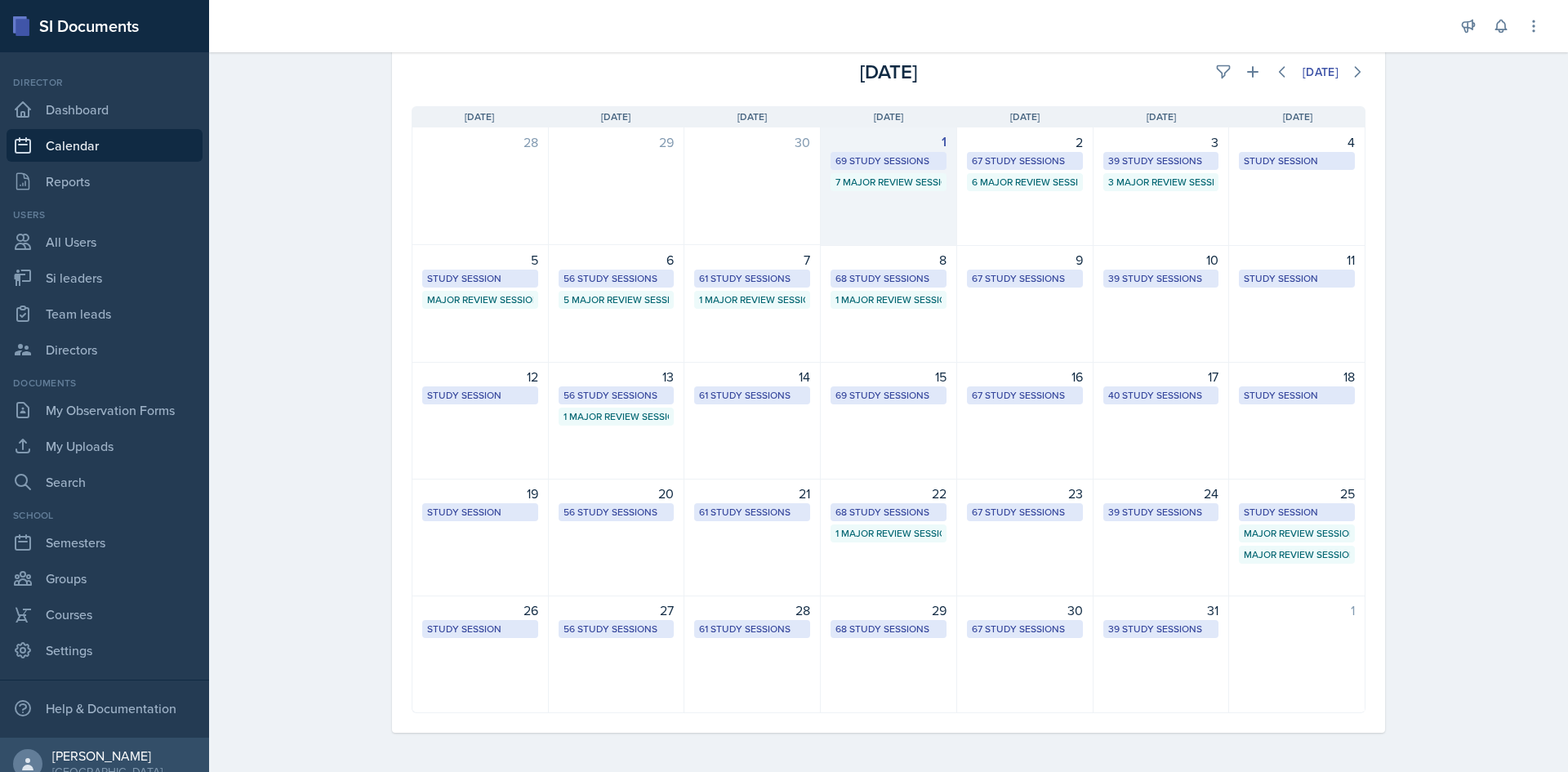
click at [903, 165] on div "69 Study Sessions" at bounding box center [888, 160] width 106 height 15
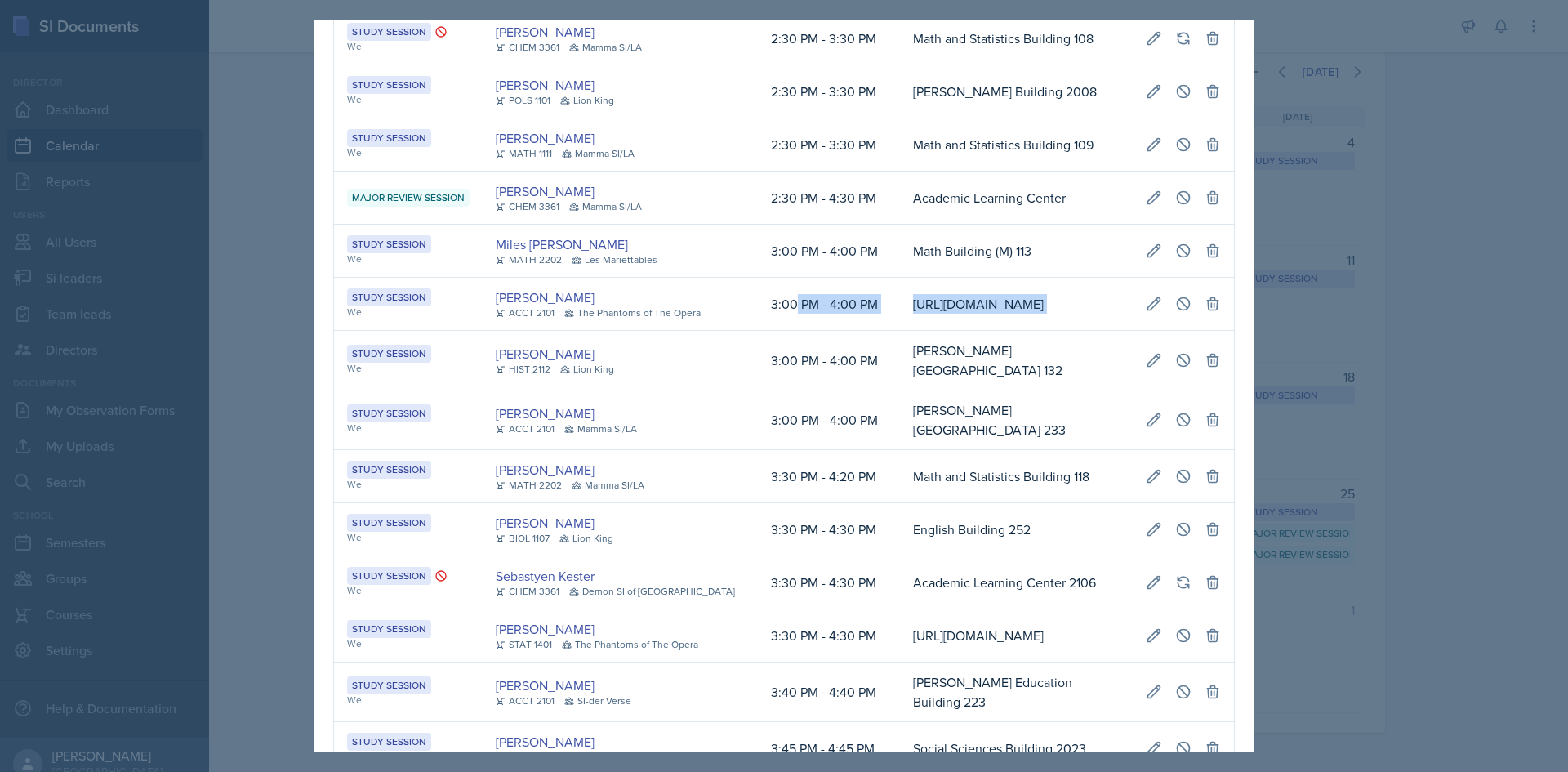
scroll to position [0, 369]
drag, startPoint x: 824, startPoint y: 372, endPoint x: 1218, endPoint y: 373, distance: 394.0
click at [1218, 330] on tr "Study Session We Landrea Bishop ACCT 2101 The Phantoms of The Opera 3:00 PM - 4…" at bounding box center [784, 304] width 900 height 53
click at [1175, 312] on icon at bounding box center [1183, 304] width 16 height 16
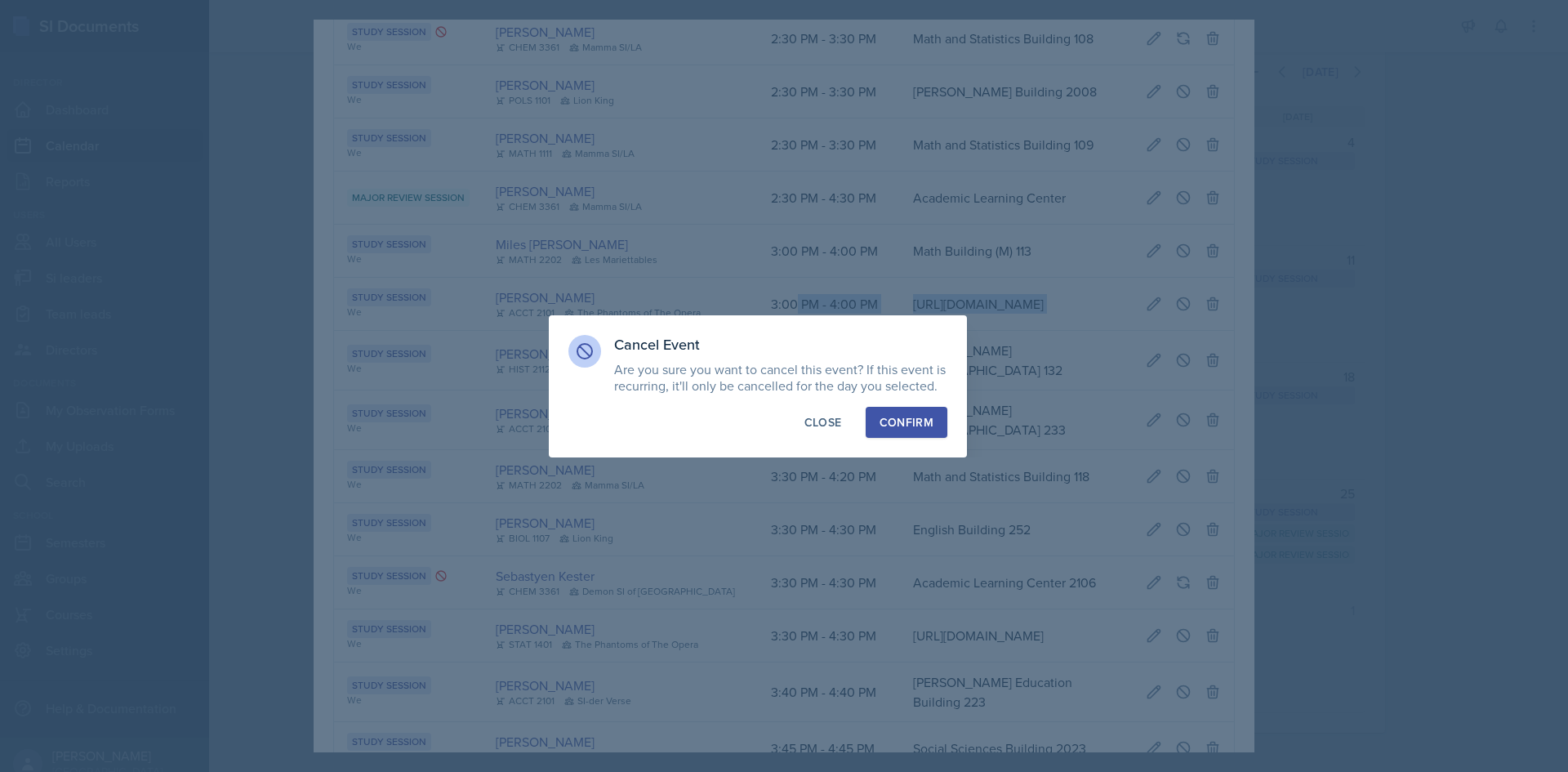
click at [910, 428] on div "Confirm" at bounding box center [906, 422] width 54 height 16
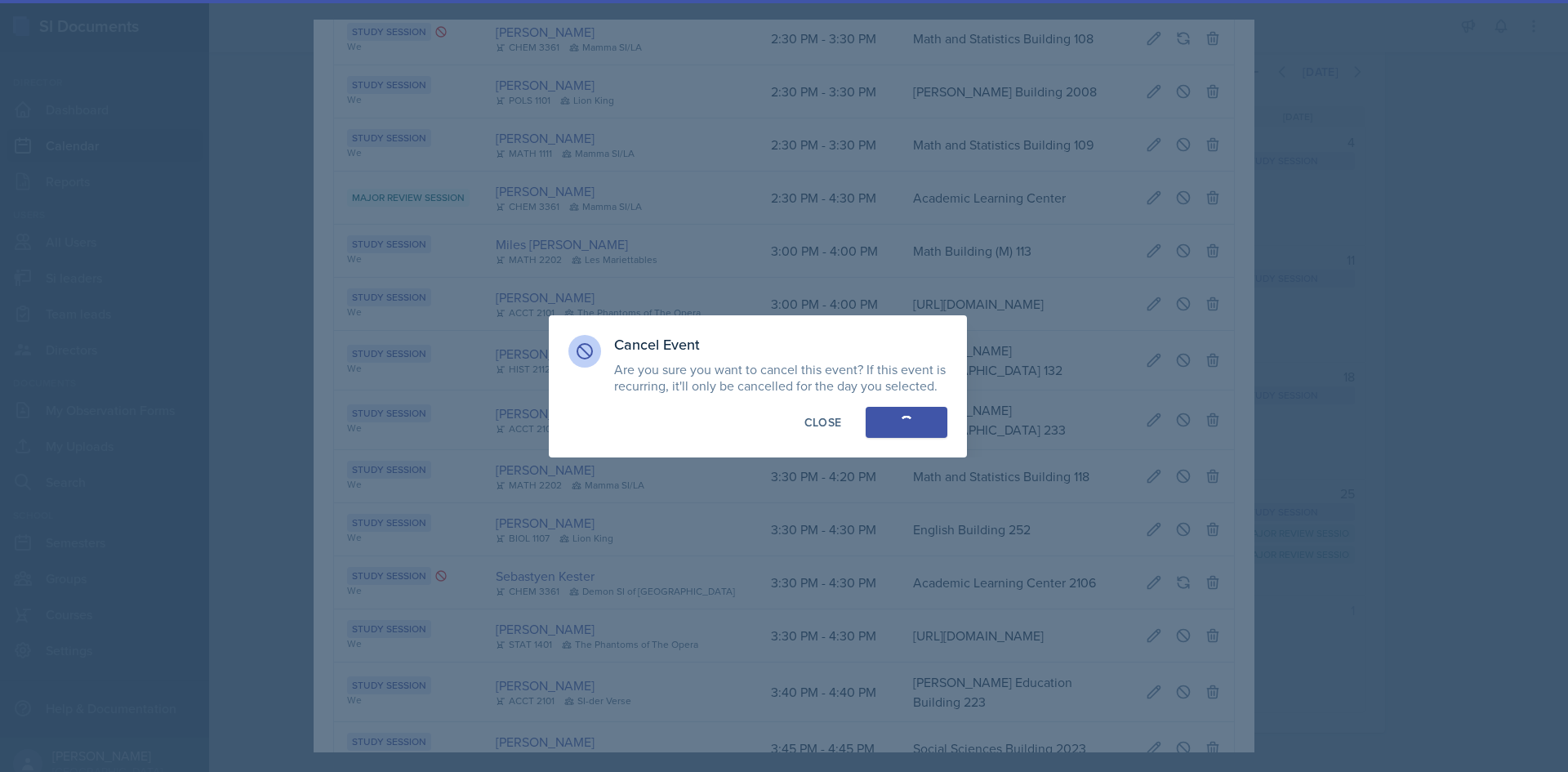
click at [284, 326] on div at bounding box center [784, 386] width 1568 height 772
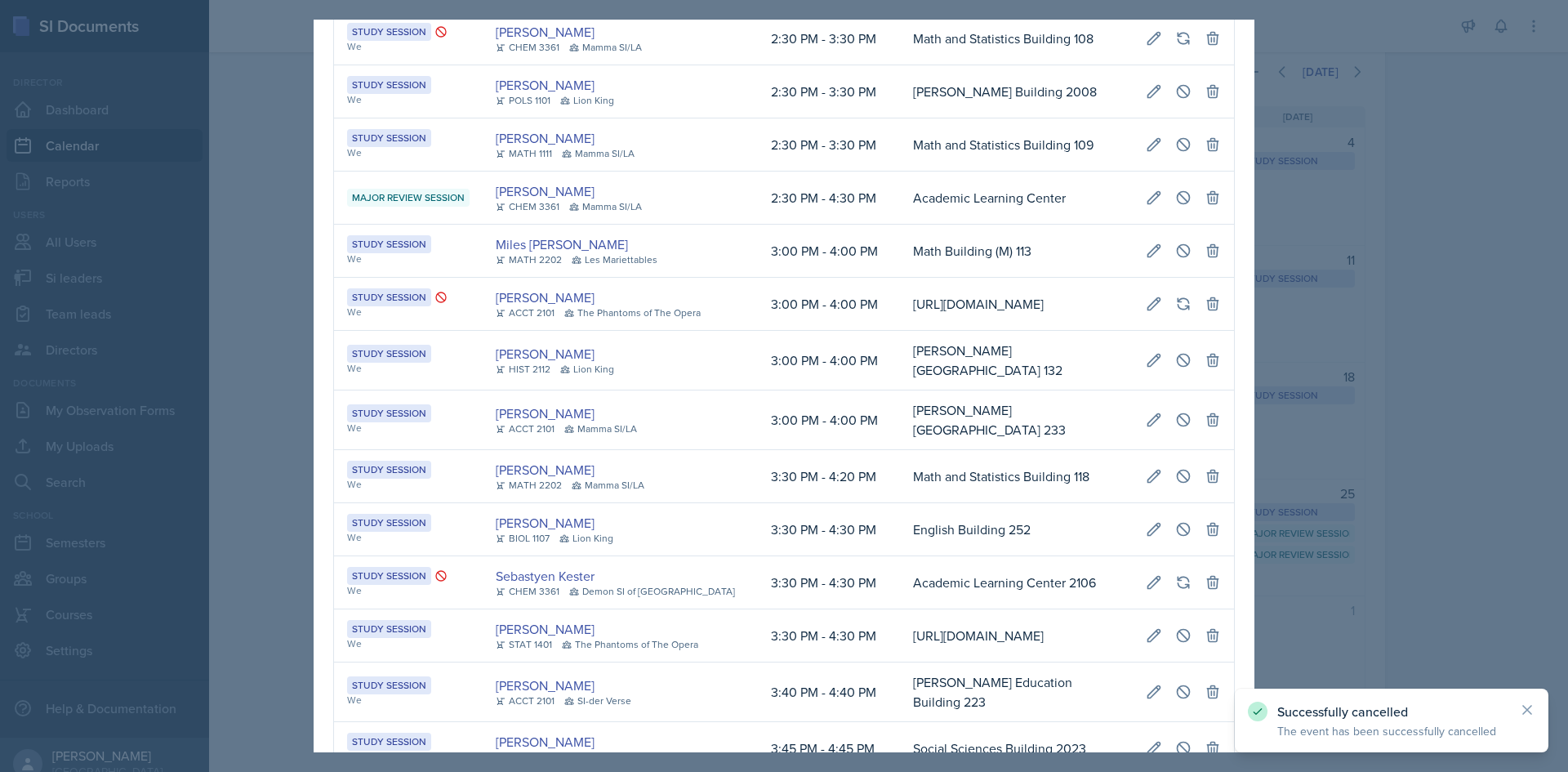
click at [293, 321] on div at bounding box center [784, 386] width 1568 height 772
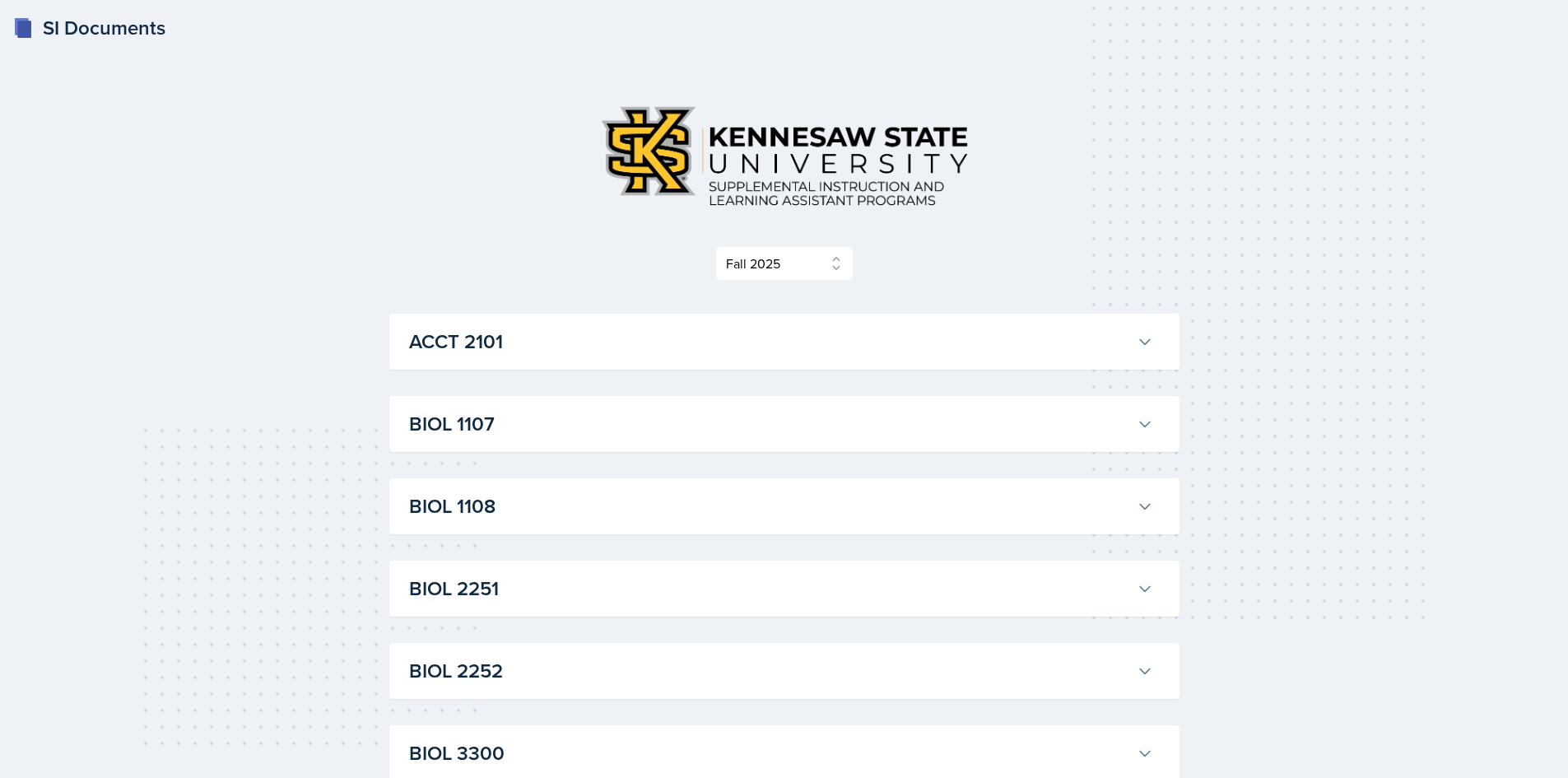
select select "2bed604d-1099-4043-b1bc-2365e8740244"
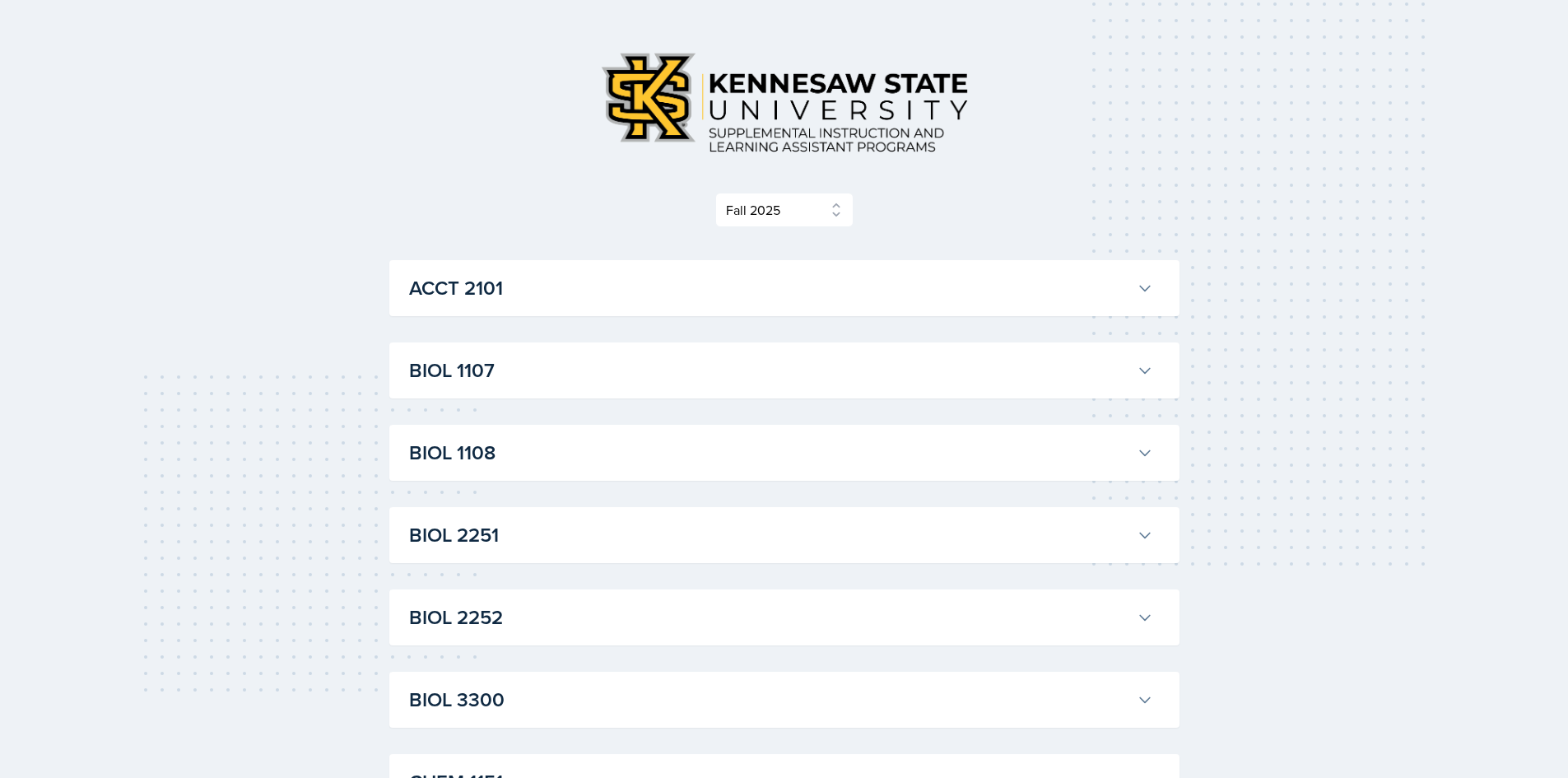
scroll to position [82, 0]
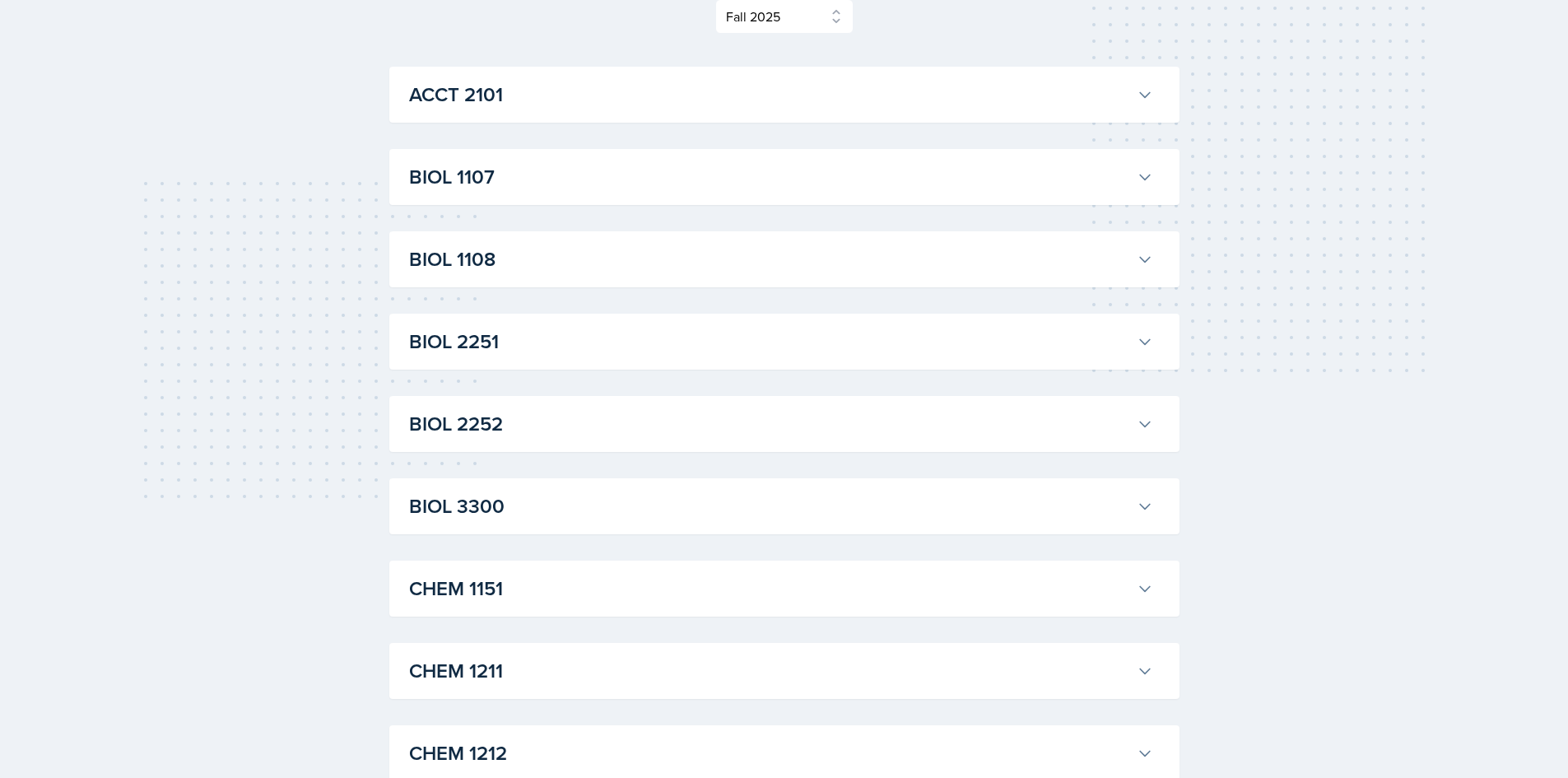
click at [493, 358] on button "BIOL 2251" at bounding box center [781, 341] width 751 height 36
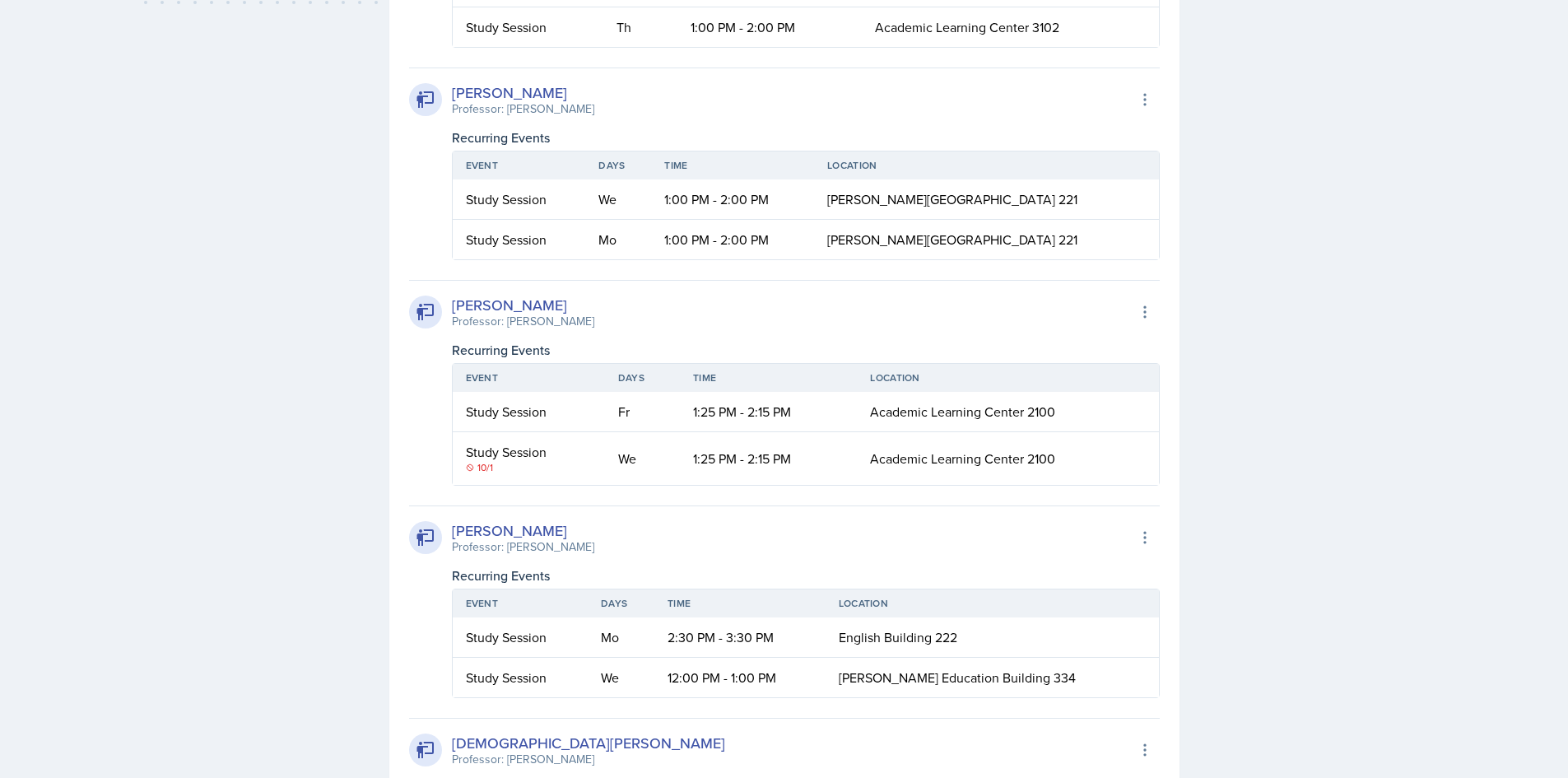
scroll to position [658, 0]
